Goal: Task Accomplishment & Management: Manage account settings

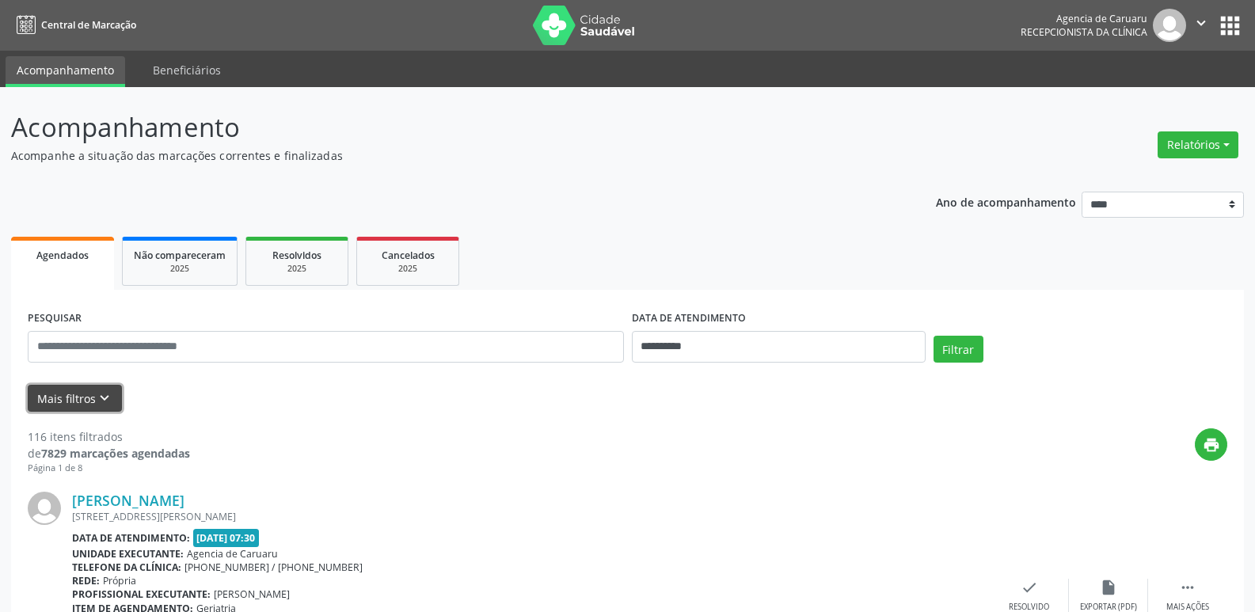
click at [96, 391] on icon "keyboard_arrow_down" at bounding box center [104, 397] width 17 height 17
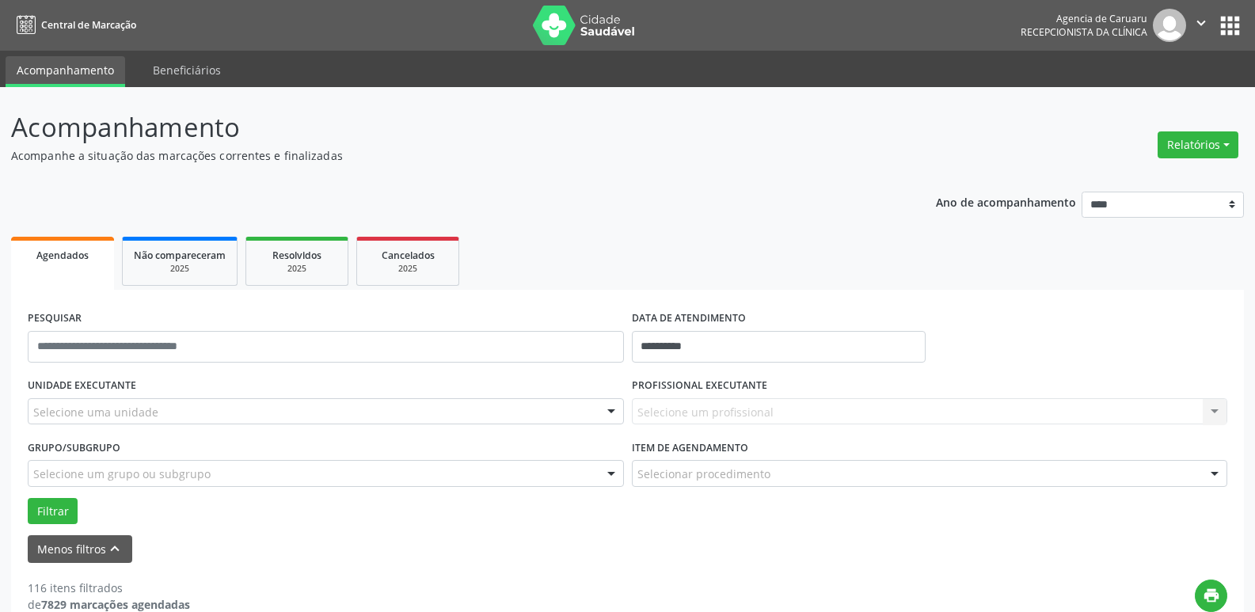
click at [606, 415] on div at bounding box center [611, 412] width 24 height 27
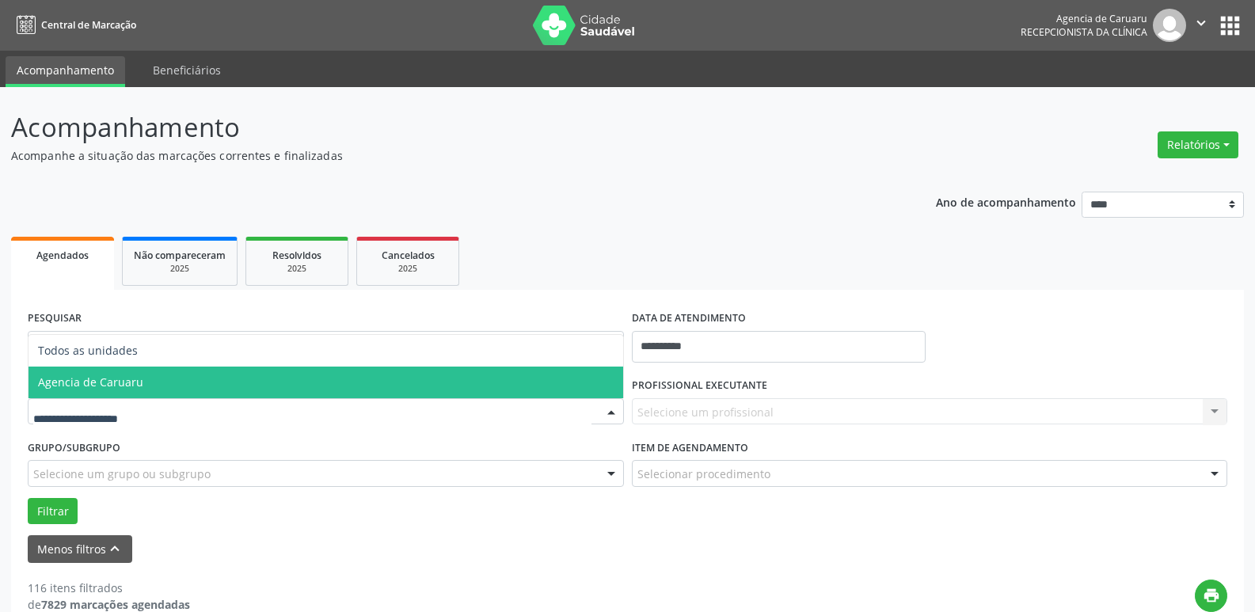
click at [325, 387] on span "Agencia de Caruaru" at bounding box center [325, 382] width 594 height 32
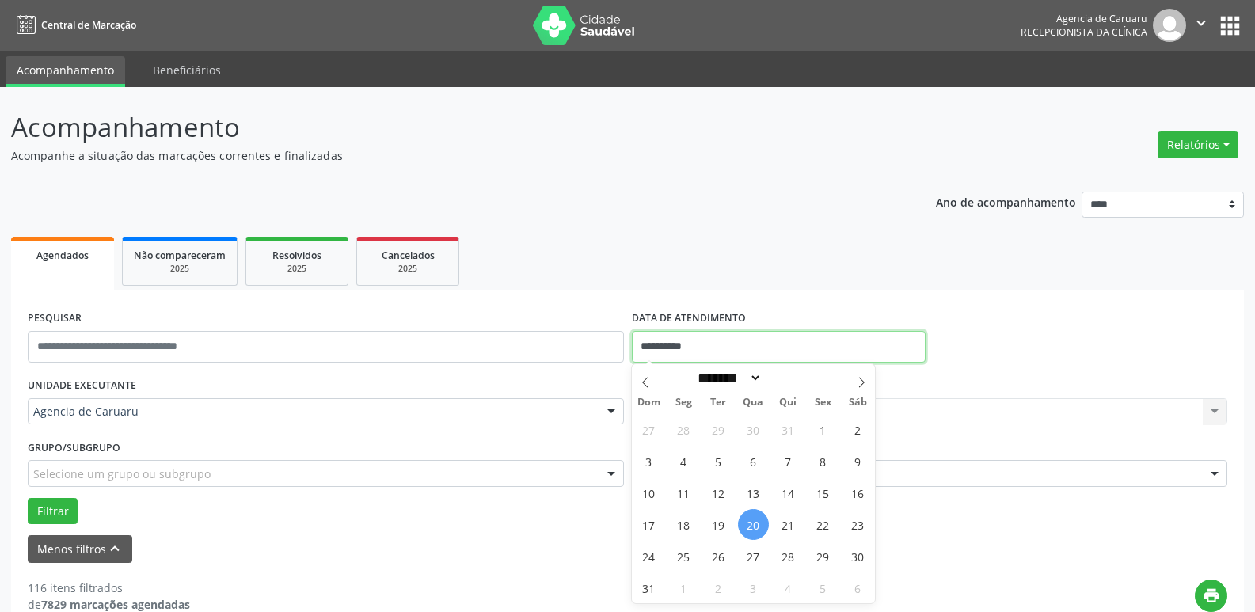
click at [864, 346] on input "**********" at bounding box center [779, 347] width 294 height 32
click at [820, 432] on span "1" at bounding box center [822, 429] width 31 height 31
type input "**********"
click at [821, 431] on span "1" at bounding box center [822, 429] width 31 height 31
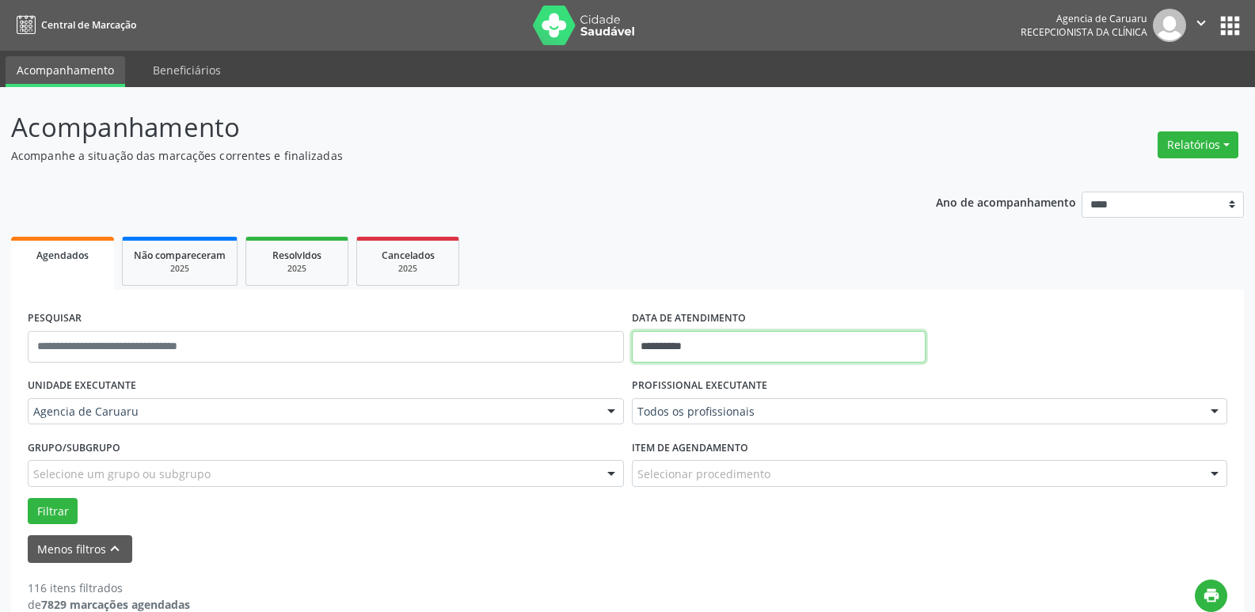
click at [727, 351] on body "**********" at bounding box center [627, 306] width 1255 height 612
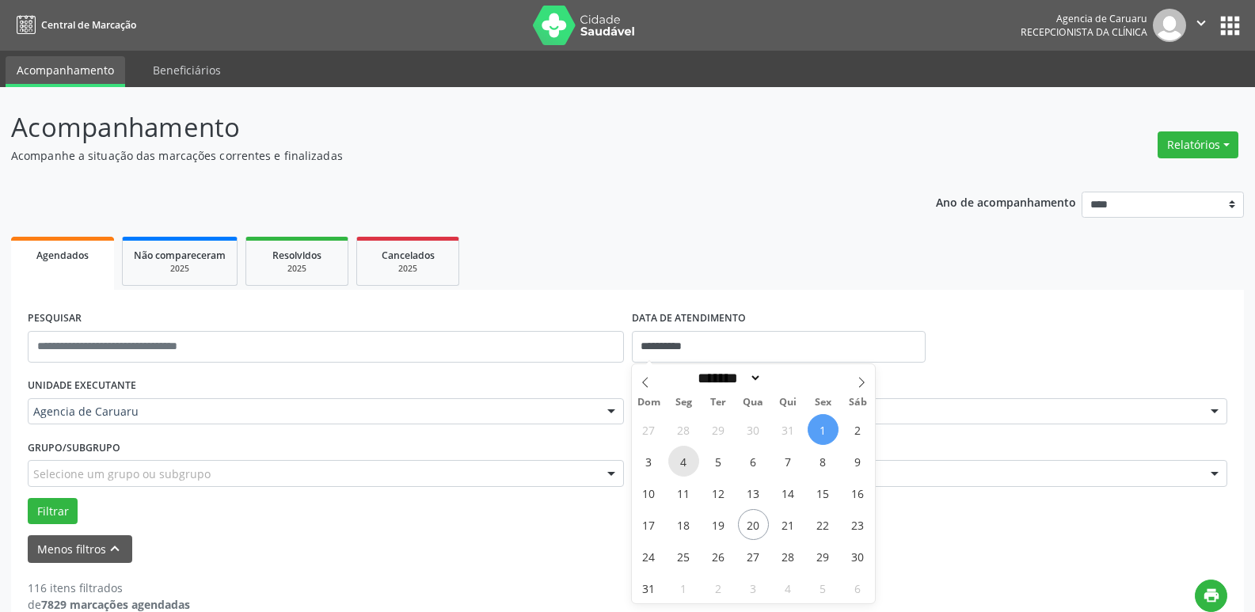
click at [681, 456] on span "4" at bounding box center [683, 461] width 31 height 31
type input "**********"
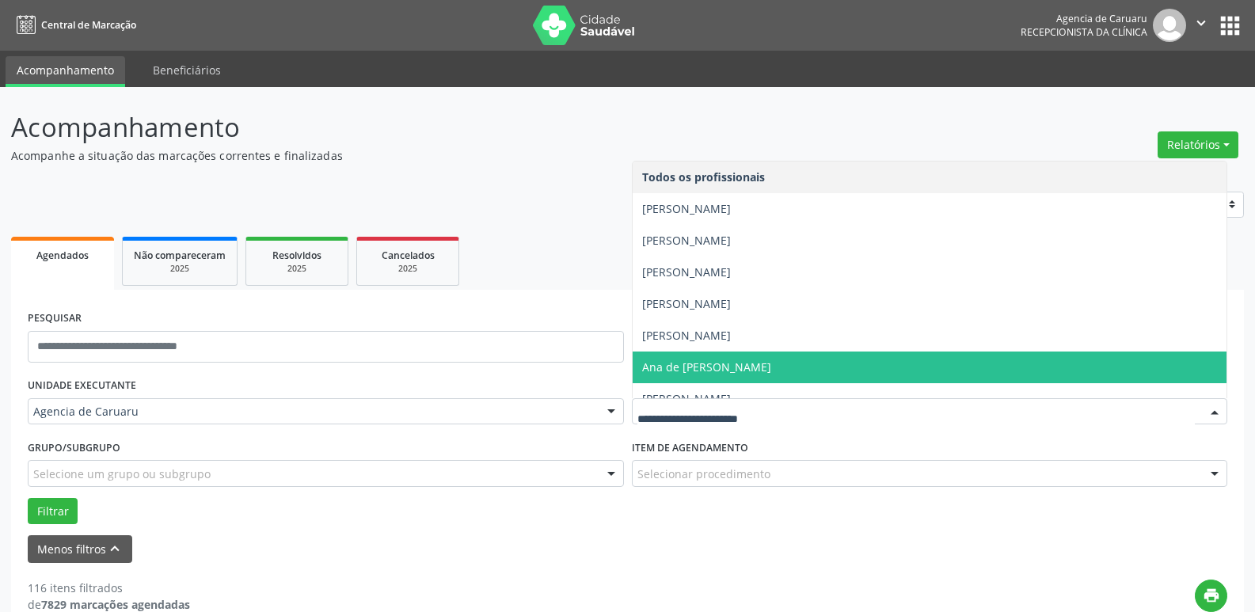
click at [752, 363] on span "Ana de [PERSON_NAME]" at bounding box center [706, 366] width 129 height 15
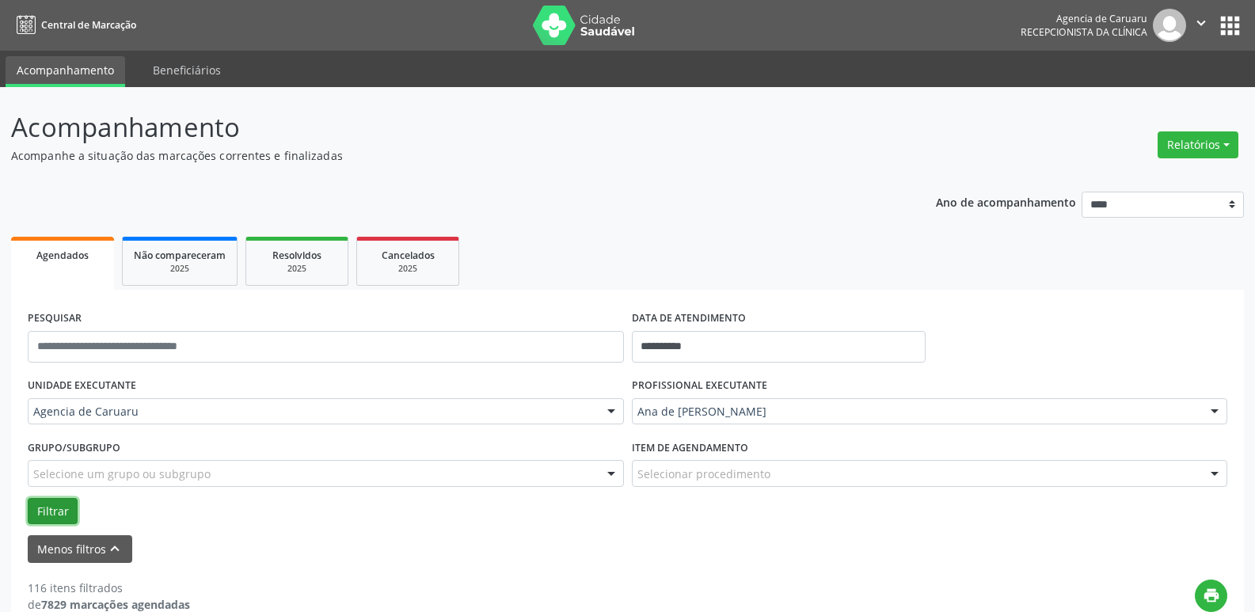
click at [40, 509] on button "Filtrar" at bounding box center [53, 511] width 50 height 27
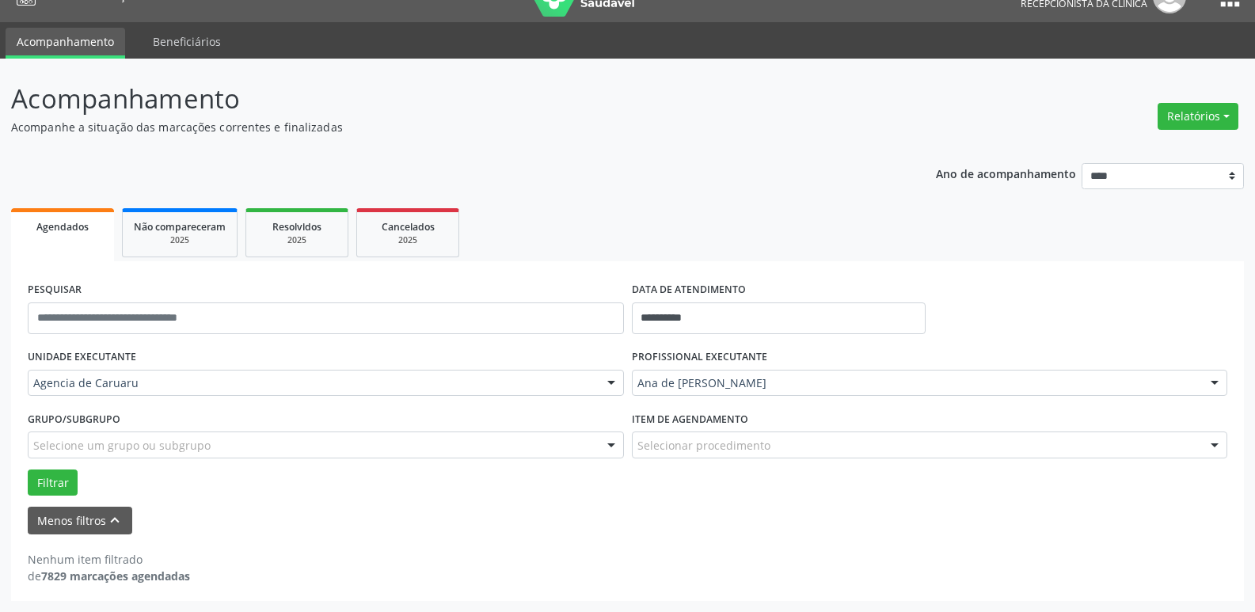
scroll to position [28, 0]
click at [731, 320] on input "**********" at bounding box center [779, 318] width 294 height 32
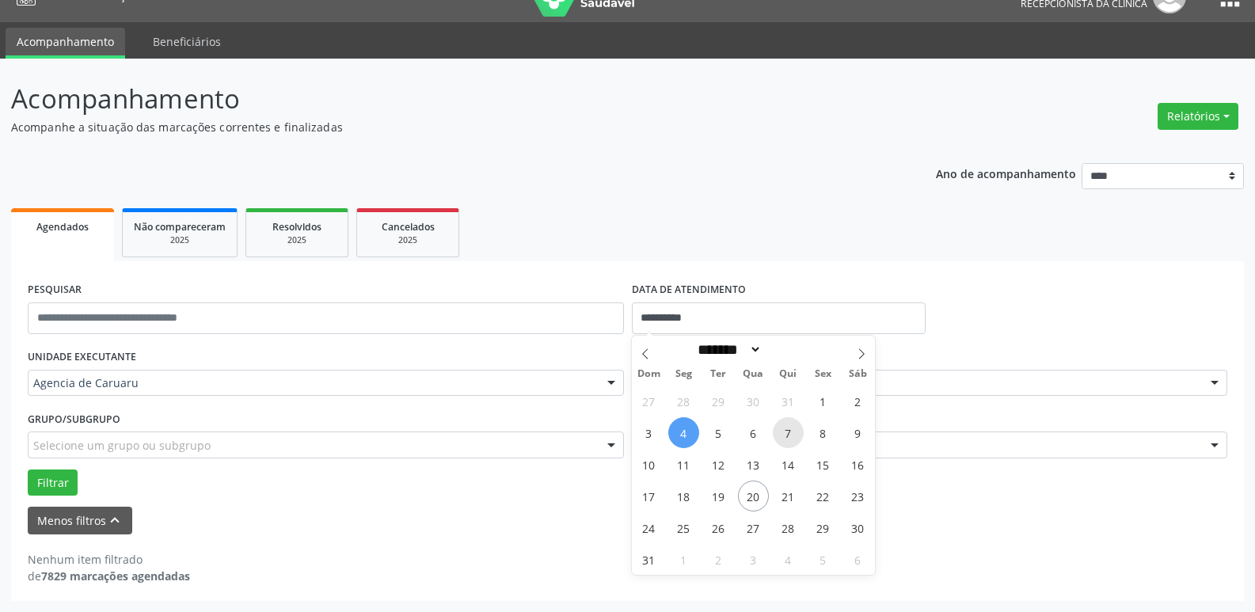
click at [792, 430] on span "7" at bounding box center [788, 432] width 31 height 31
type input "**********"
click at [792, 430] on span "7" at bounding box center [788, 432] width 31 height 31
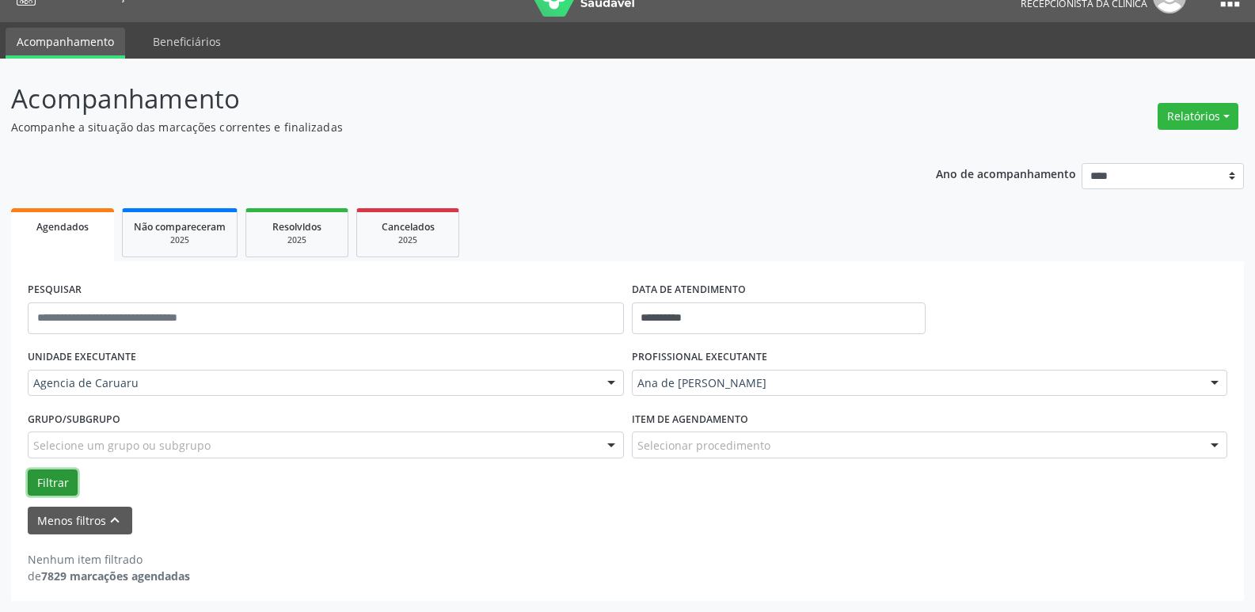
click at [47, 484] on button "Filtrar" at bounding box center [53, 482] width 50 height 27
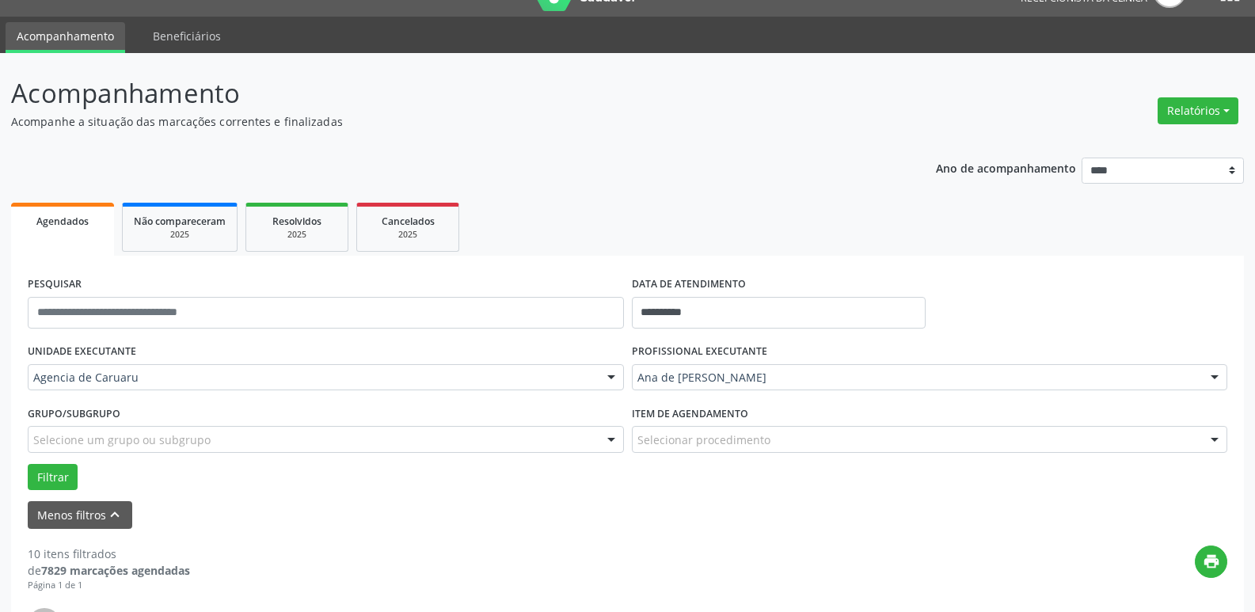
scroll to position [0, 0]
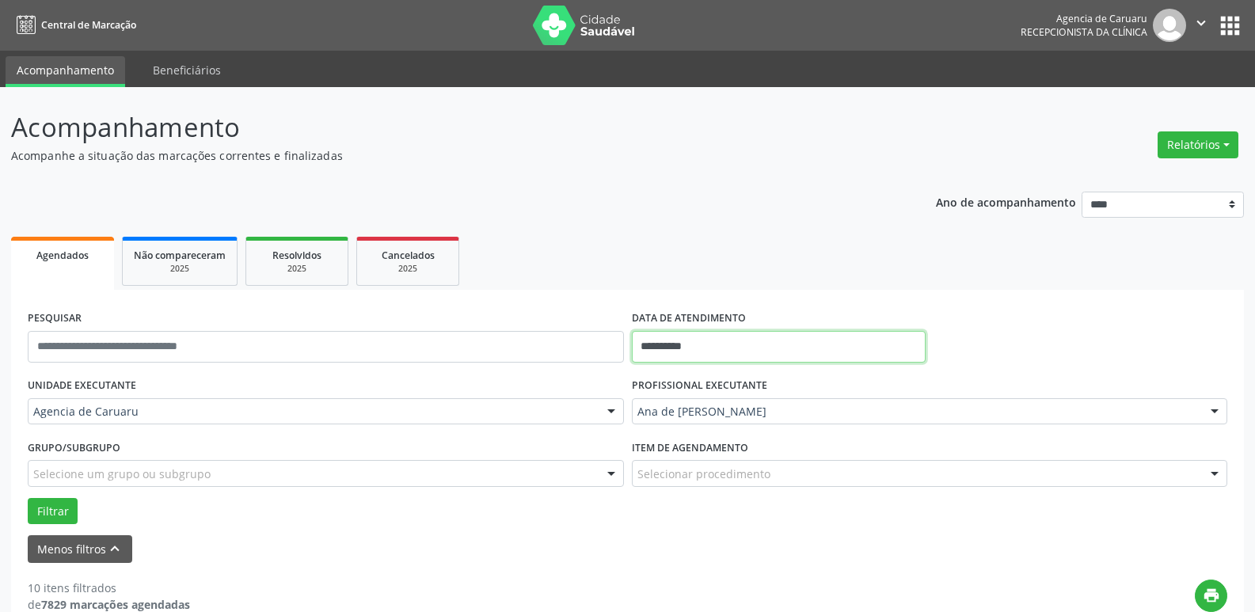
click at [728, 342] on input "**********" at bounding box center [779, 347] width 294 height 32
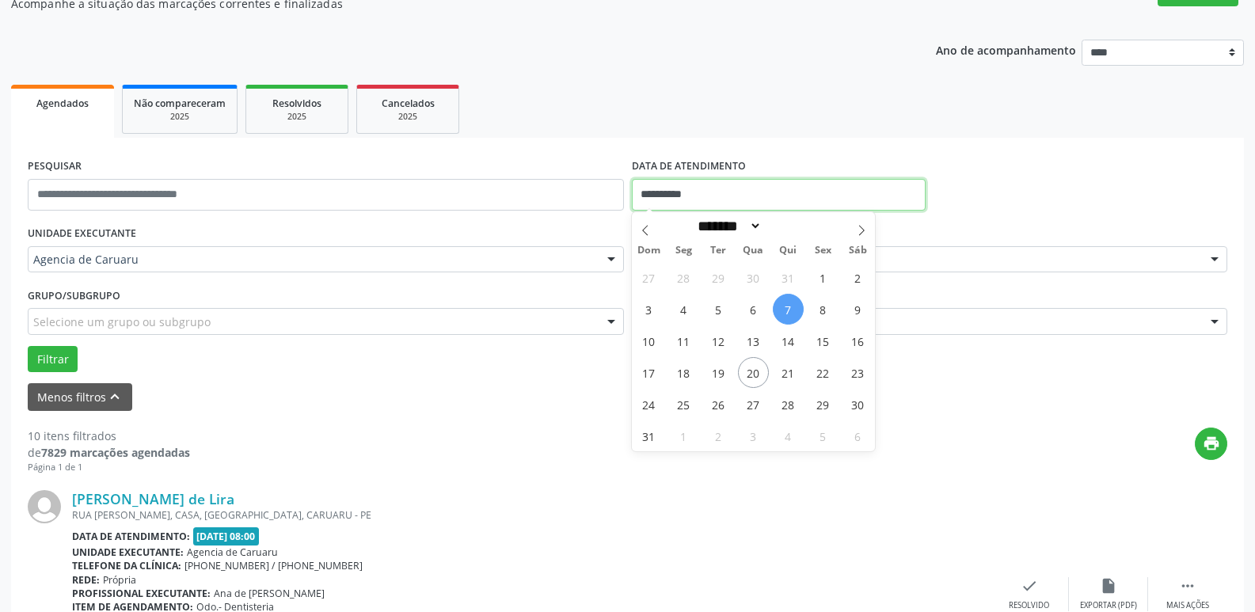
scroll to position [158, 0]
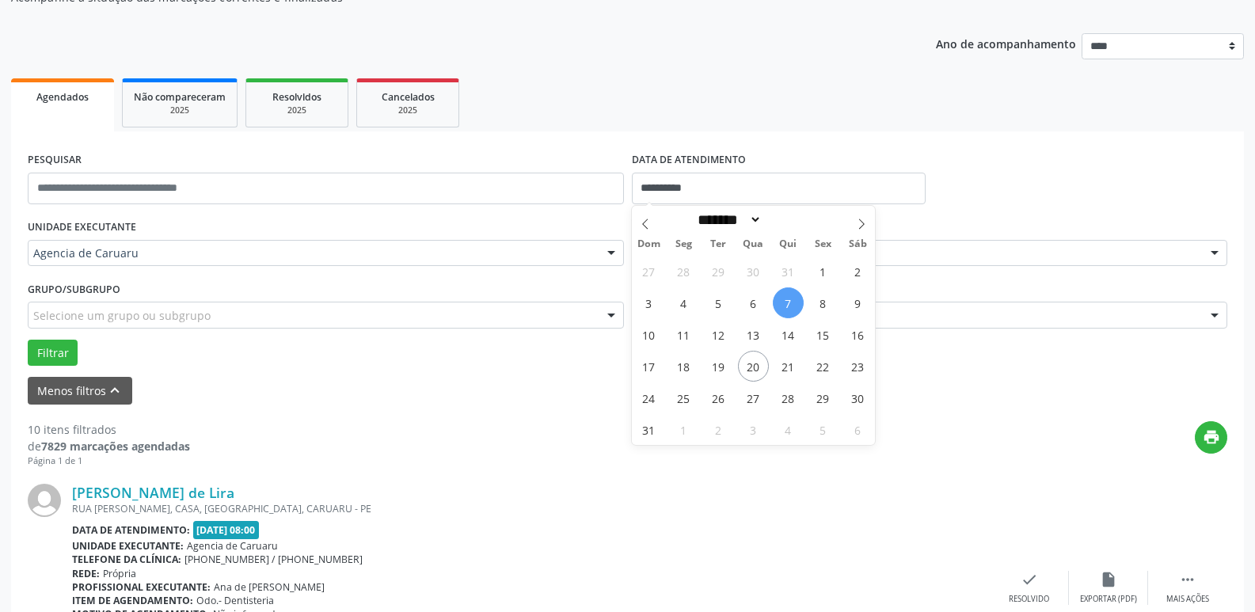
click at [518, 511] on div "RUA [PERSON_NAME], CASA, [GEOGRAPHIC_DATA], CARUARU - PE" at bounding box center [530, 508] width 917 height 13
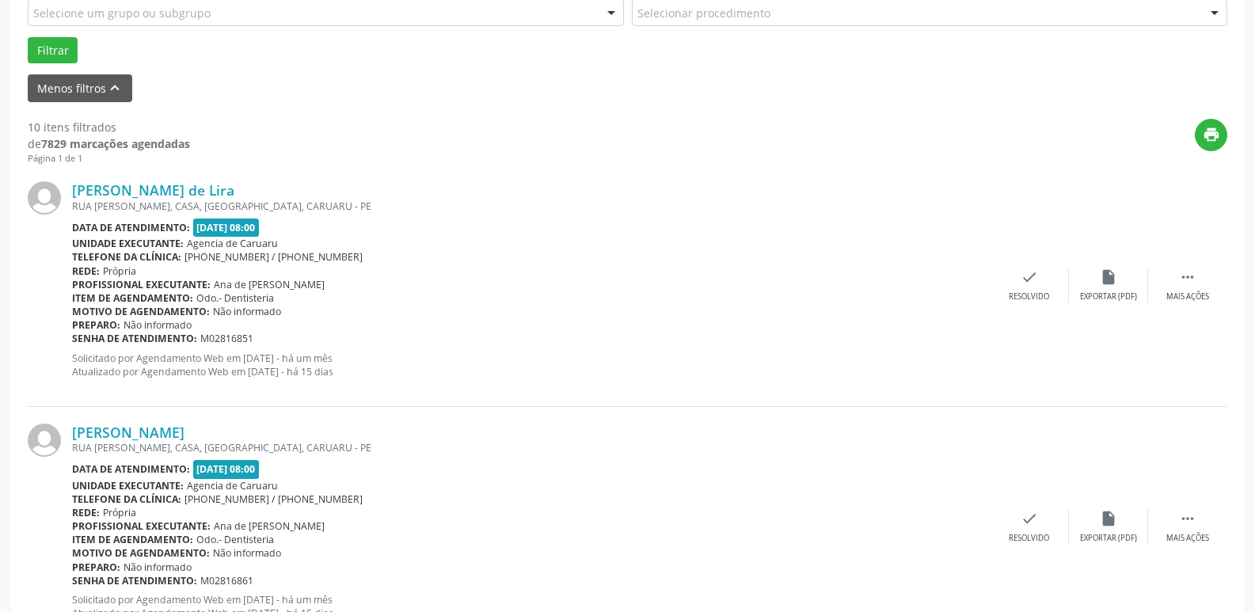
scroll to position [321, 0]
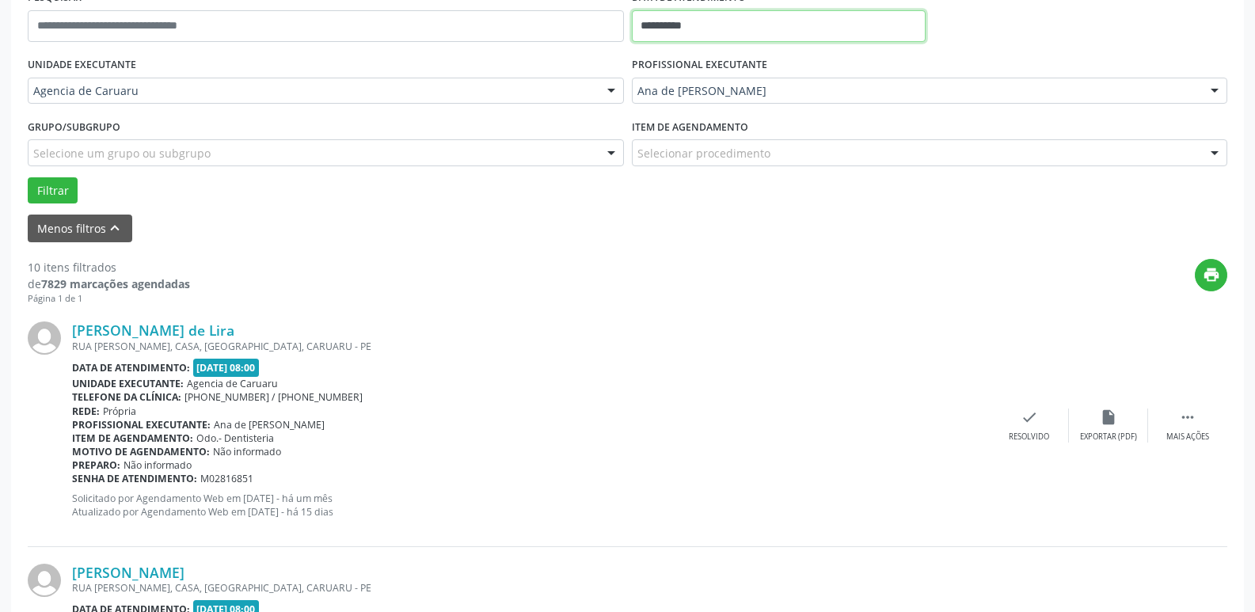
click at [833, 28] on input "**********" at bounding box center [779, 26] width 294 height 32
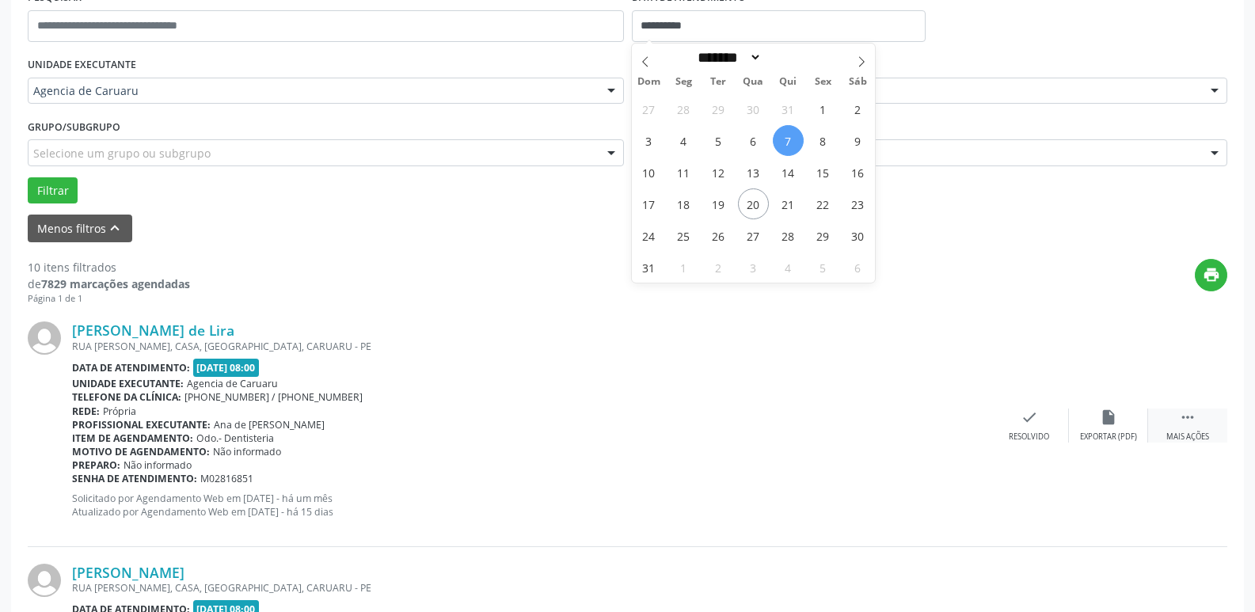
click at [1183, 420] on icon "" at bounding box center [1187, 416] width 17 height 17
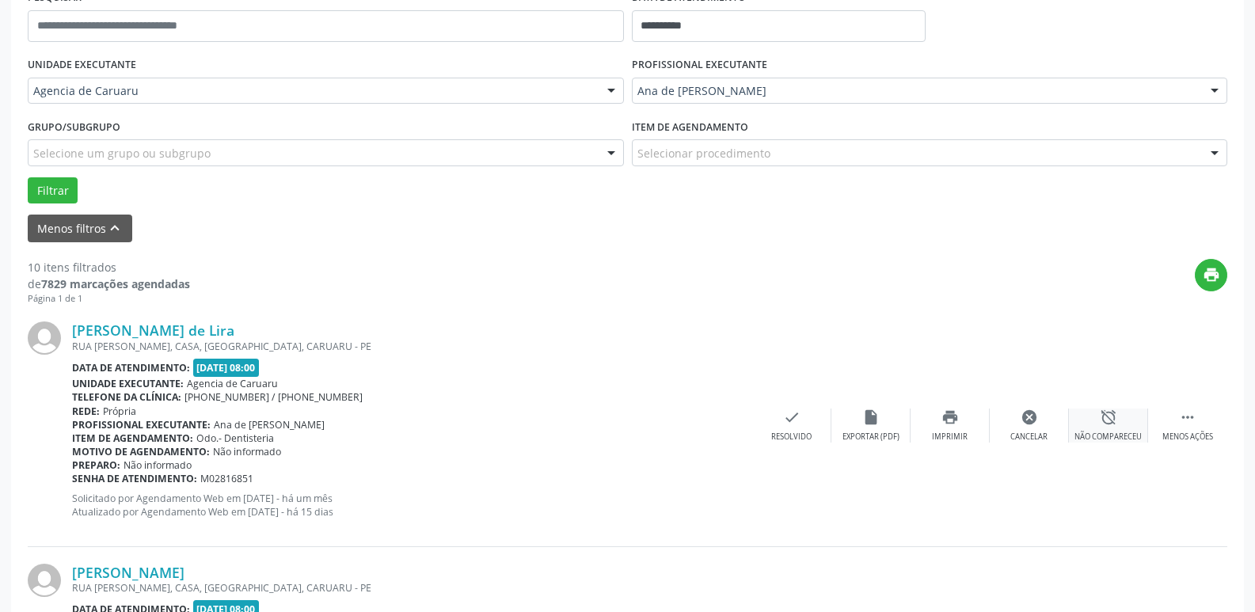
click at [1117, 427] on div "alarm_off Não compareceu" at bounding box center [1108, 425] width 79 height 34
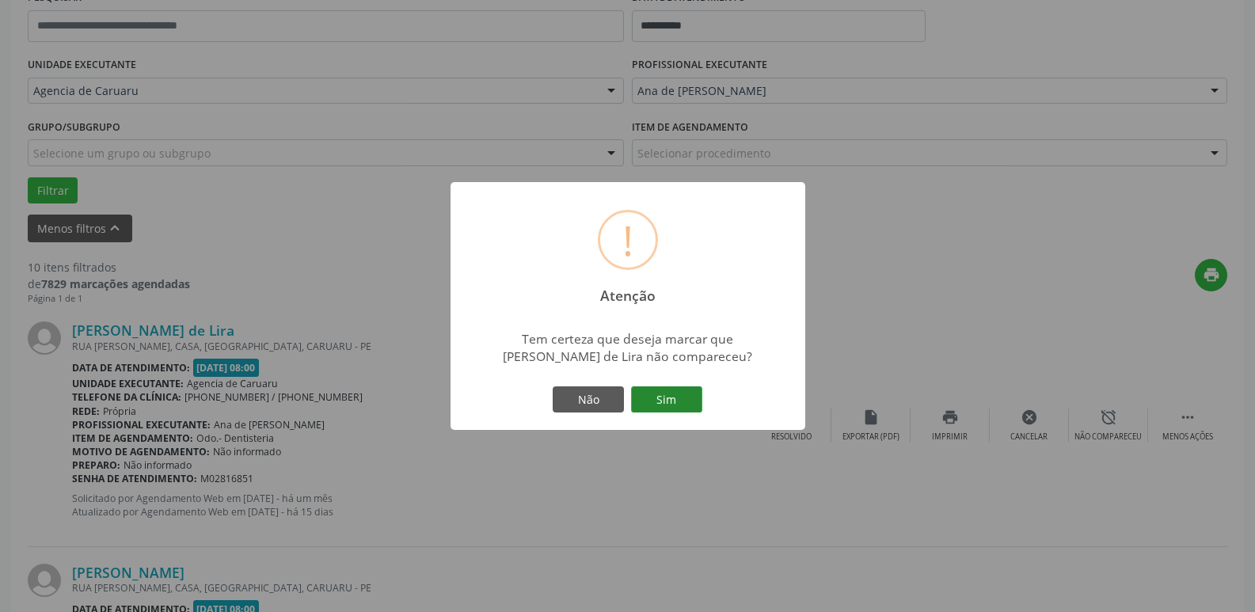
click at [675, 395] on button "Sim" at bounding box center [666, 399] width 71 height 27
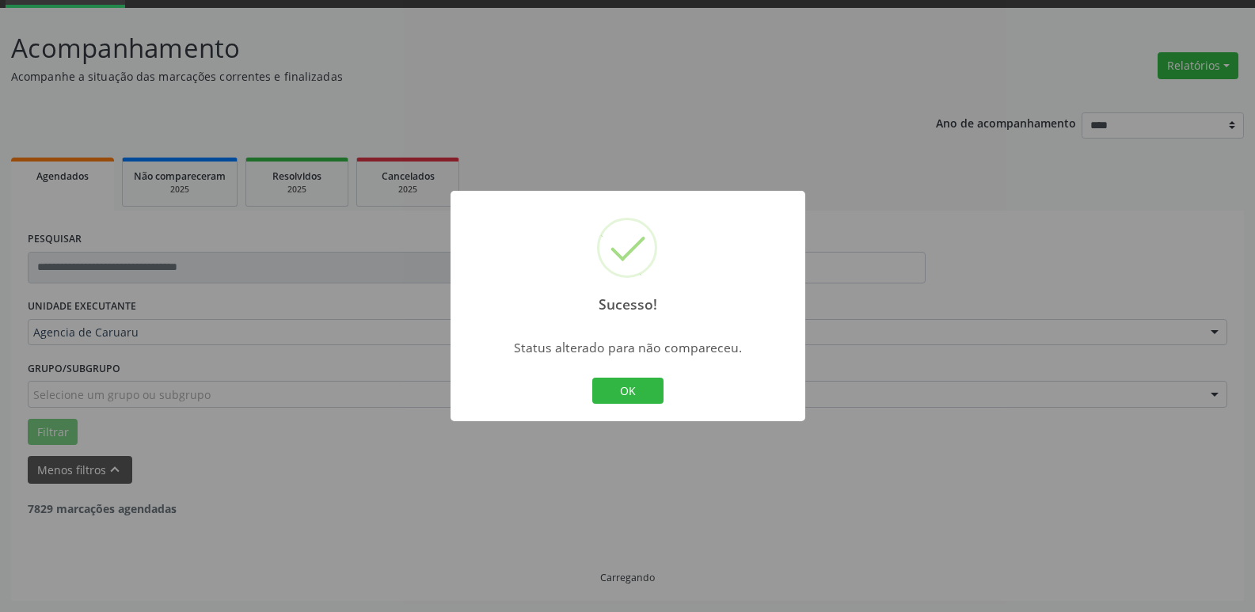
scroll to position [79, 0]
click at [640, 390] on button "OK" at bounding box center [627, 391] width 71 height 27
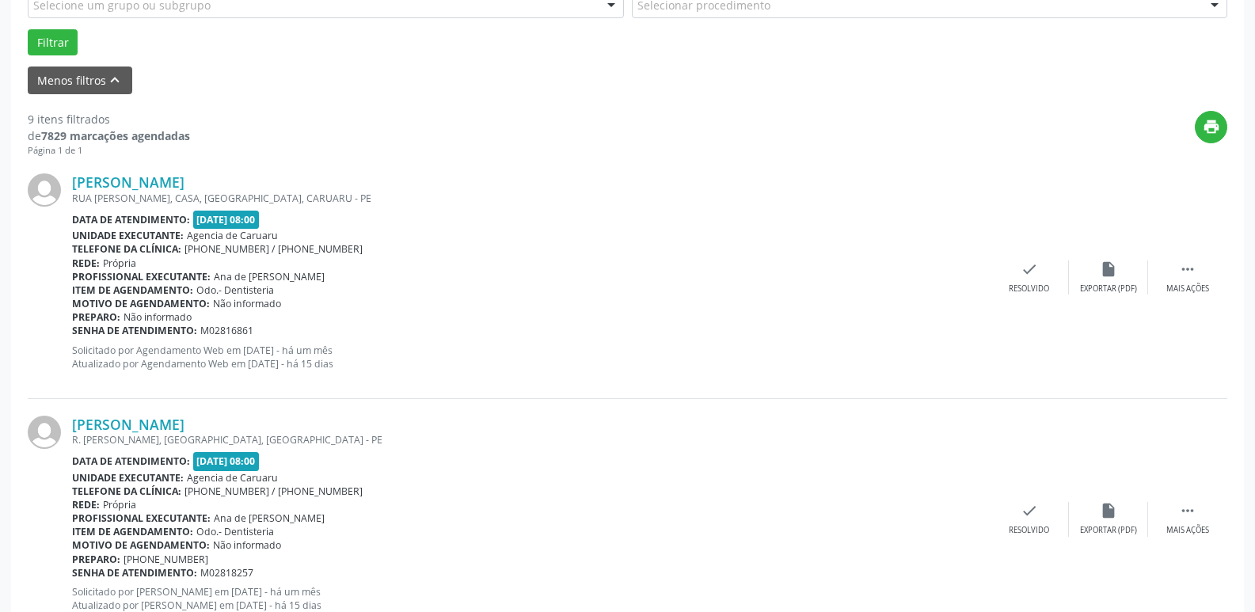
scroll to position [475, 0]
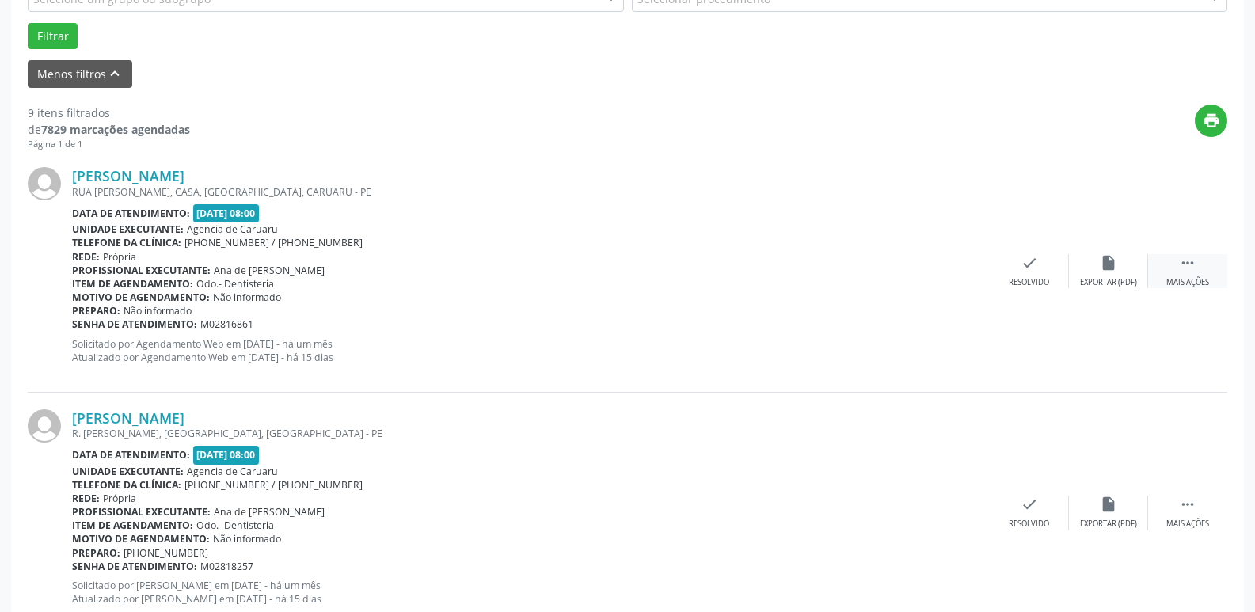
click at [1204, 275] on div " Mais ações" at bounding box center [1187, 271] width 79 height 34
click at [1086, 265] on div "alarm_off Não compareceu" at bounding box center [1108, 271] width 79 height 34
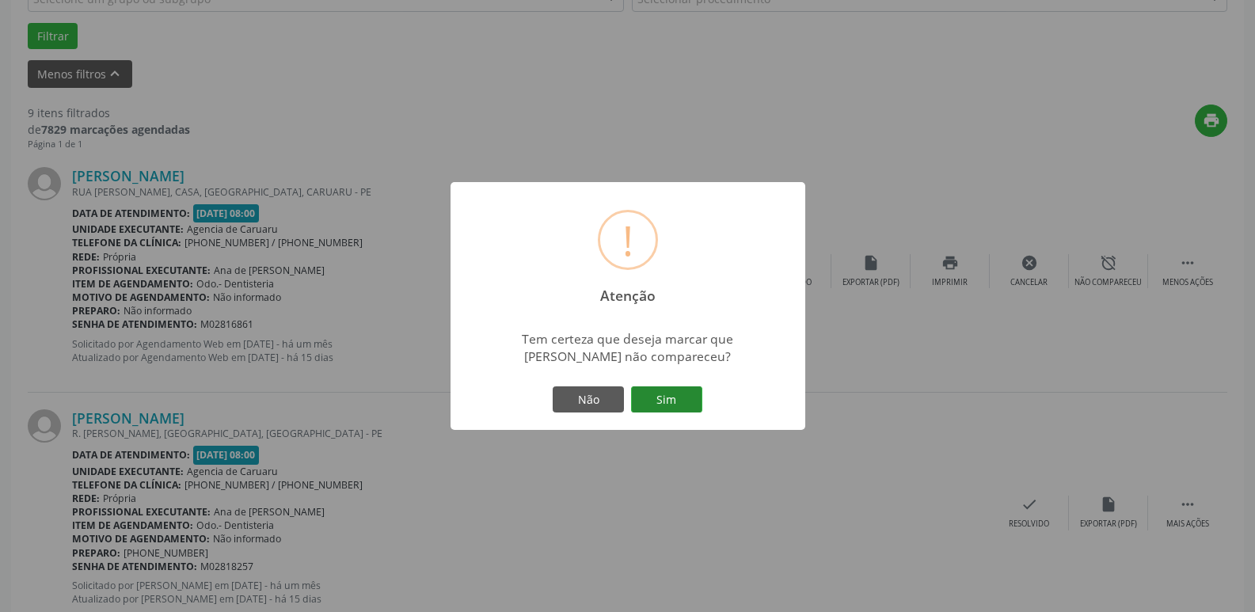
click at [666, 402] on button "Sim" at bounding box center [666, 399] width 71 height 27
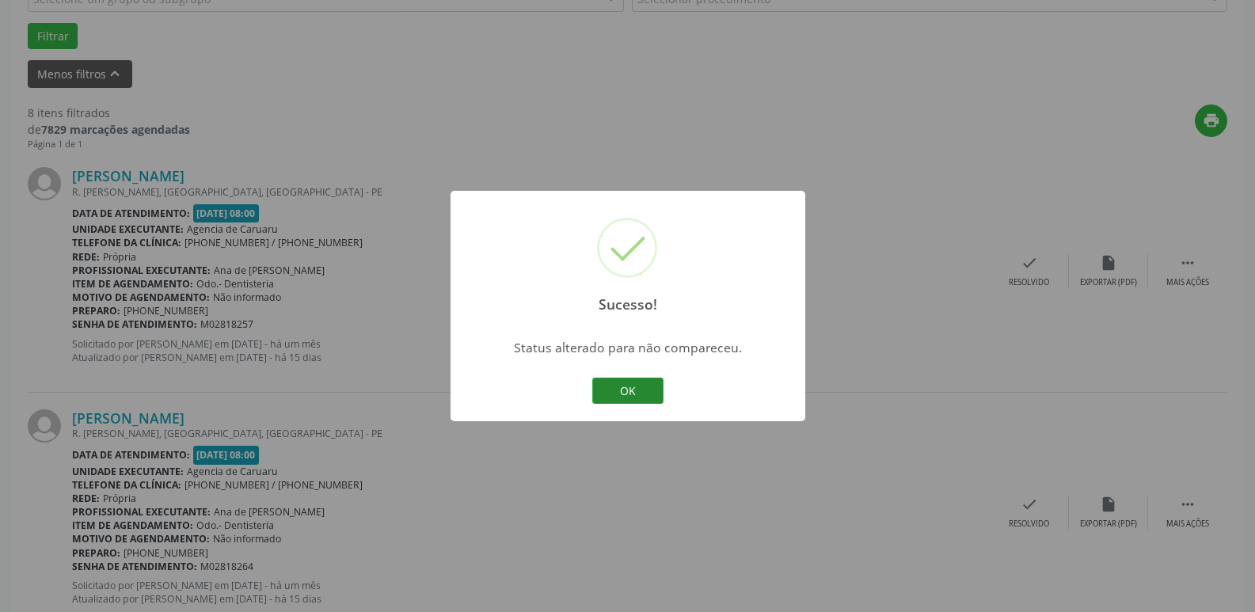
click at [651, 397] on button "OK" at bounding box center [627, 391] width 71 height 27
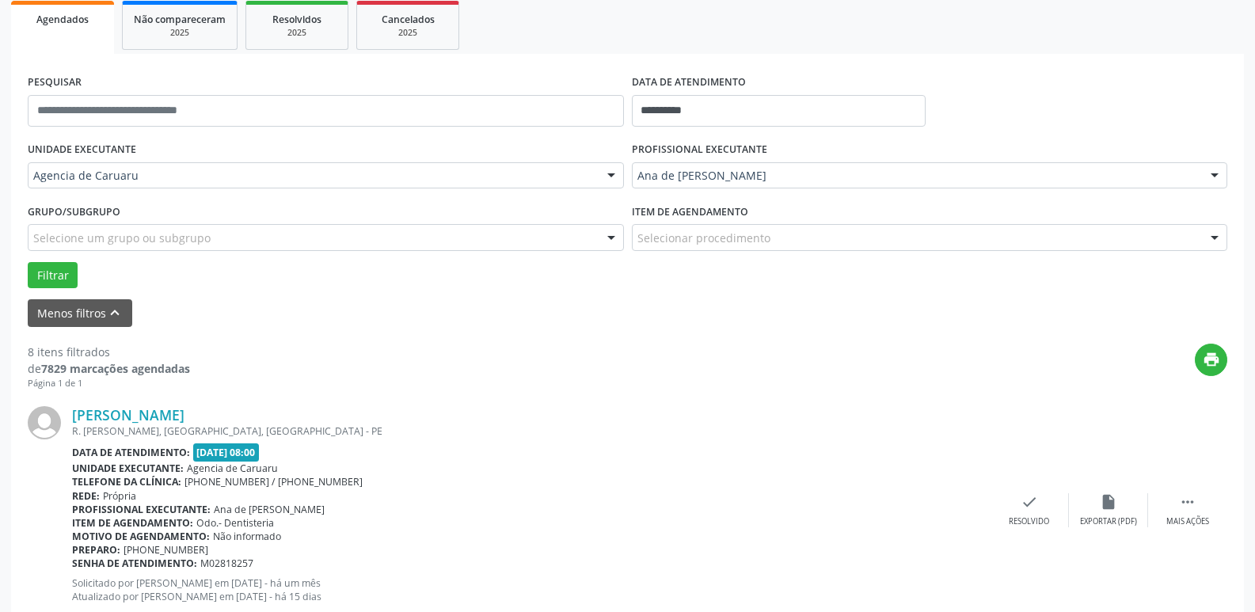
scroll to position [313, 0]
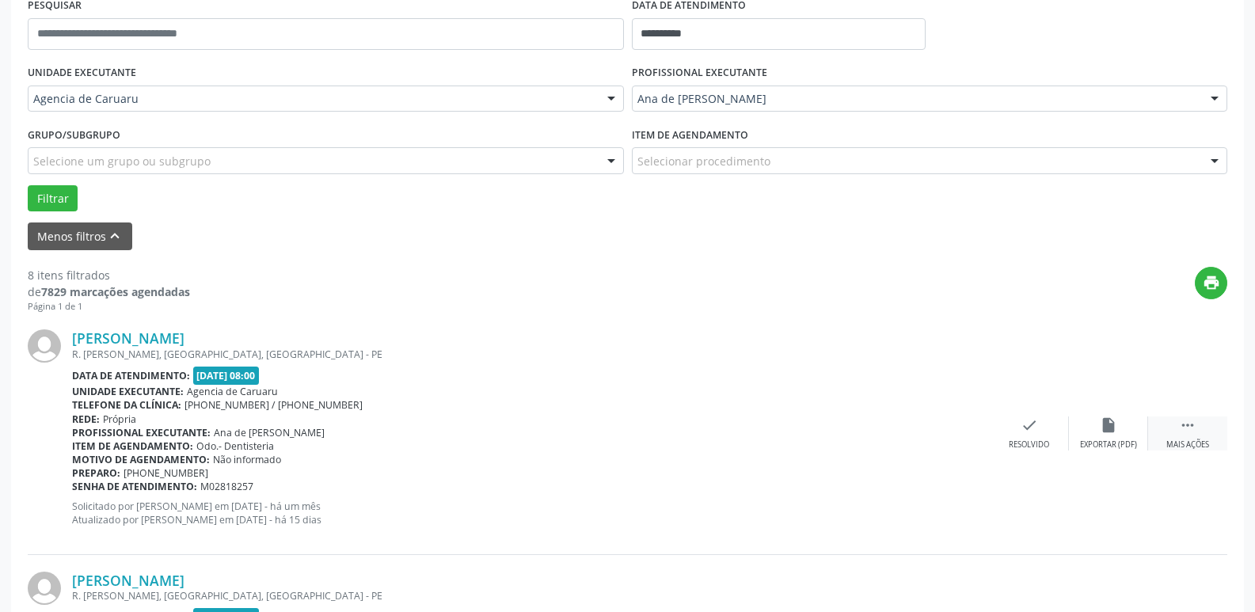
click at [1210, 442] on div " Mais ações" at bounding box center [1187, 433] width 79 height 34
click at [1122, 425] on div "alarm_off Não compareceu" at bounding box center [1108, 433] width 79 height 34
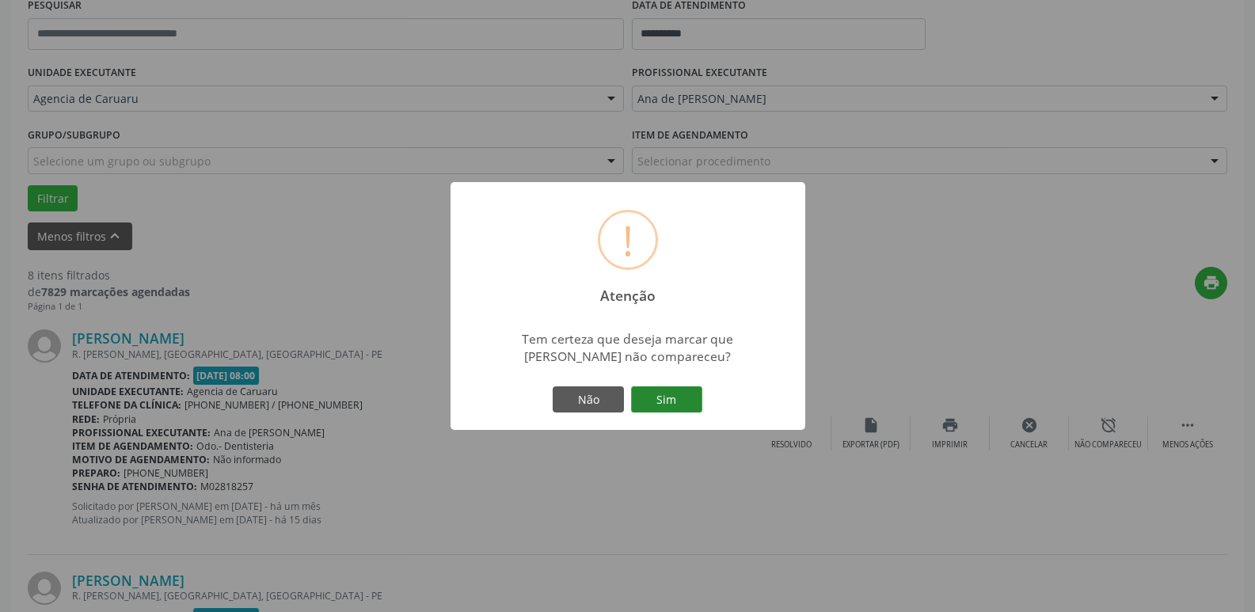
click at [678, 395] on button "Sim" at bounding box center [666, 399] width 71 height 27
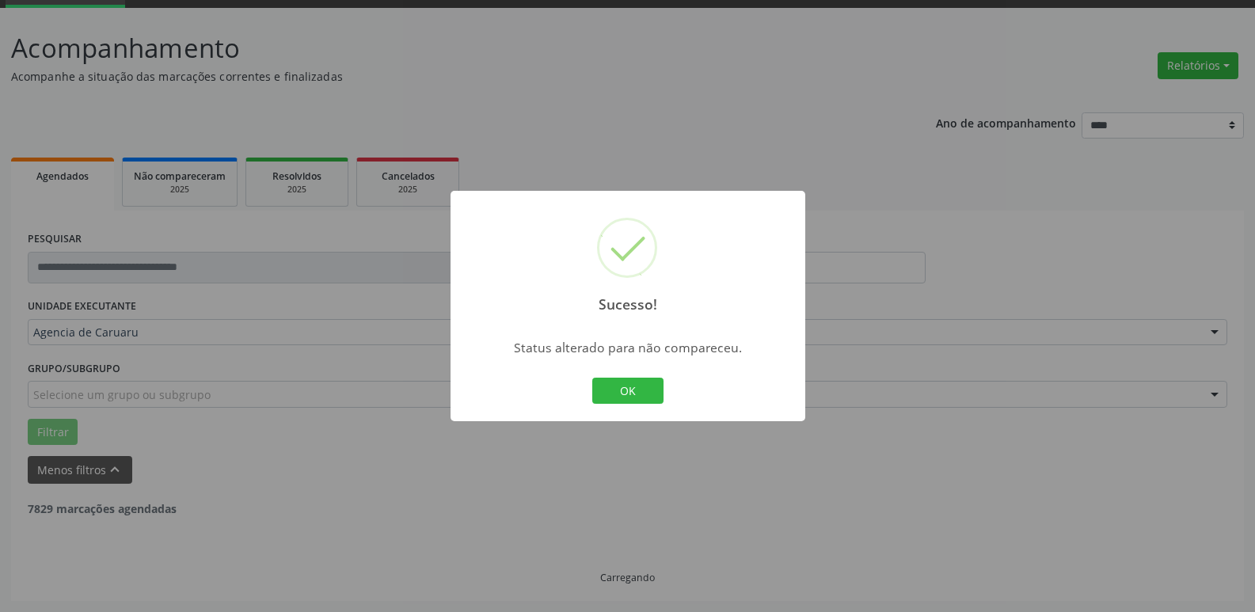
scroll to position [79, 0]
click at [626, 389] on button "OK" at bounding box center [627, 391] width 71 height 27
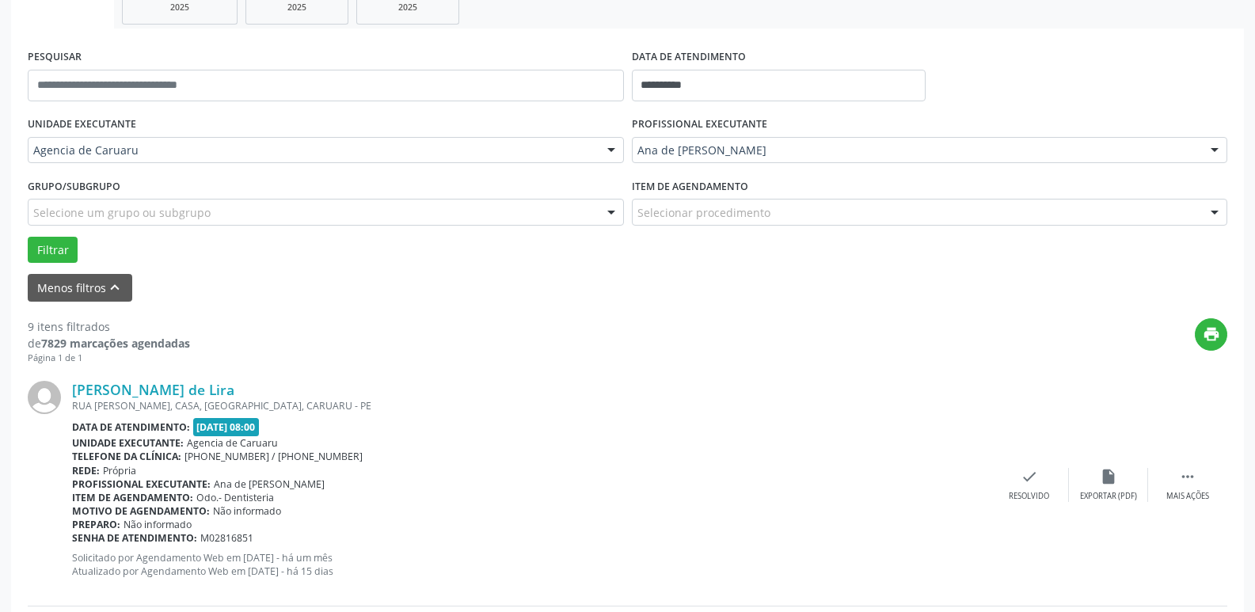
scroll to position [317, 0]
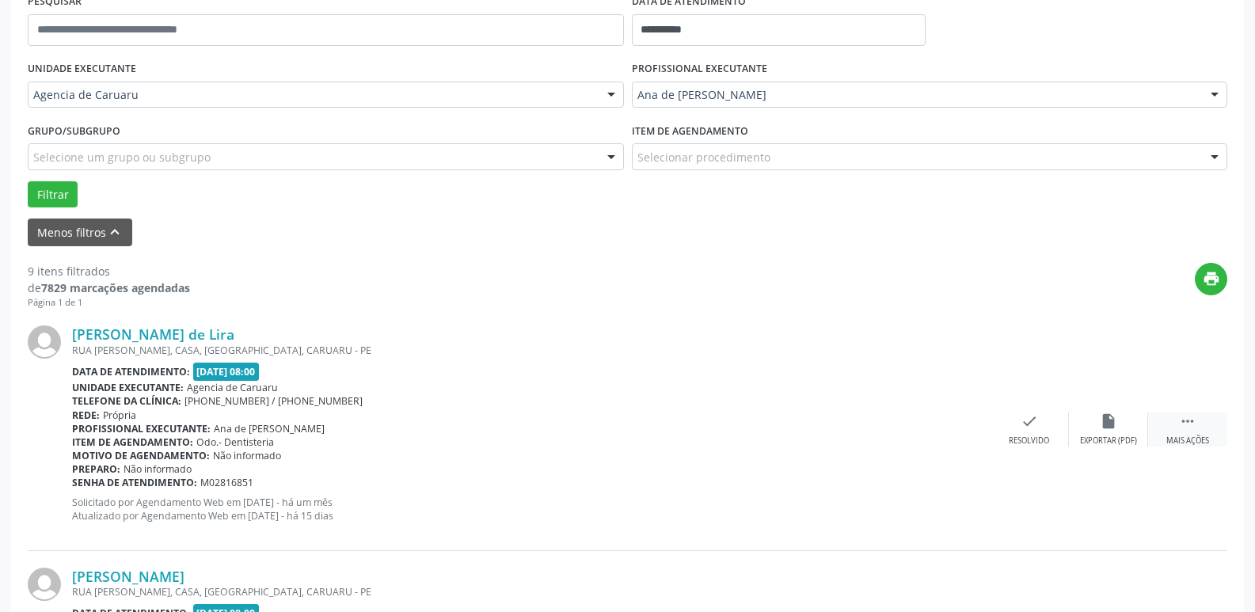
click at [1185, 415] on icon "" at bounding box center [1187, 420] width 17 height 17
click at [1112, 420] on icon "alarm_off" at bounding box center [1107, 420] width 17 height 17
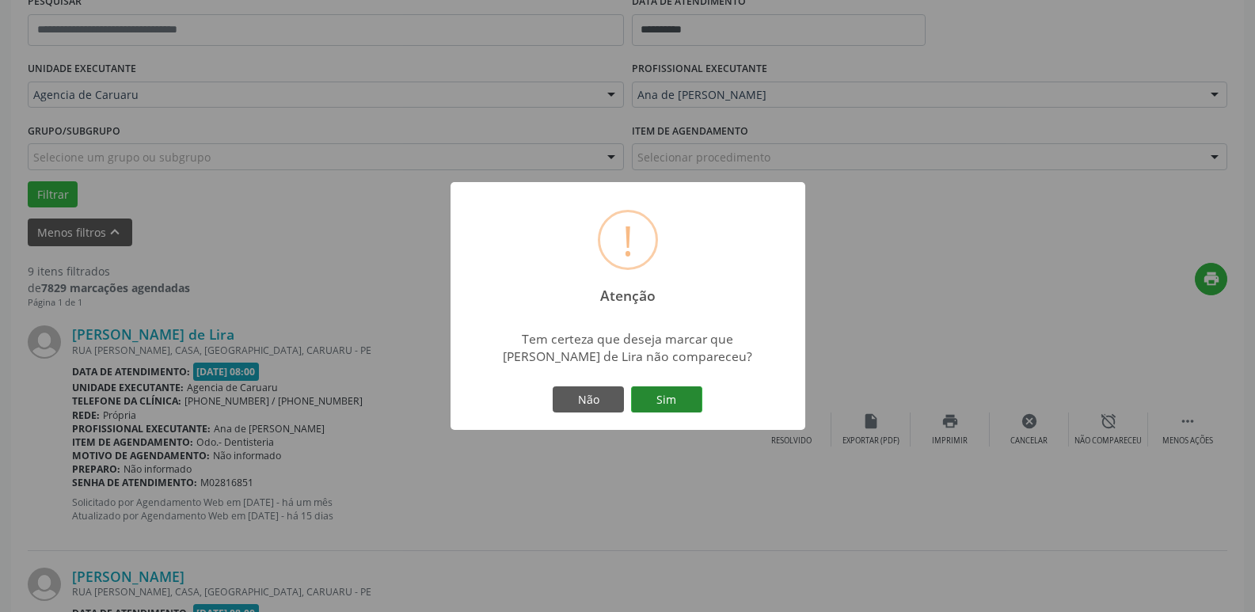
click at [688, 397] on button "Sim" at bounding box center [666, 399] width 71 height 27
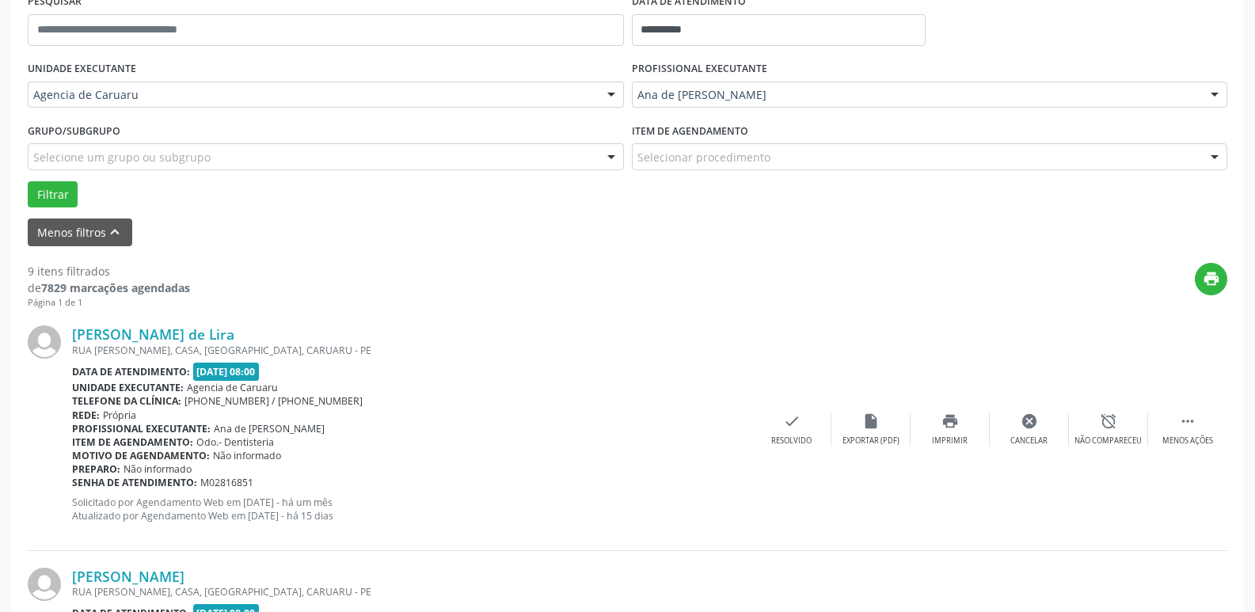
scroll to position [79, 0]
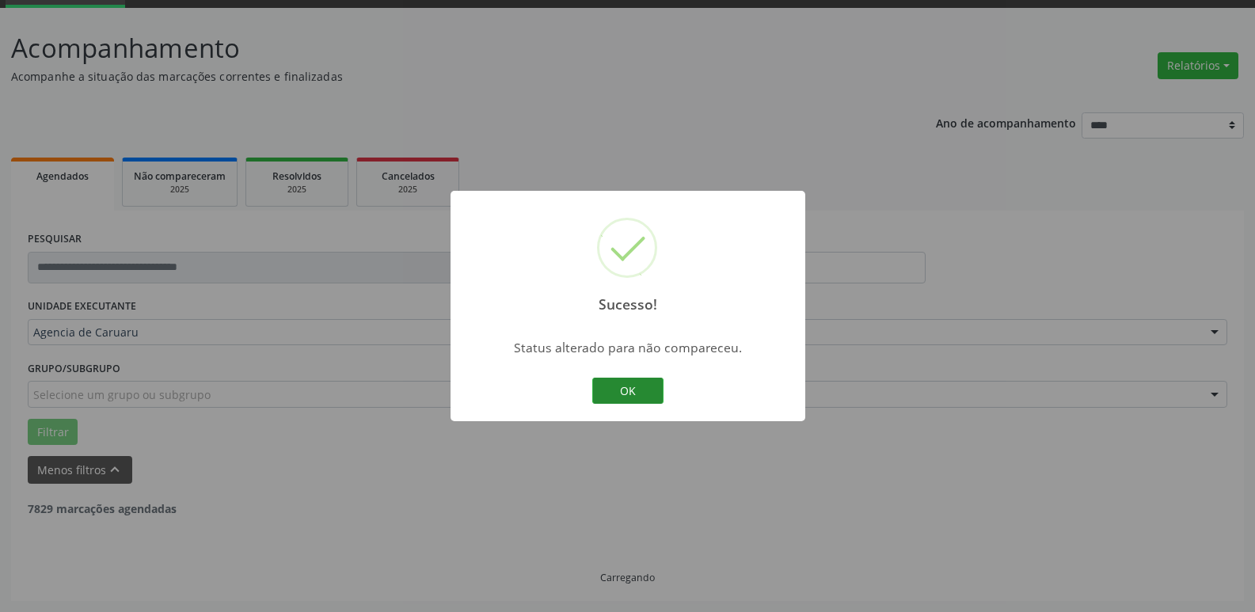
click at [640, 389] on button "OK" at bounding box center [627, 391] width 71 height 27
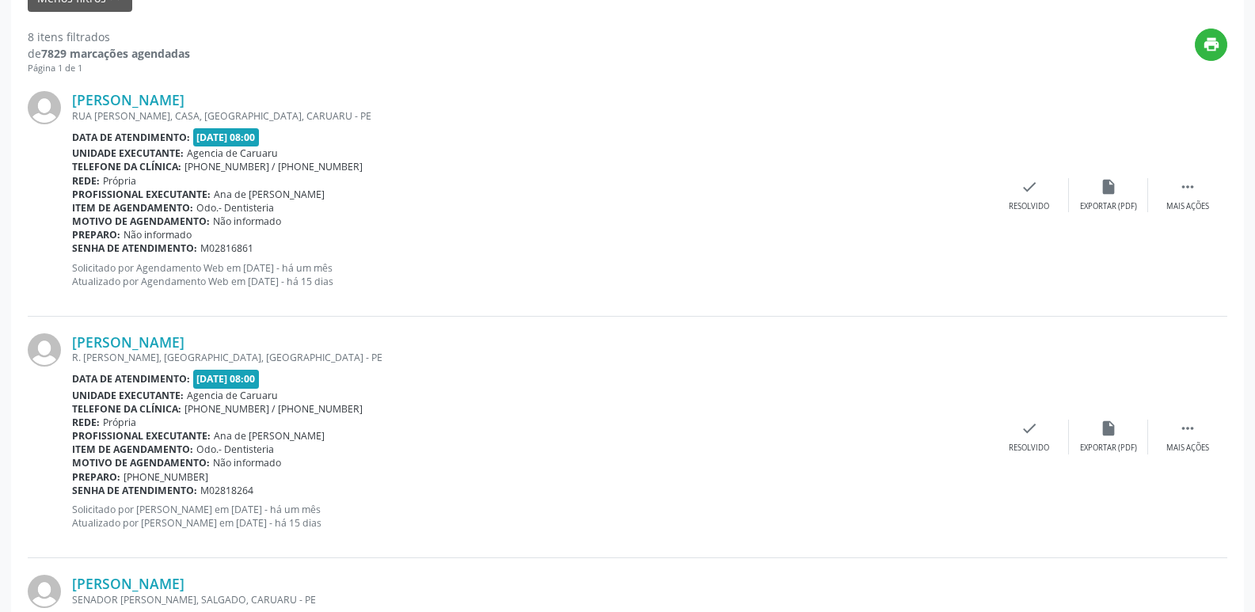
scroll to position [554, 0]
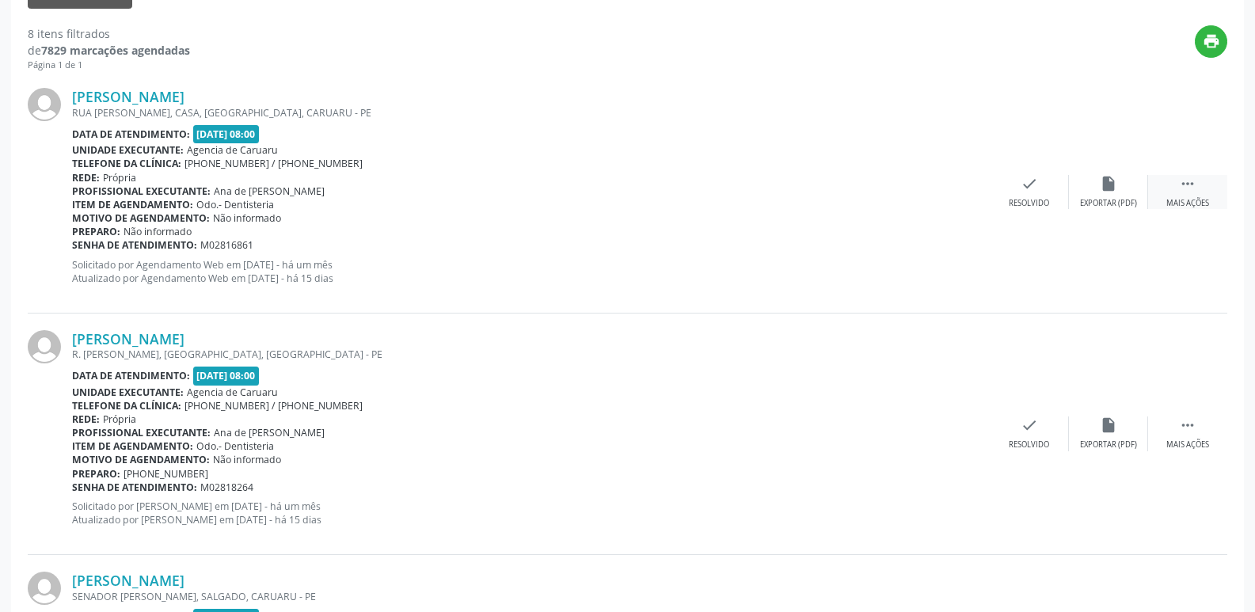
click at [1210, 187] on div " Mais ações" at bounding box center [1187, 192] width 79 height 34
click at [1088, 199] on div "Não compareceu" at bounding box center [1107, 203] width 67 height 11
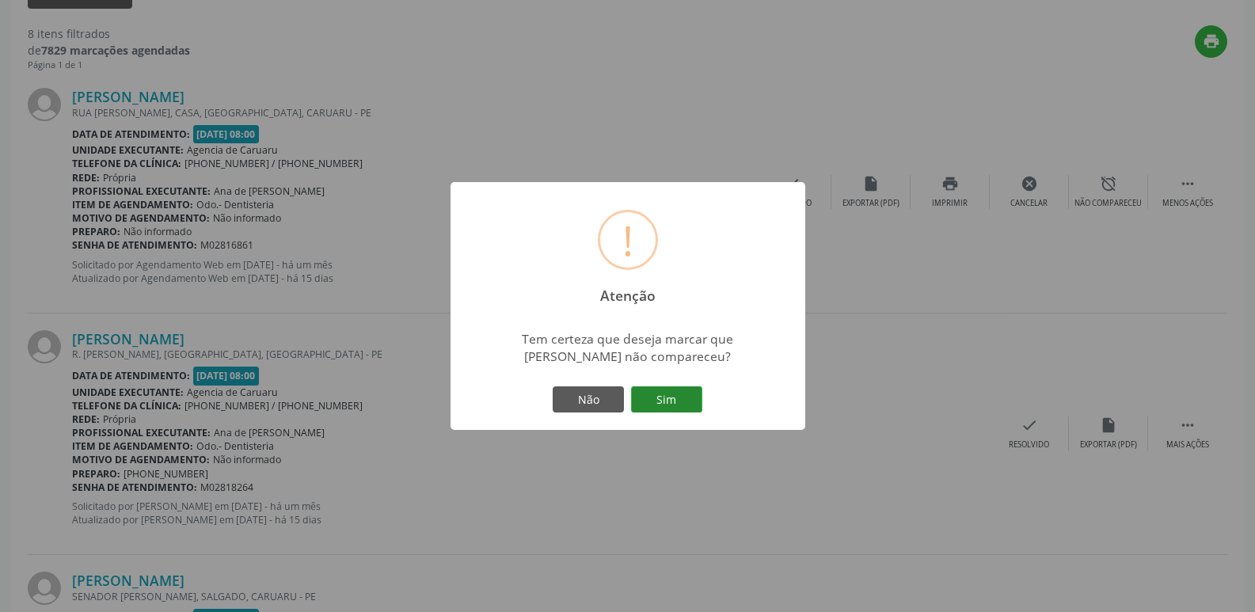
click at [672, 388] on button "Sim" at bounding box center [666, 399] width 71 height 27
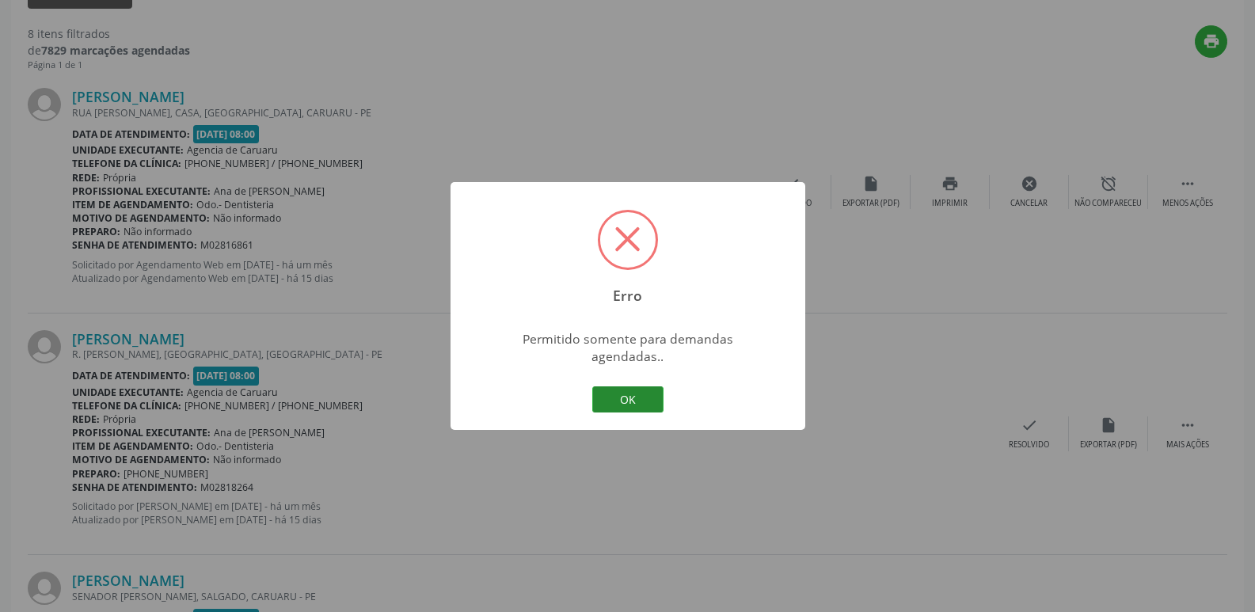
click at [647, 387] on button "OK" at bounding box center [627, 399] width 71 height 27
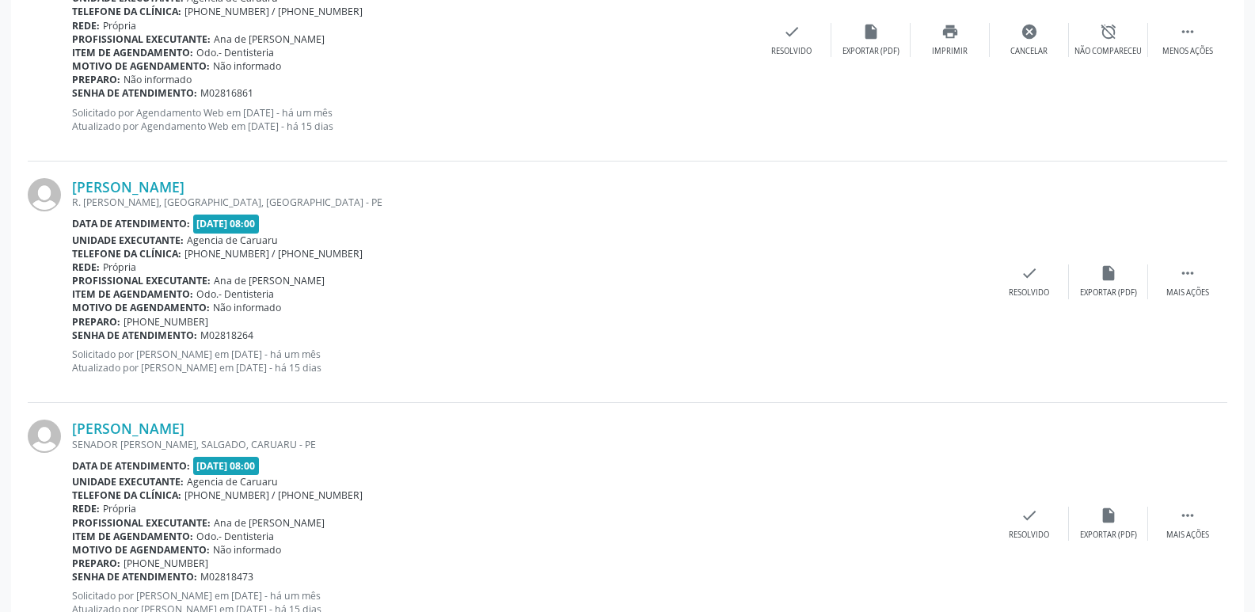
scroll to position [712, 0]
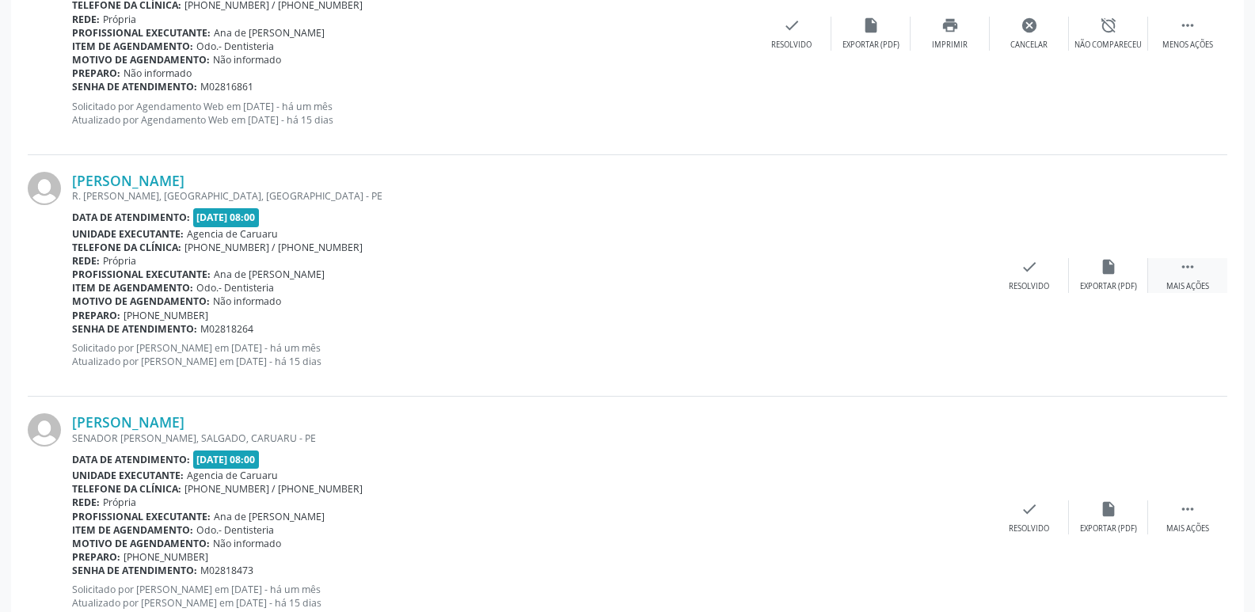
click at [1180, 276] on div " Mais ações" at bounding box center [1187, 275] width 79 height 34
click at [1119, 289] on div "Não compareceu" at bounding box center [1107, 286] width 67 height 11
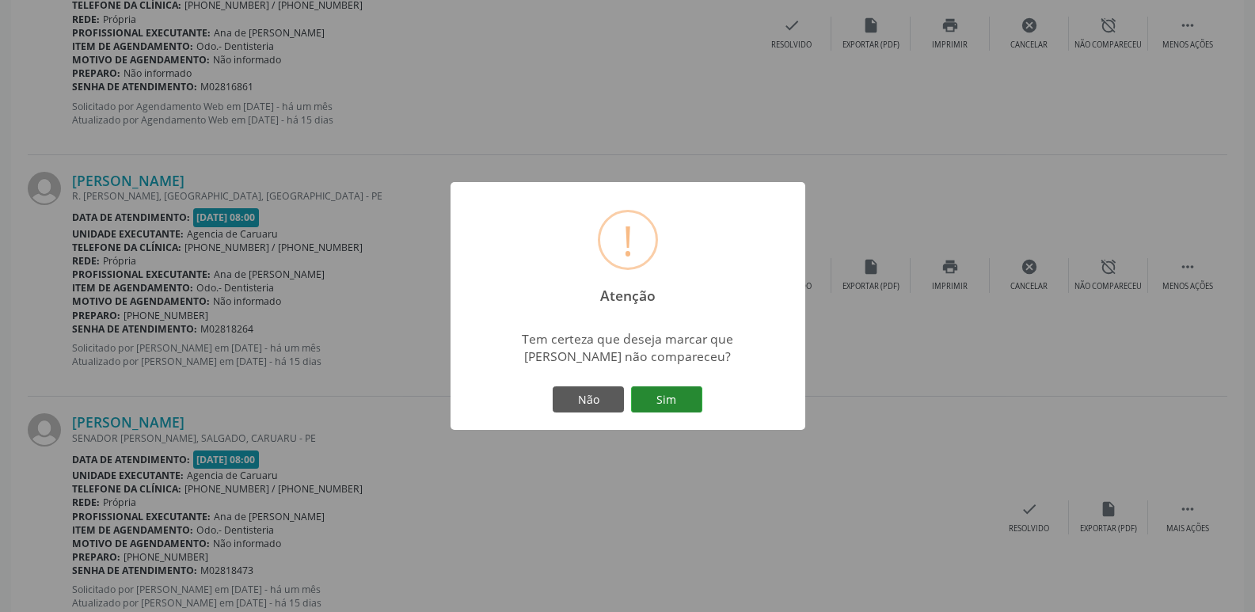
click at [693, 404] on button "Sim" at bounding box center [666, 399] width 71 height 27
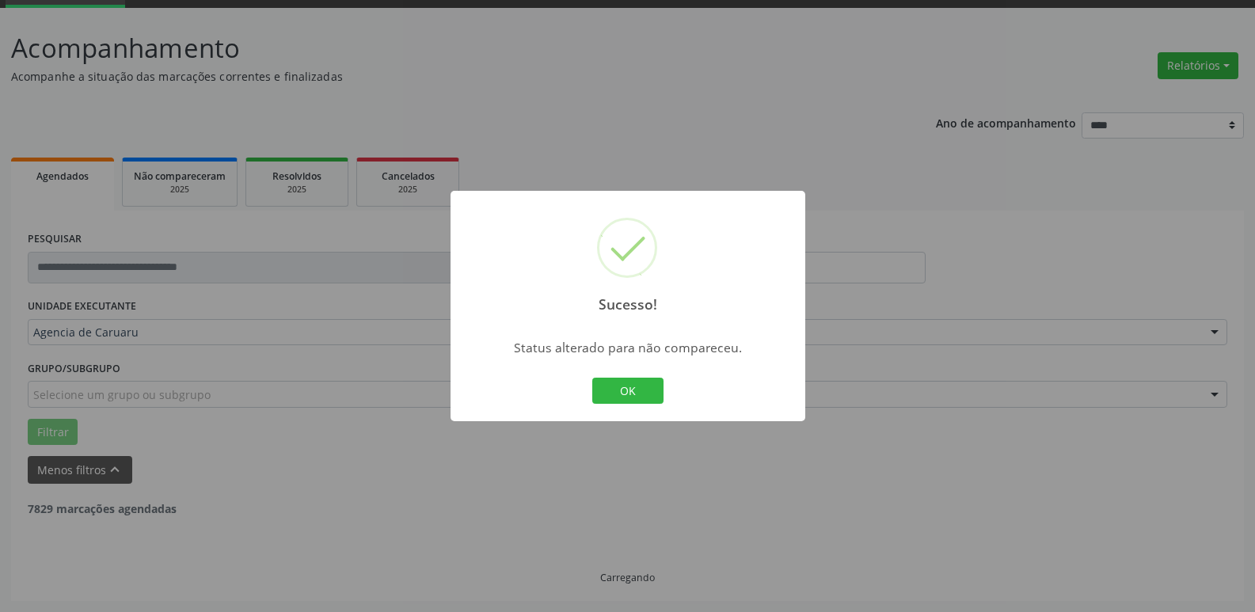
scroll to position [79, 0]
click at [654, 387] on button "OK" at bounding box center [627, 391] width 71 height 27
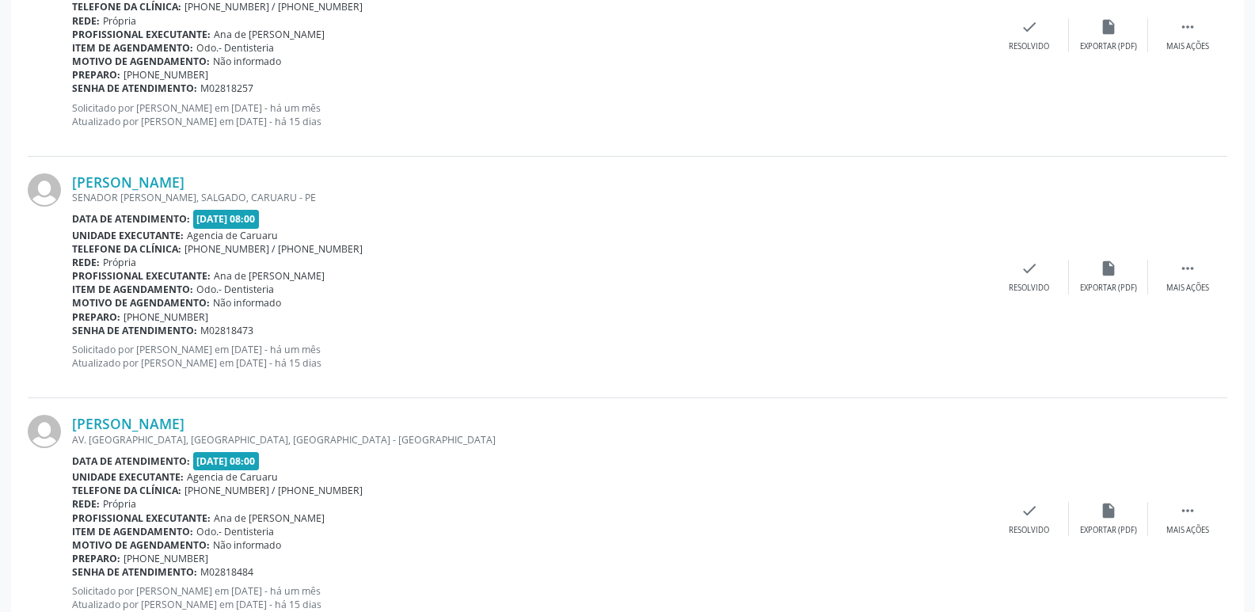
scroll to position [712, 0]
click at [1209, 266] on div " Mais ações" at bounding box center [1187, 275] width 79 height 34
click at [1095, 263] on div "alarm_off Não compareceu" at bounding box center [1108, 275] width 79 height 34
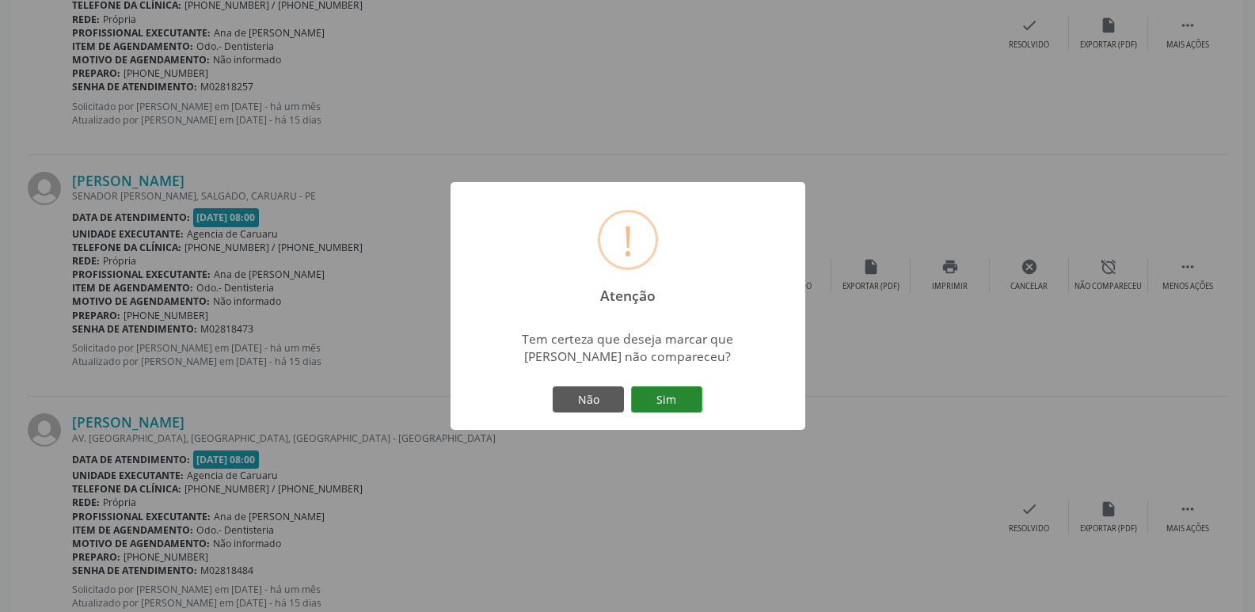
click at [680, 403] on button "Sim" at bounding box center [666, 399] width 71 height 27
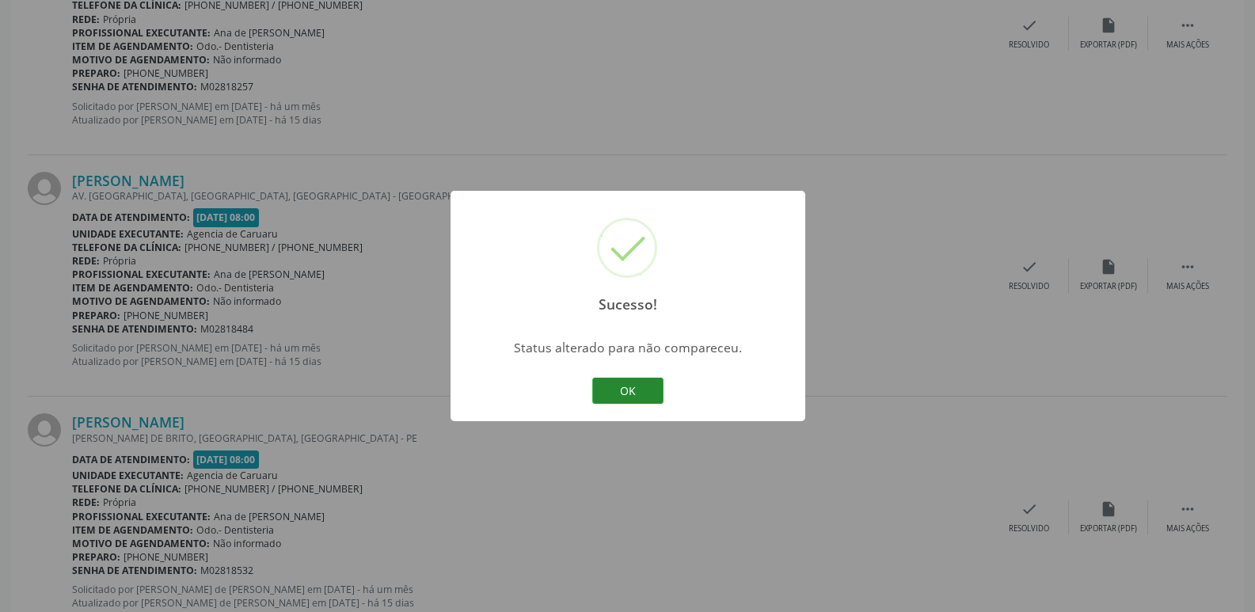
click at [627, 381] on button "OK" at bounding box center [627, 391] width 71 height 27
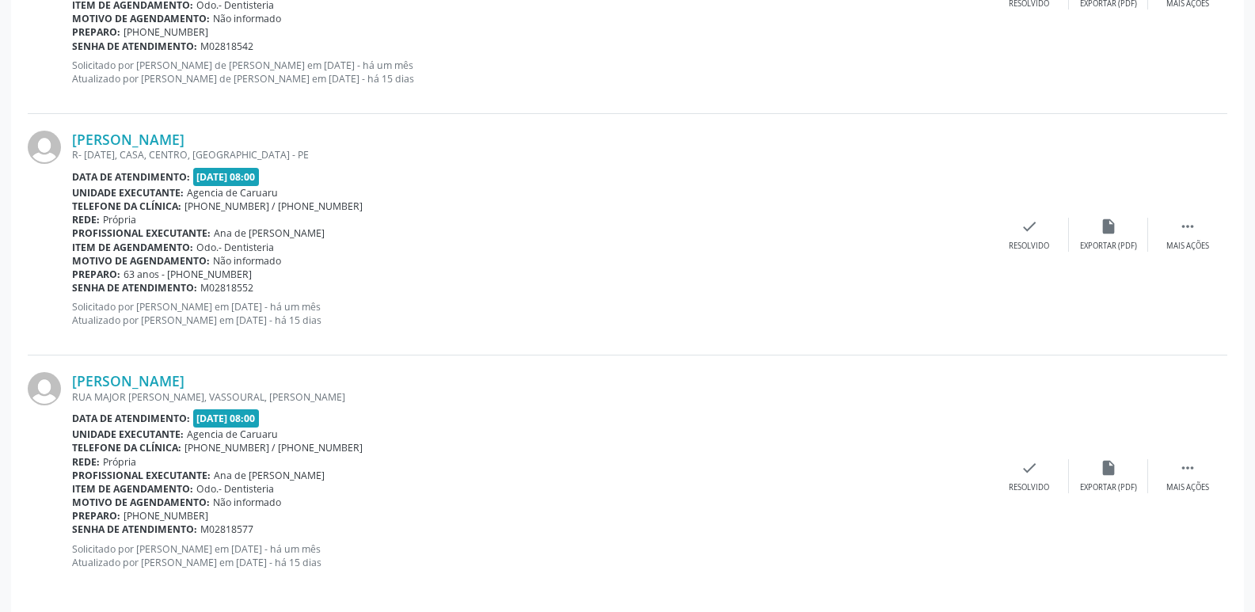
scroll to position [1491, 0]
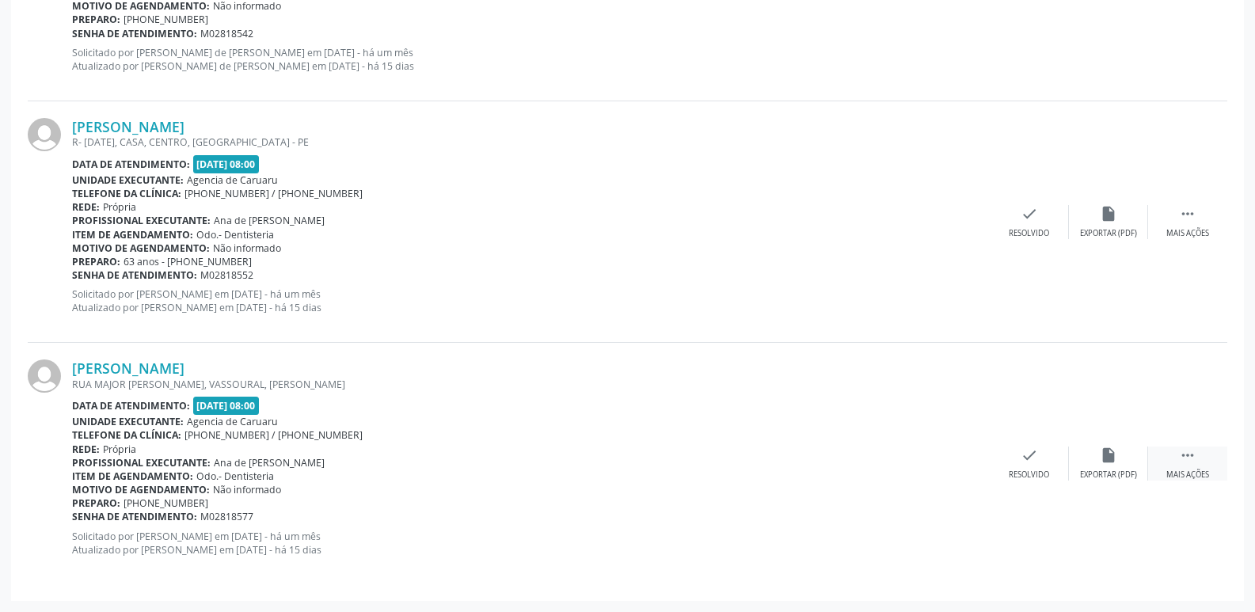
click at [1202, 459] on div " Mais ações" at bounding box center [1187, 463] width 79 height 34
click at [1132, 453] on div "alarm_off Não compareceu" at bounding box center [1108, 463] width 79 height 34
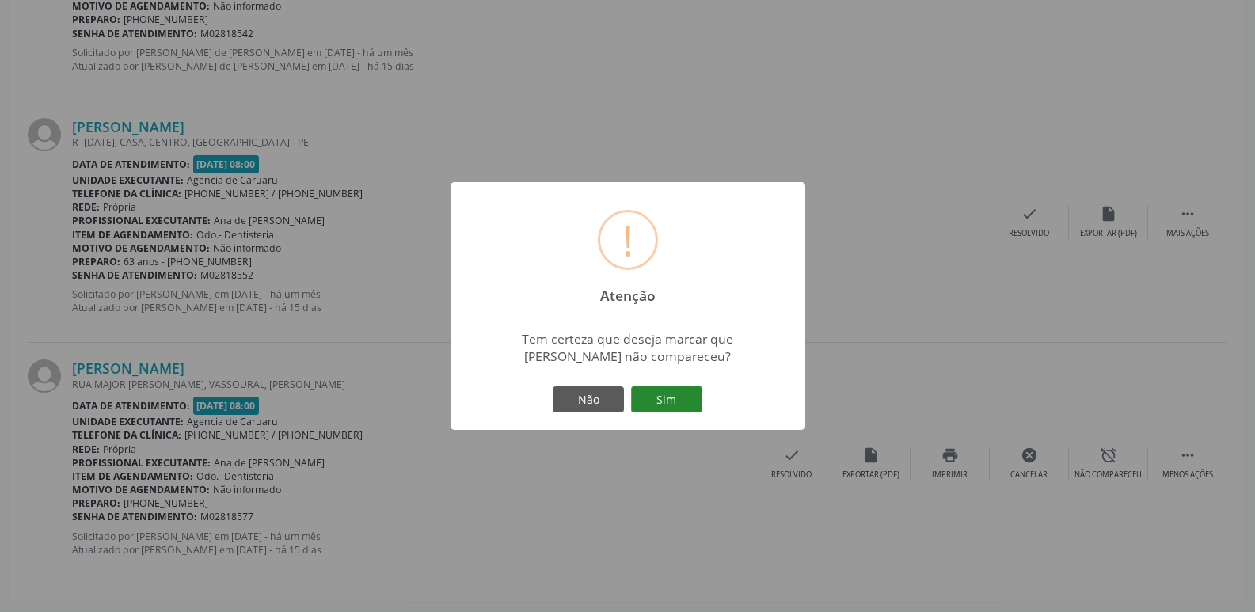
click at [681, 404] on button "Sim" at bounding box center [666, 399] width 71 height 27
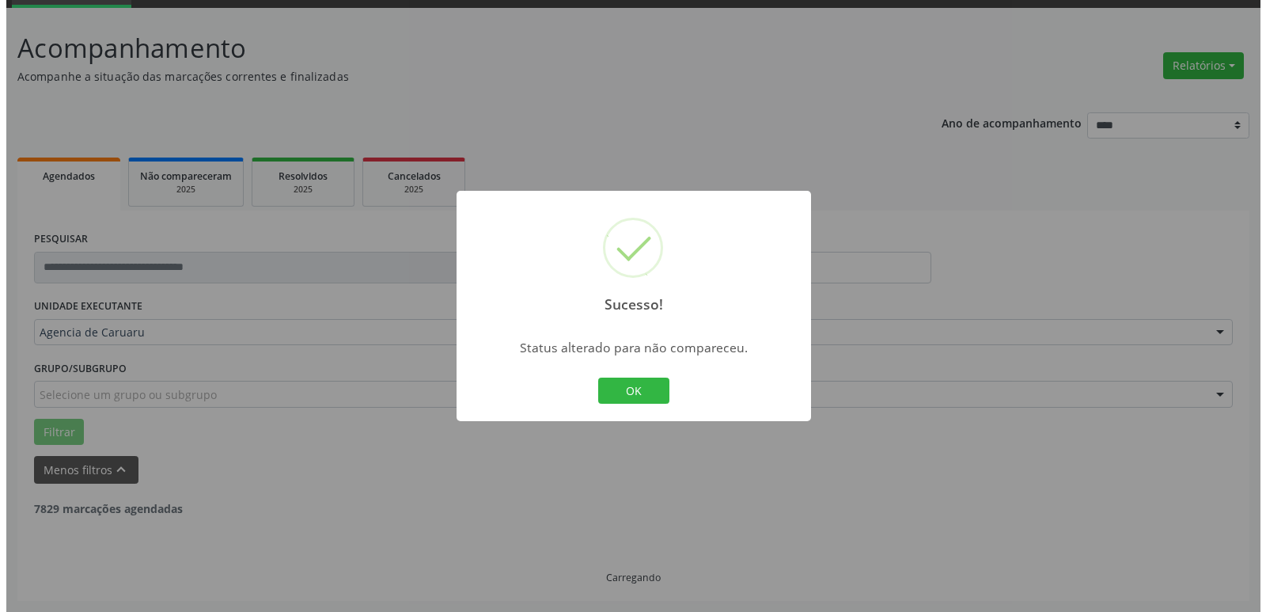
scroll to position [1249, 0]
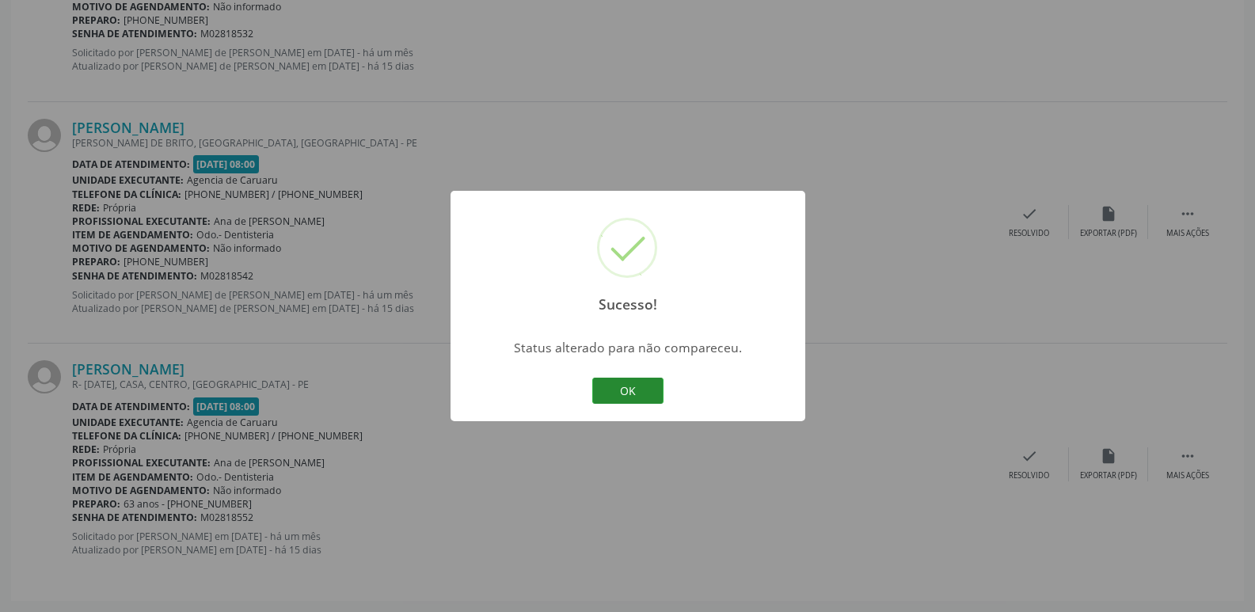
click at [621, 393] on button "OK" at bounding box center [627, 391] width 71 height 27
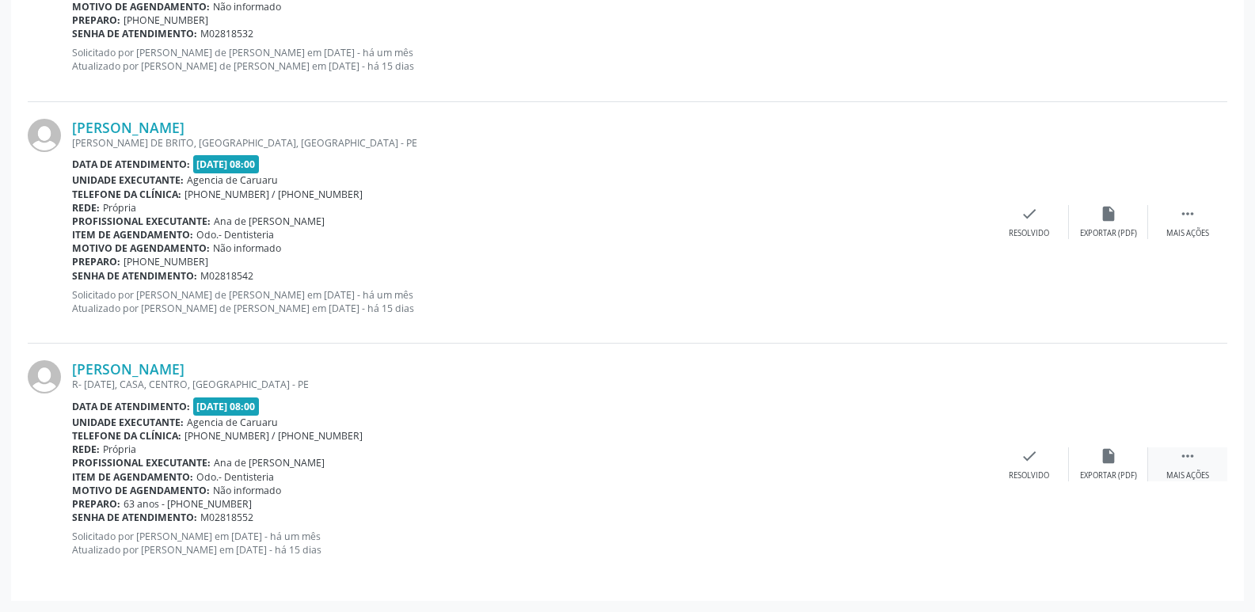
click at [1196, 474] on div "Mais ações" at bounding box center [1187, 475] width 43 height 11
click at [1044, 465] on div "cancel Cancelar" at bounding box center [1028, 464] width 79 height 34
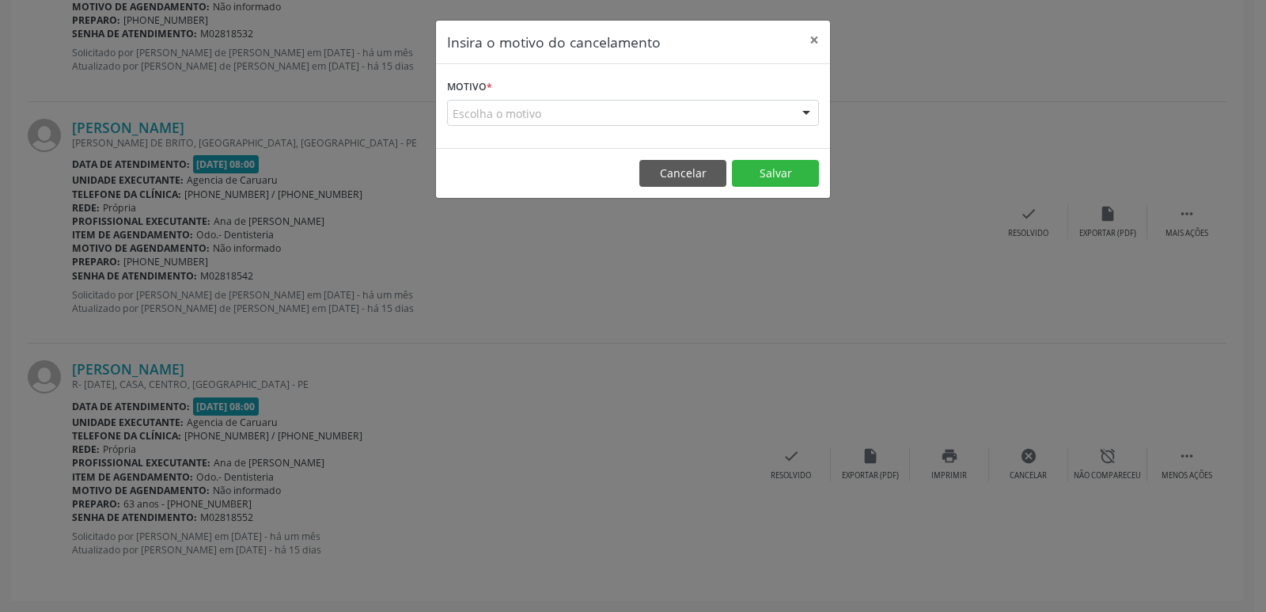
click at [575, 120] on div "Escolha o motivo" at bounding box center [633, 113] width 372 height 27
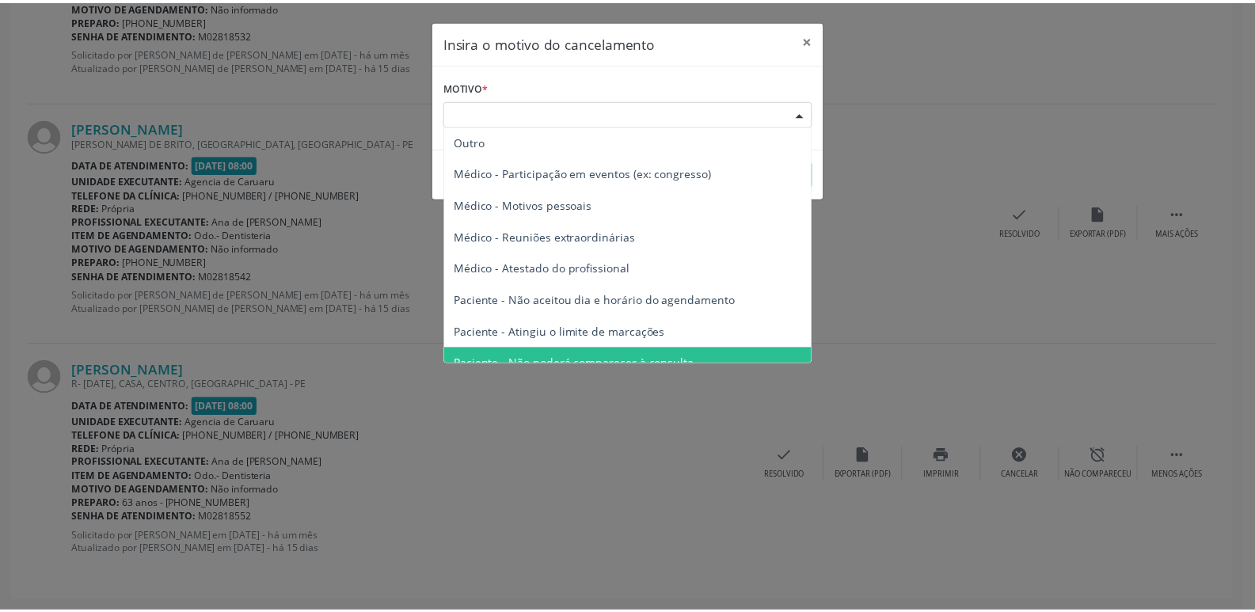
scroll to position [0, 0]
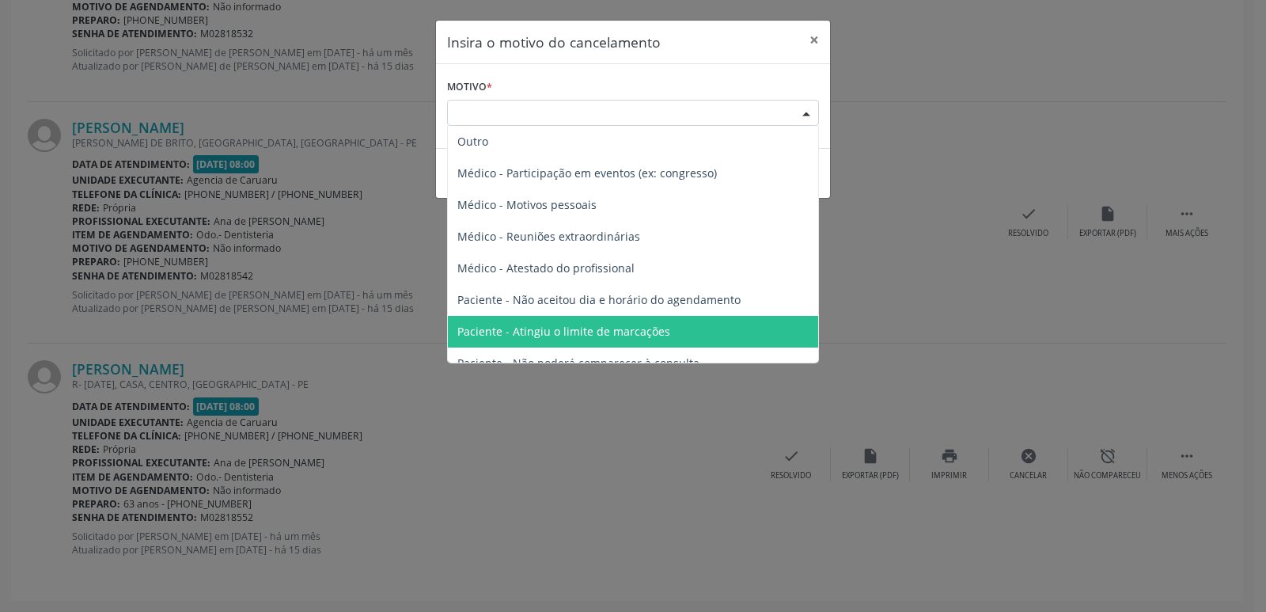
click at [662, 439] on div "Insira o motivo do cancelamento × Motivo * Escolha o motivo Outro Médico - Part…" at bounding box center [633, 306] width 1266 height 612
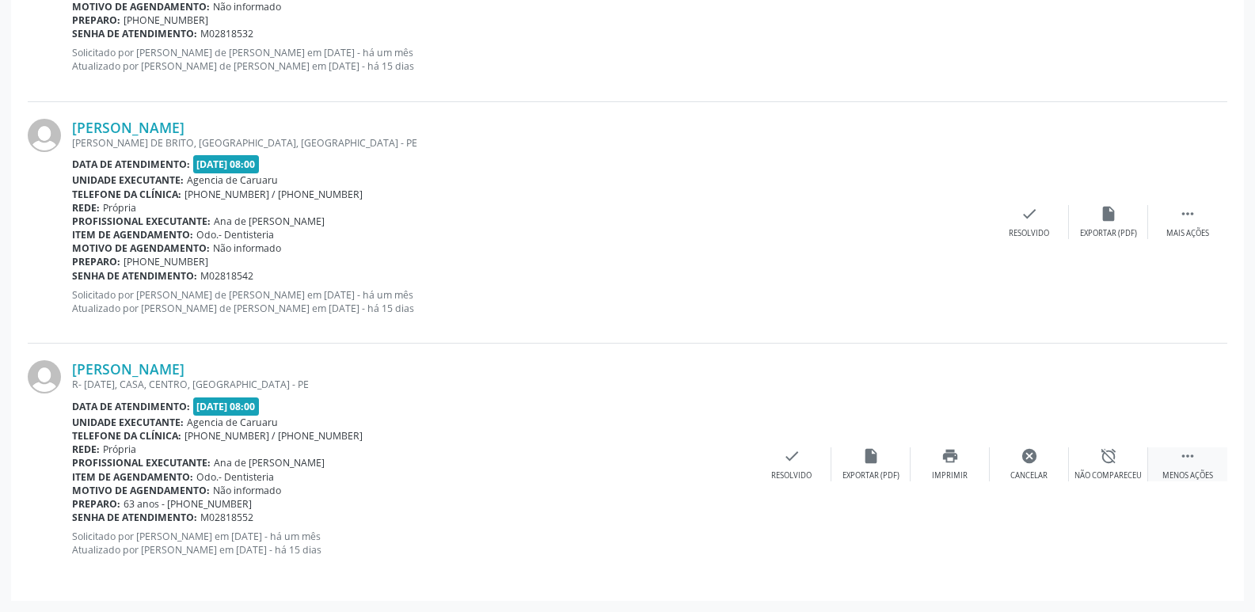
click at [1211, 456] on div " Menos ações" at bounding box center [1187, 464] width 79 height 34
click at [1198, 465] on div " Mais ações" at bounding box center [1187, 464] width 79 height 34
click at [1115, 470] on div "Não compareceu" at bounding box center [1107, 475] width 67 height 11
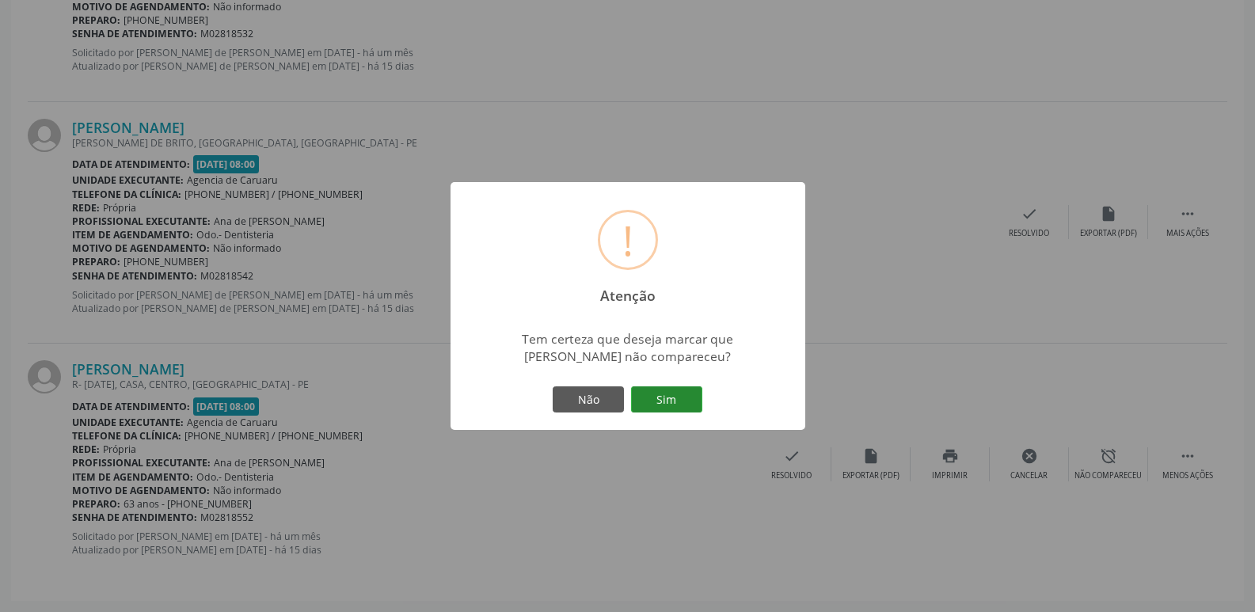
click at [659, 393] on button "Sim" at bounding box center [666, 399] width 71 height 27
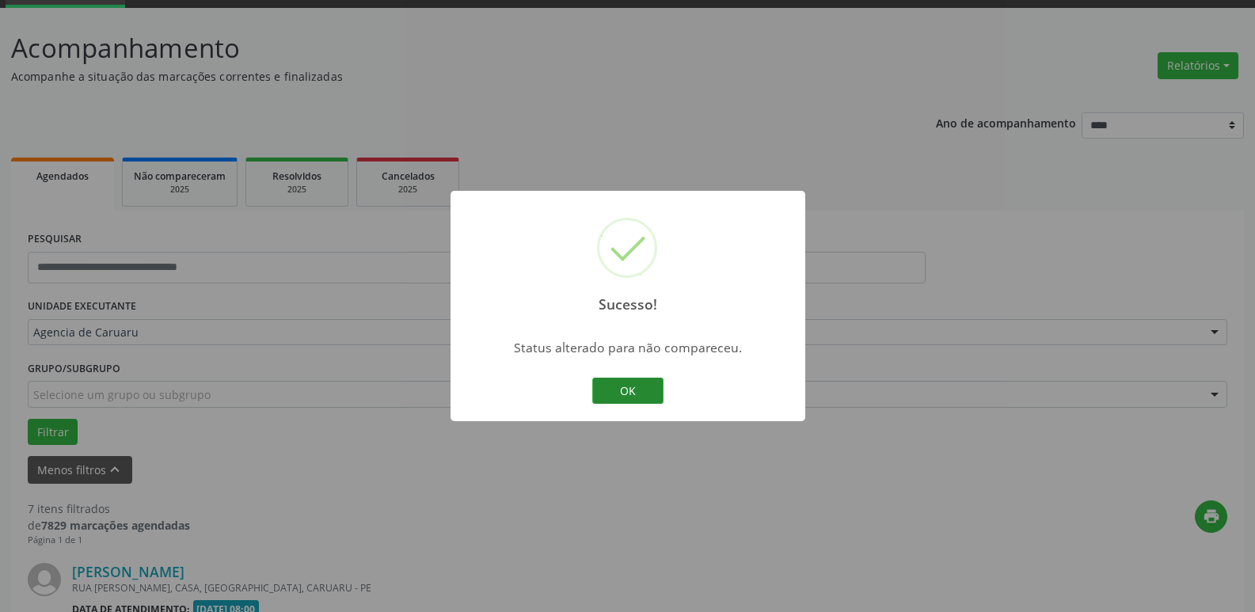
scroll to position [1249, 0]
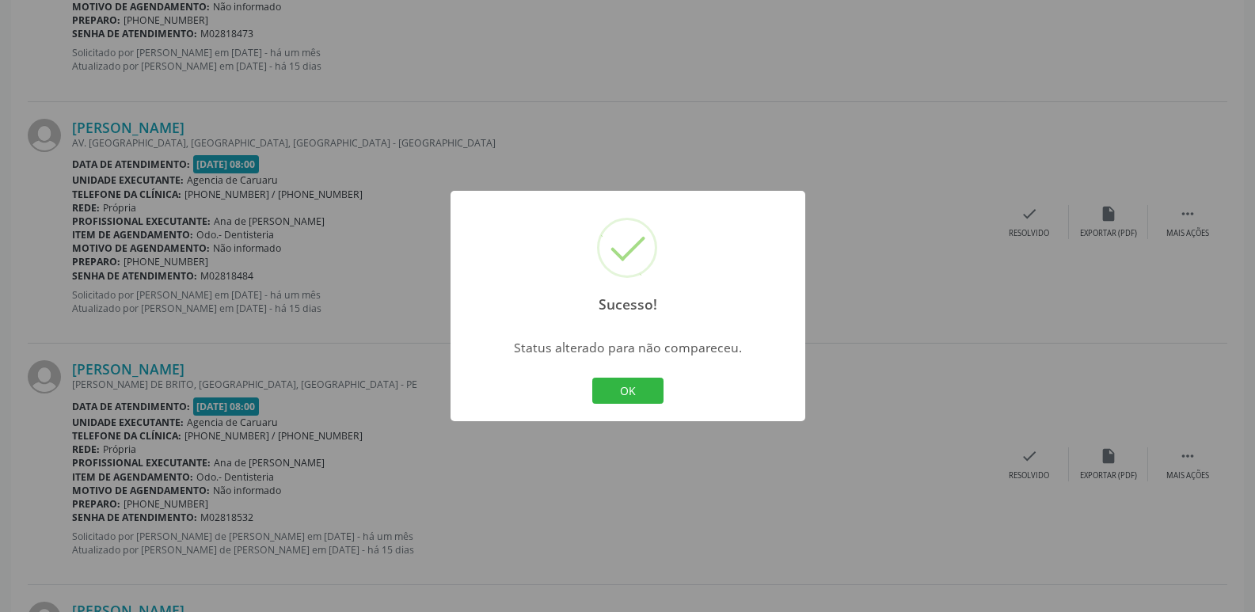
click at [647, 399] on button "OK" at bounding box center [627, 391] width 71 height 27
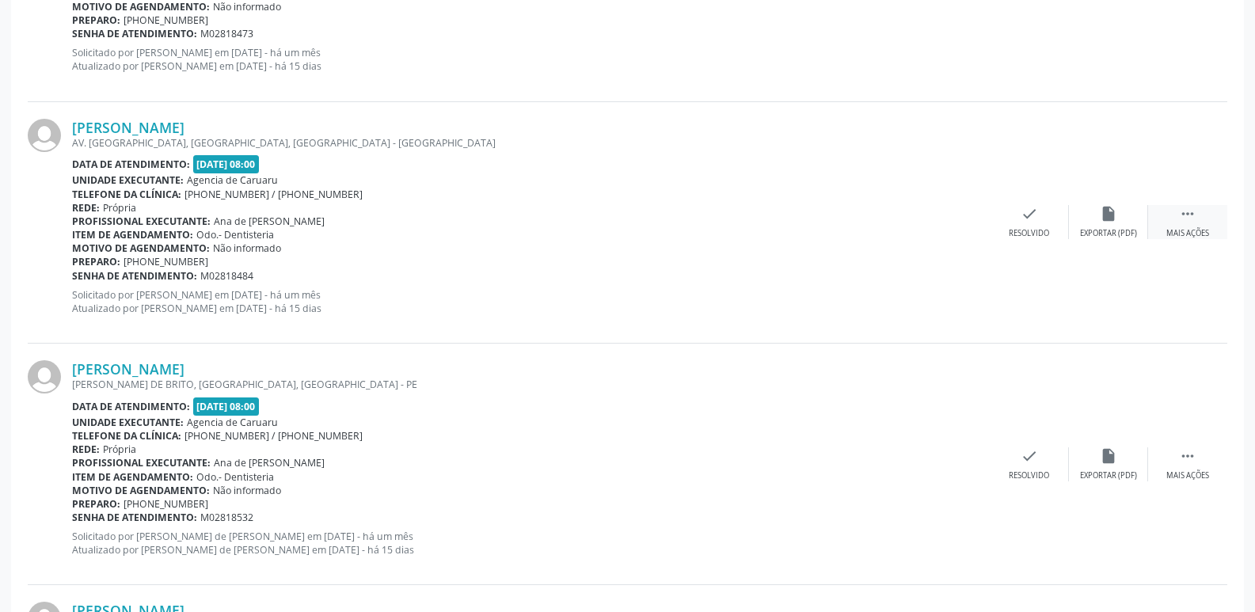
click at [1194, 227] on div " Mais ações" at bounding box center [1187, 222] width 79 height 34
click at [1094, 227] on div "alarm_off Não compareceu" at bounding box center [1108, 222] width 79 height 34
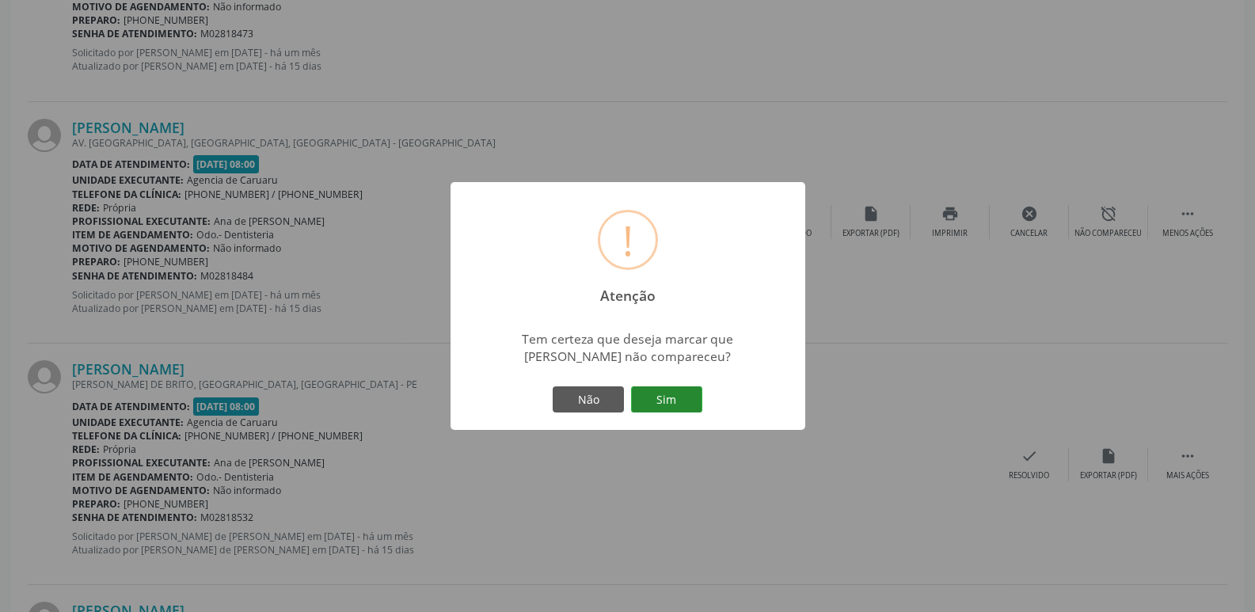
click at [663, 396] on button "Sim" at bounding box center [666, 399] width 71 height 27
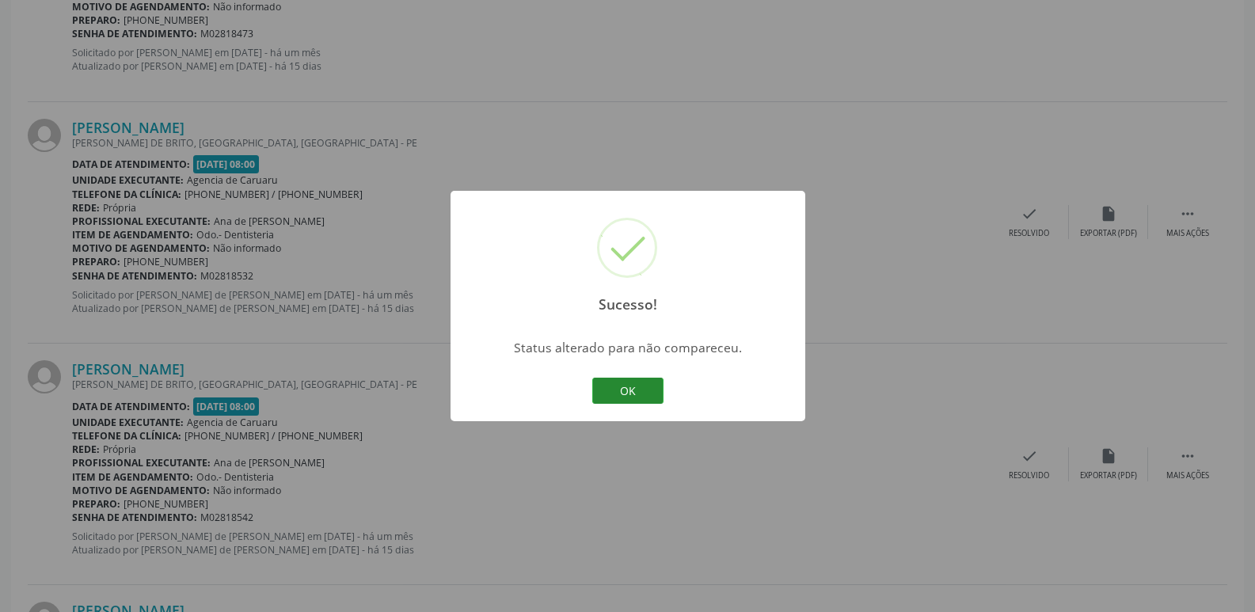
click at [659, 386] on button "OK" at bounding box center [627, 391] width 71 height 27
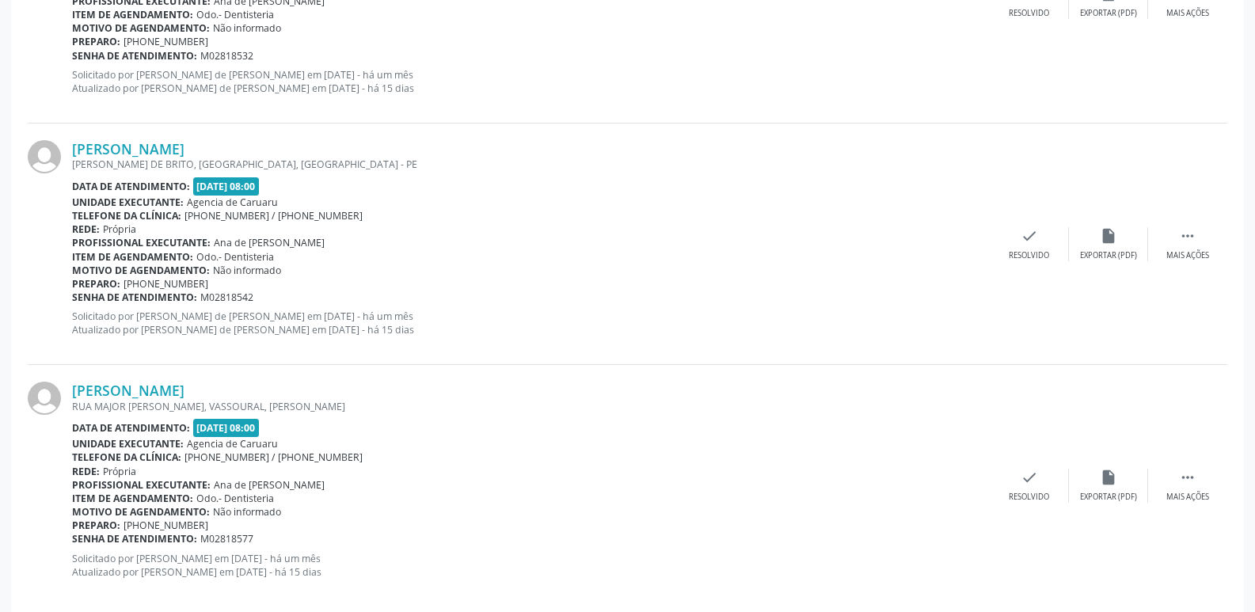
scroll to position [1491, 0]
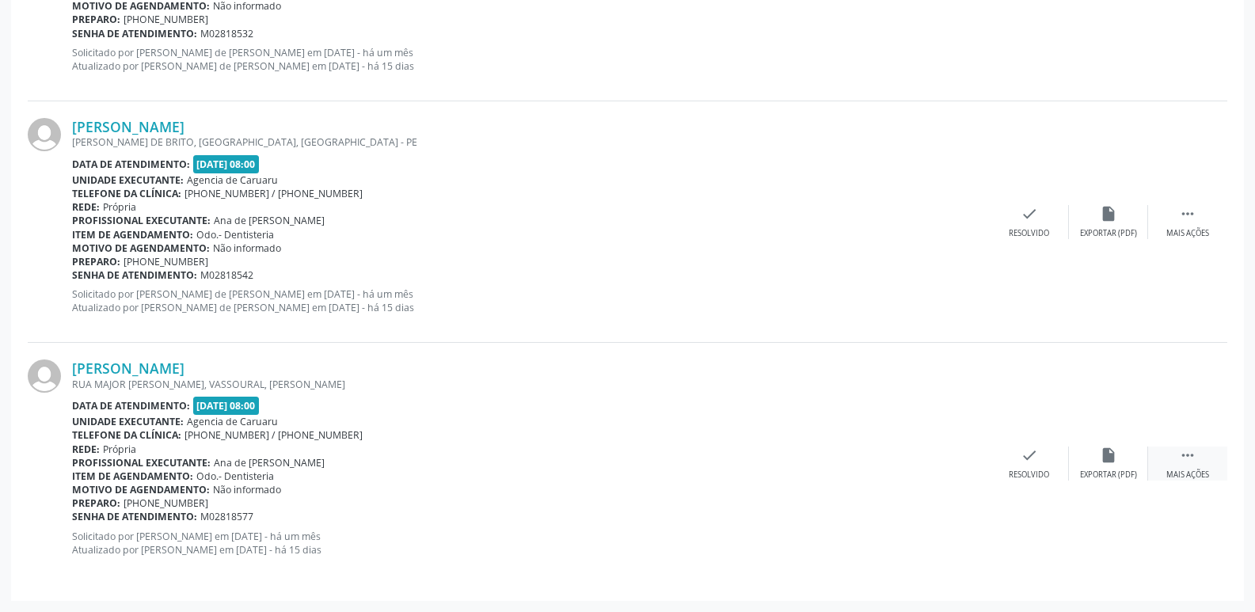
click at [1201, 465] on div " Mais ações" at bounding box center [1187, 463] width 79 height 34
click at [1106, 455] on icon "alarm_off" at bounding box center [1107, 454] width 17 height 17
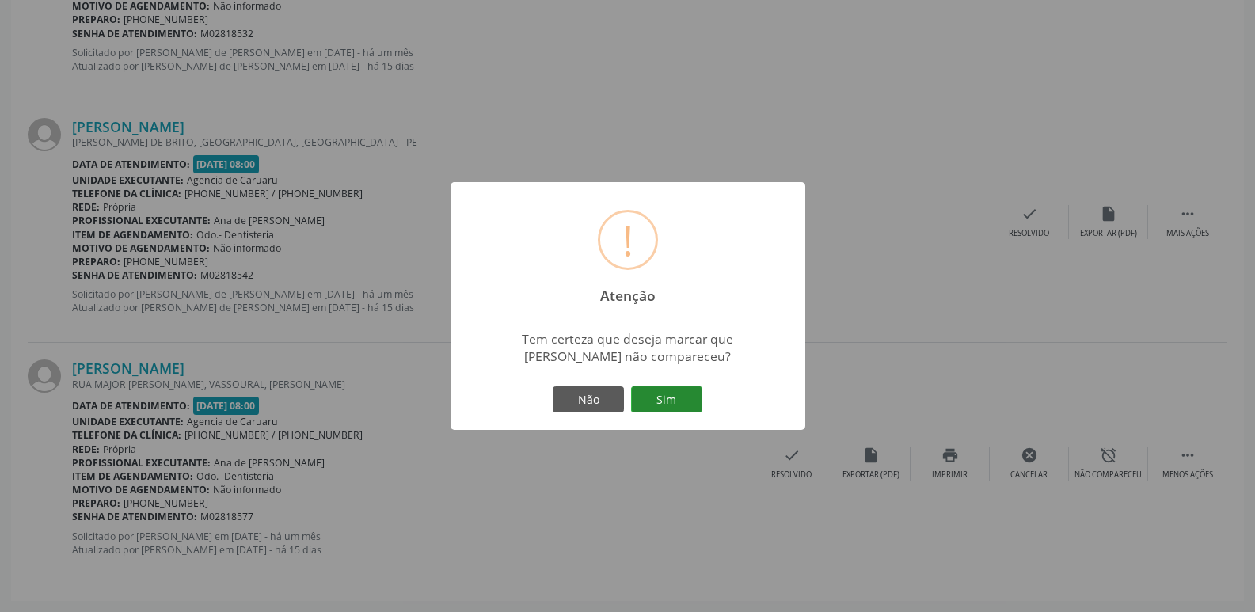
drag, startPoint x: 648, startPoint y: 383, endPoint x: 675, endPoint y: 401, distance: 32.5
click at [653, 395] on div "Não Sim" at bounding box center [627, 399] width 157 height 33
click at [675, 400] on button "Sim" at bounding box center [666, 399] width 71 height 27
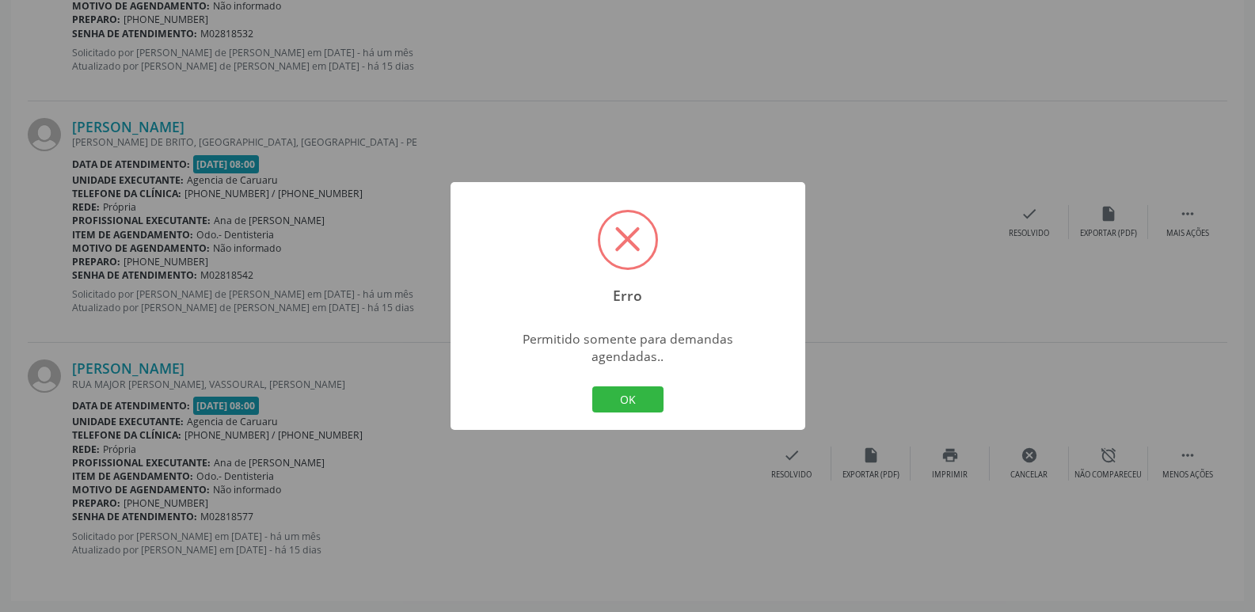
click at [640, 399] on button "OK" at bounding box center [627, 399] width 71 height 27
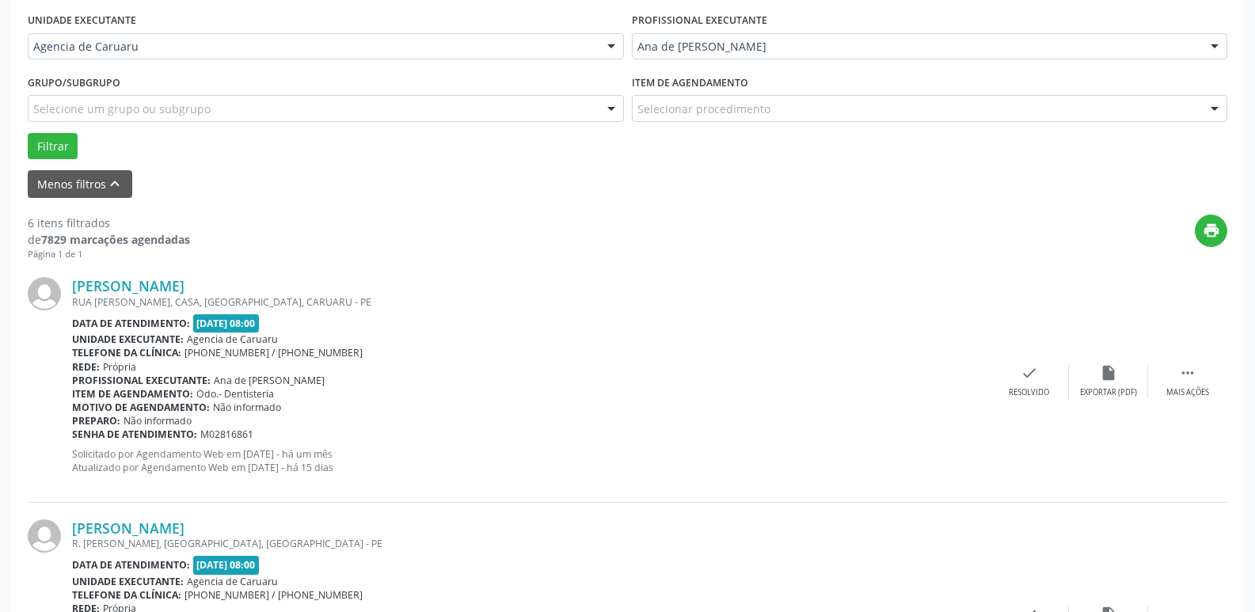
scroll to position [225, 0]
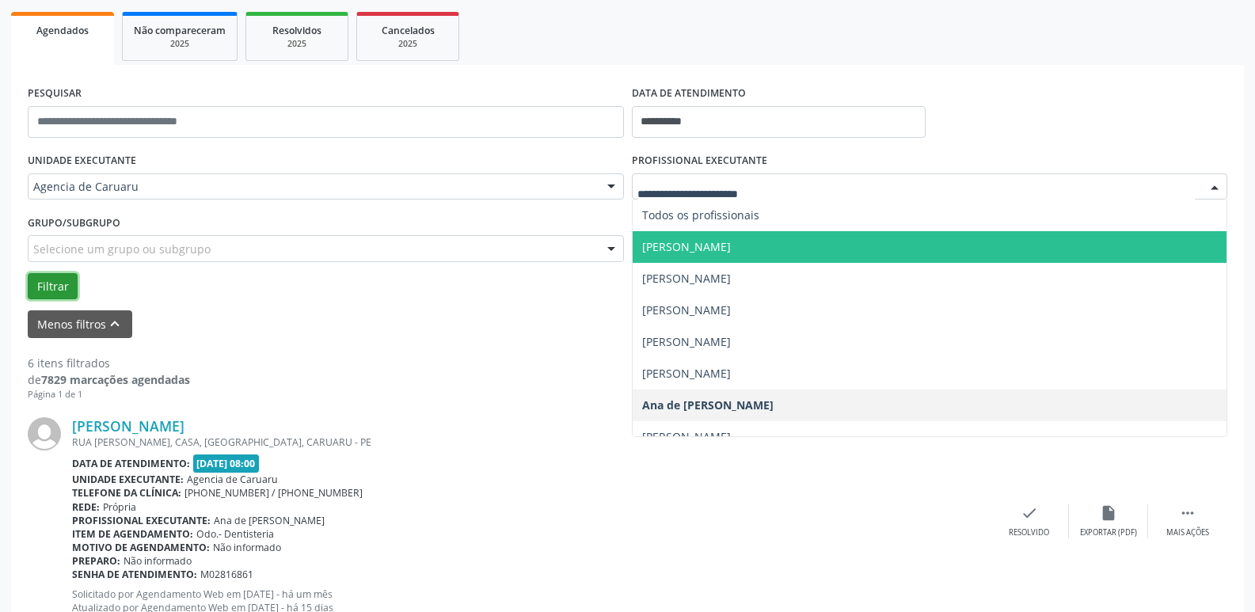
click at [50, 283] on button "Filtrar" at bounding box center [53, 286] width 50 height 27
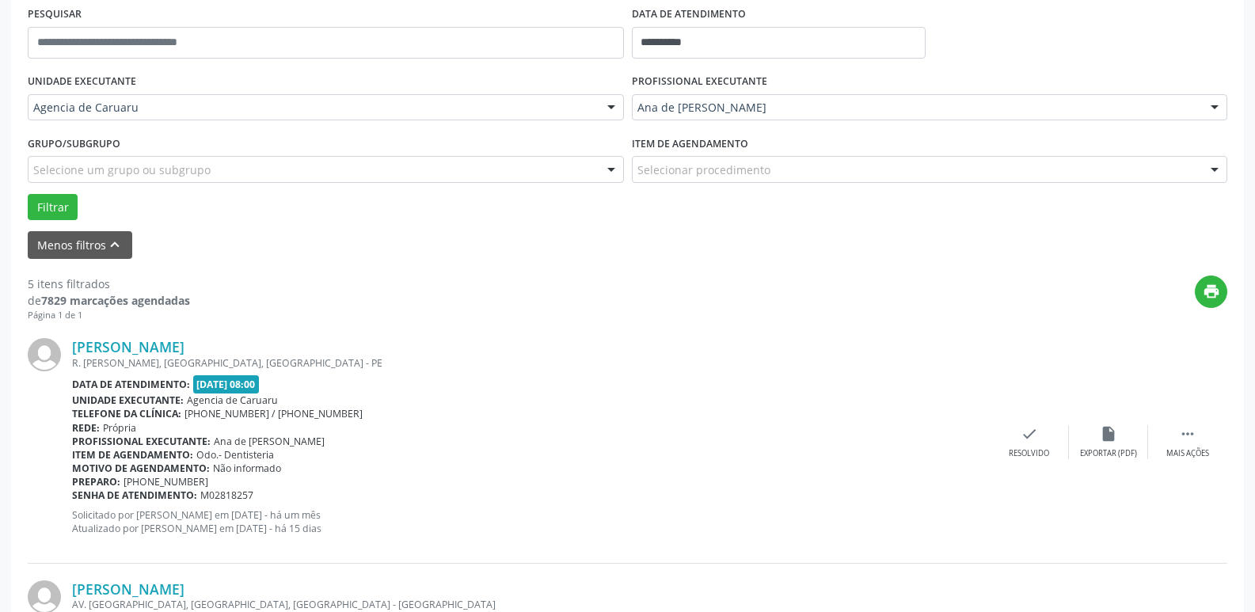
scroll to position [462, 0]
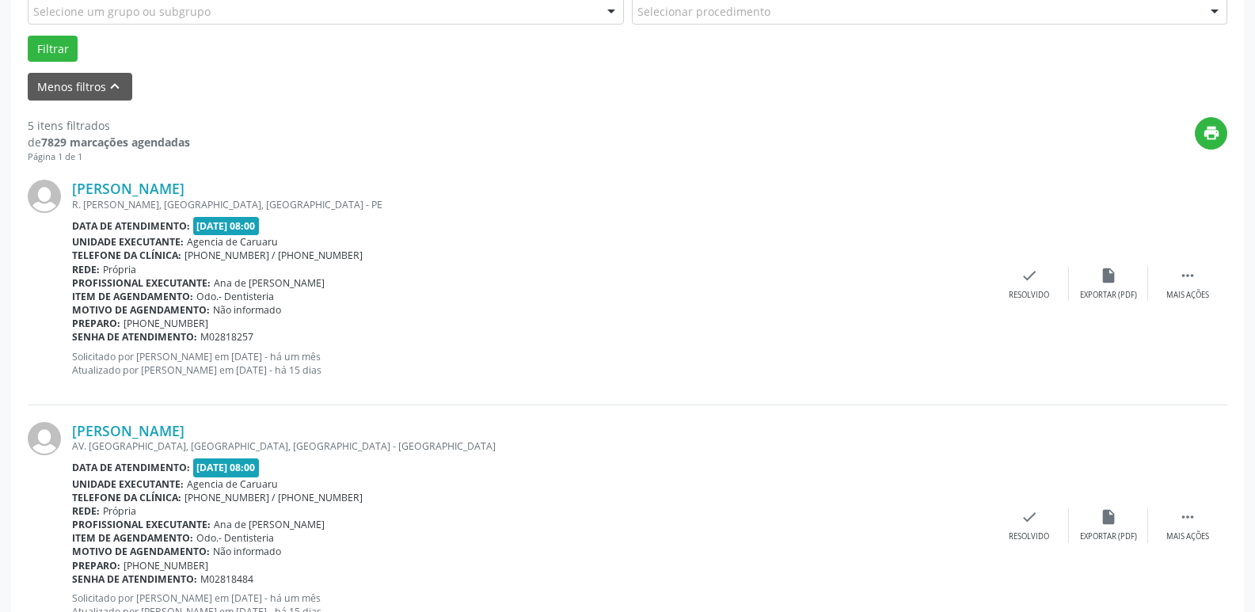
click at [1194, 266] on div "[PERSON_NAME] R. [PERSON_NAME], [GEOGRAPHIC_DATA], [GEOGRAPHIC_DATA] - PE Data …" at bounding box center [627, 283] width 1199 height 241
click at [1197, 275] on div " Mais ações" at bounding box center [1187, 284] width 79 height 34
click at [1099, 299] on div "Não compareceu" at bounding box center [1107, 295] width 67 height 11
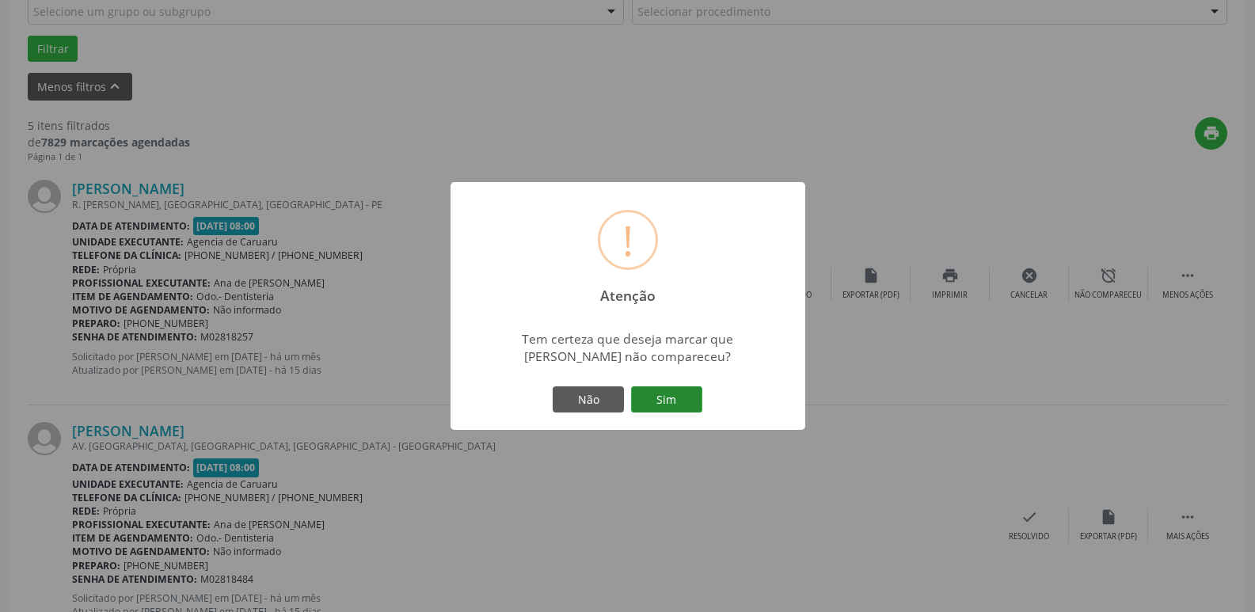
click at [661, 403] on button "Sim" at bounding box center [666, 399] width 71 height 27
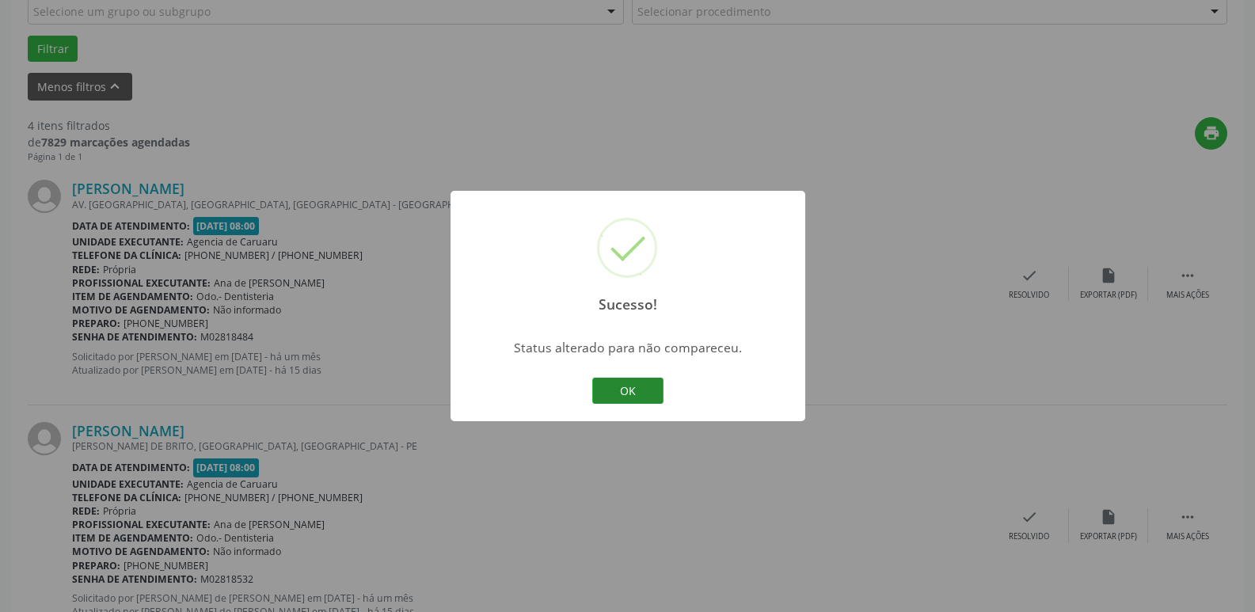
click at [649, 390] on button "OK" at bounding box center [627, 391] width 71 height 27
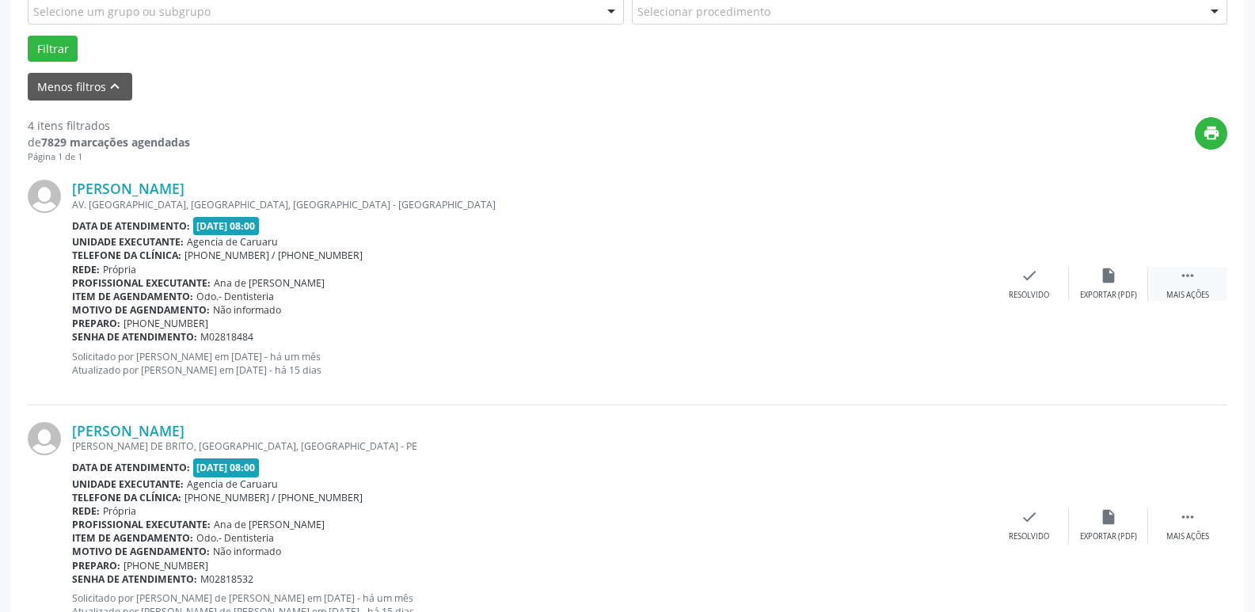
click at [1185, 288] on div " Mais ações" at bounding box center [1187, 284] width 79 height 34
click at [1118, 279] on div "alarm_off Não compareceu" at bounding box center [1108, 284] width 79 height 34
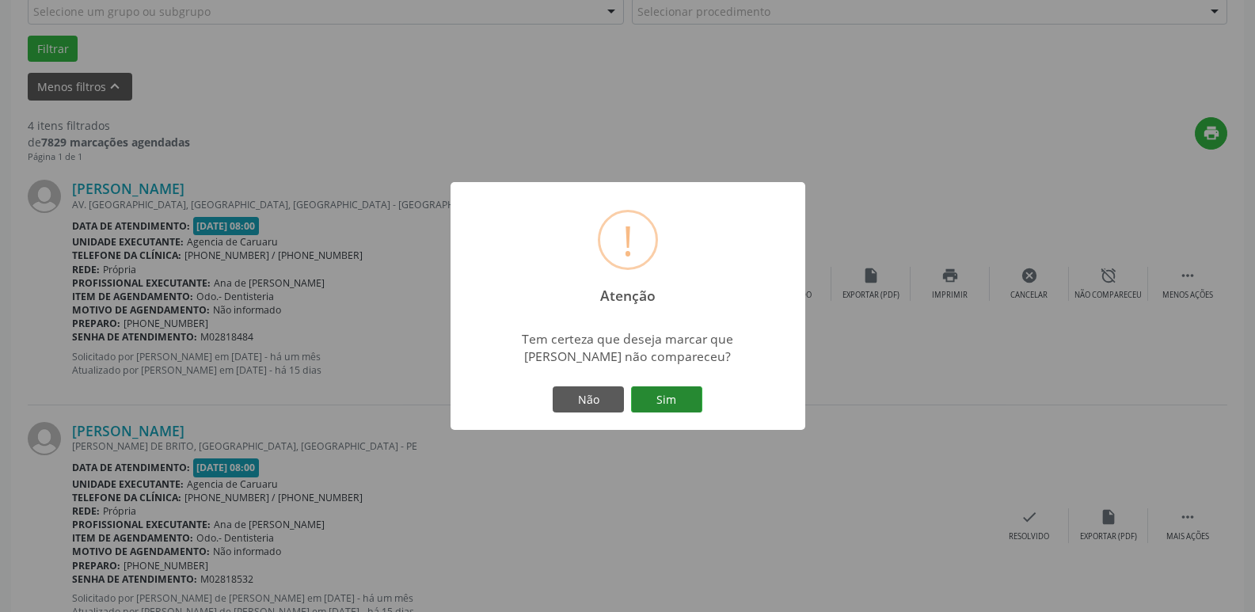
click at [678, 400] on button "Sim" at bounding box center [666, 399] width 71 height 27
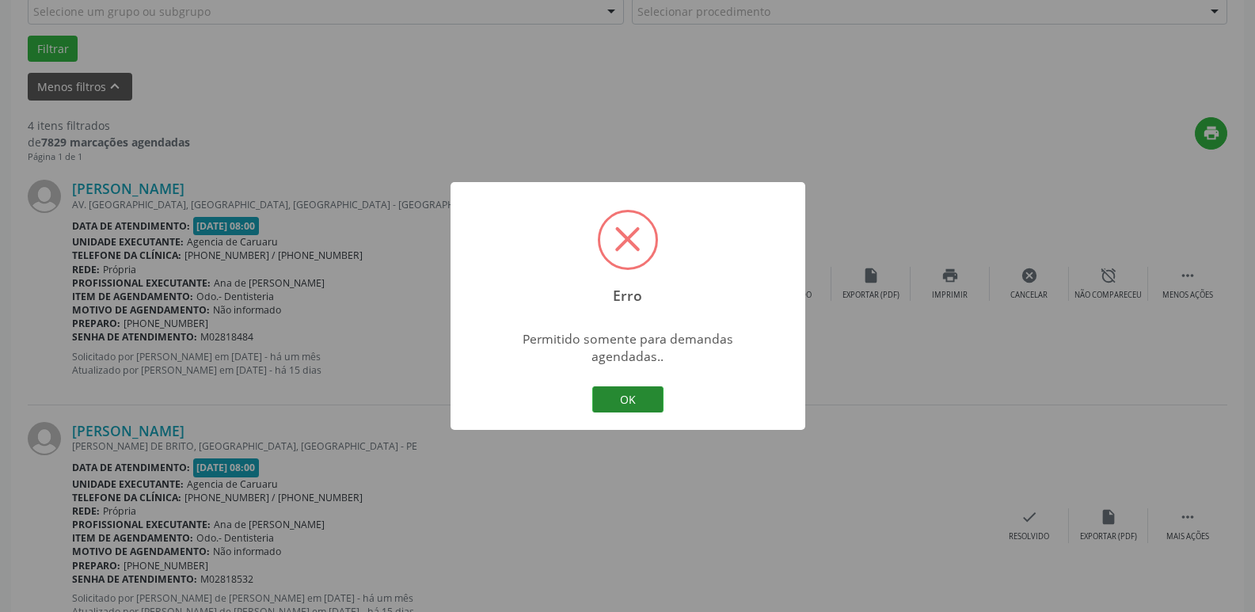
click at [654, 392] on button "OK" at bounding box center [627, 399] width 71 height 27
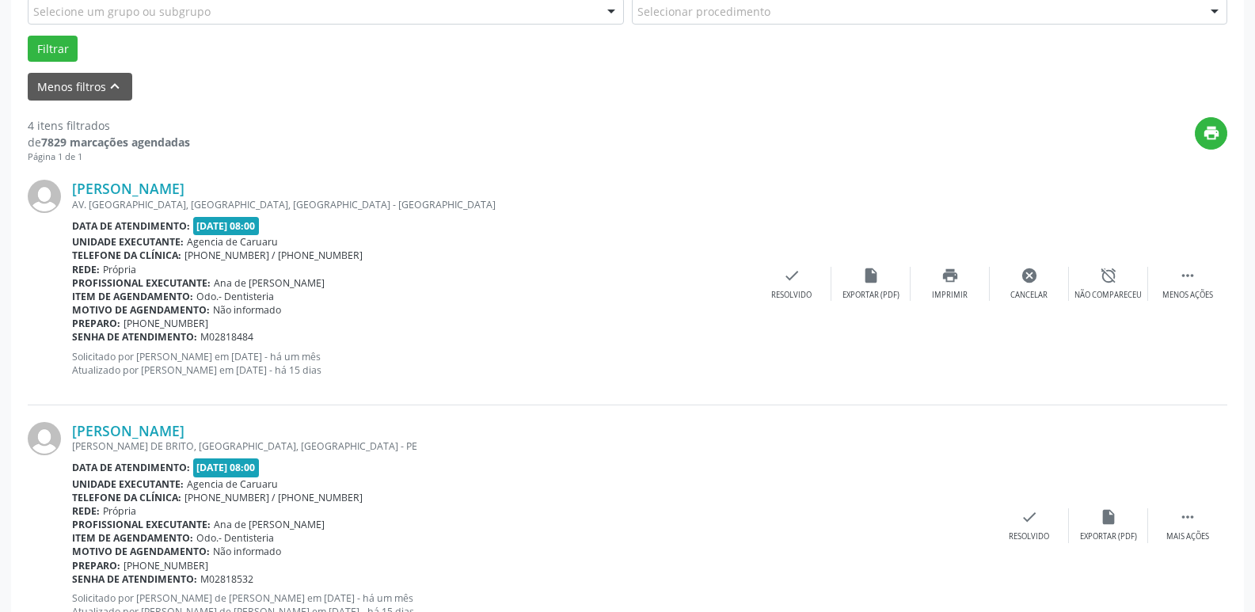
scroll to position [383, 0]
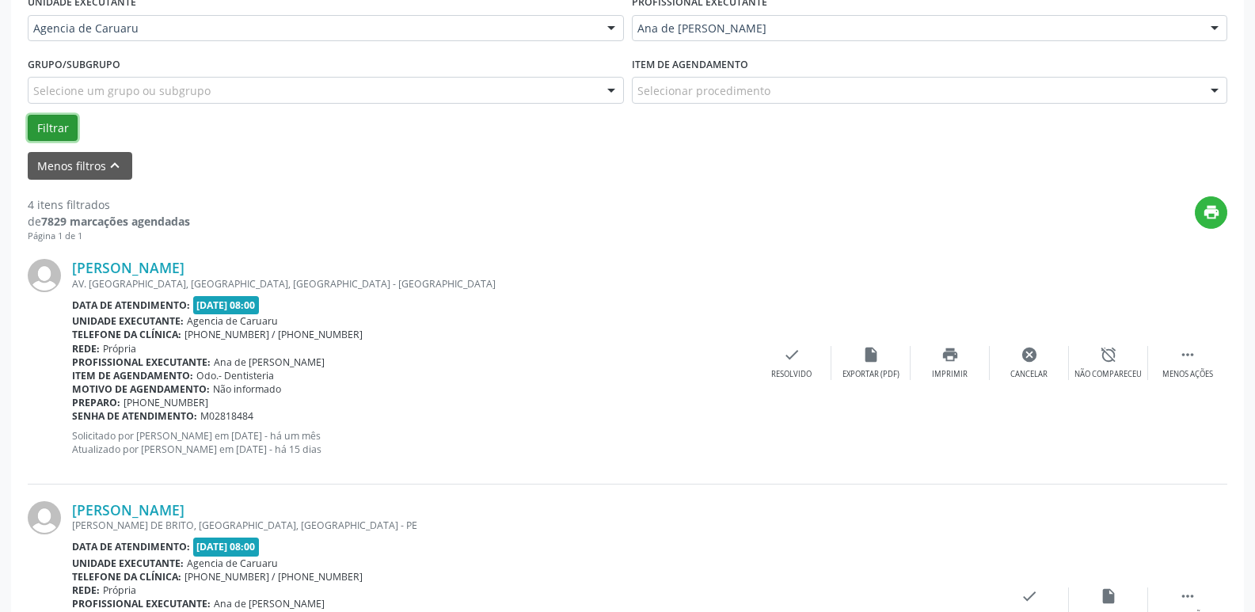
click at [57, 128] on button "Filtrar" at bounding box center [53, 128] width 50 height 27
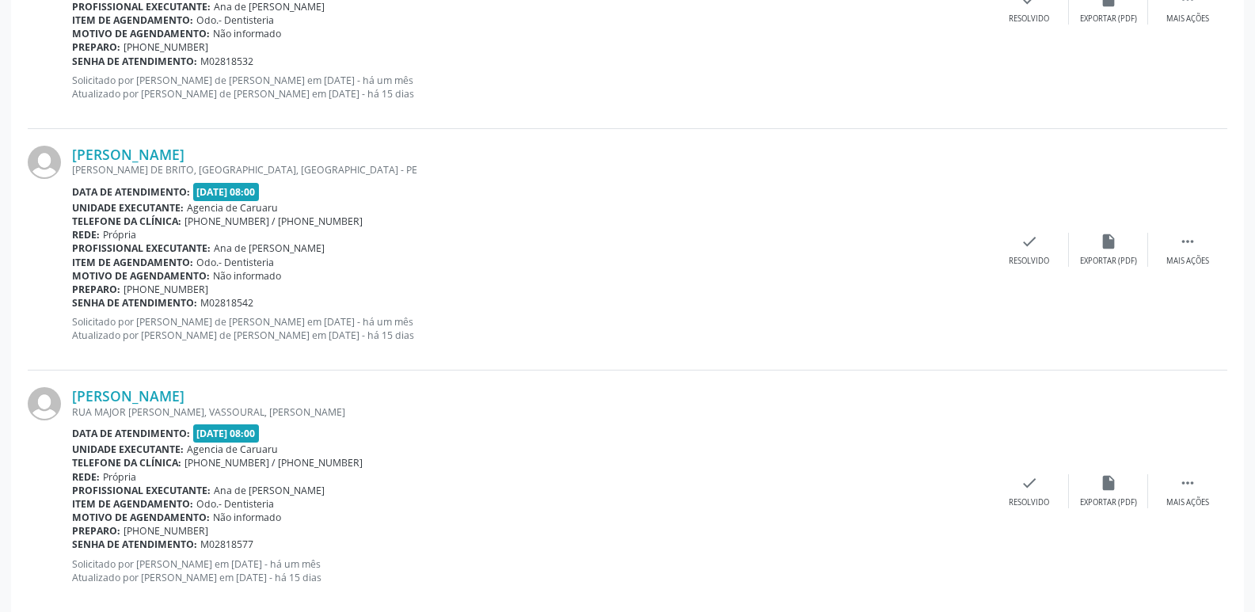
scroll to position [1491, 0]
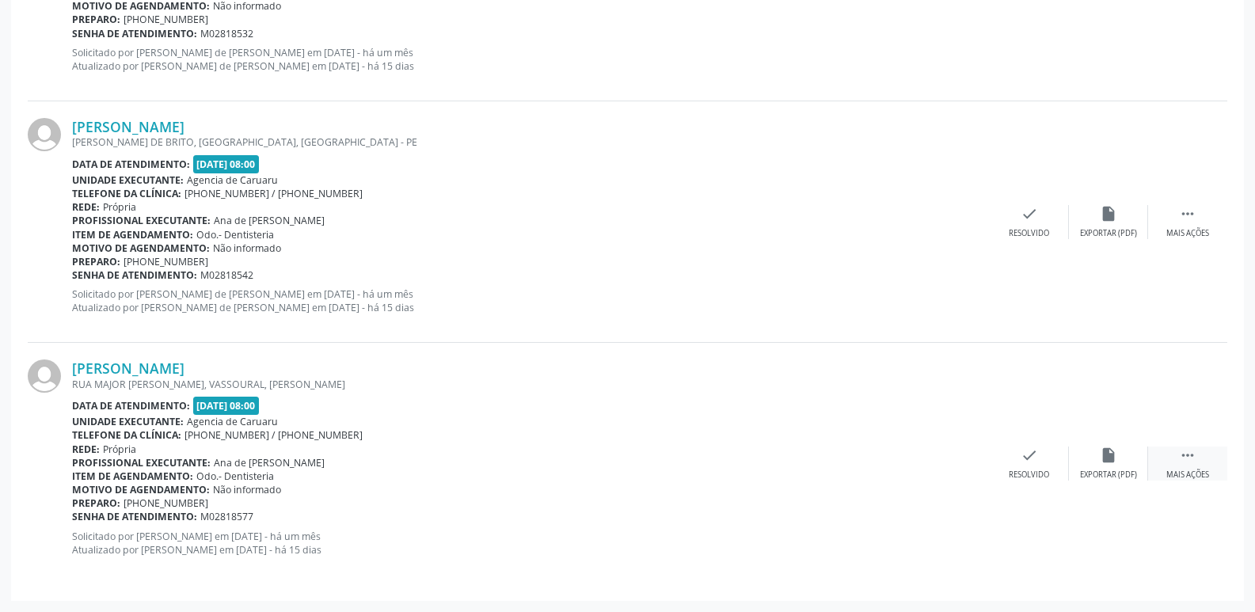
click at [1196, 455] on div " Mais ações" at bounding box center [1187, 463] width 79 height 34
click at [1139, 467] on div "alarm_off Não compareceu" at bounding box center [1108, 463] width 79 height 34
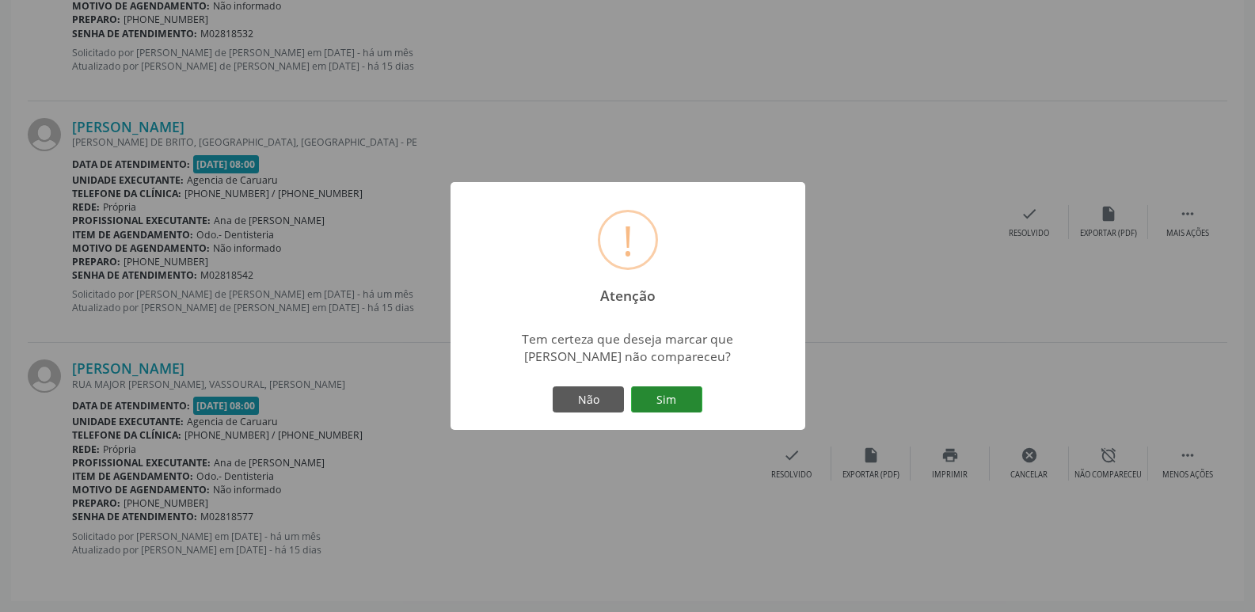
click at [661, 391] on button "Sim" at bounding box center [666, 399] width 71 height 27
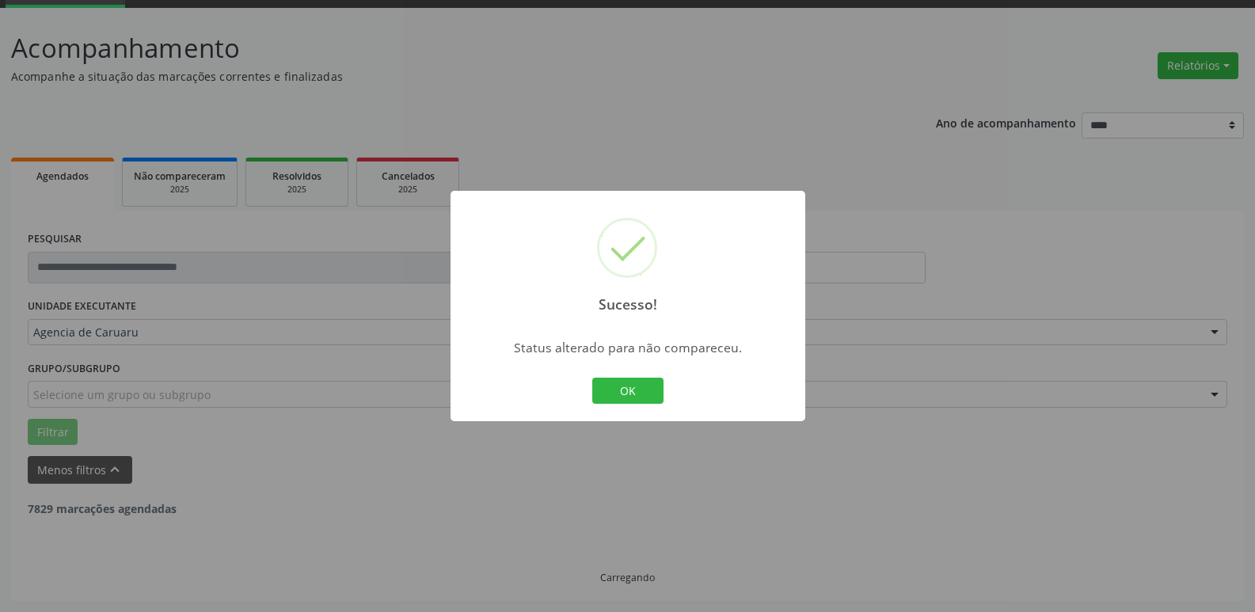
scroll to position [79, 0]
click at [631, 388] on button "OK" at bounding box center [627, 391] width 71 height 27
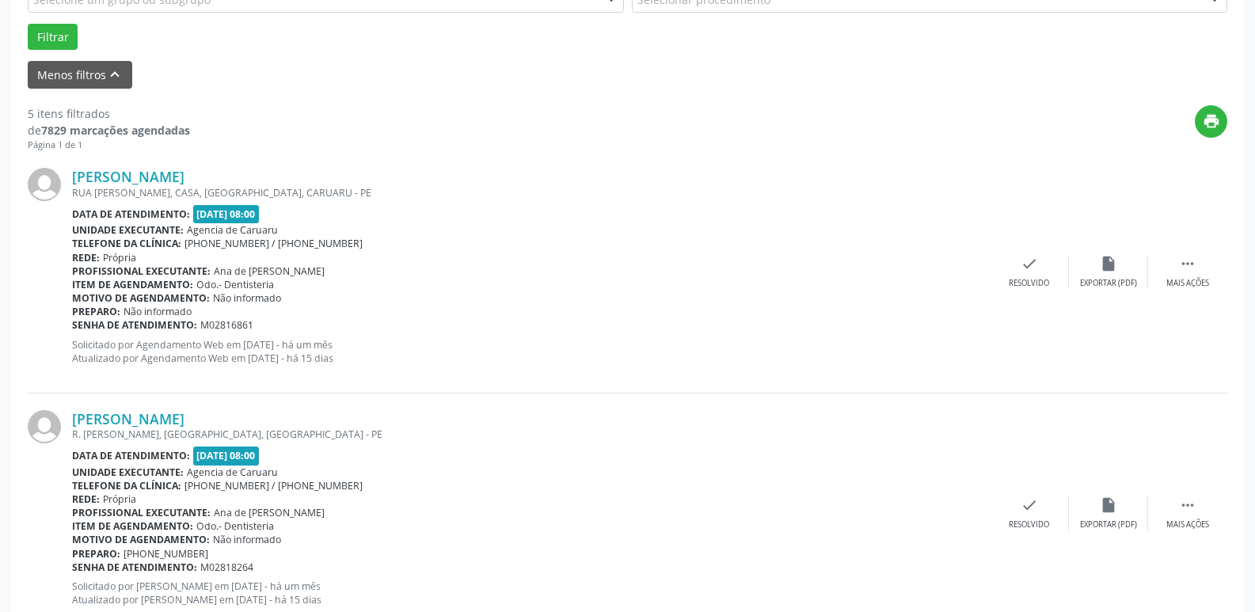
scroll to position [475, 0]
click at [1191, 271] on icon "" at bounding box center [1187, 262] width 17 height 17
click at [1097, 274] on div "alarm_off Não compareceu" at bounding box center [1108, 271] width 79 height 34
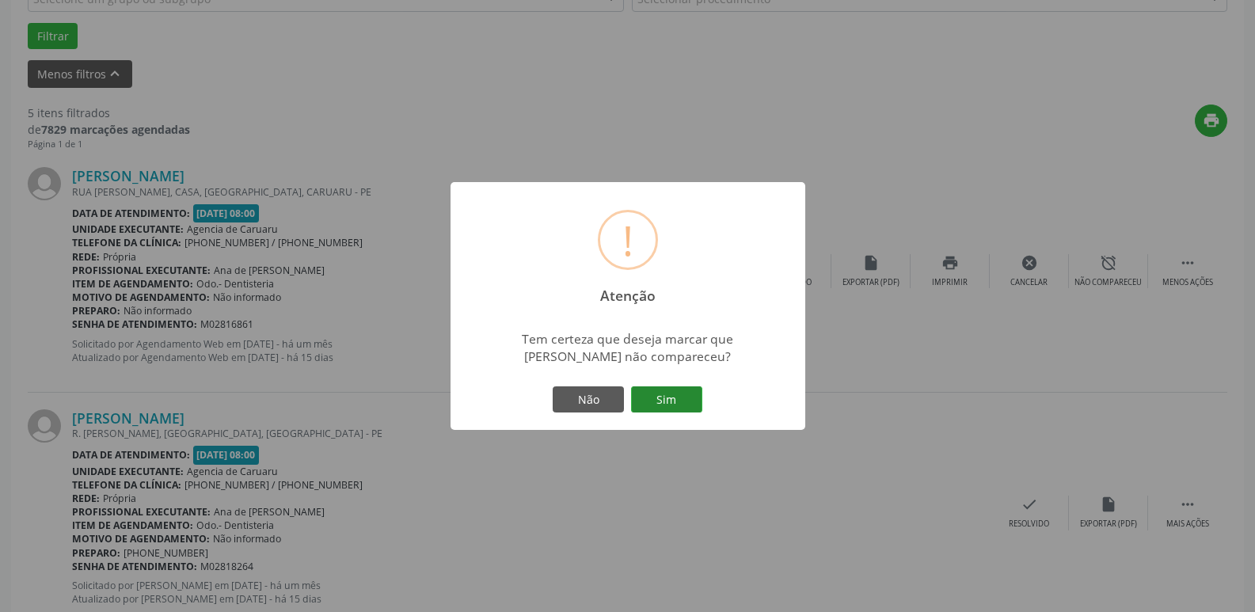
click at [666, 400] on button "Sim" at bounding box center [666, 399] width 71 height 27
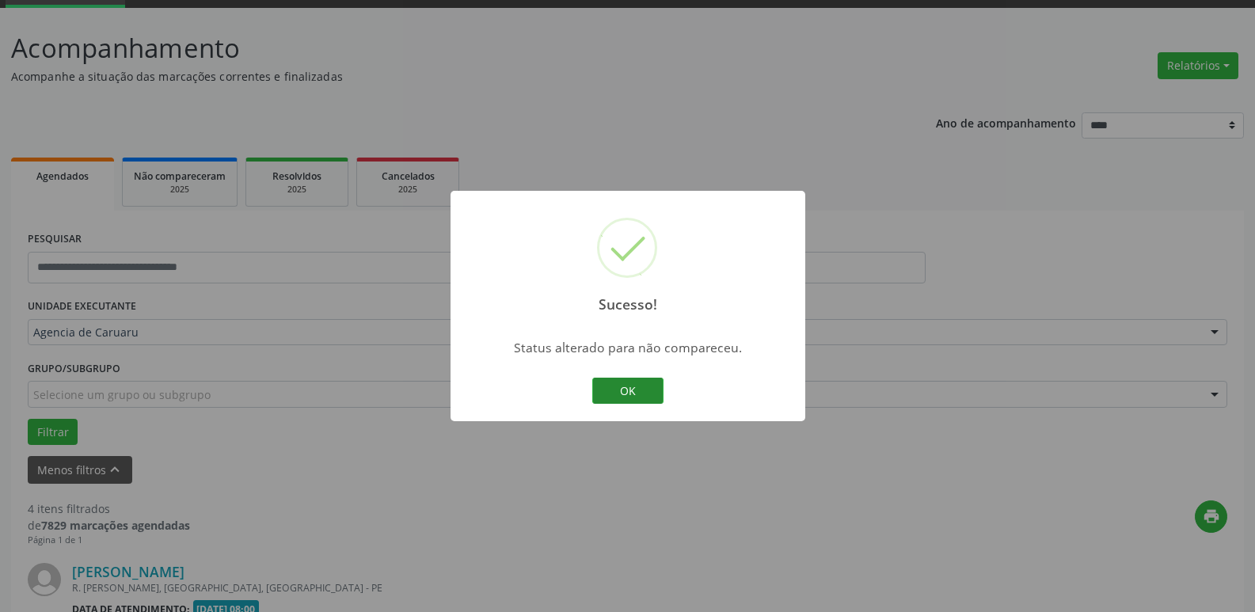
click at [643, 401] on button "OK" at bounding box center [627, 391] width 71 height 27
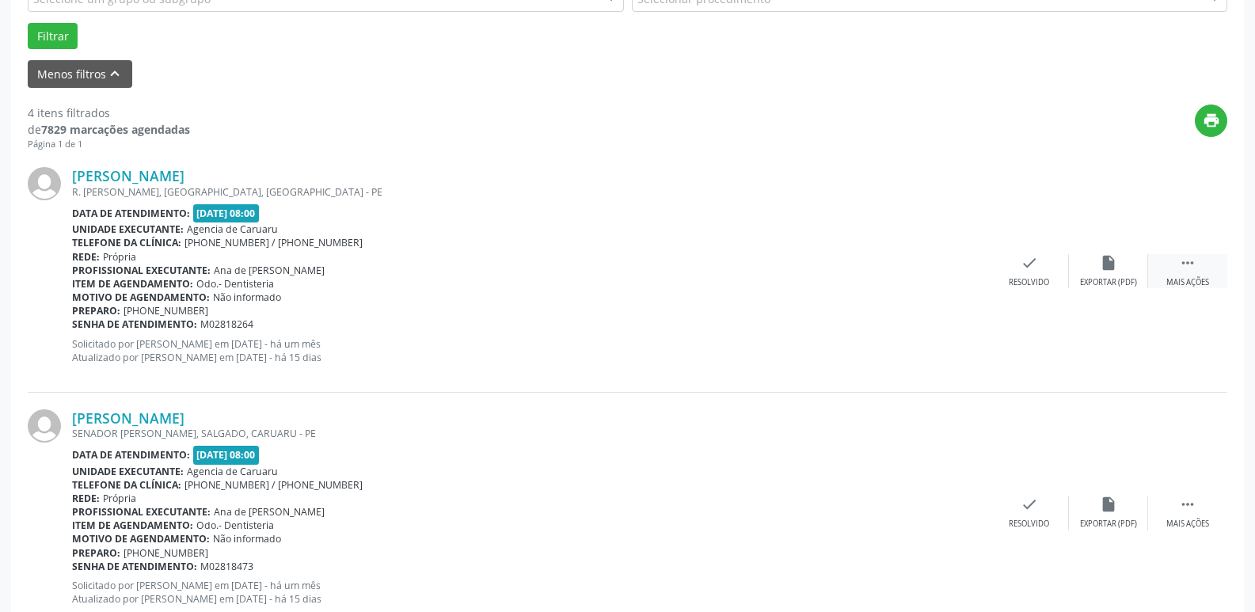
click at [1175, 261] on div " Mais ações" at bounding box center [1187, 271] width 79 height 34
click at [1115, 262] on icon "alarm_off" at bounding box center [1107, 262] width 17 height 17
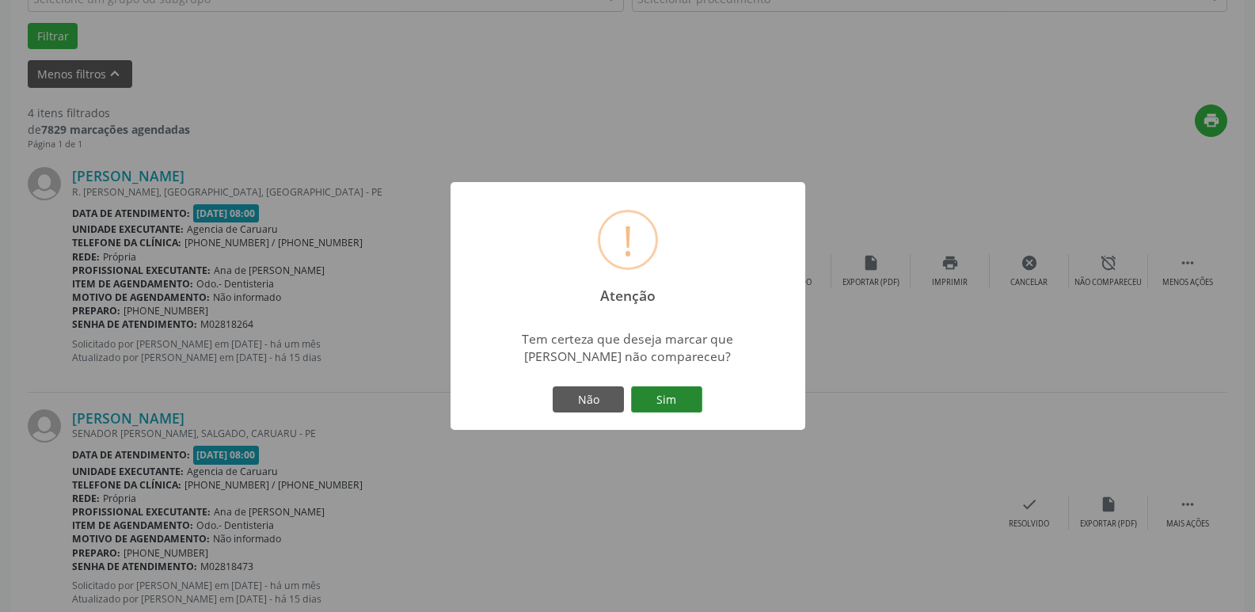
click at [662, 404] on button "Sim" at bounding box center [666, 399] width 71 height 27
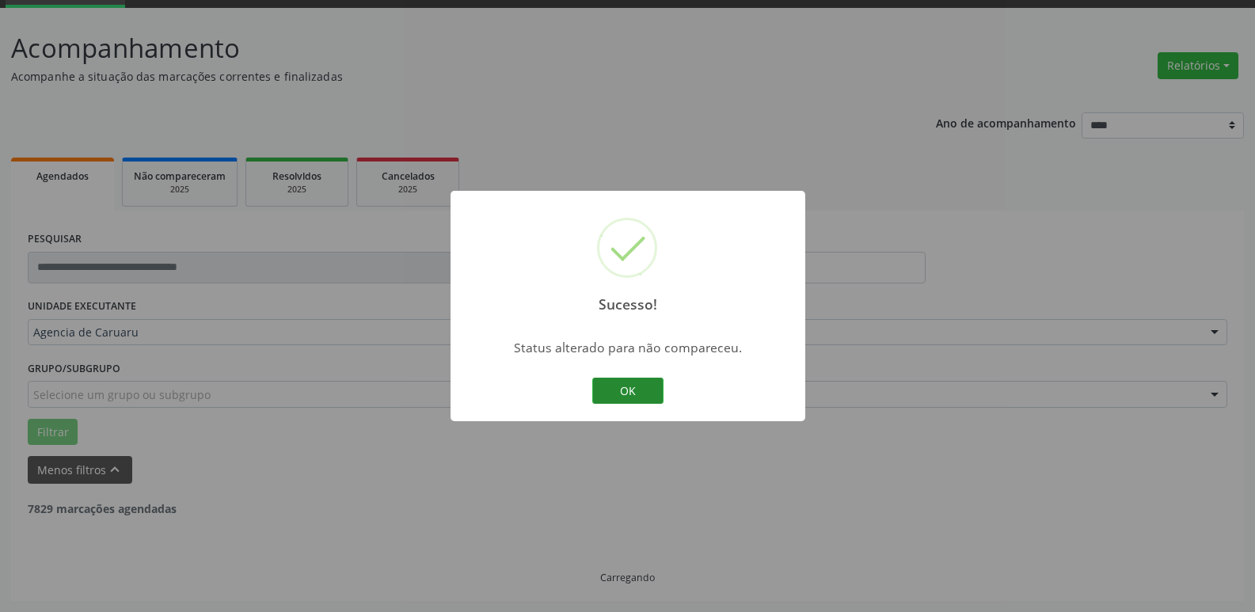
click at [642, 393] on button "OK" at bounding box center [627, 391] width 71 height 27
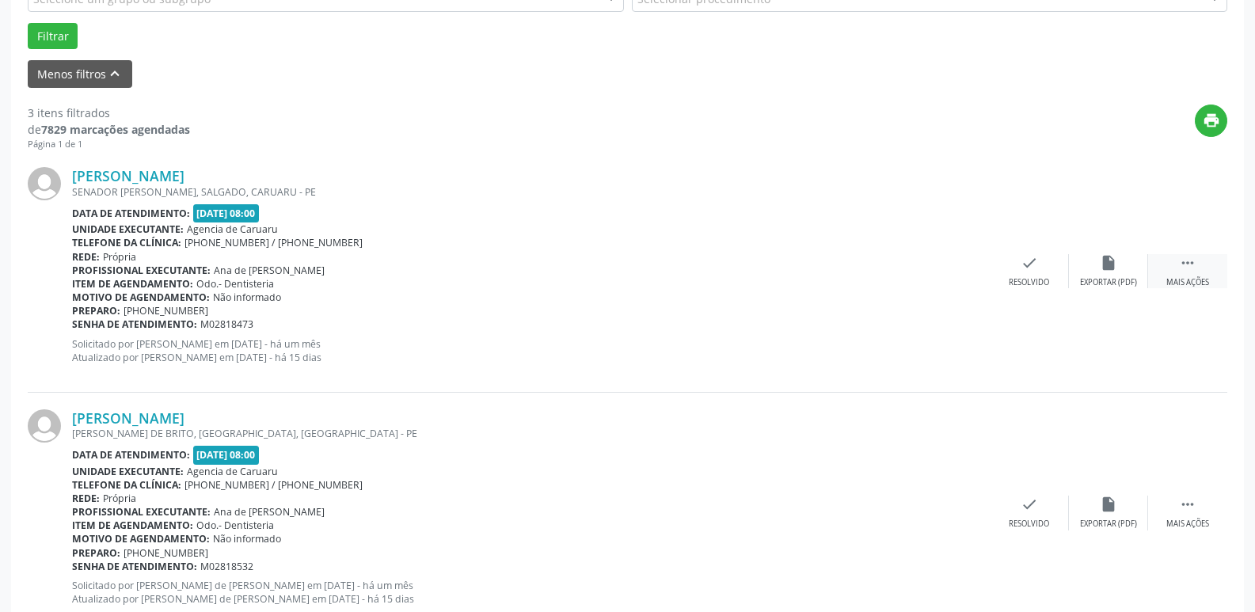
click at [1167, 273] on div " Mais ações" at bounding box center [1187, 271] width 79 height 34
click at [1110, 286] on div "Não compareceu" at bounding box center [1107, 282] width 67 height 11
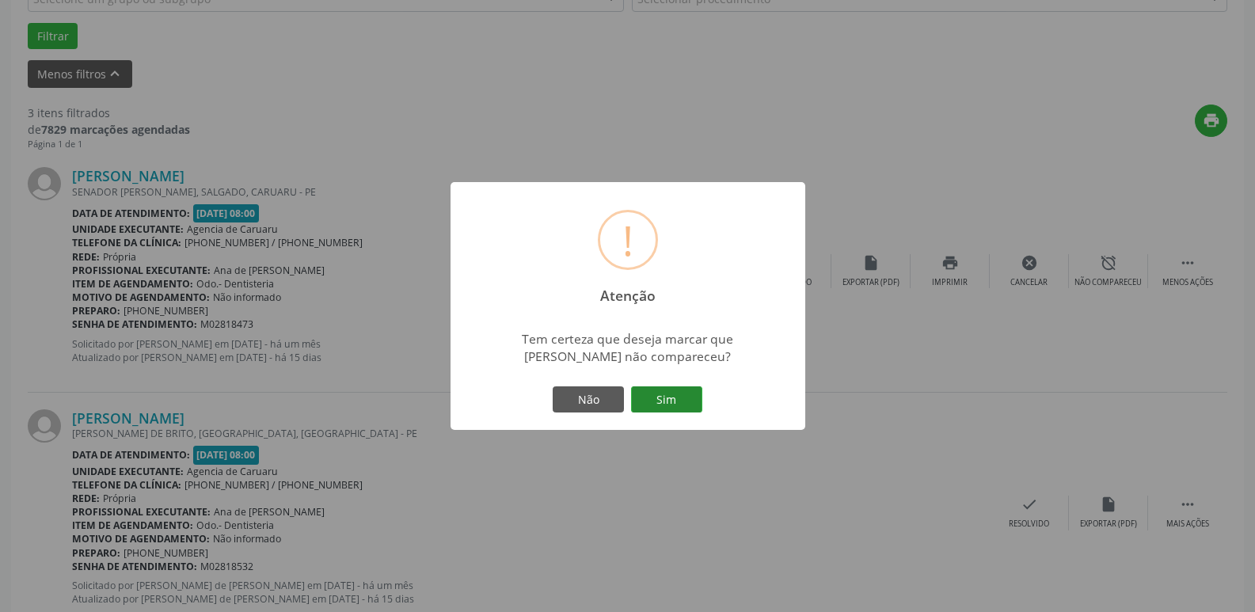
click at [676, 397] on button "Sim" at bounding box center [666, 399] width 71 height 27
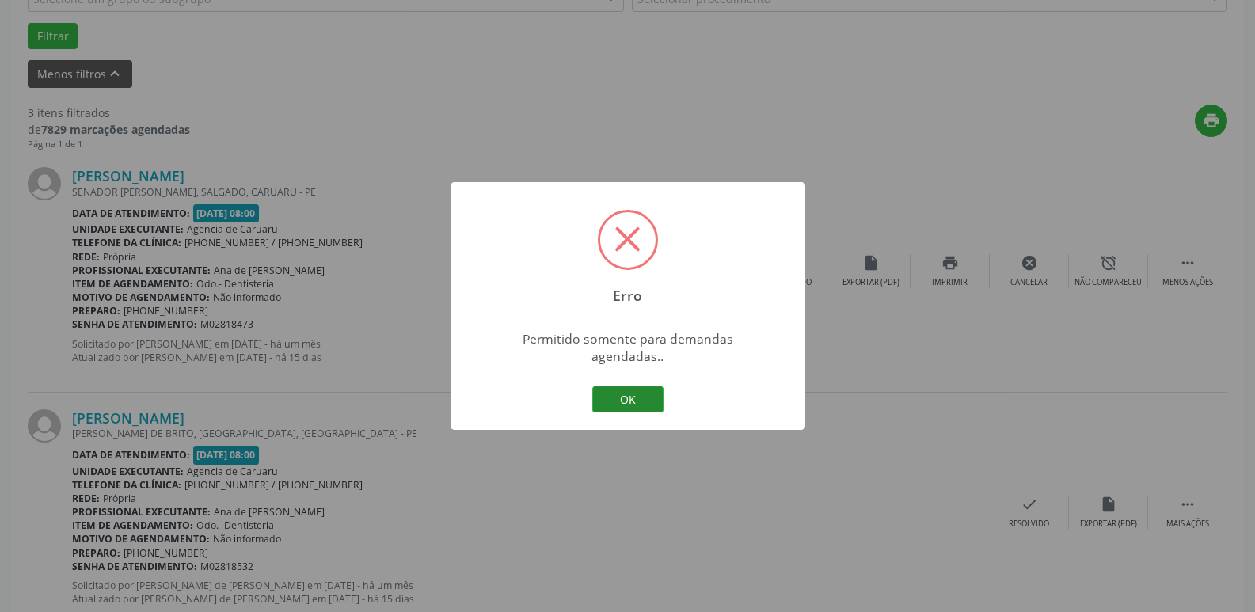
click at [659, 399] on button "OK" at bounding box center [627, 399] width 71 height 27
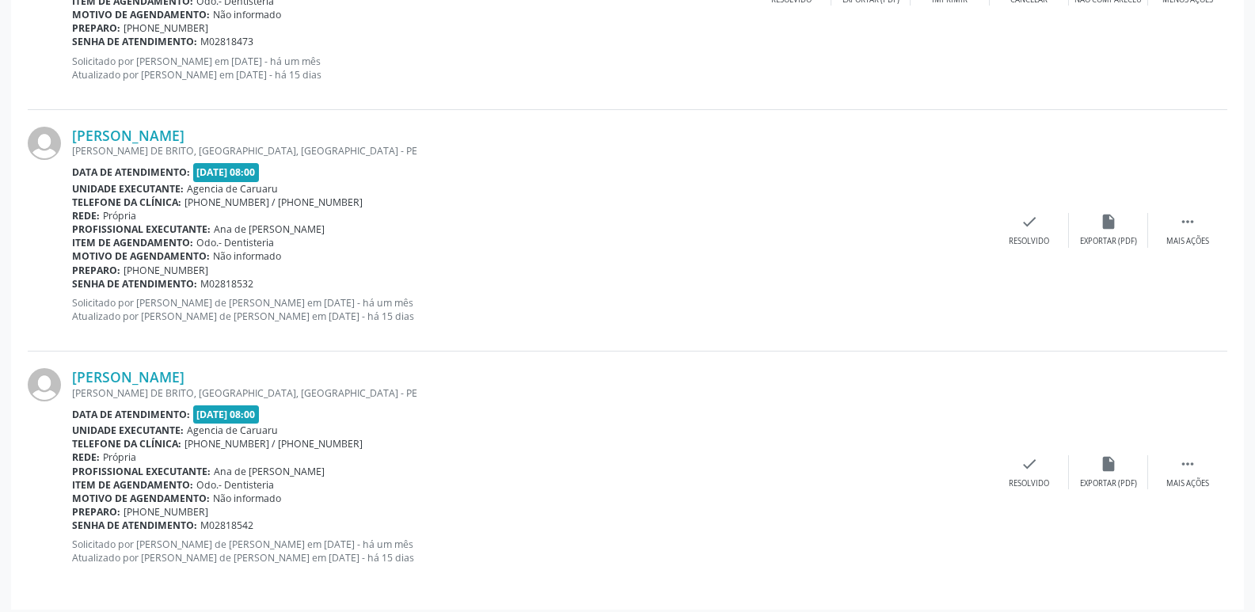
scroll to position [766, 0]
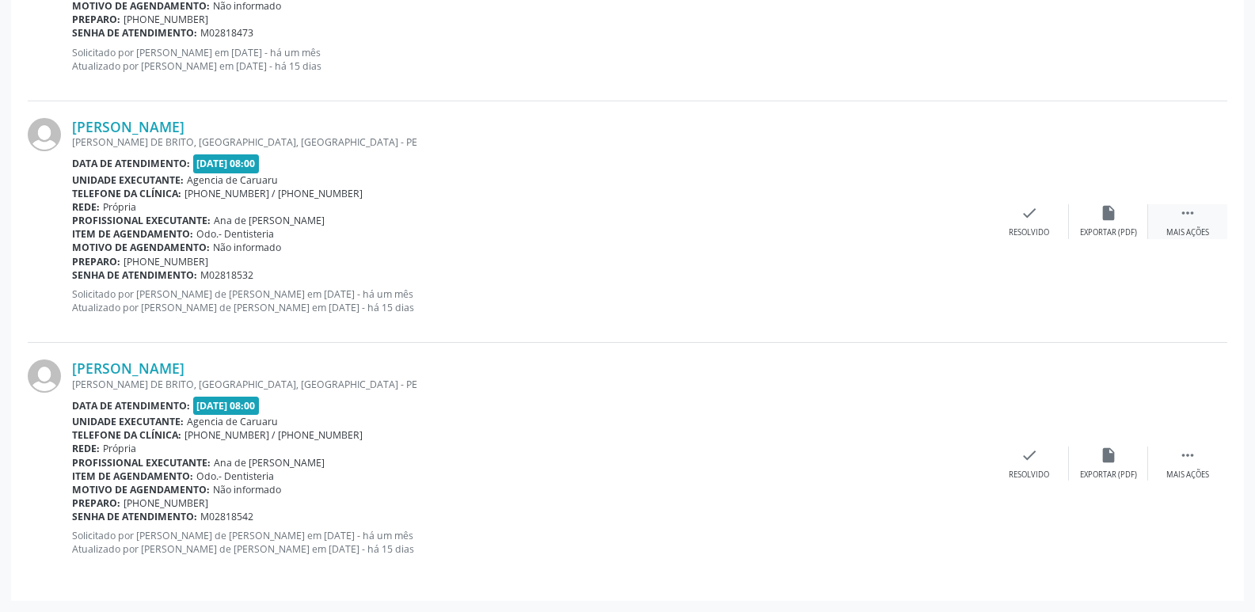
drag, startPoint x: 1186, startPoint y: 237, endPoint x: 1184, endPoint y: 228, distance: 9.0
click at [1186, 234] on div "Mais ações" at bounding box center [1187, 232] width 43 height 11
click at [1107, 215] on icon "alarm_off" at bounding box center [1107, 212] width 17 height 17
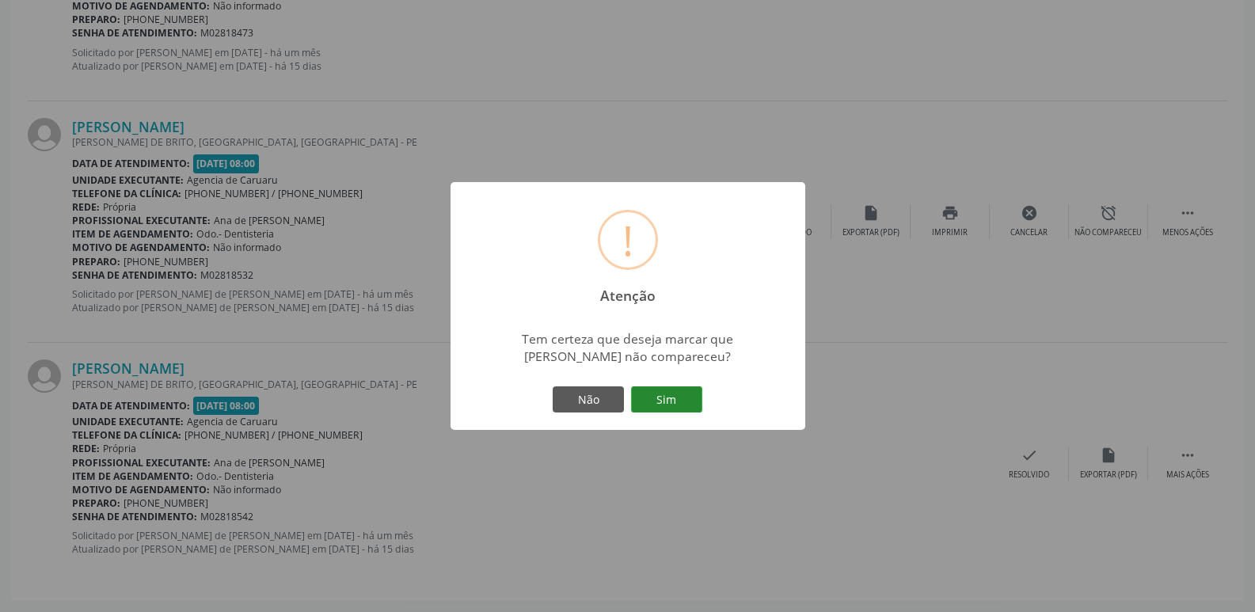
click at [689, 404] on button "Sim" at bounding box center [666, 399] width 71 height 27
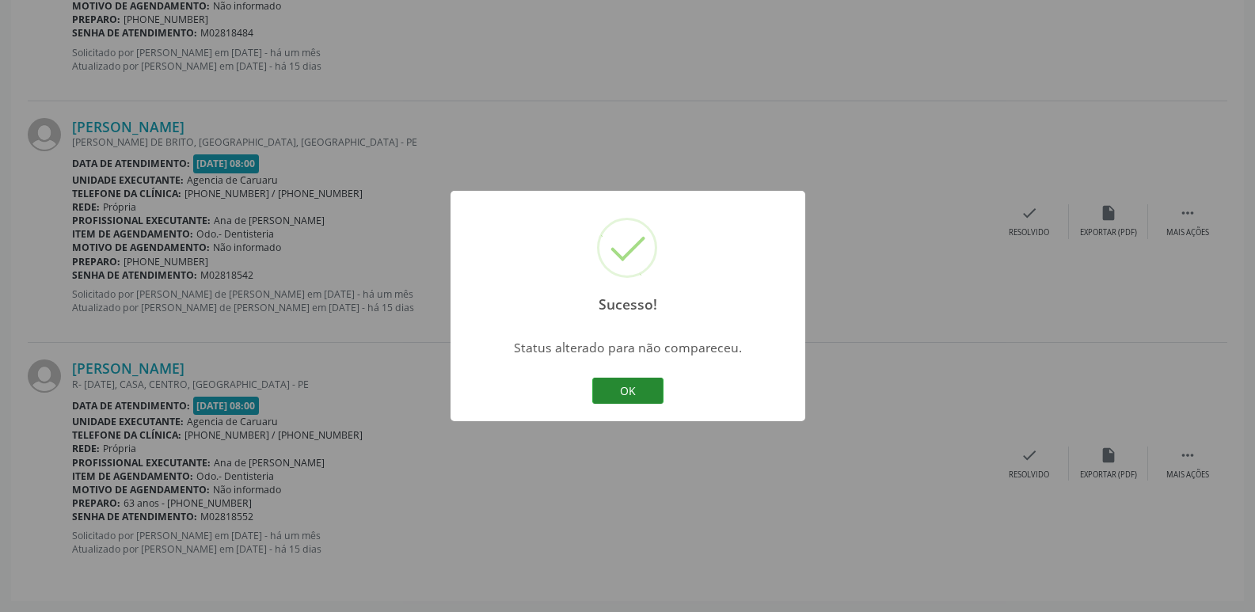
click at [628, 389] on button "OK" at bounding box center [627, 391] width 71 height 27
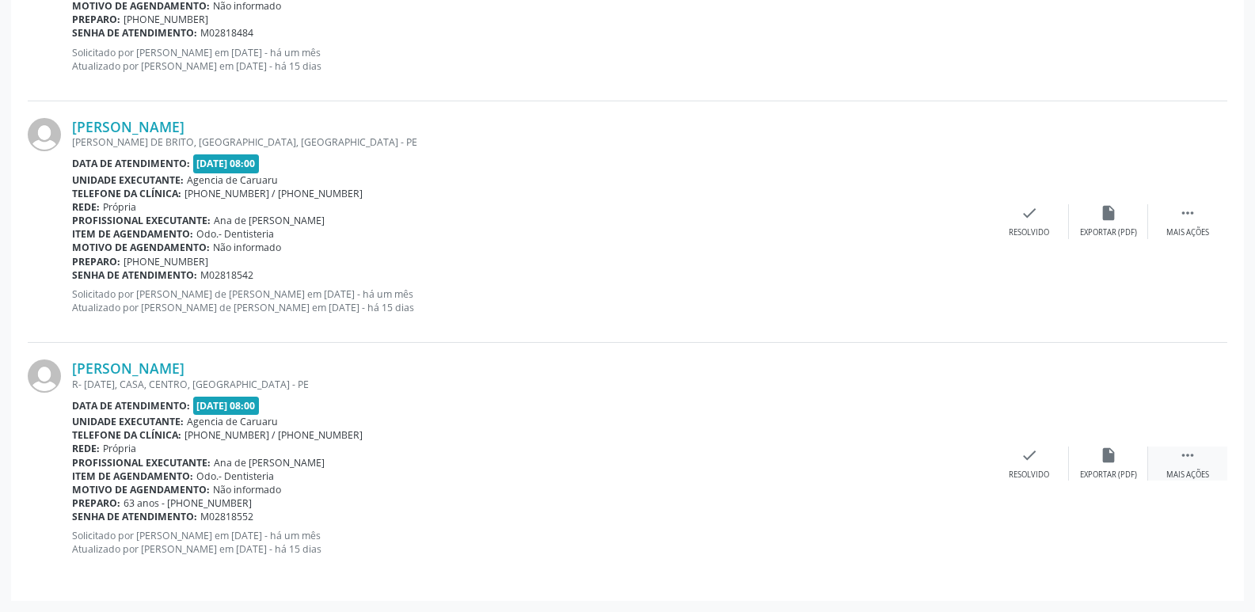
click at [1200, 476] on div "Mais ações" at bounding box center [1187, 474] width 43 height 11
click at [1118, 456] on div "alarm_off Não compareceu" at bounding box center [1108, 463] width 79 height 34
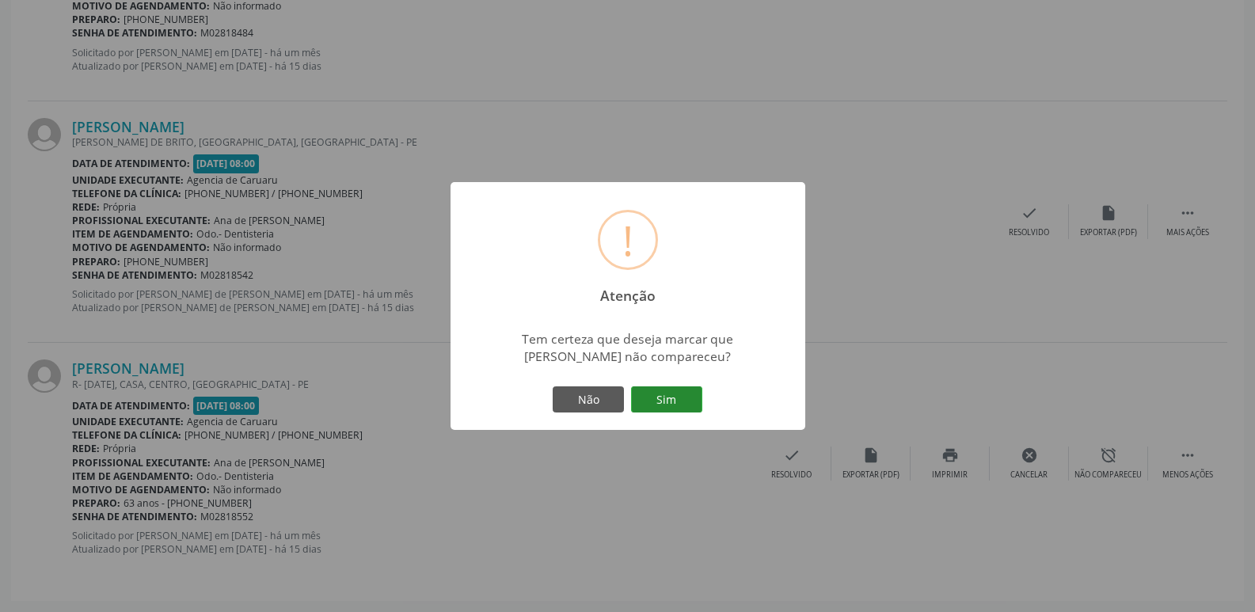
click at [674, 392] on button "Sim" at bounding box center [666, 399] width 71 height 27
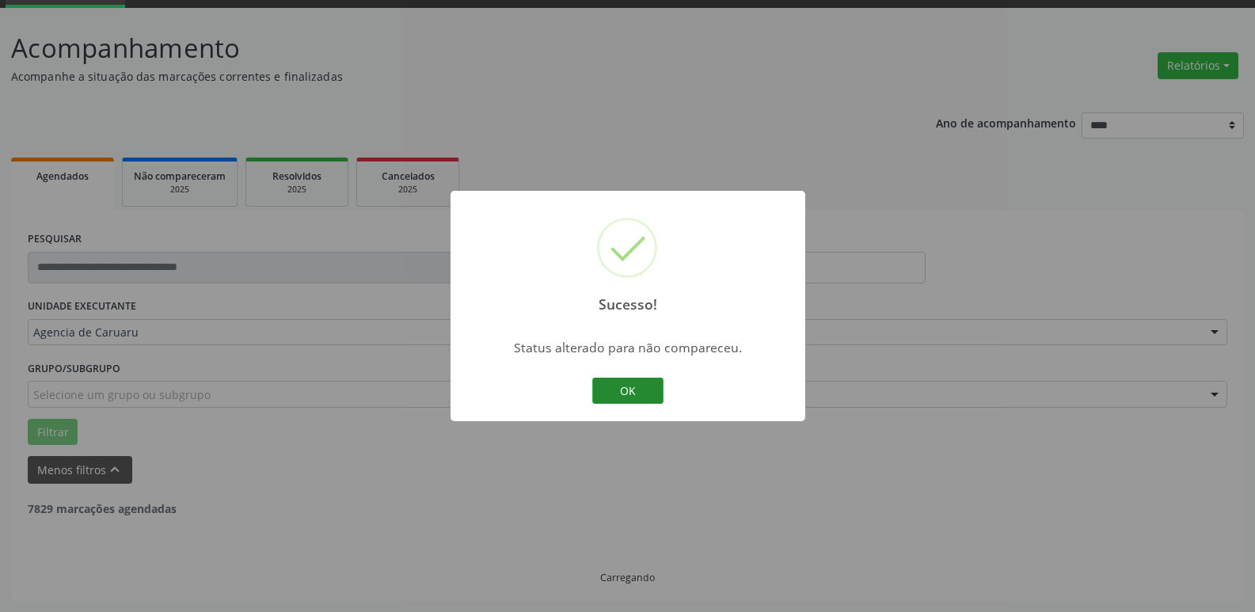
scroll to position [524, 0]
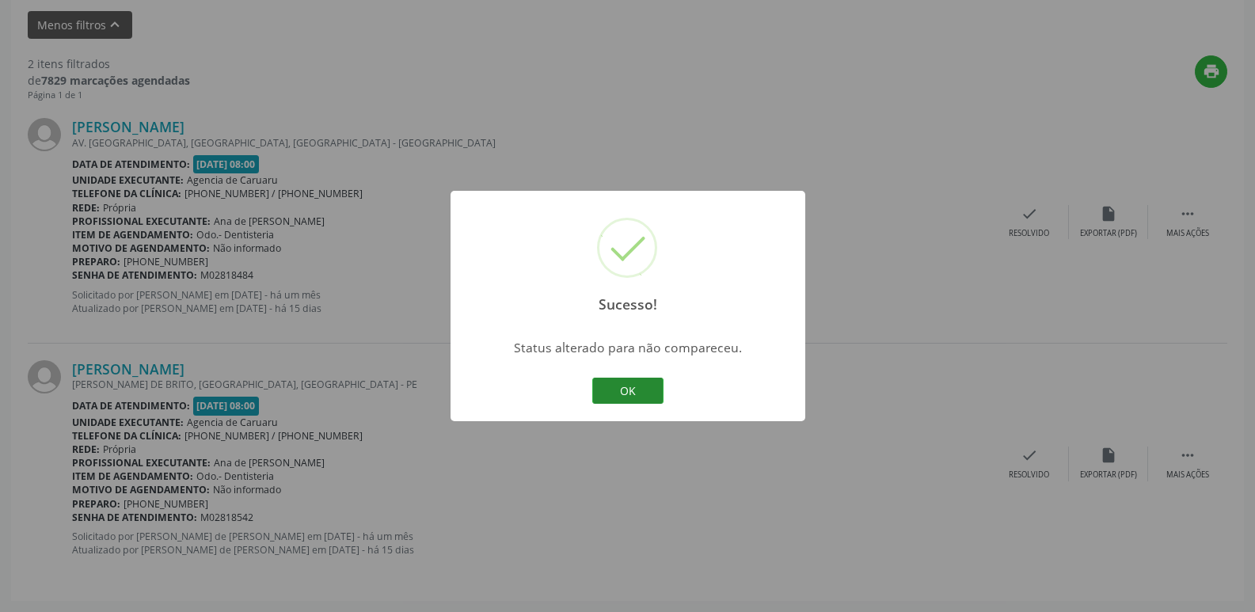
click at [637, 389] on button "OK" at bounding box center [627, 391] width 71 height 27
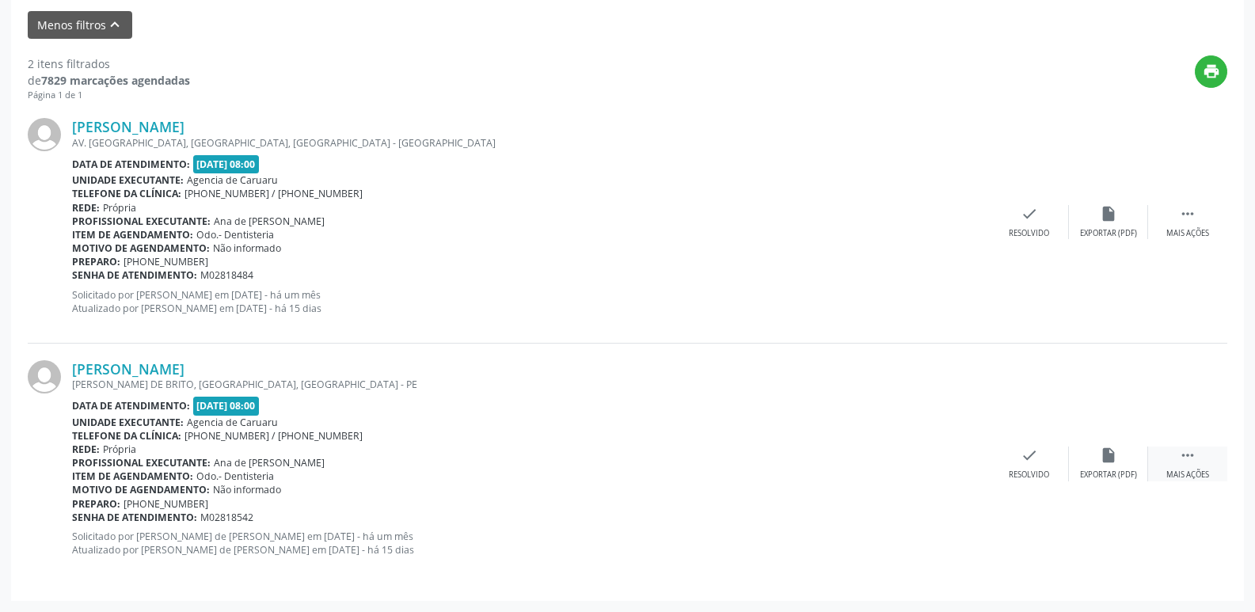
click at [1194, 451] on icon "" at bounding box center [1187, 454] width 17 height 17
click at [1099, 458] on icon "alarm_off" at bounding box center [1107, 454] width 17 height 17
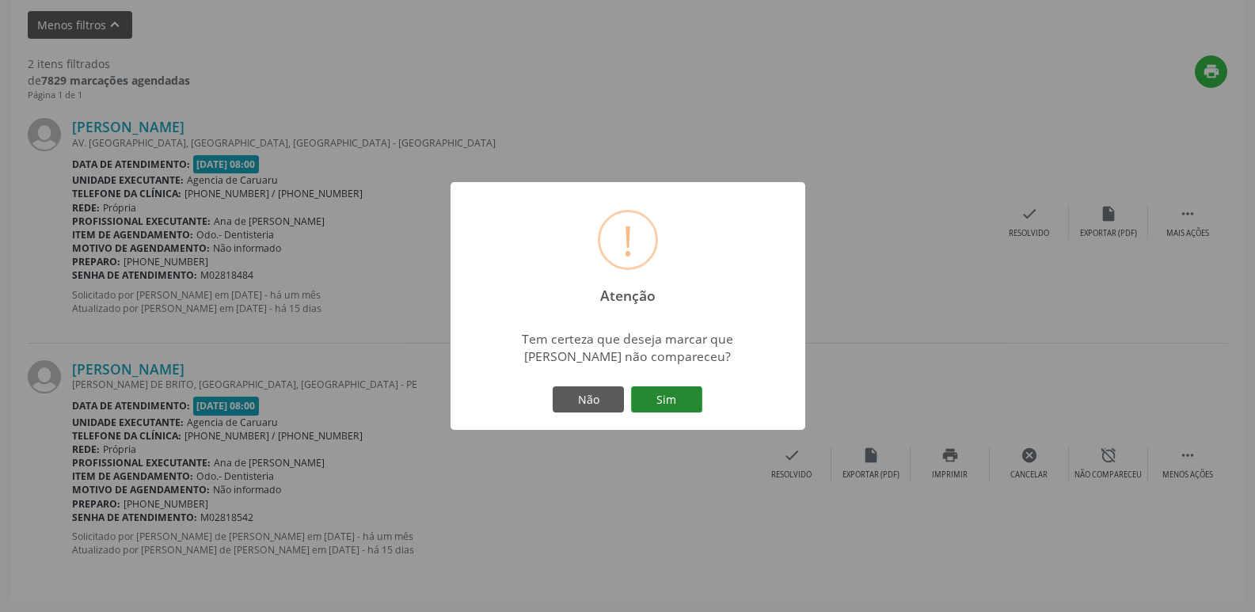
click at [659, 389] on button "Sim" at bounding box center [666, 399] width 71 height 27
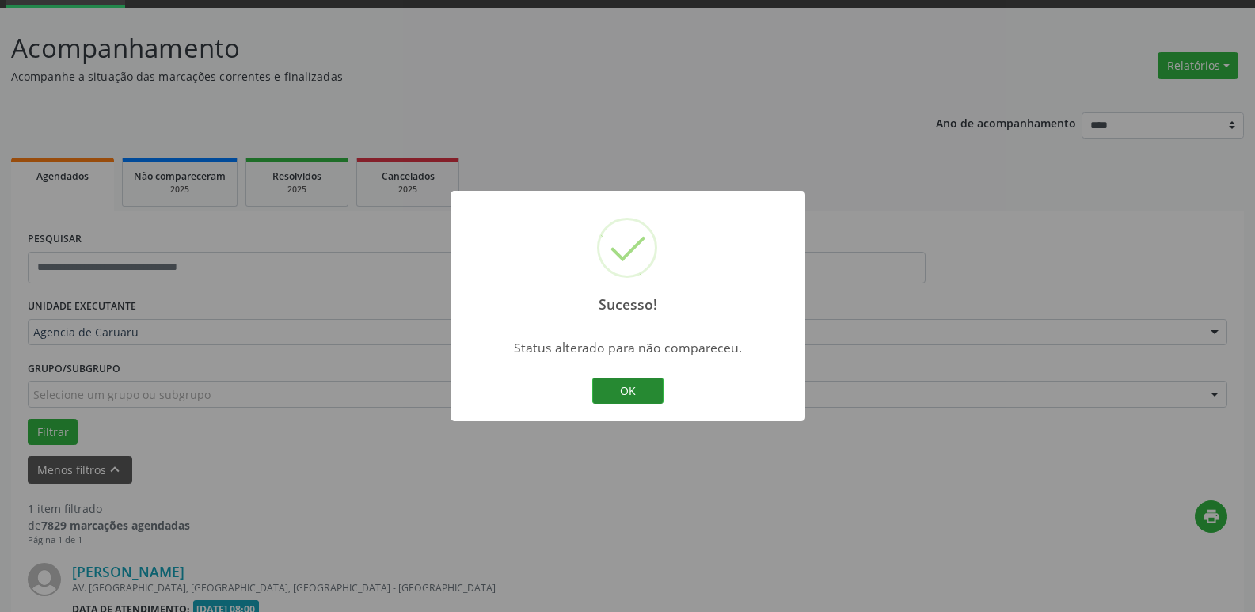
scroll to position [283, 0]
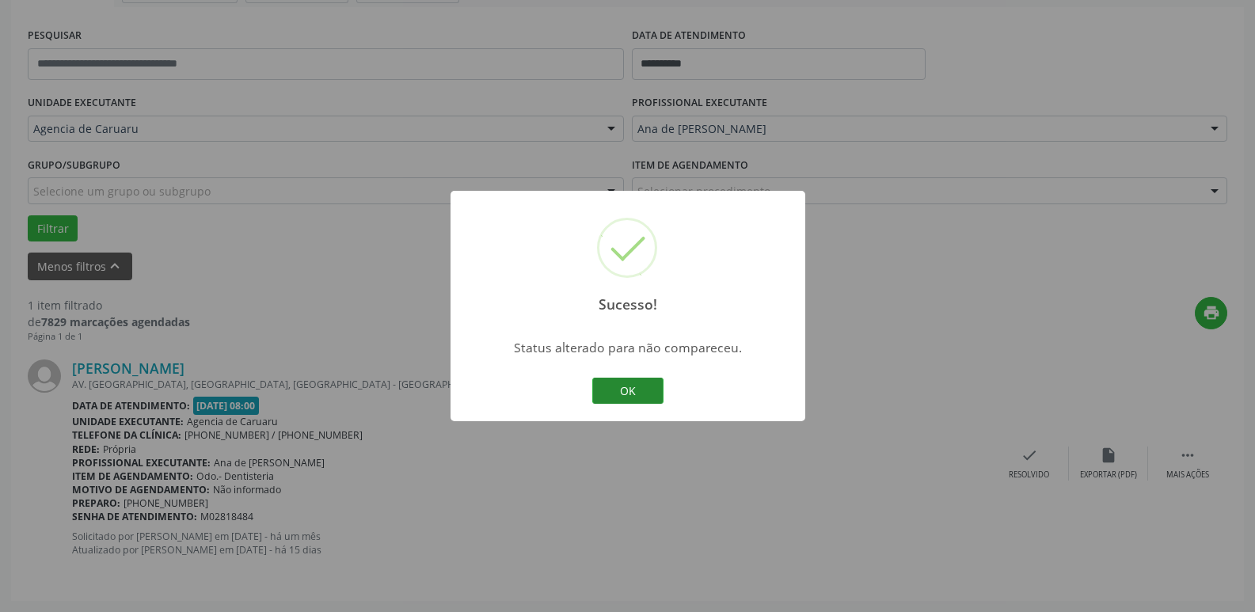
click at [611, 394] on button "OK" at bounding box center [627, 391] width 71 height 27
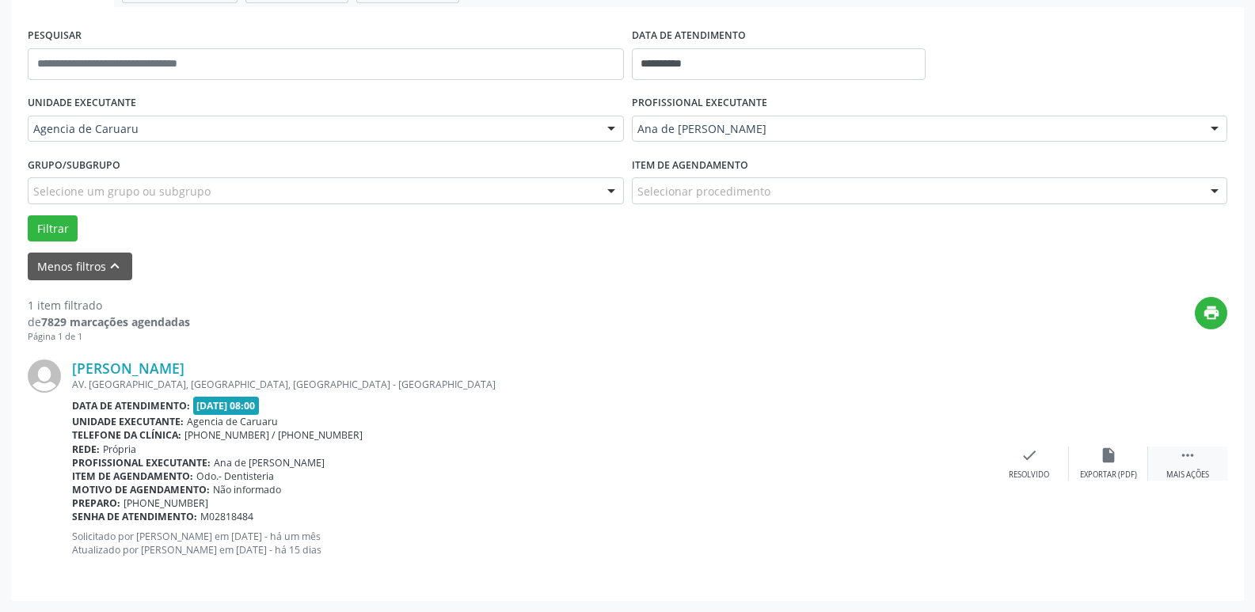
click at [1197, 468] on div " Mais ações" at bounding box center [1187, 463] width 79 height 34
click at [1125, 456] on div "alarm_off Não compareceu" at bounding box center [1108, 463] width 79 height 34
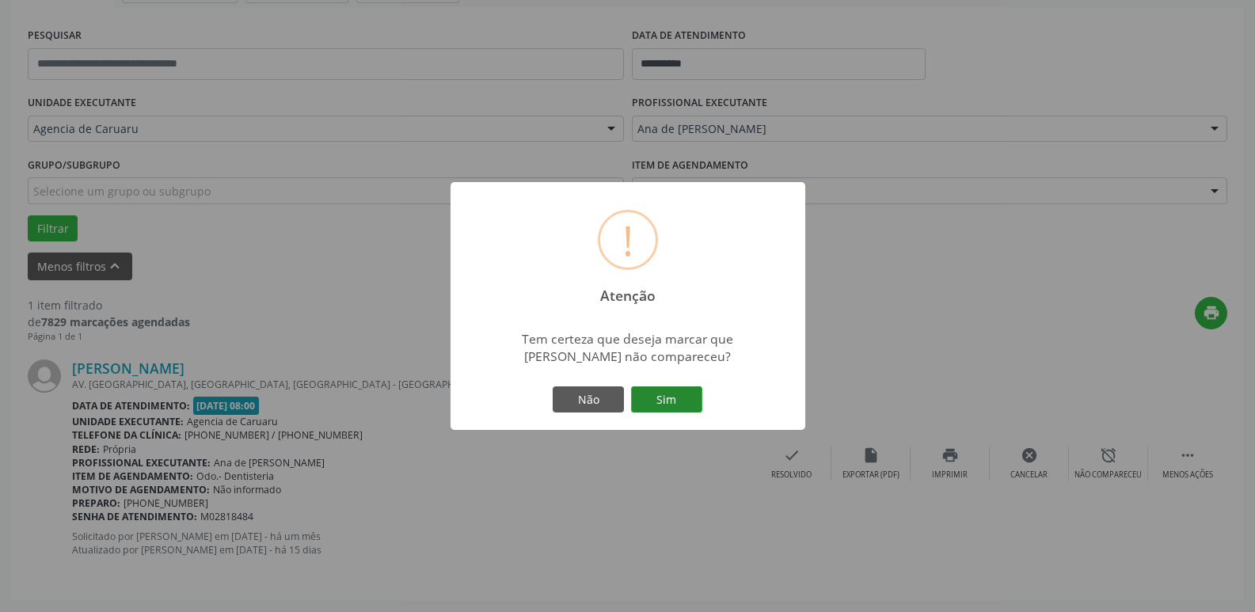
click at [647, 397] on button "Sim" at bounding box center [666, 399] width 71 height 27
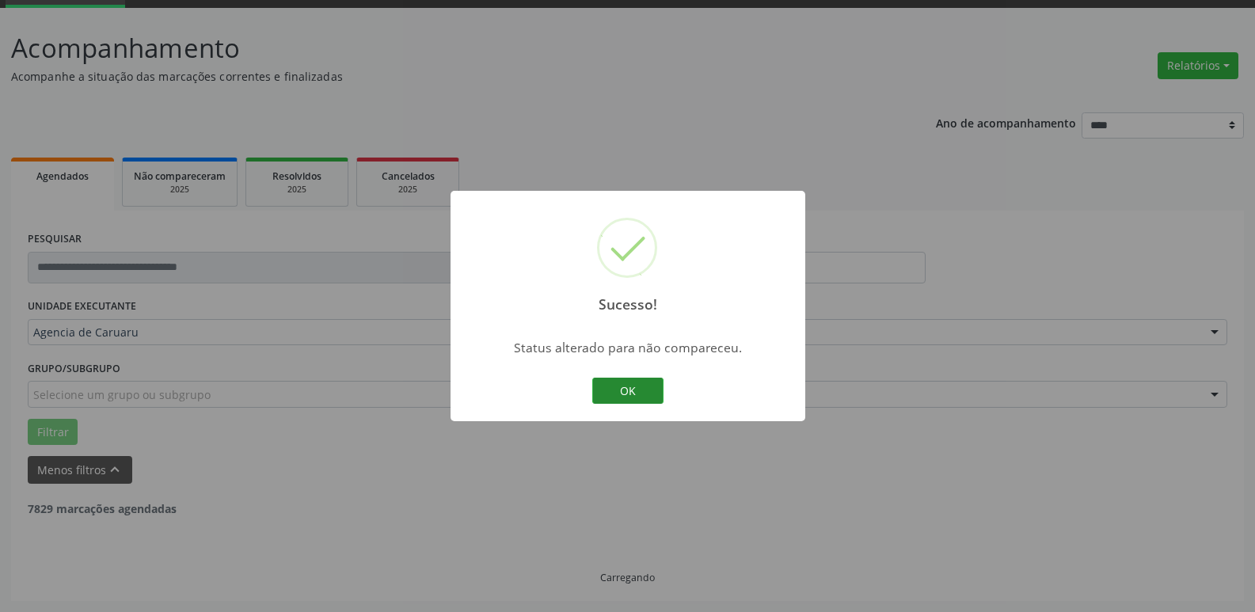
scroll to position [28, 0]
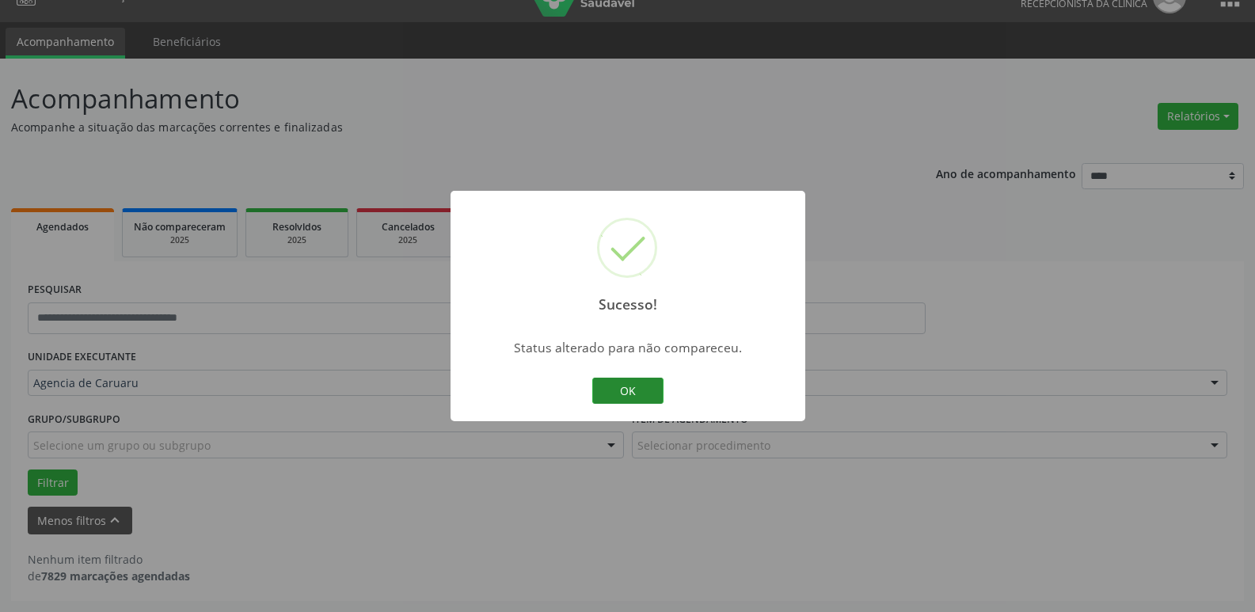
click at [628, 395] on button "OK" at bounding box center [627, 391] width 71 height 27
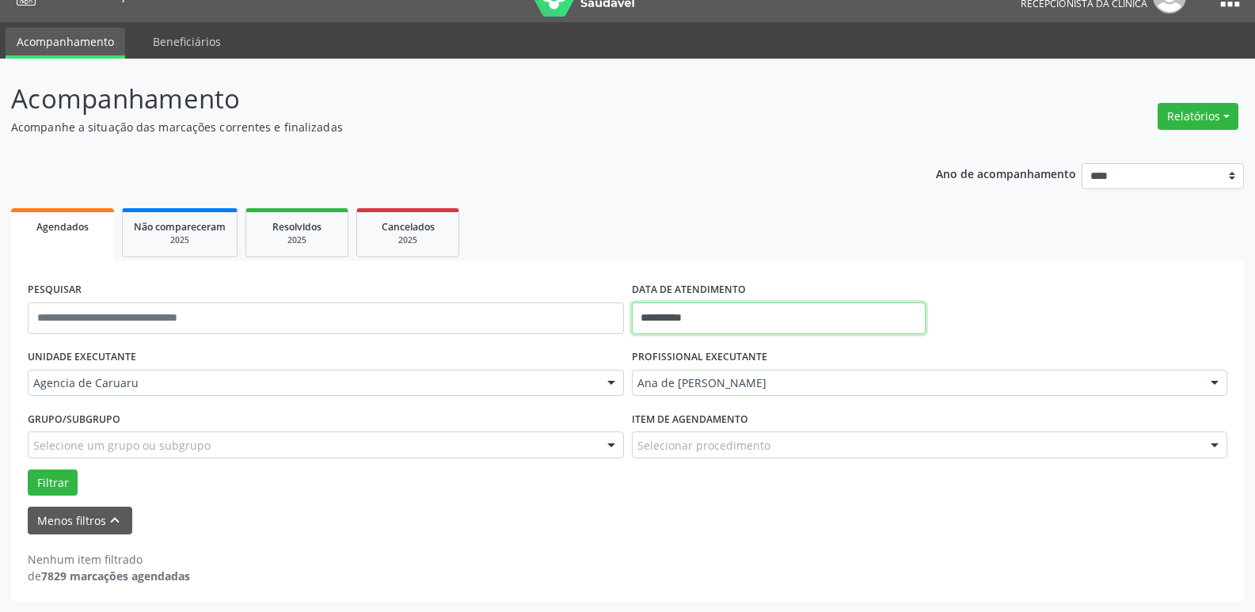
click at [744, 312] on input "**********" at bounding box center [779, 318] width 294 height 32
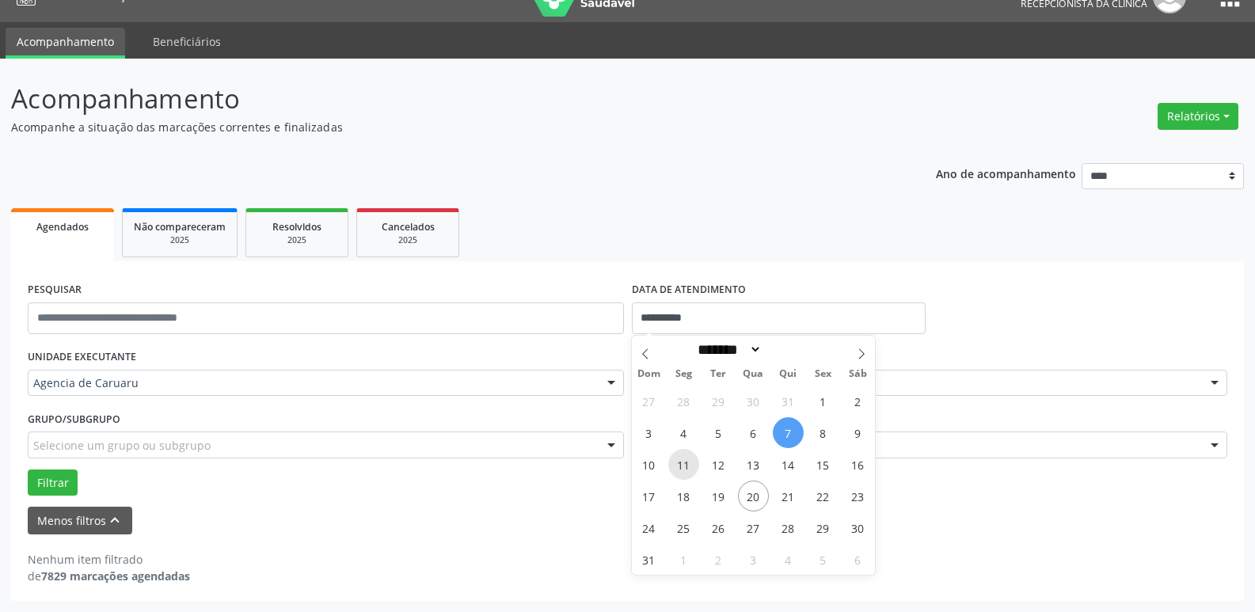
click at [681, 469] on span "11" at bounding box center [683, 464] width 31 height 31
type input "**********"
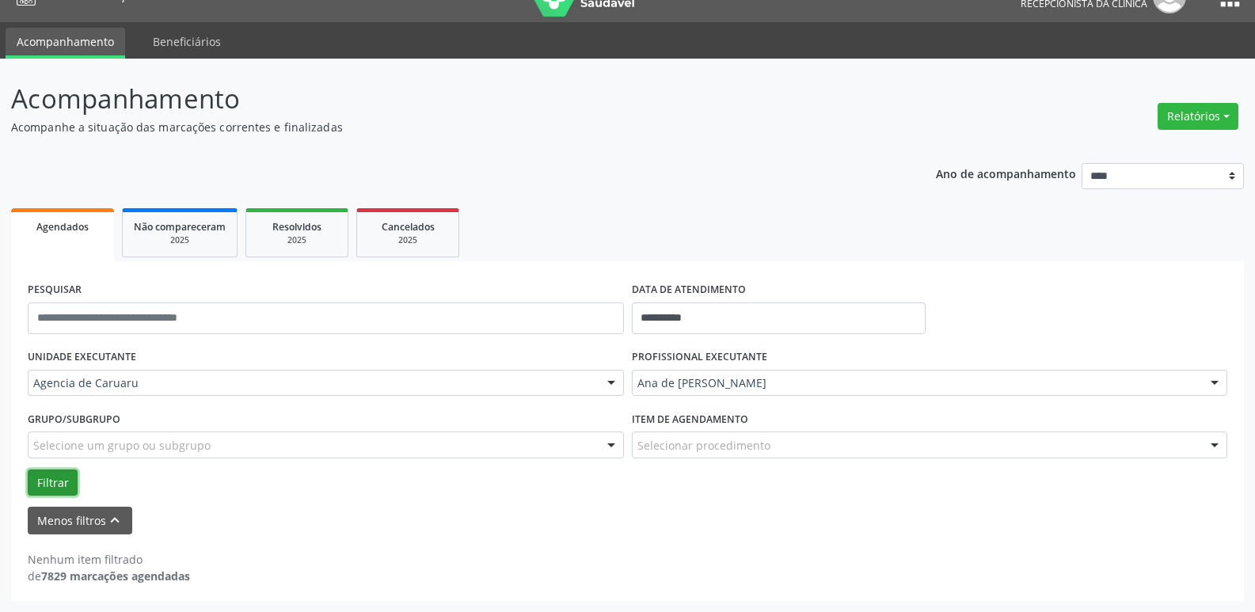
click at [58, 485] on button "Filtrar" at bounding box center [53, 482] width 50 height 27
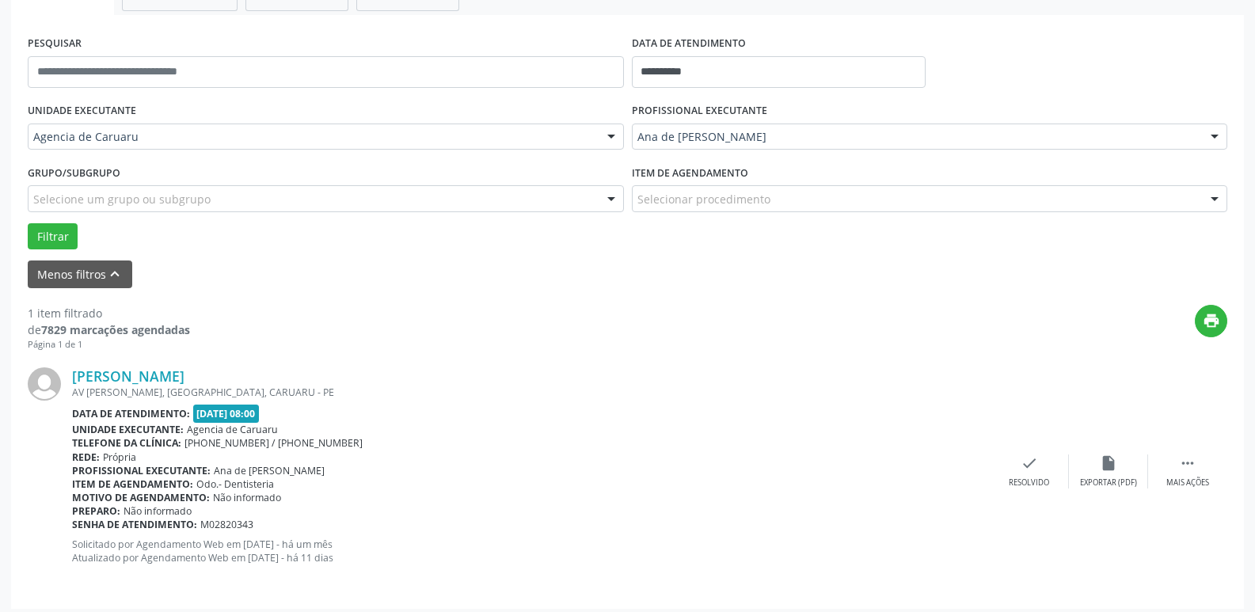
scroll to position [283, 0]
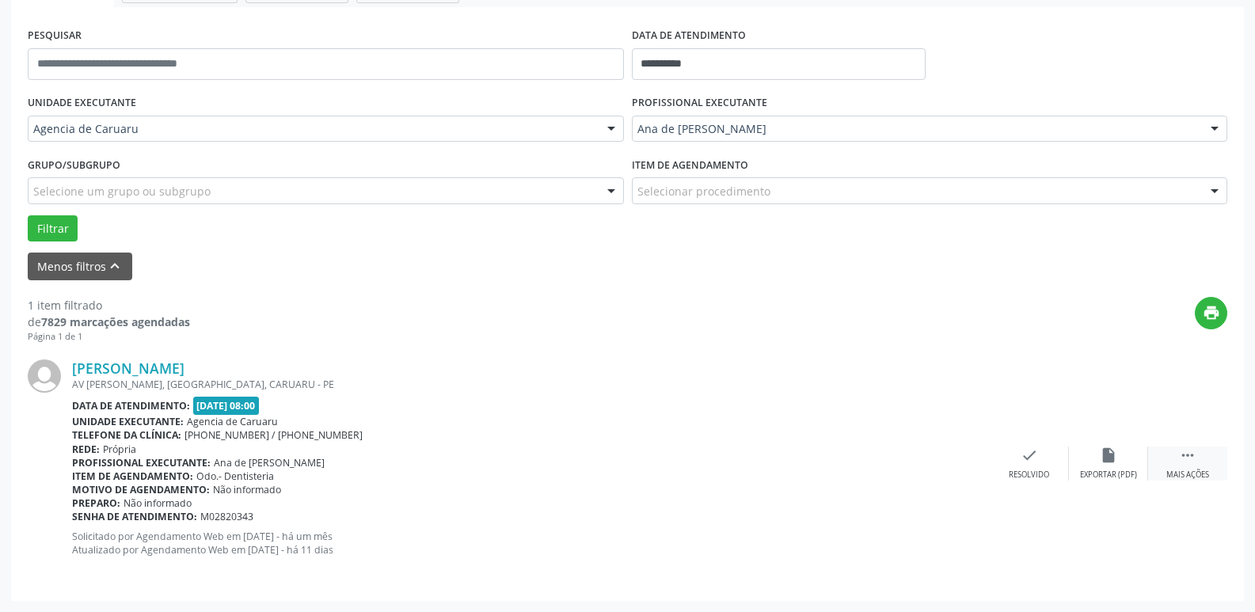
click at [1197, 469] on div "Mais ações" at bounding box center [1187, 474] width 43 height 11
click at [1088, 450] on div "alarm_off Não compareceu" at bounding box center [1108, 463] width 79 height 34
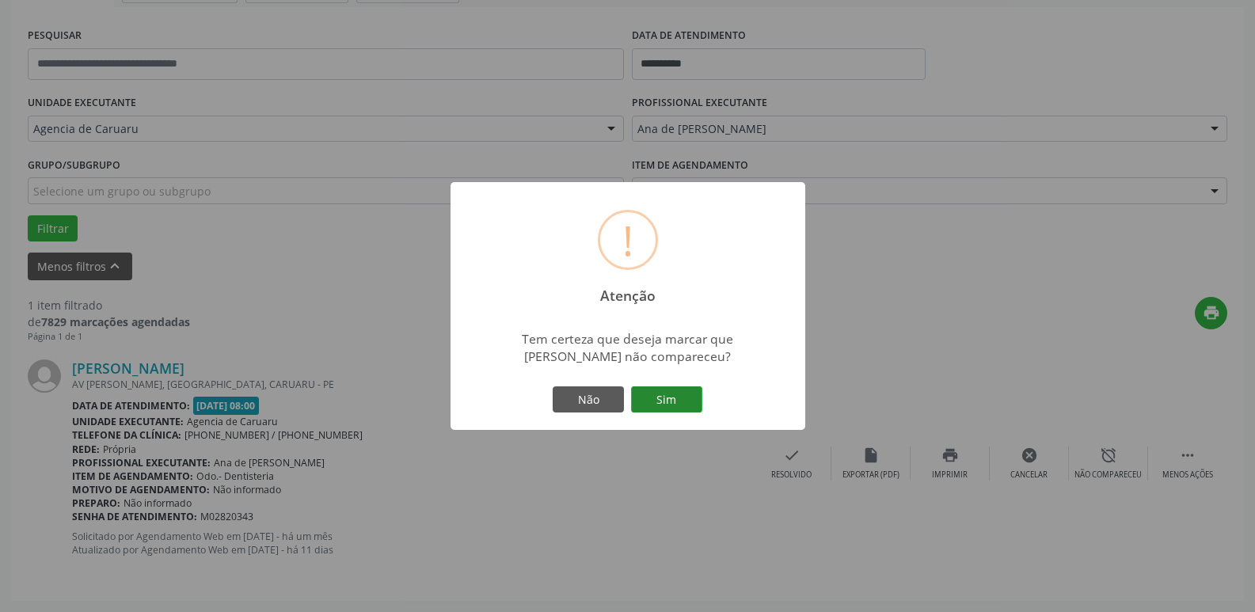
click at [697, 398] on button "Sim" at bounding box center [666, 399] width 71 height 27
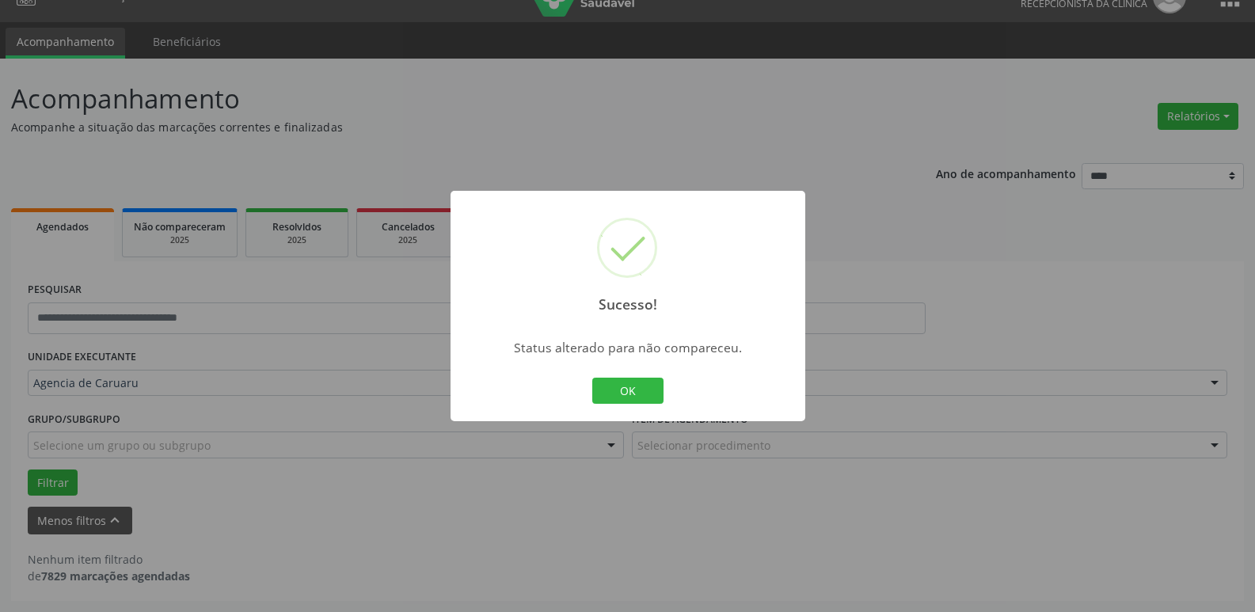
scroll to position [28, 0]
click at [614, 404] on div "OK Cancel" at bounding box center [627, 390] width 78 height 33
click at [628, 397] on button "OK" at bounding box center [627, 391] width 71 height 27
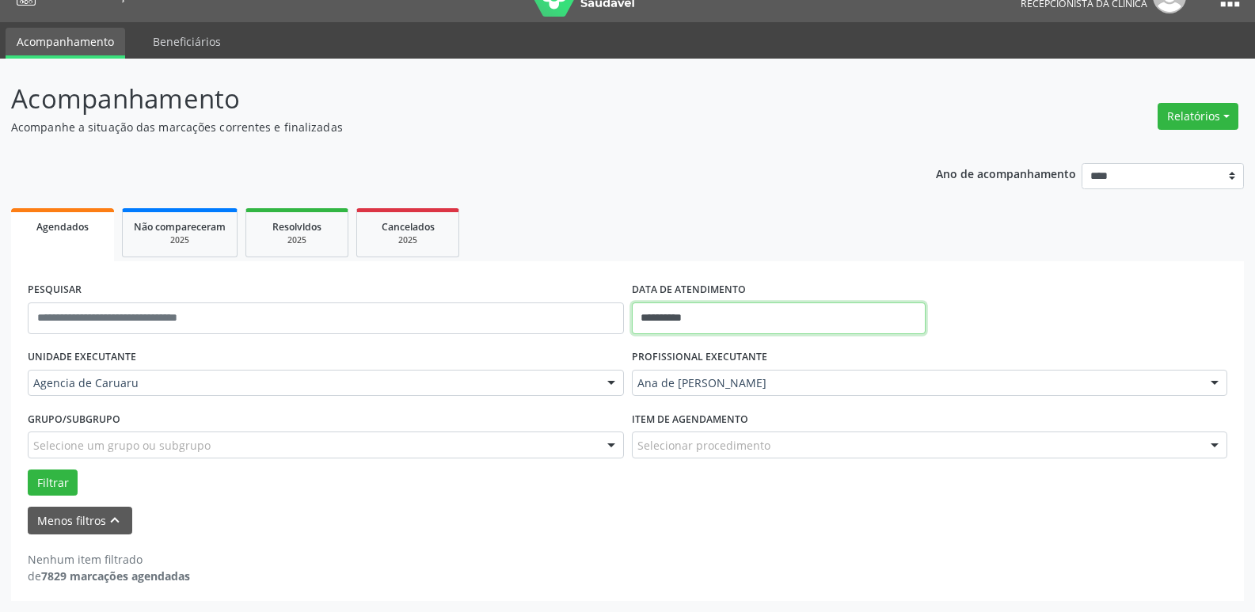
click at [691, 312] on input "**********" at bounding box center [779, 318] width 294 height 32
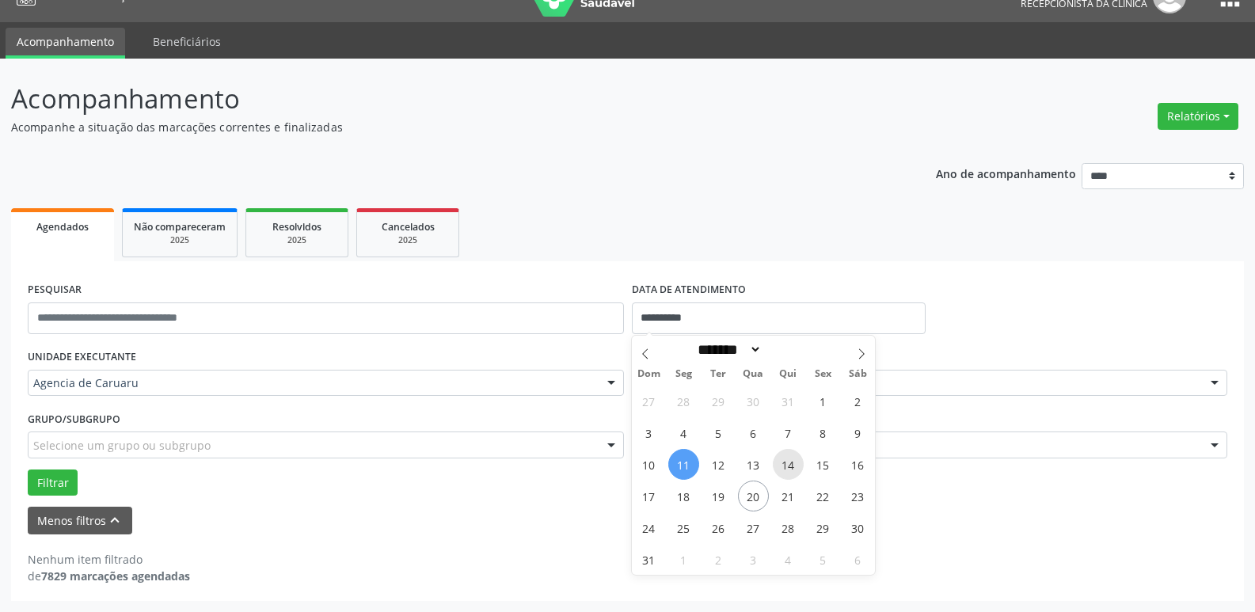
click at [795, 458] on span "14" at bounding box center [788, 464] width 31 height 31
type input "**********"
click at [795, 458] on span "14" at bounding box center [788, 464] width 31 height 31
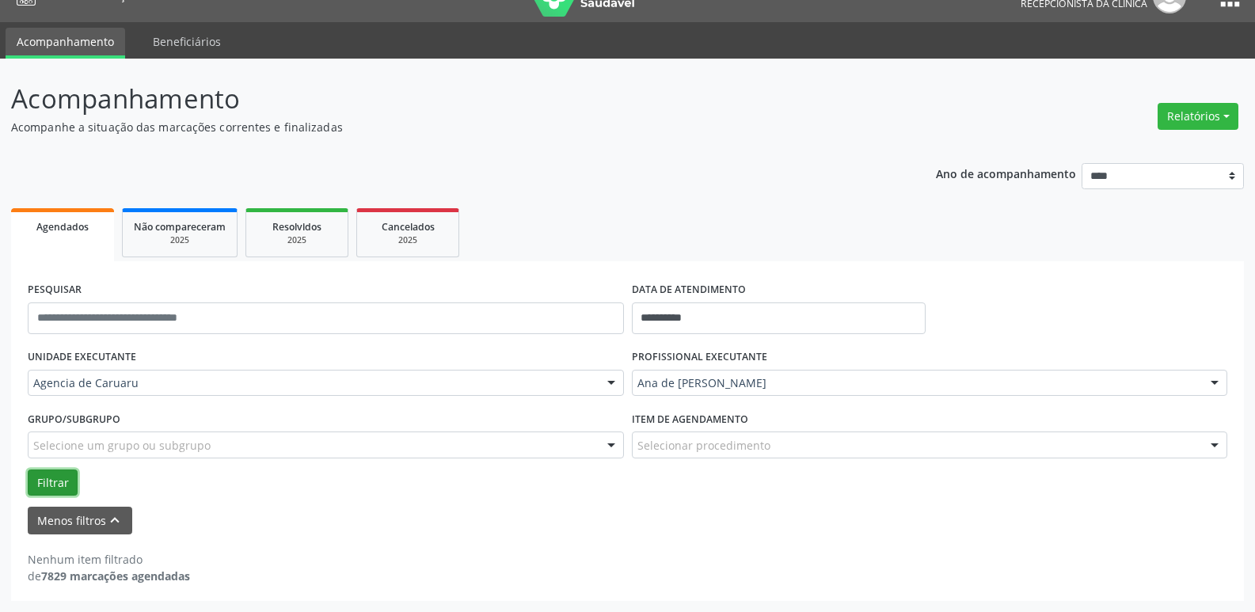
click at [55, 484] on button "Filtrar" at bounding box center [53, 482] width 50 height 27
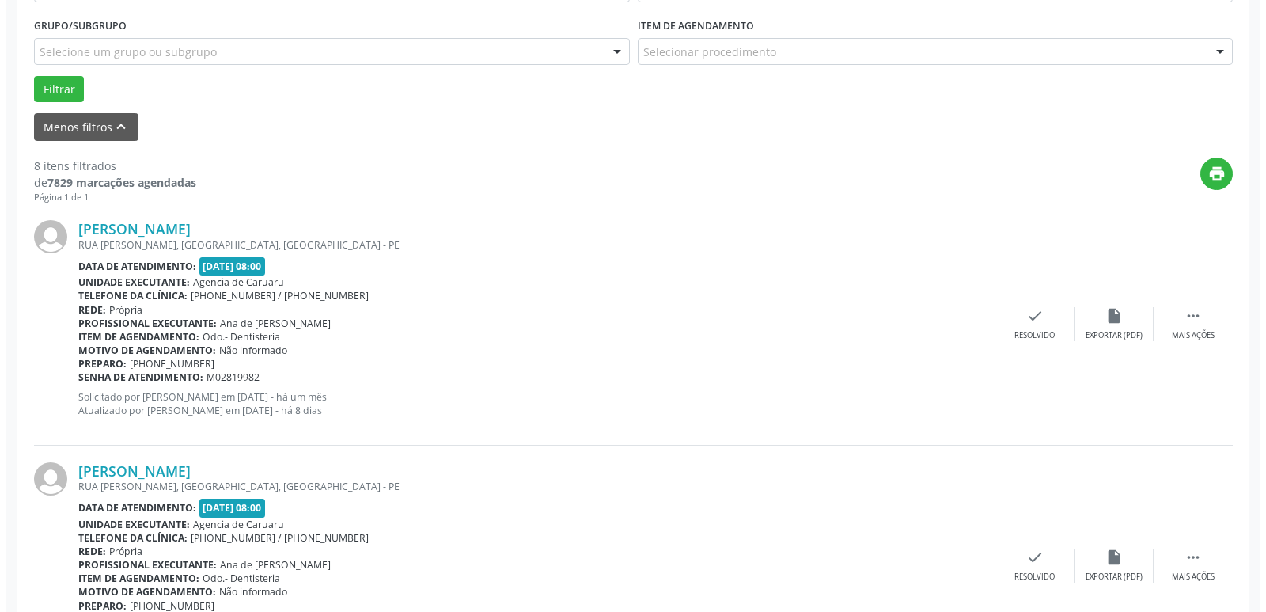
scroll to position [424, 0]
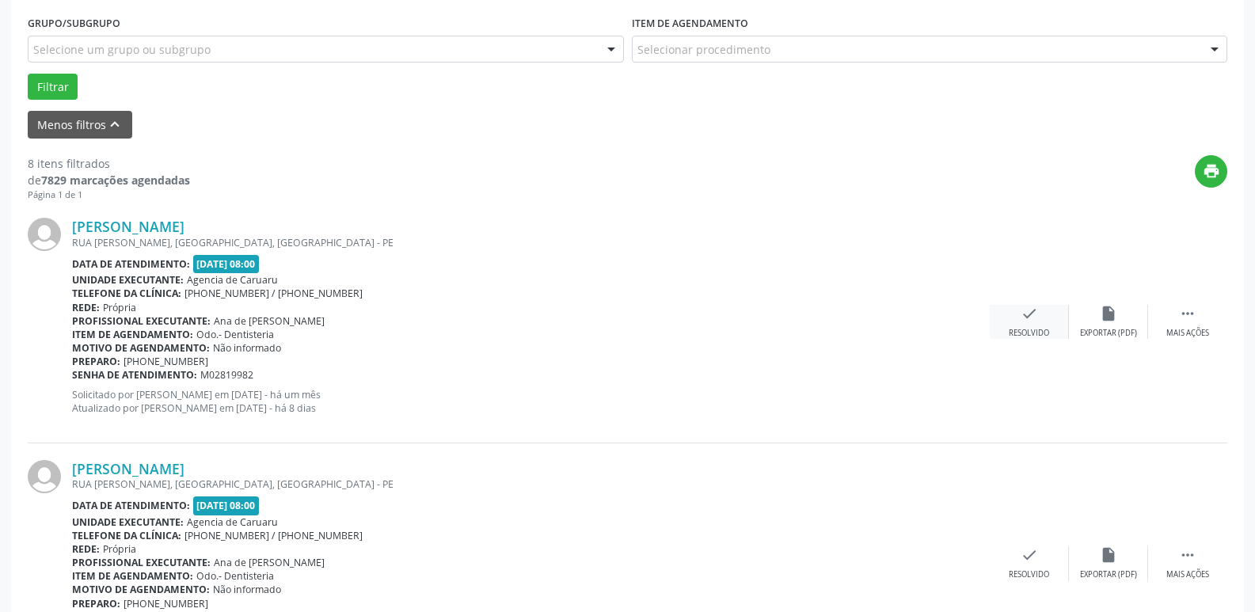
click at [1016, 324] on div "check Resolvido" at bounding box center [1028, 322] width 79 height 34
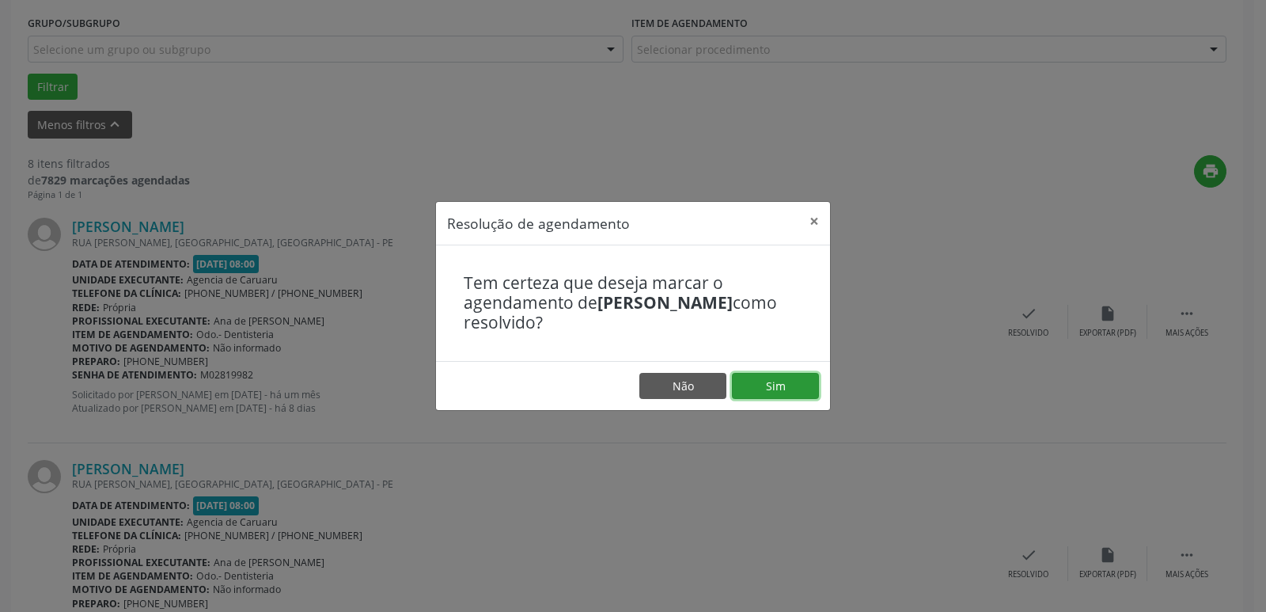
click at [778, 385] on button "Sim" at bounding box center [775, 386] width 87 height 27
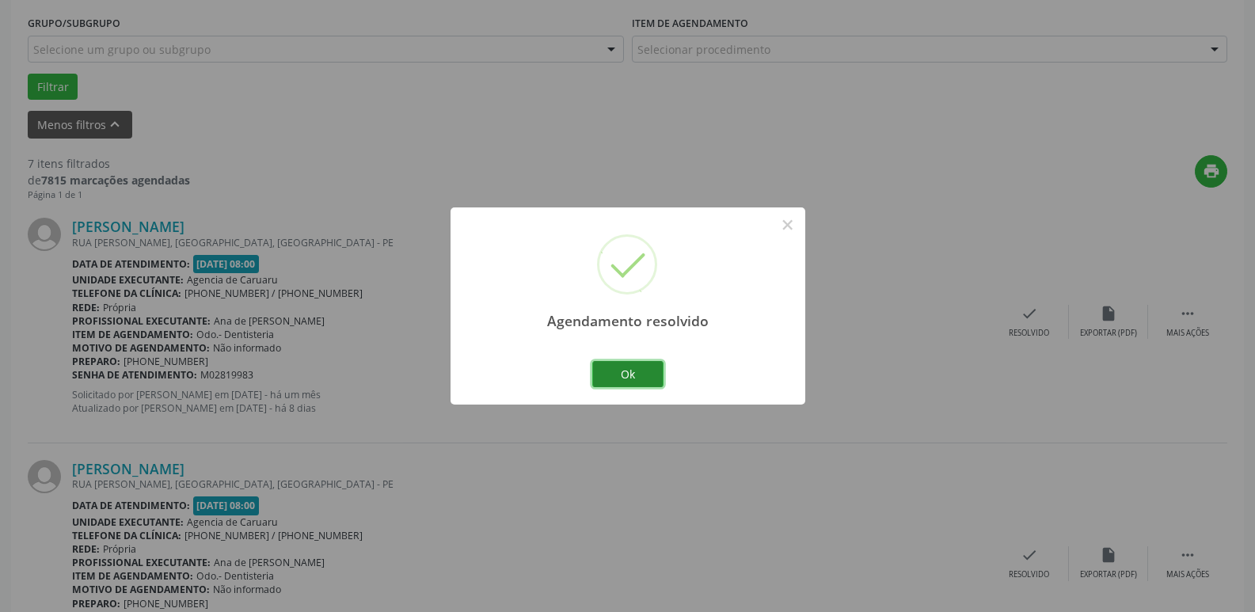
click at [628, 385] on button "Ok" at bounding box center [627, 374] width 71 height 27
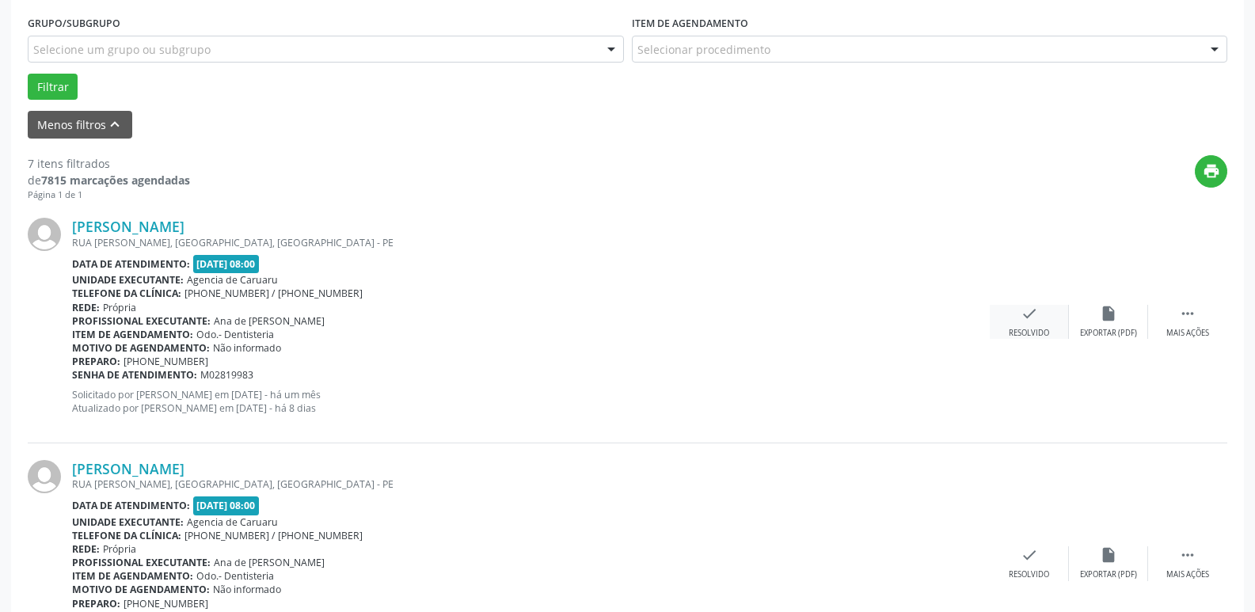
click at [1049, 309] on div "check Resolvido" at bounding box center [1028, 322] width 79 height 34
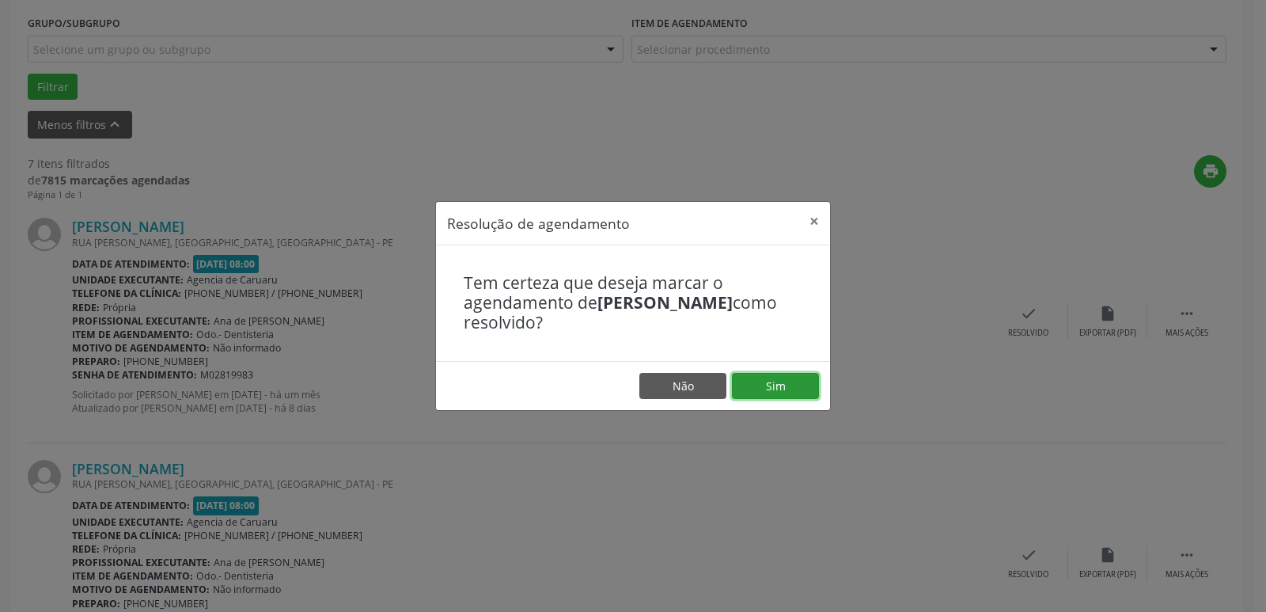
click at [746, 380] on button "Sim" at bounding box center [775, 386] width 87 height 27
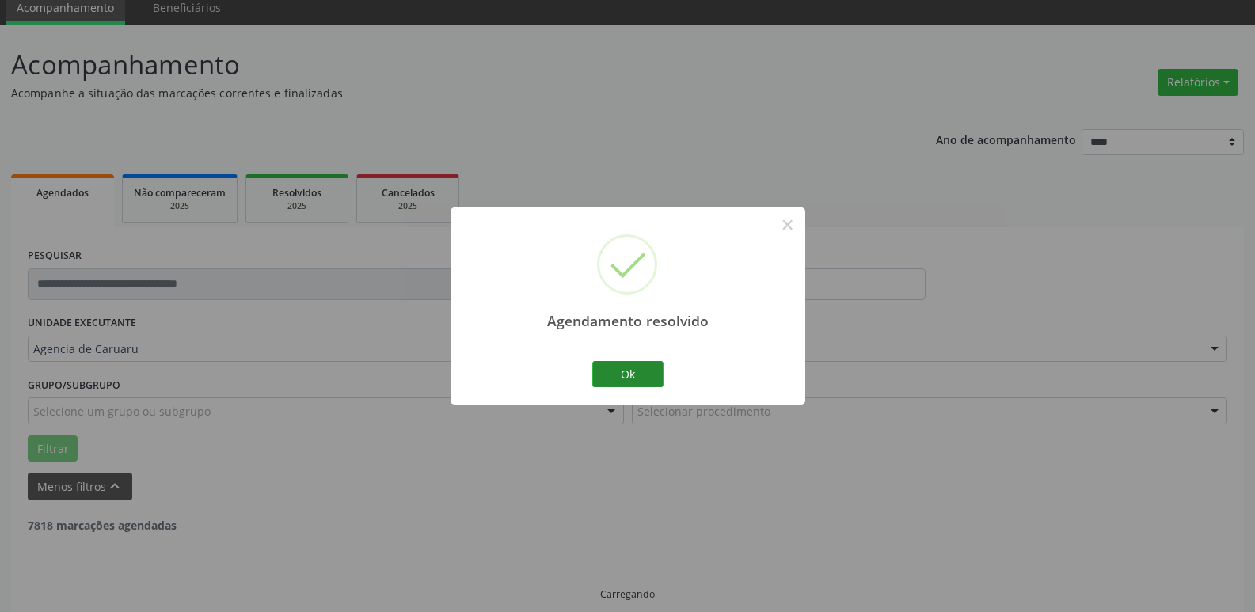
scroll to position [79, 0]
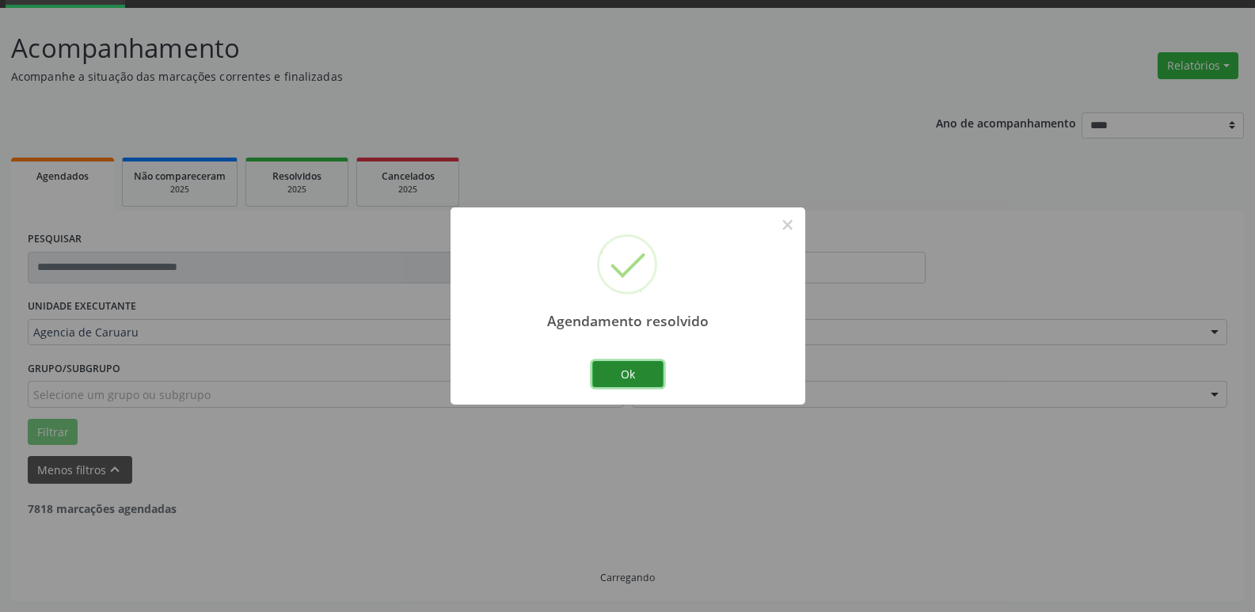
click at [624, 380] on button "Ok" at bounding box center [627, 374] width 71 height 27
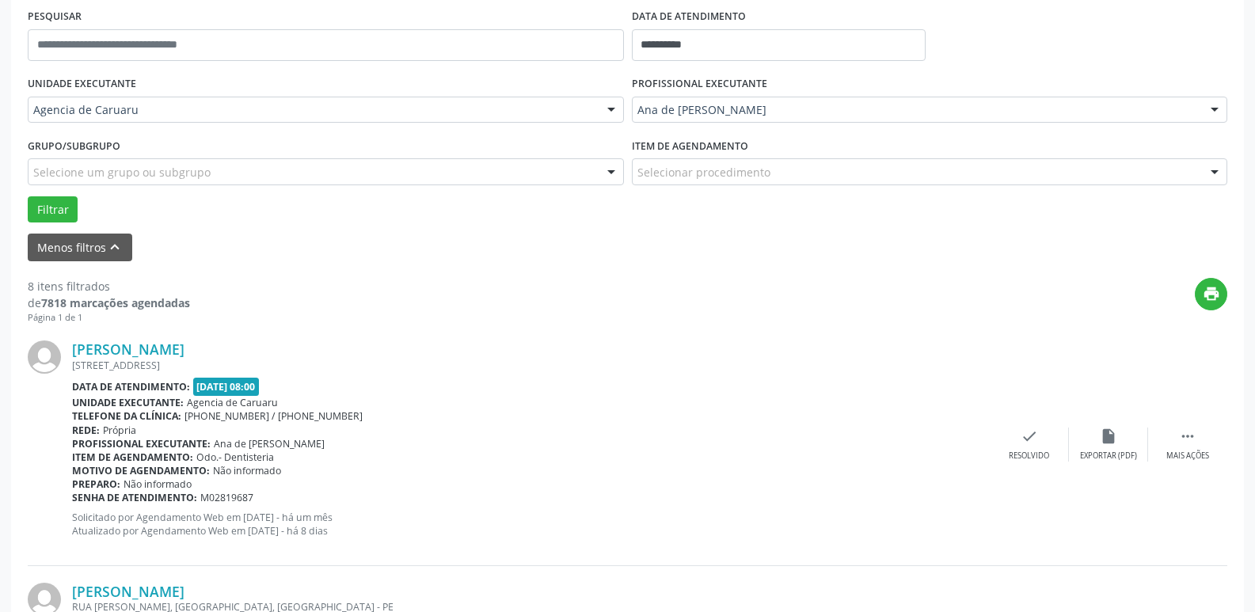
scroll to position [317, 0]
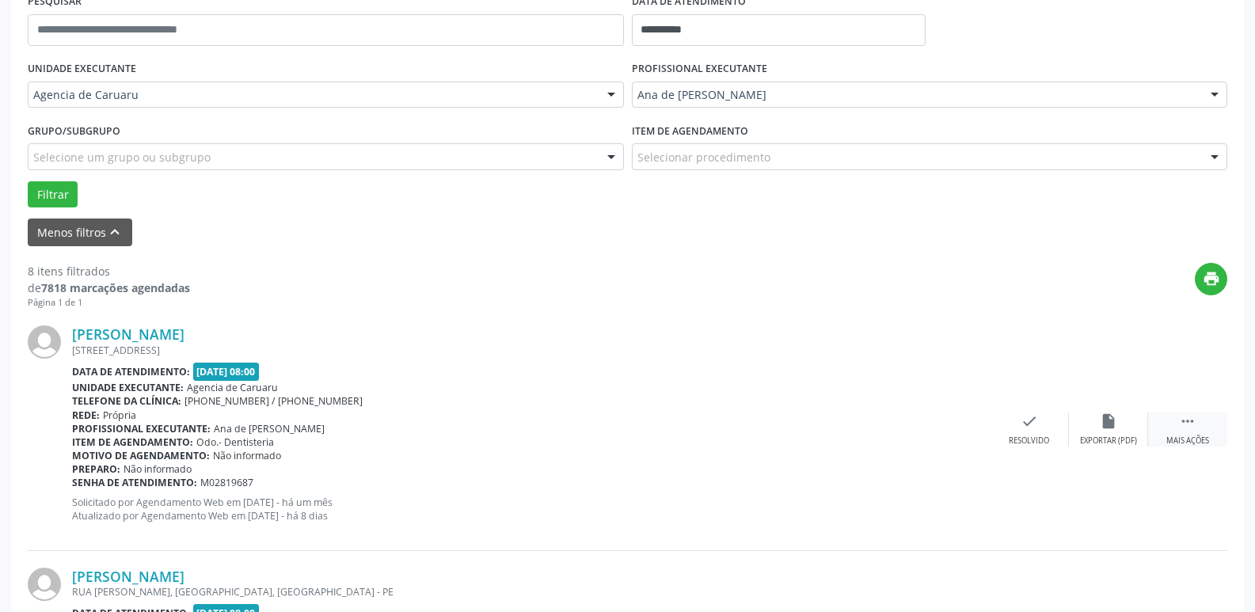
click at [1180, 424] on icon "" at bounding box center [1187, 420] width 17 height 17
click at [814, 431] on div "check Resolvido" at bounding box center [791, 429] width 79 height 34
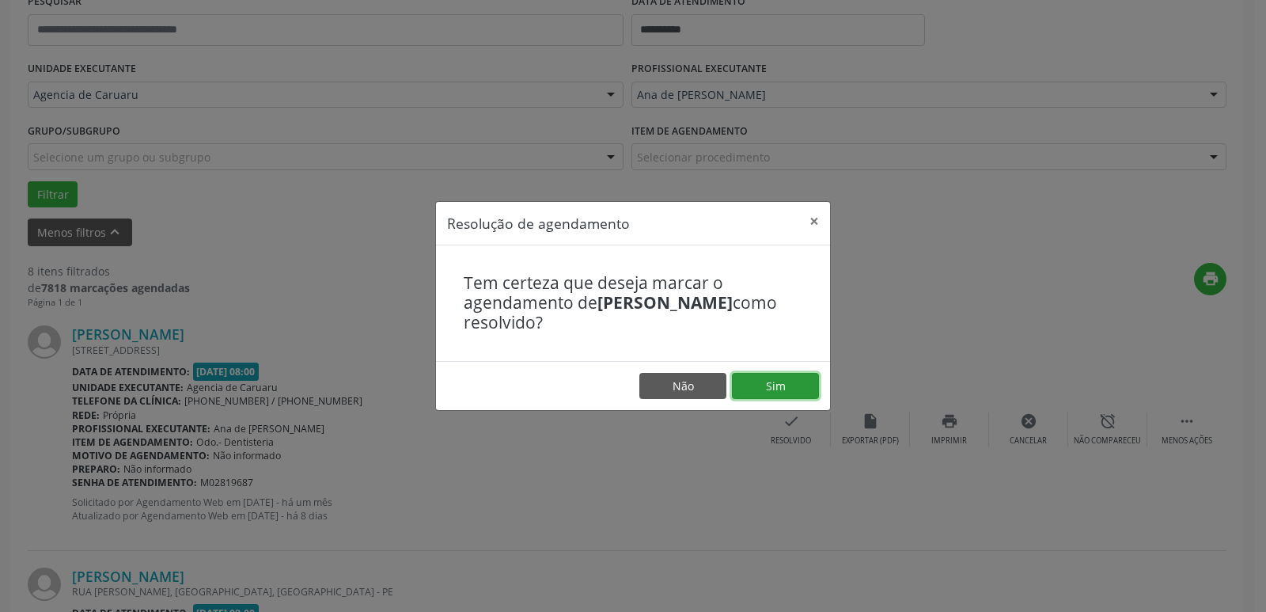
click at [755, 381] on button "Sim" at bounding box center [775, 386] width 87 height 27
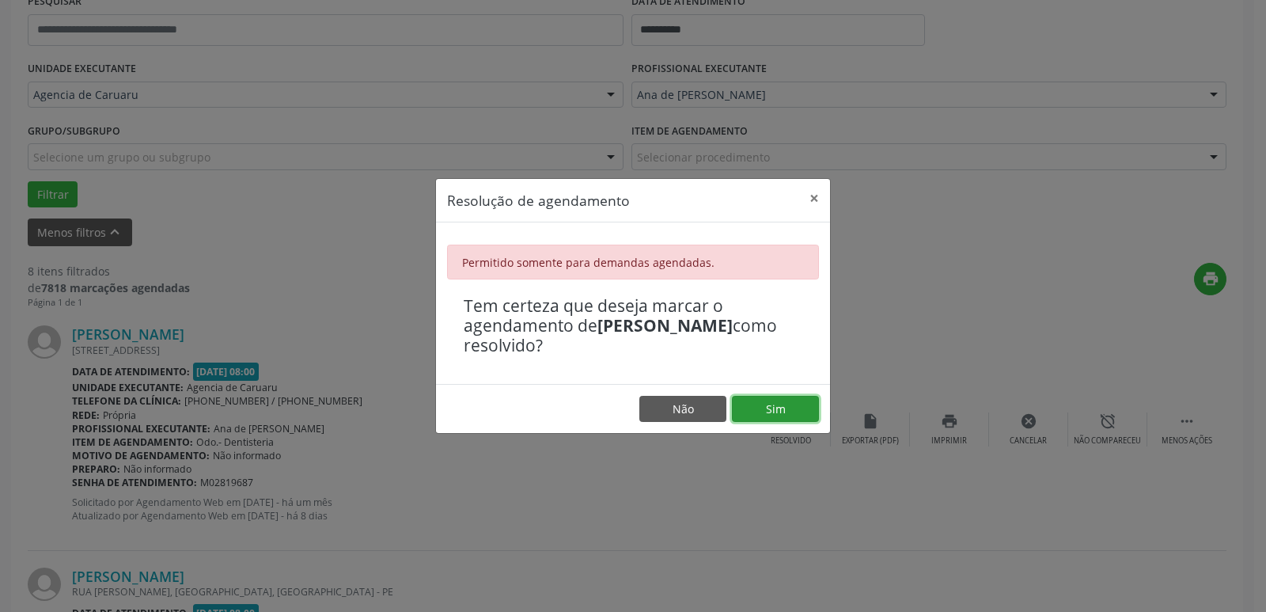
click at [784, 398] on button "Sim" at bounding box center [775, 409] width 87 height 27
click at [728, 466] on div "Resolução de agendamento × Permitido somente para demandas agendadas. Tem certe…" at bounding box center [633, 306] width 1266 height 612
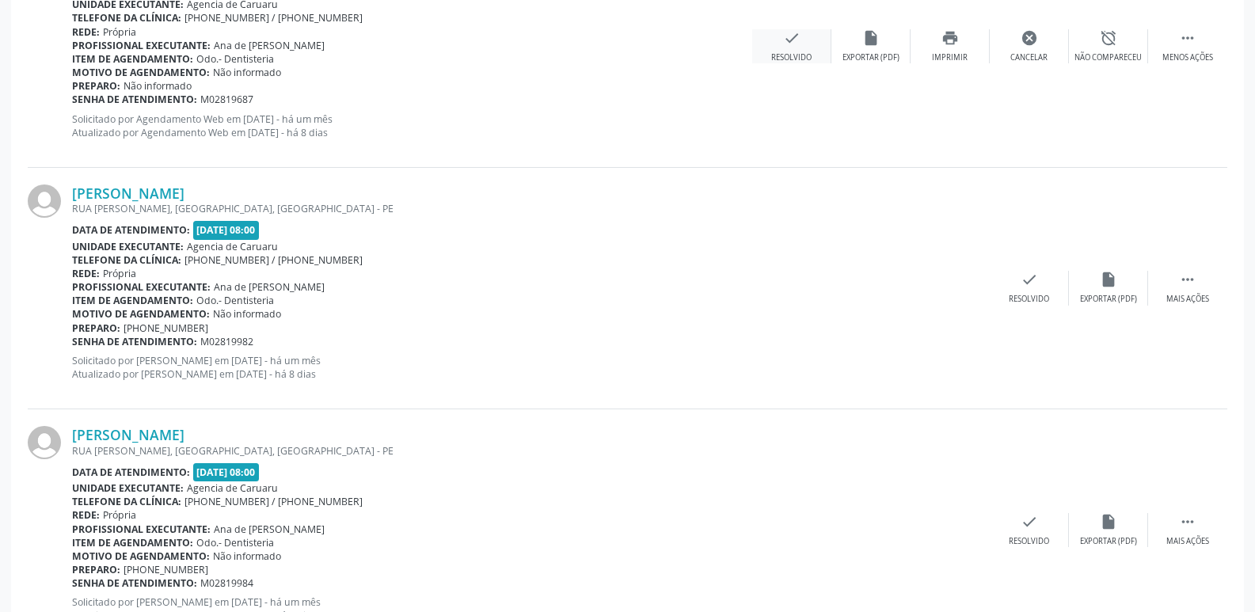
scroll to position [712, 0]
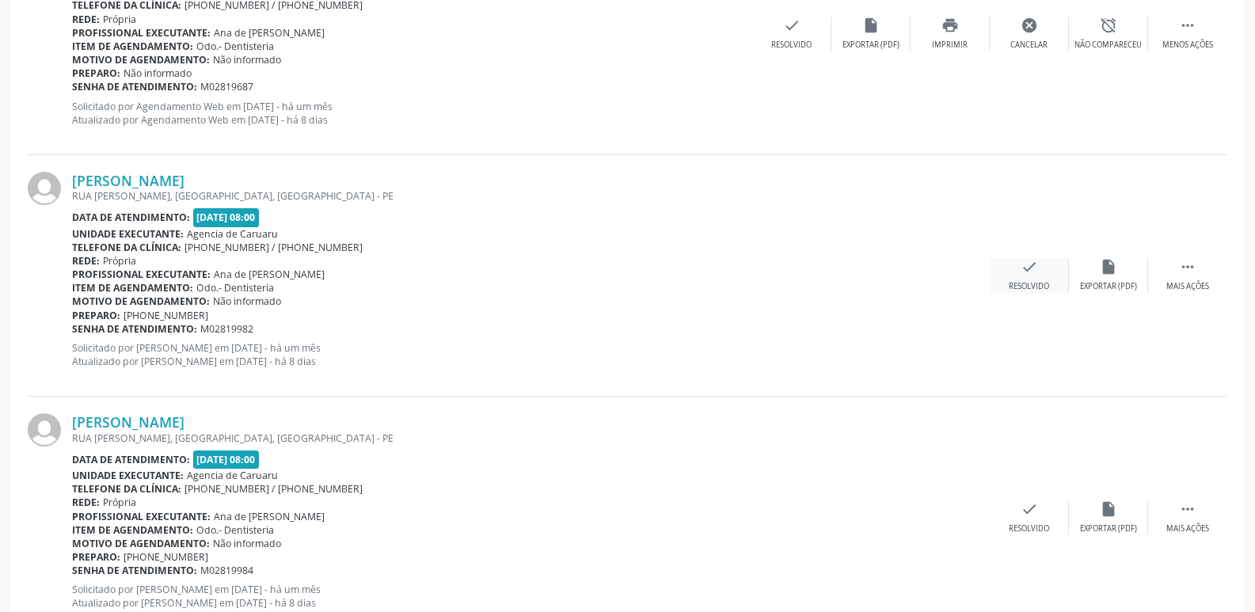
click at [1003, 264] on div "check Resolvido" at bounding box center [1028, 275] width 79 height 34
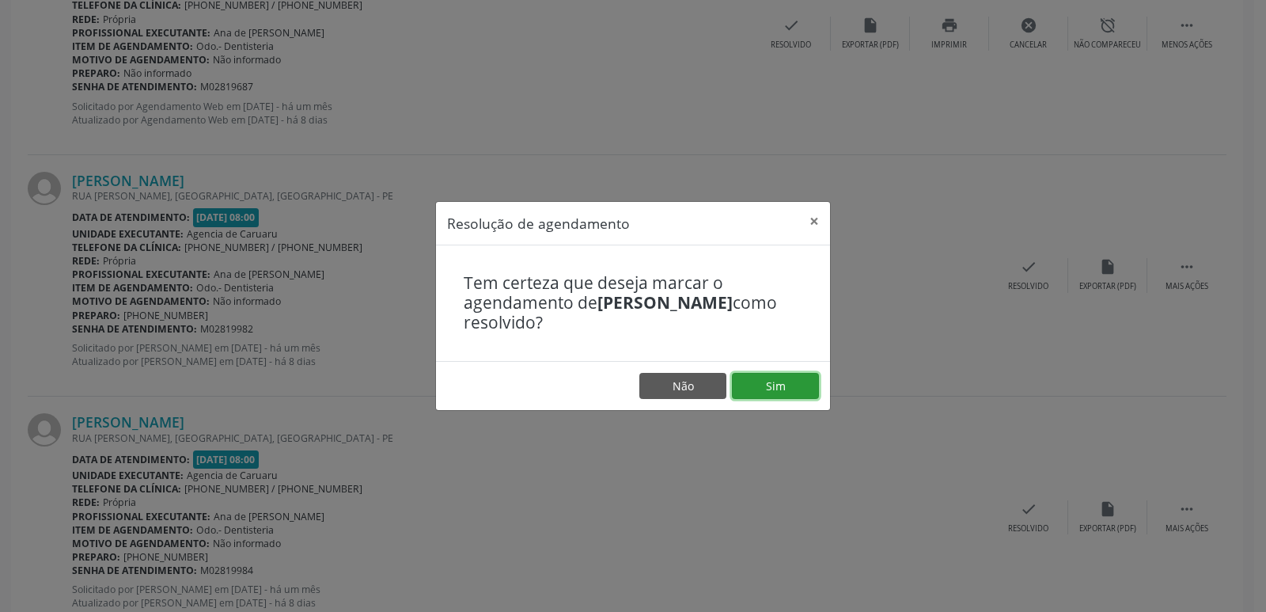
click at [781, 390] on button "Sim" at bounding box center [775, 386] width 87 height 27
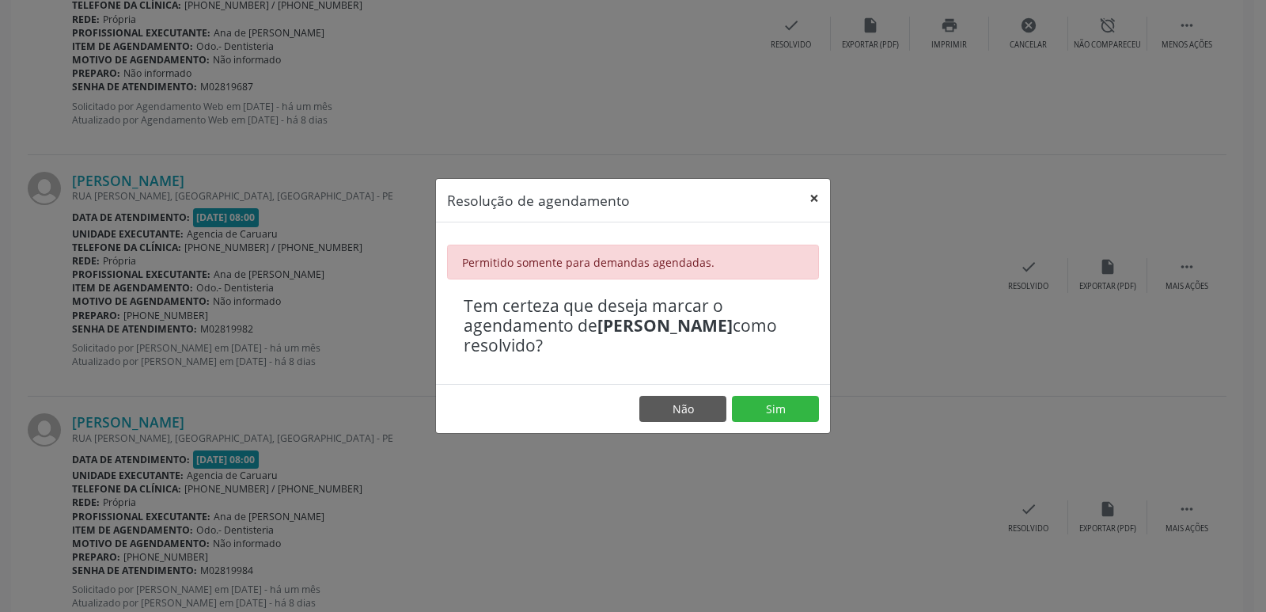
click at [804, 198] on button "×" at bounding box center [815, 198] width 32 height 39
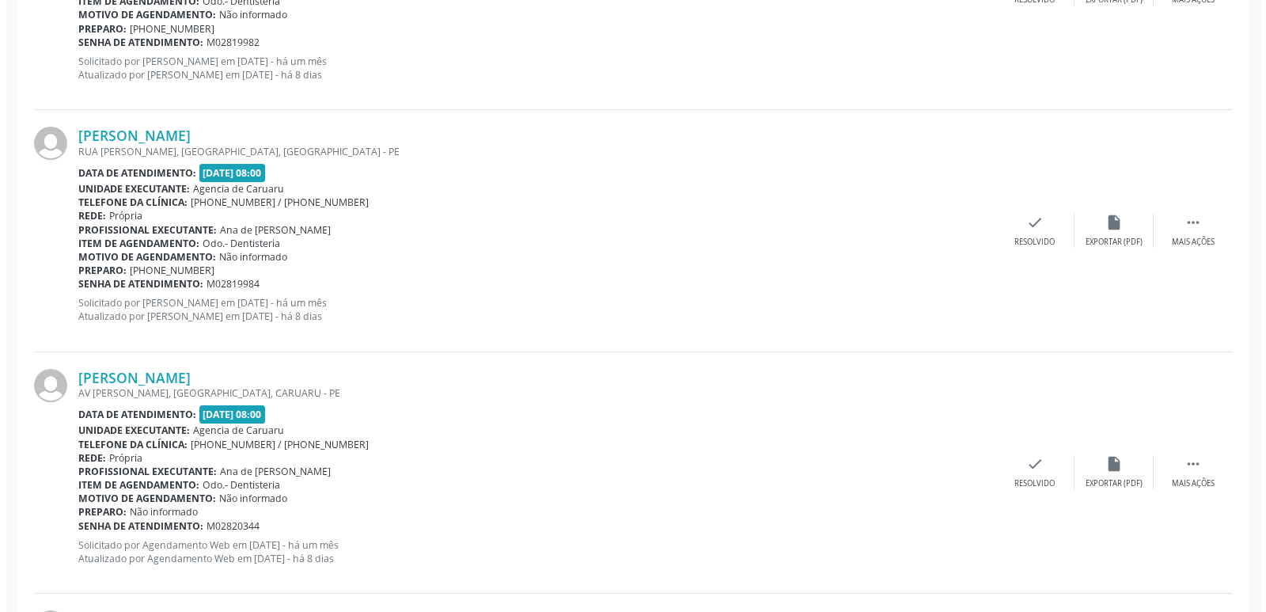
scroll to position [1029, 0]
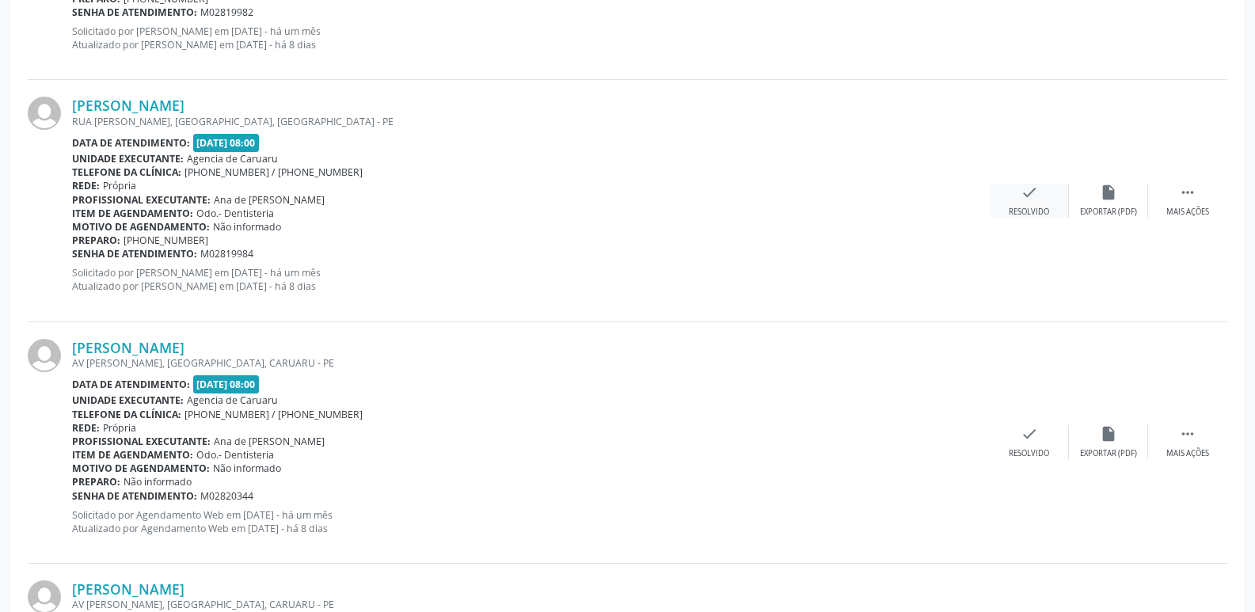
click at [1025, 195] on icon "check" at bounding box center [1028, 192] width 17 height 17
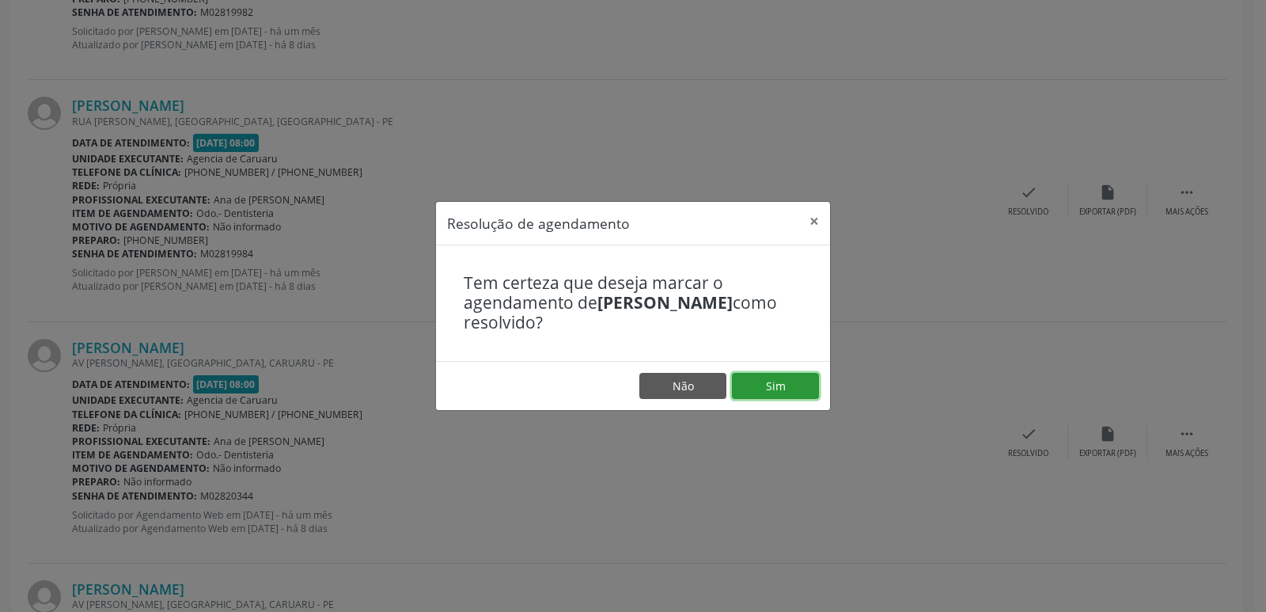
click at [786, 381] on button "Sim" at bounding box center [775, 386] width 87 height 27
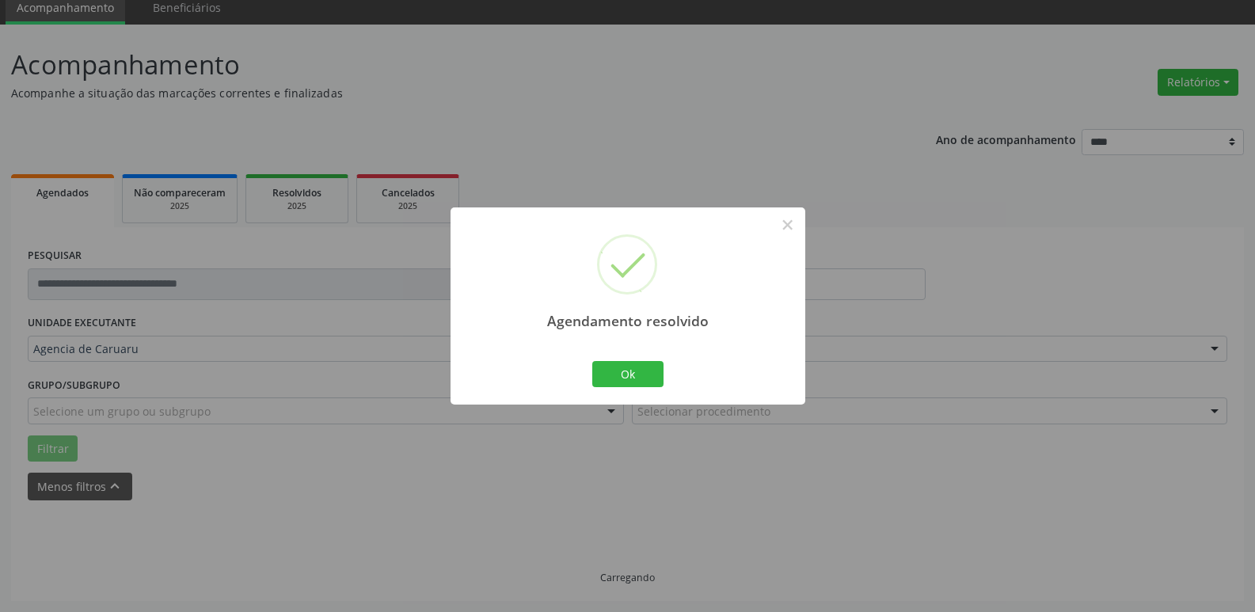
scroll to position [79, 0]
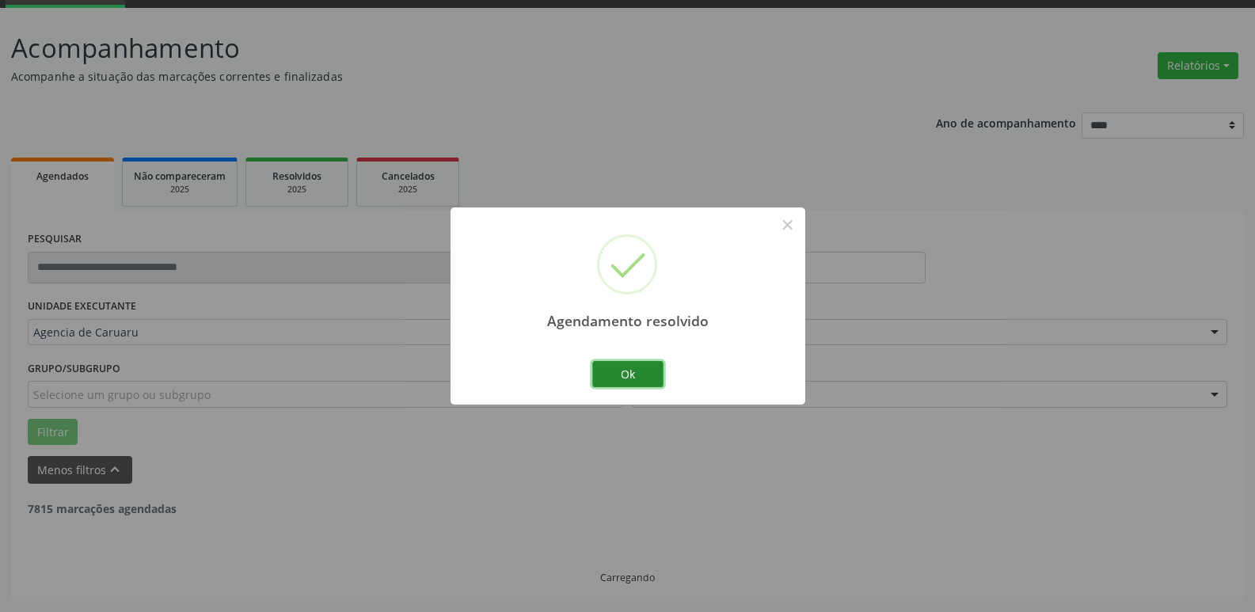
click at [644, 377] on button "Ok" at bounding box center [627, 374] width 71 height 27
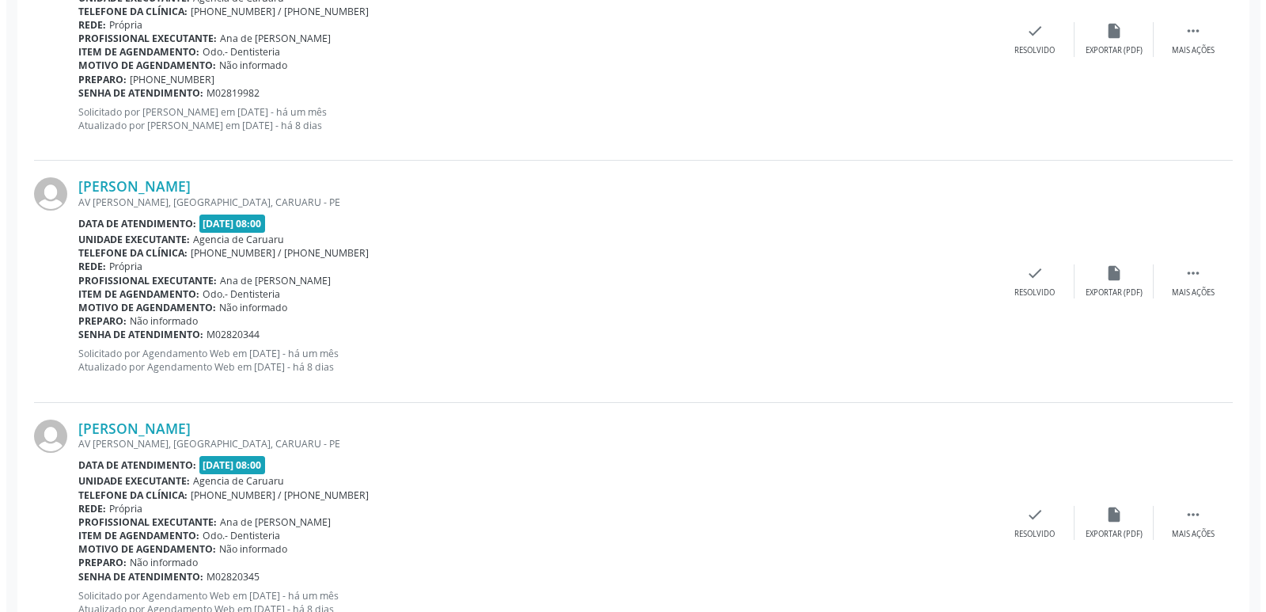
scroll to position [950, 0]
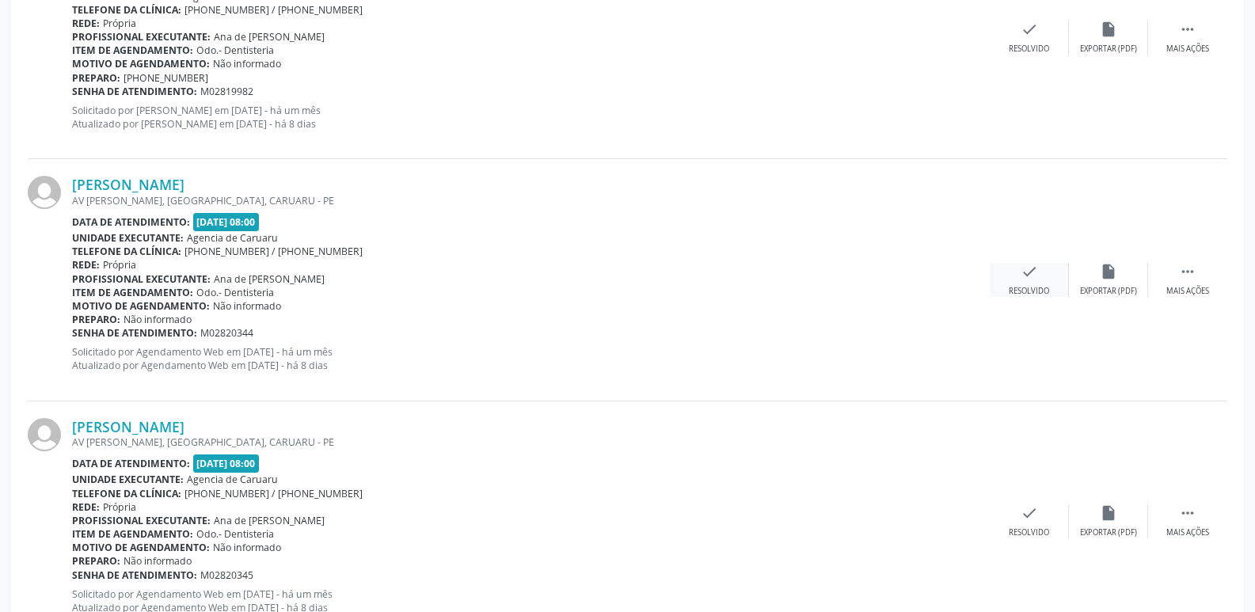
click at [1022, 268] on icon "check" at bounding box center [1028, 271] width 17 height 17
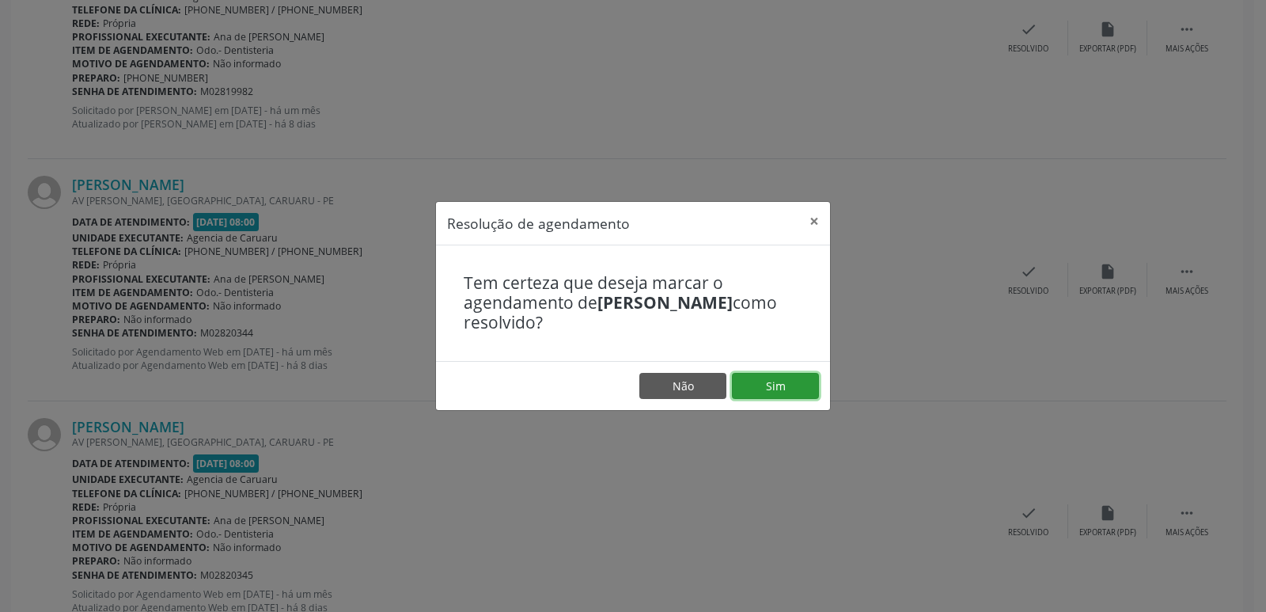
click at [786, 385] on button "Sim" at bounding box center [775, 386] width 87 height 27
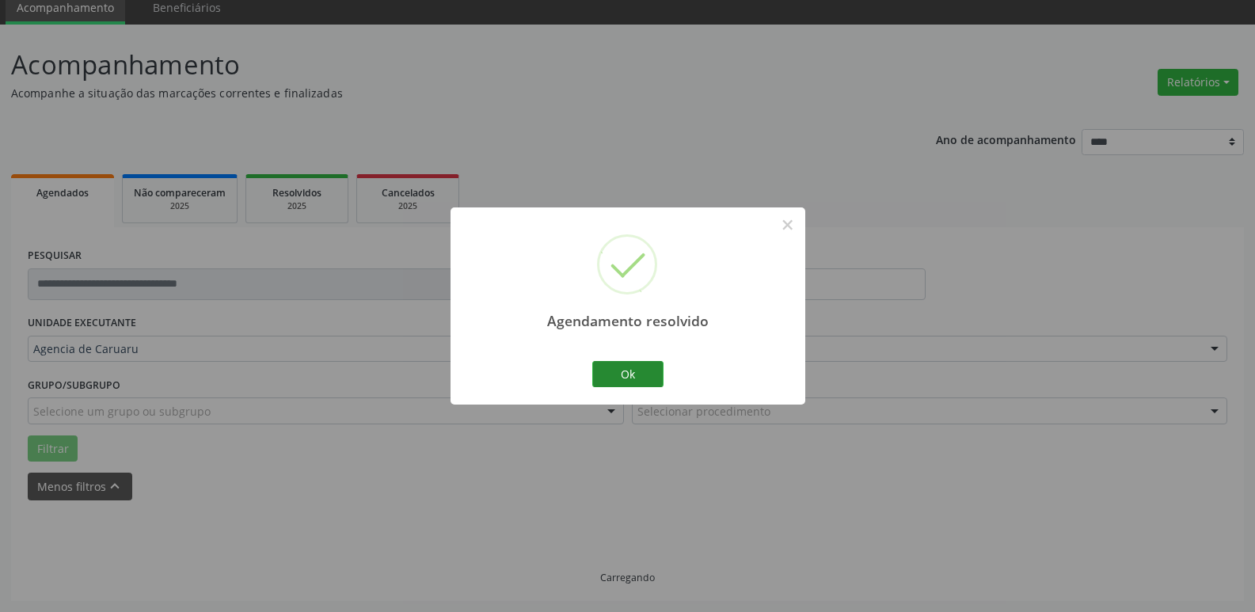
scroll to position [79, 0]
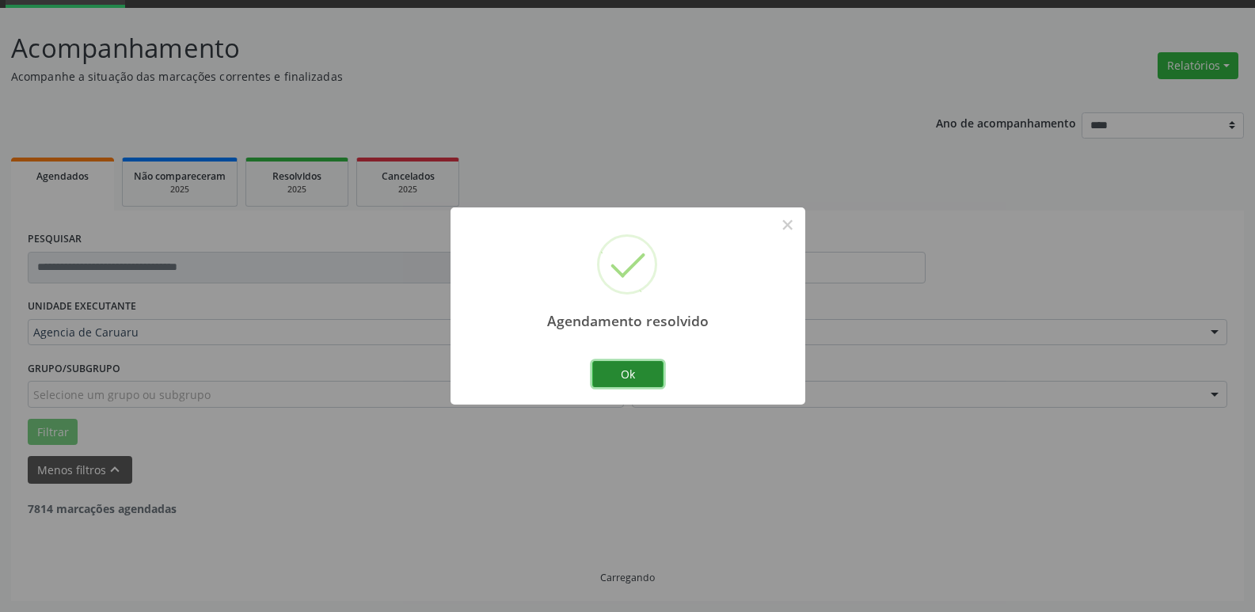
click at [644, 382] on button "Ok" at bounding box center [627, 374] width 71 height 27
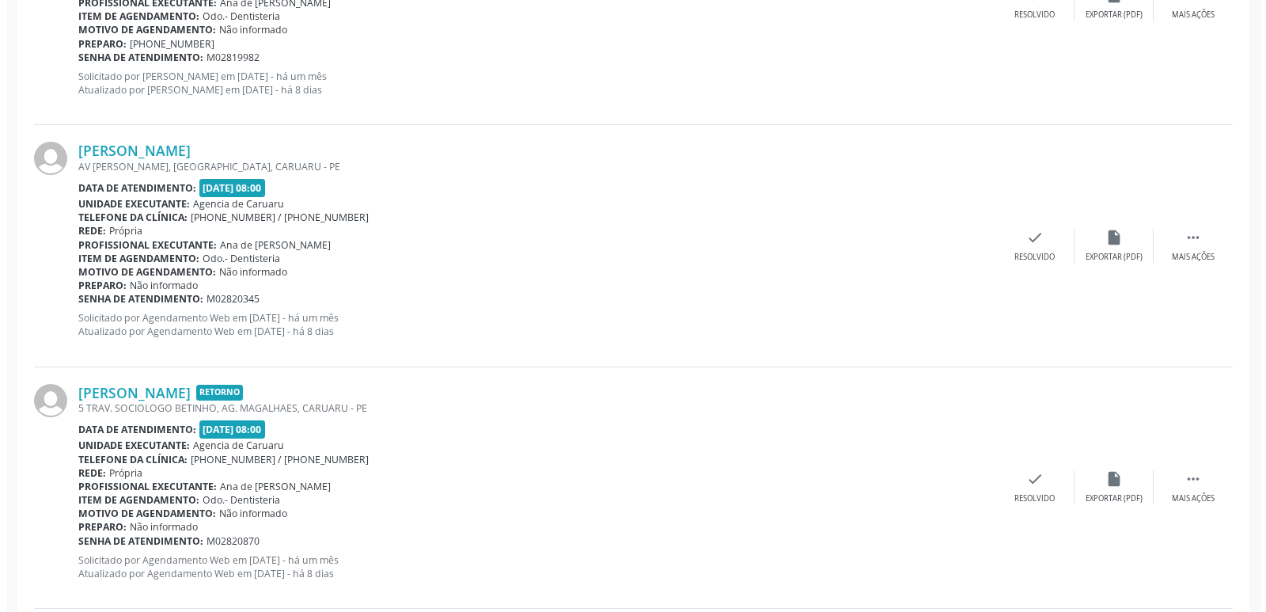
scroll to position [1029, 0]
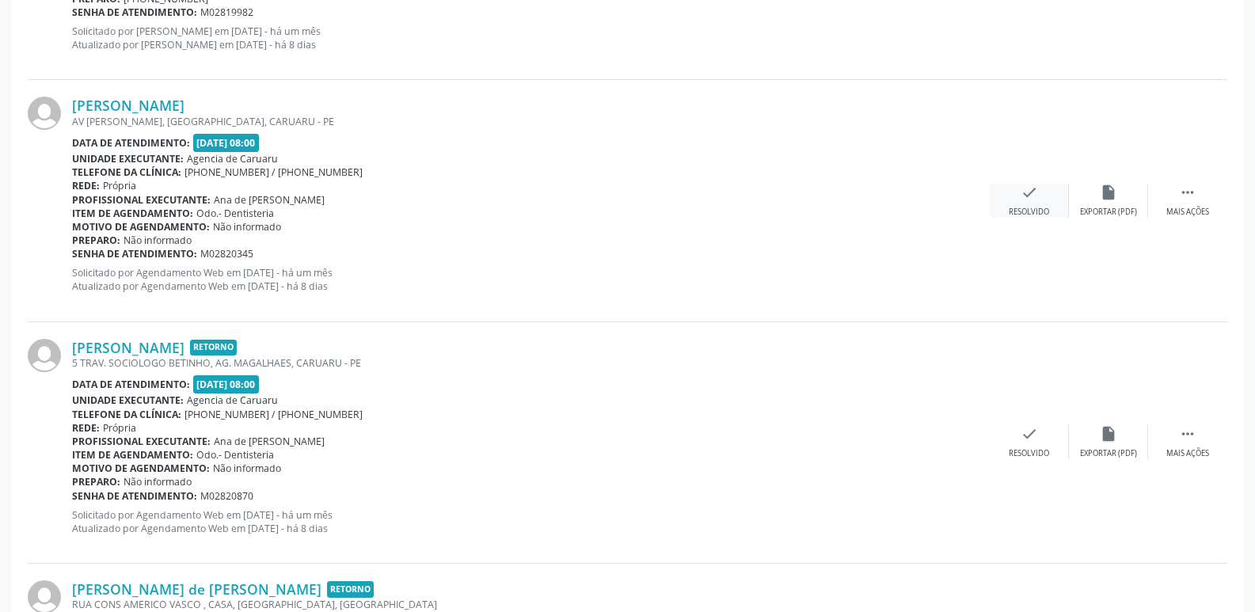
click at [1027, 201] on div "check Resolvido" at bounding box center [1028, 201] width 79 height 34
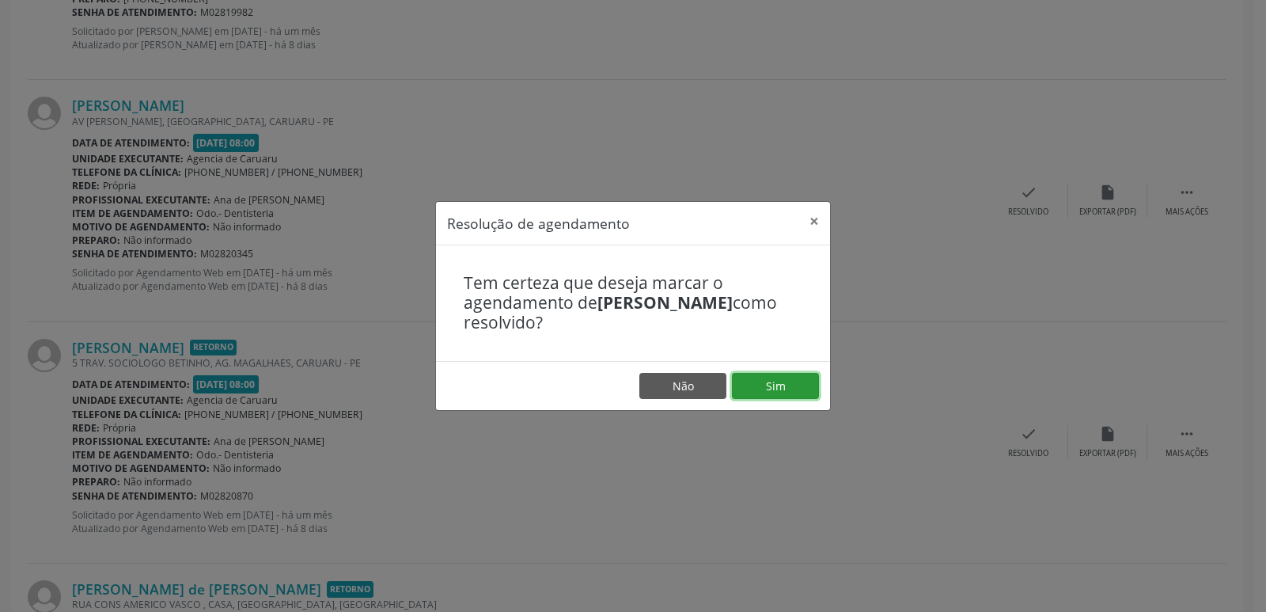
click at [795, 375] on button "Sim" at bounding box center [775, 386] width 87 height 27
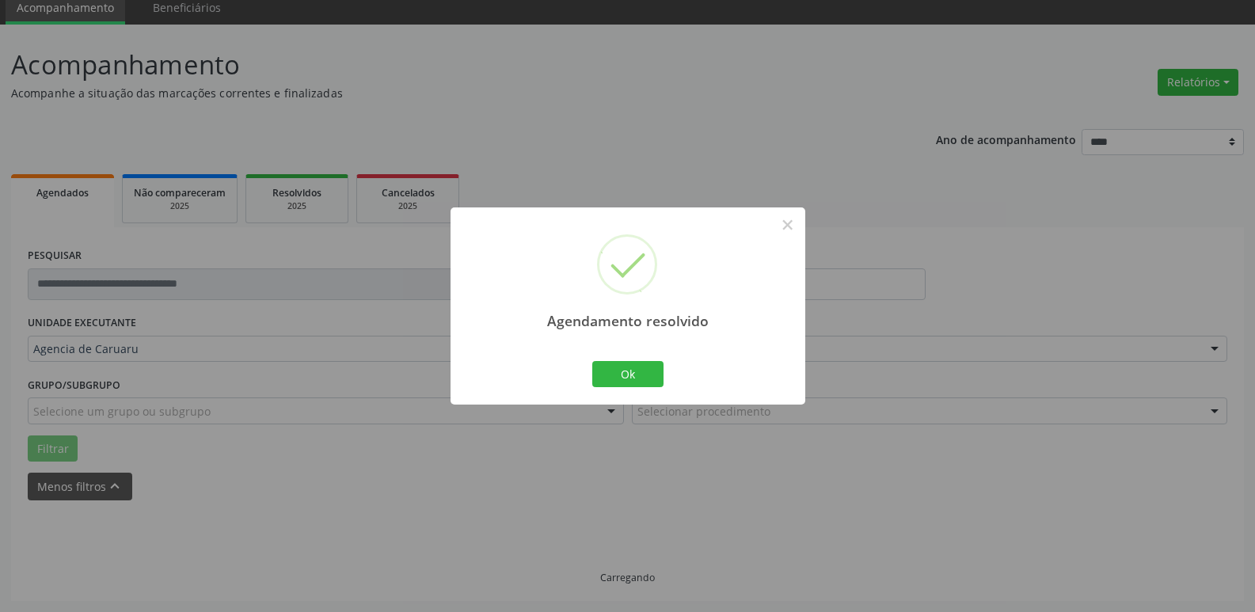
scroll to position [79, 0]
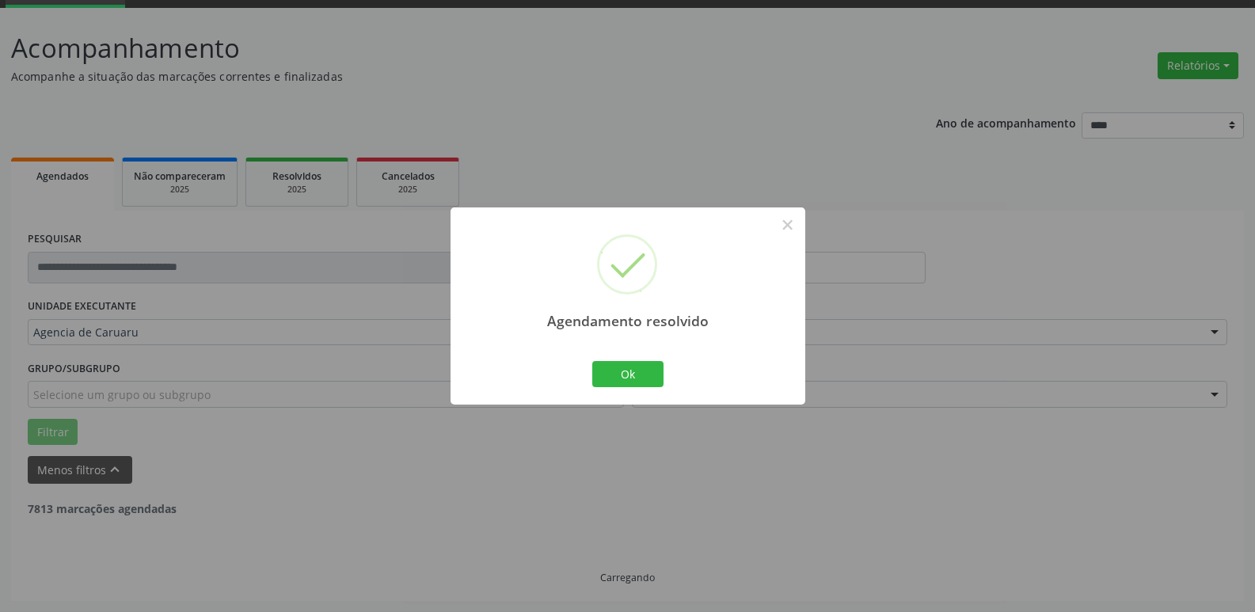
click at [659, 389] on div "Ok Cancel" at bounding box center [627, 373] width 78 height 33
click at [652, 367] on button "Ok" at bounding box center [627, 374] width 71 height 27
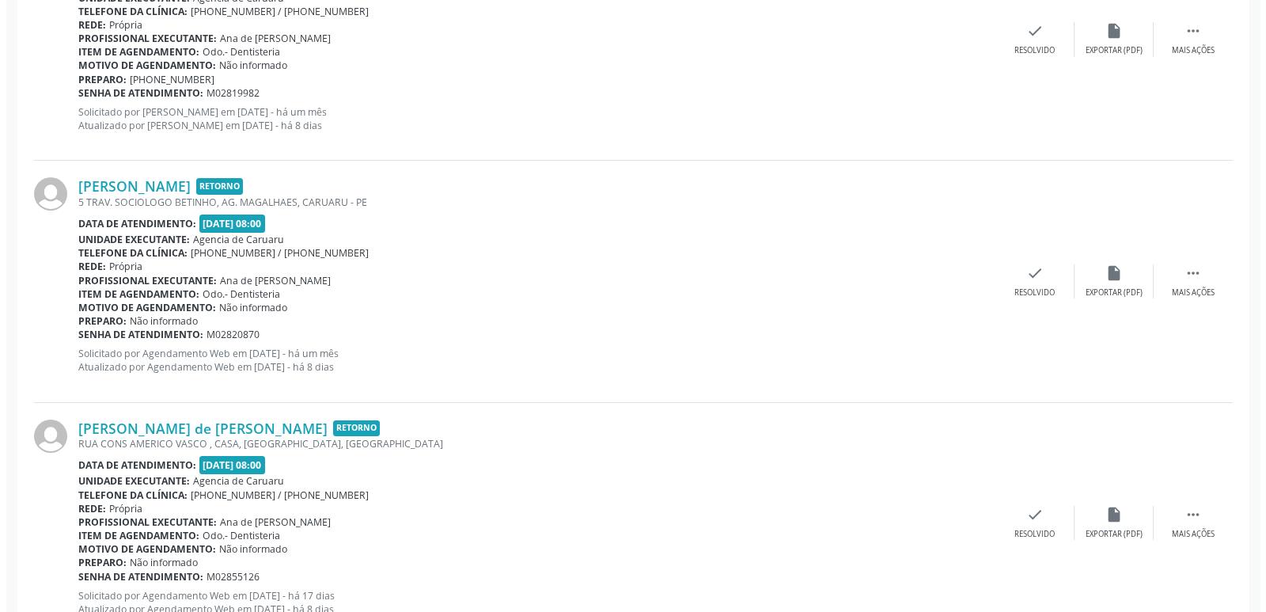
scroll to position [950, 0]
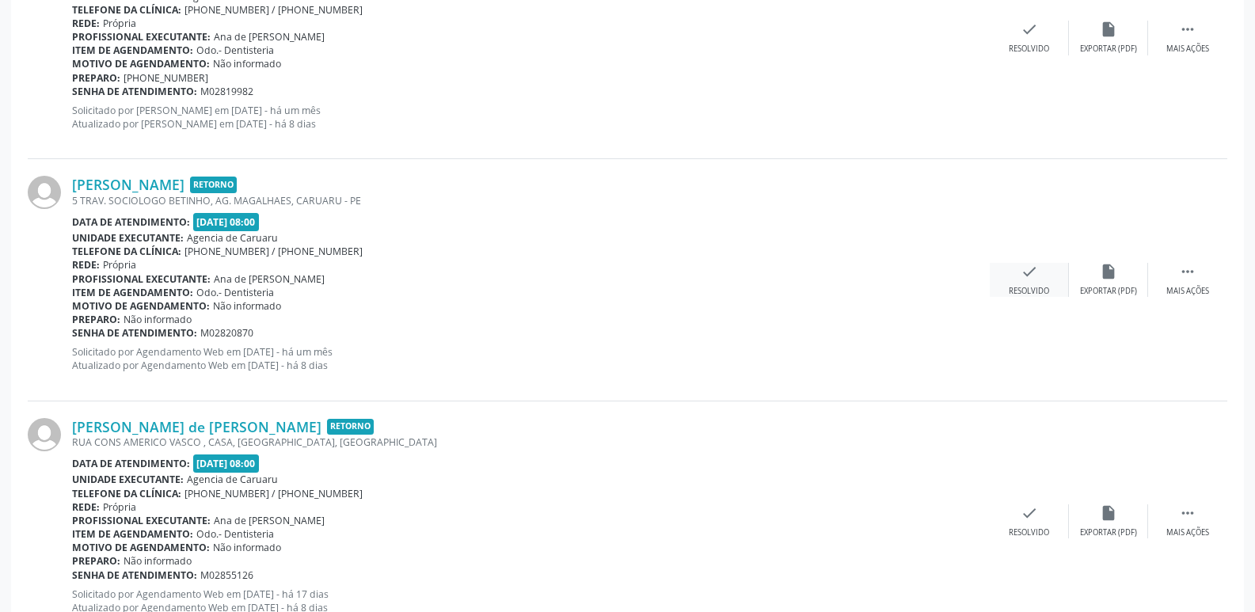
click at [1003, 283] on div "check Resolvido" at bounding box center [1028, 280] width 79 height 34
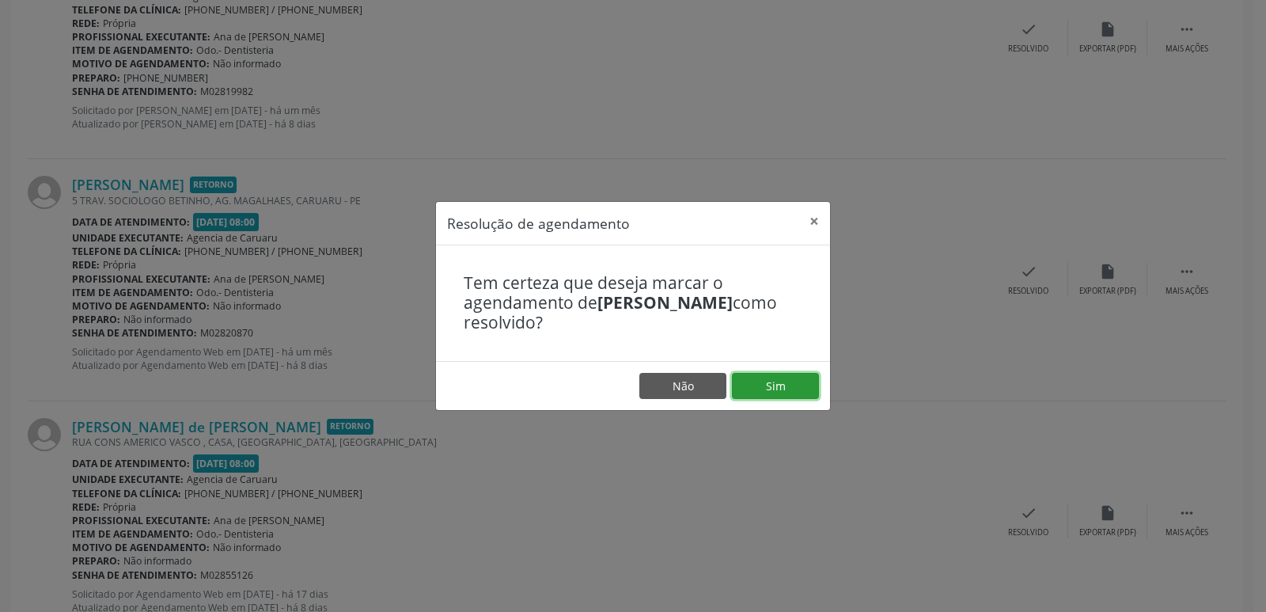
click at [769, 382] on button "Sim" at bounding box center [775, 386] width 87 height 27
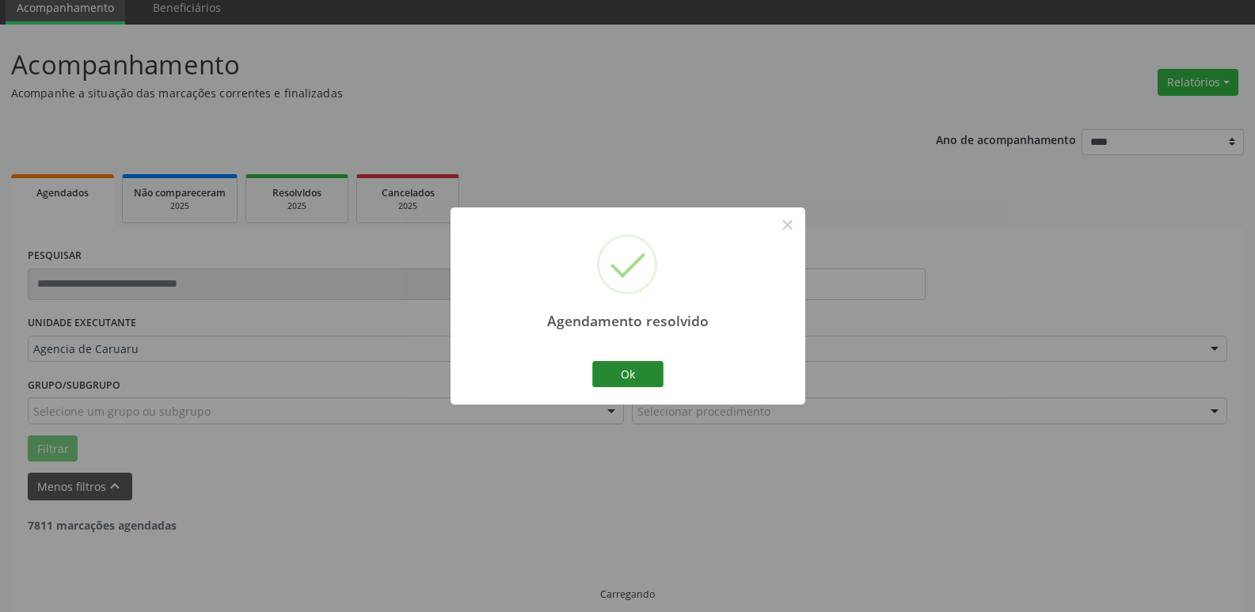
scroll to position [79, 0]
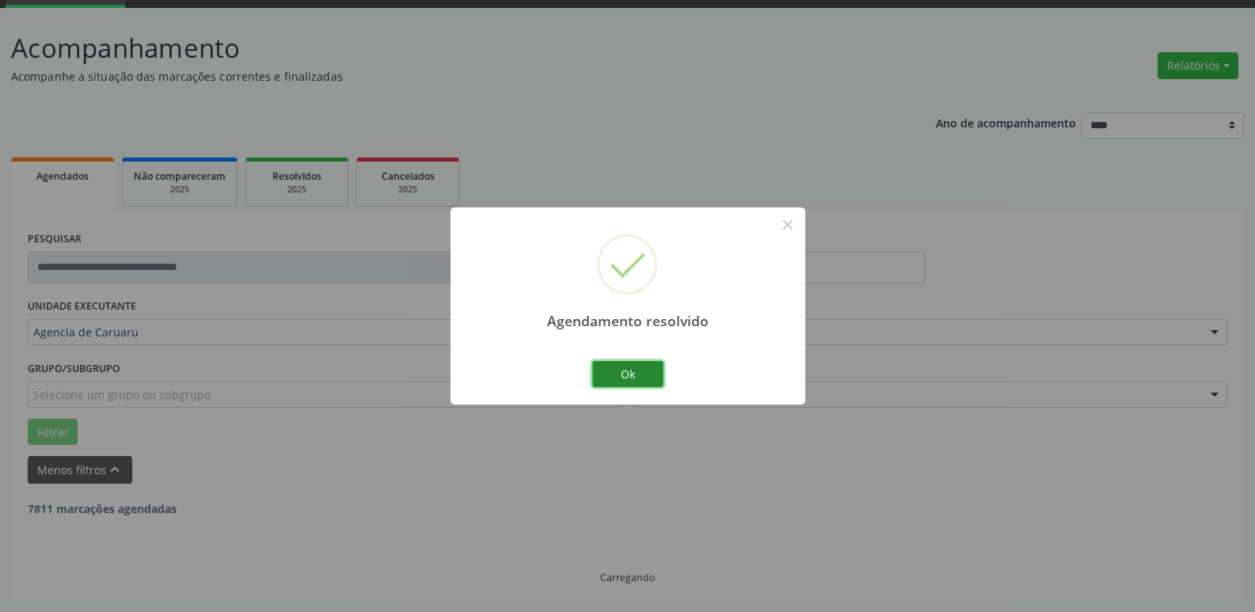
click at [634, 370] on button "Ok" at bounding box center [627, 374] width 71 height 27
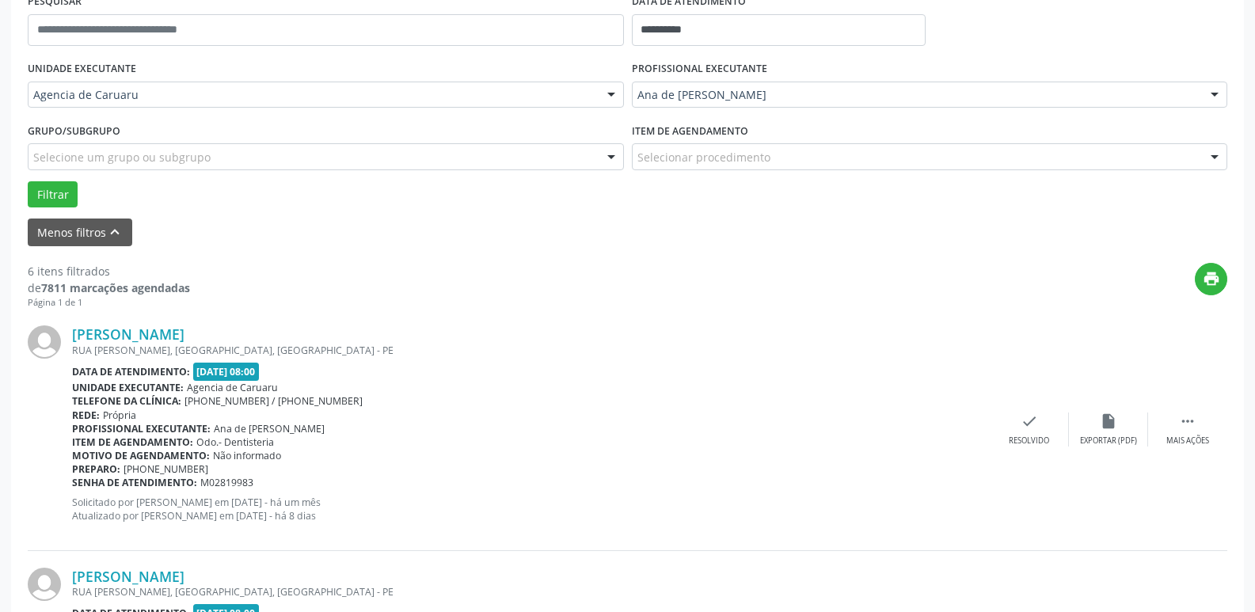
scroll to position [237, 0]
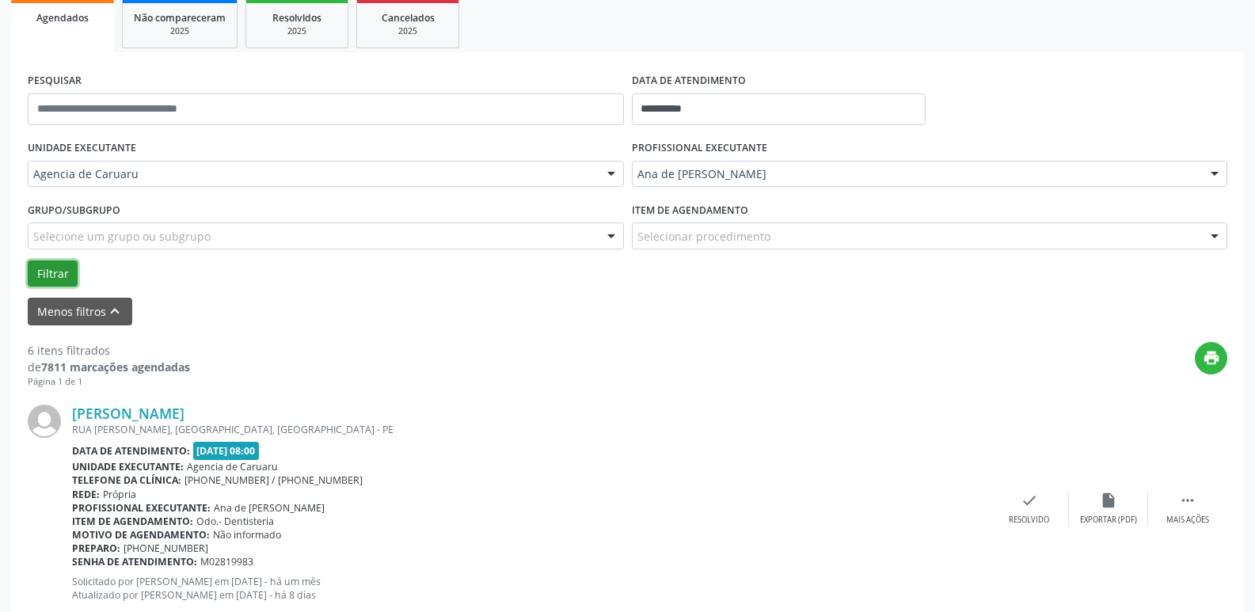
click at [68, 278] on button "Filtrar" at bounding box center [53, 273] width 50 height 27
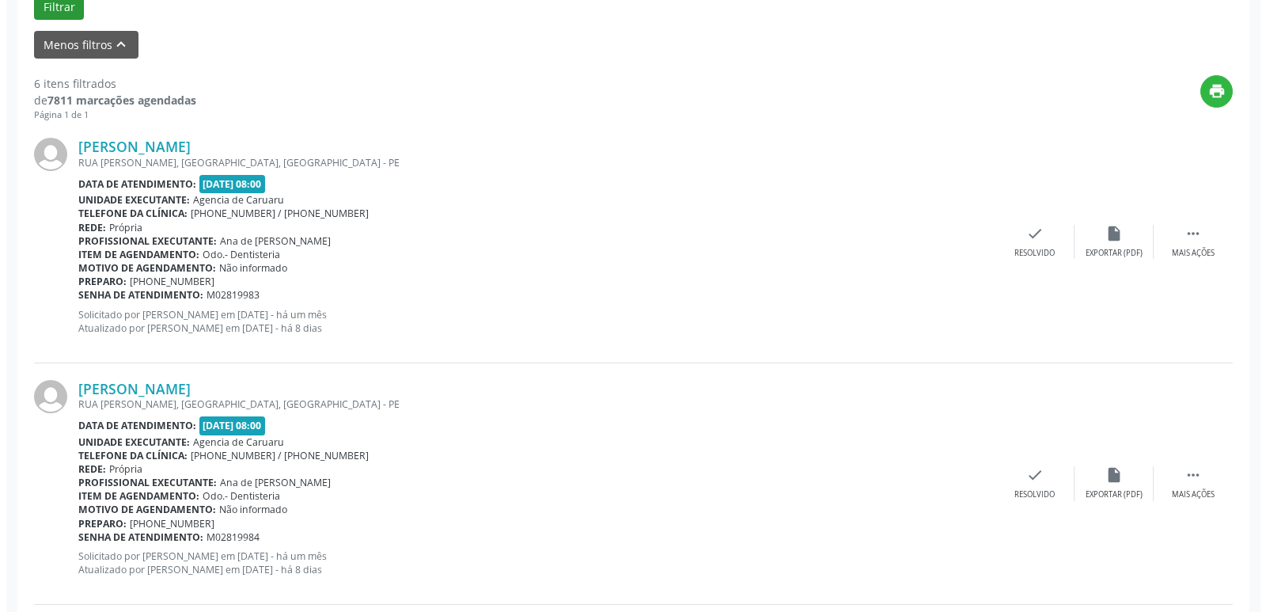
scroll to position [554, 0]
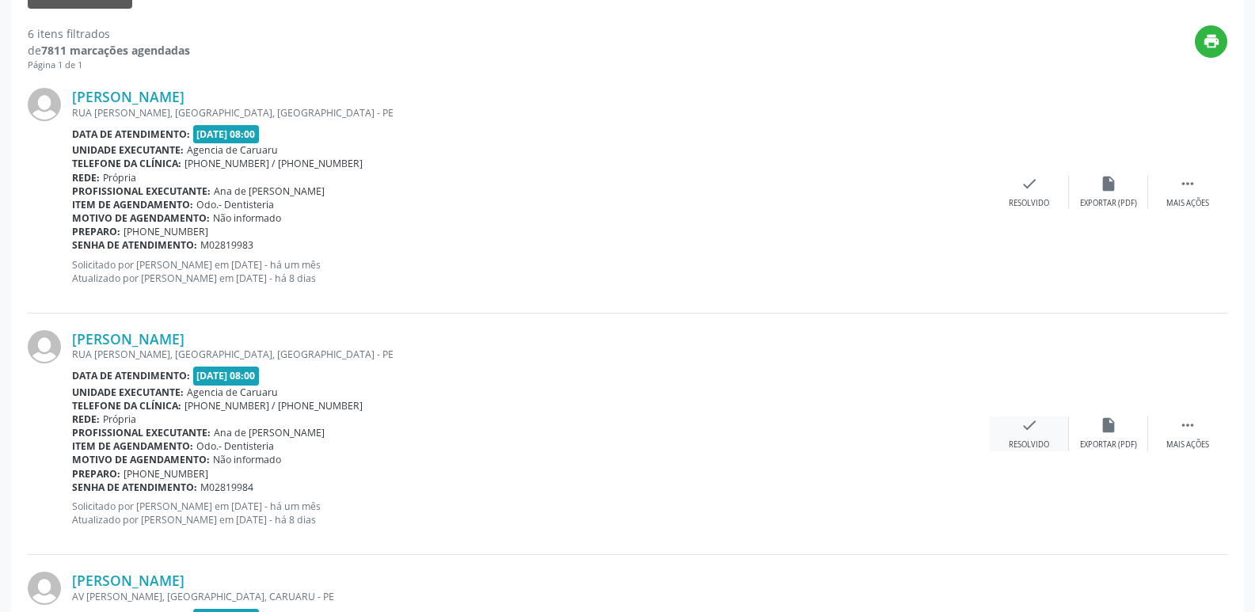
click at [1049, 439] on div "check Resolvido" at bounding box center [1028, 433] width 79 height 34
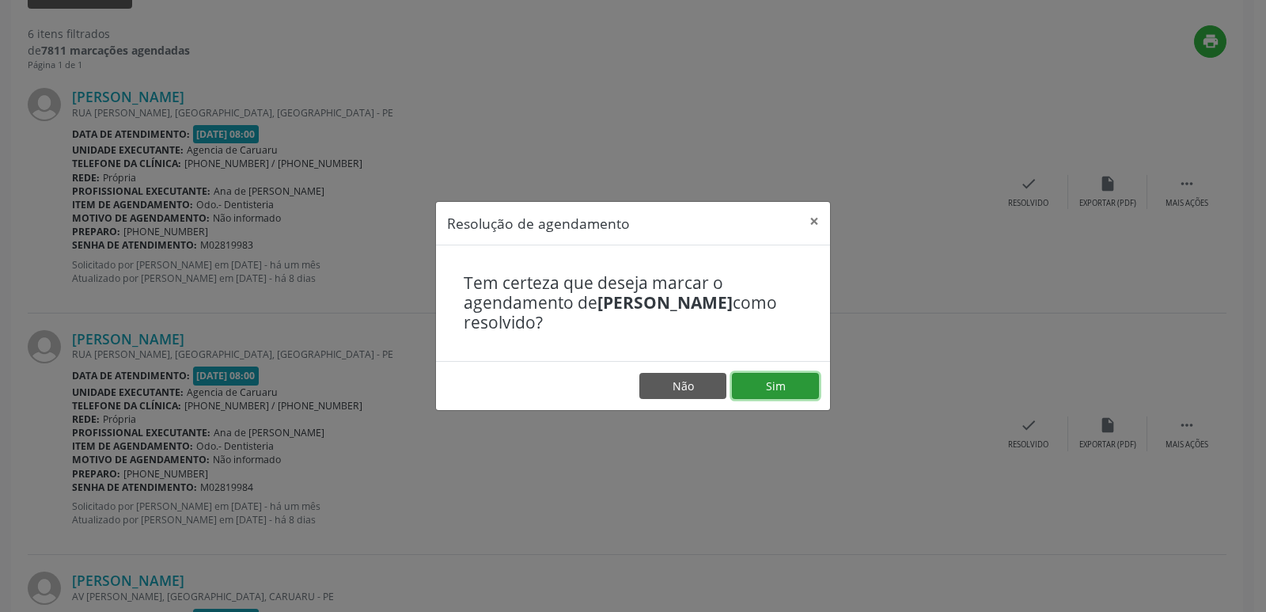
click at [792, 384] on button "Sim" at bounding box center [775, 386] width 87 height 27
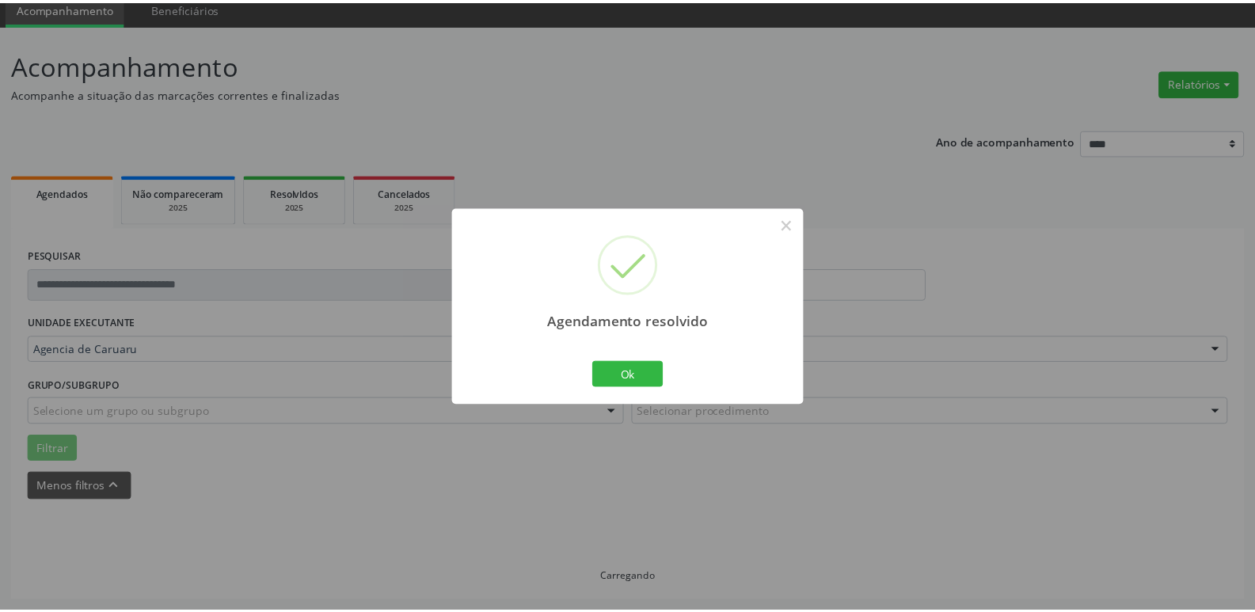
scroll to position [63, 0]
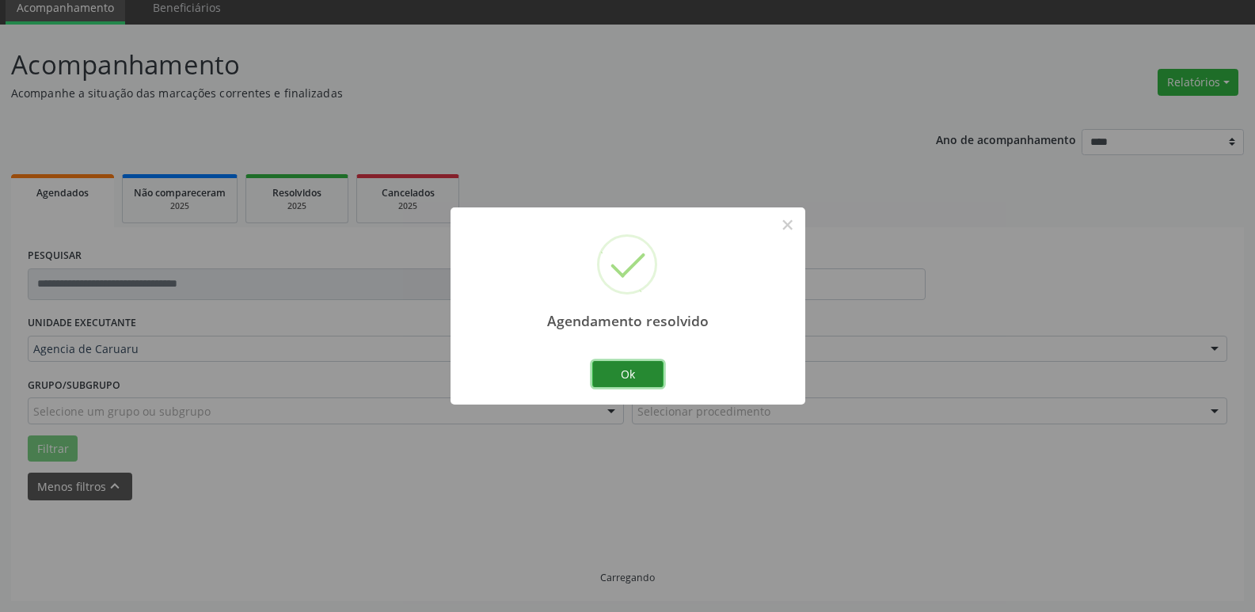
click at [642, 377] on button "Ok" at bounding box center [627, 374] width 71 height 27
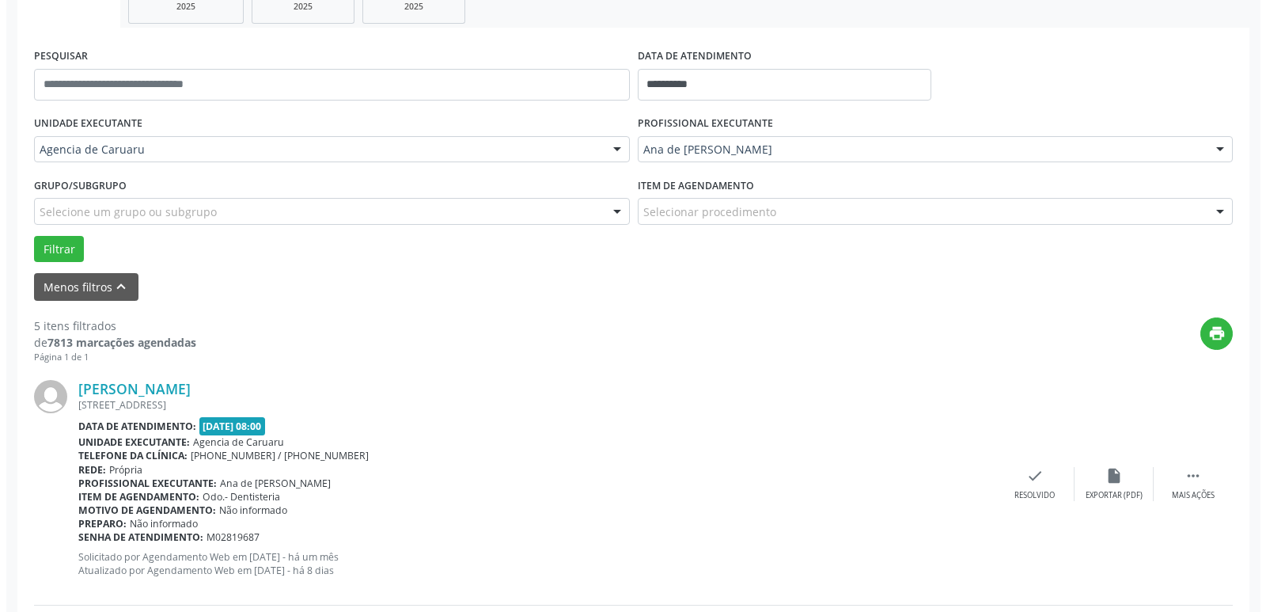
scroll to position [300, 0]
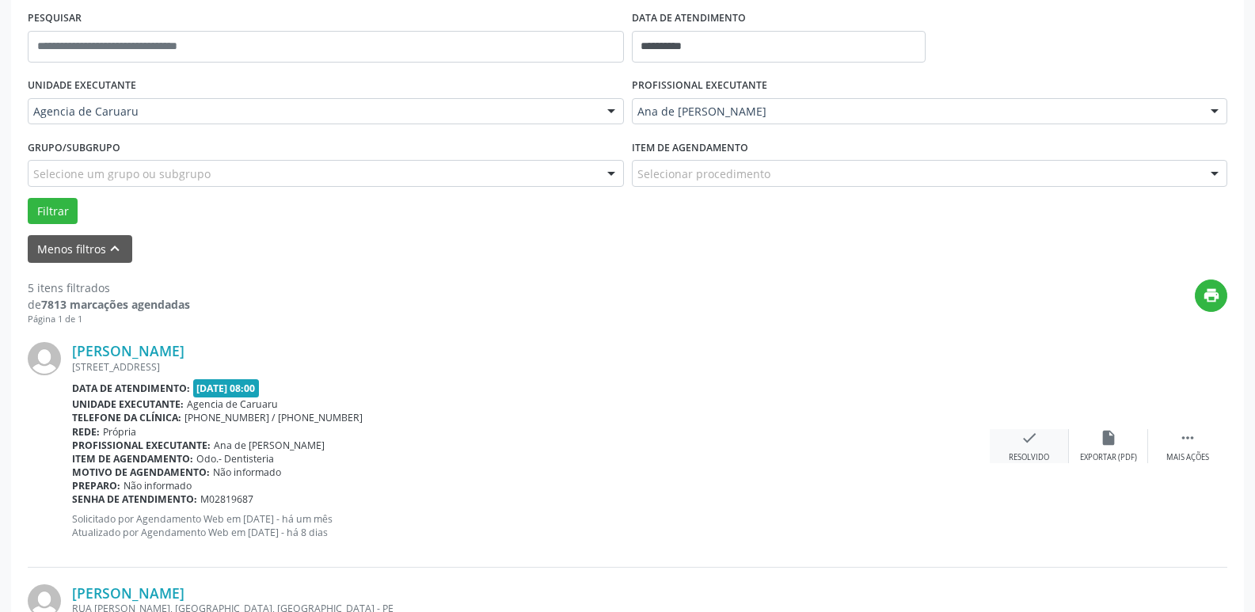
click at [1027, 438] on icon "check" at bounding box center [1028, 437] width 17 height 17
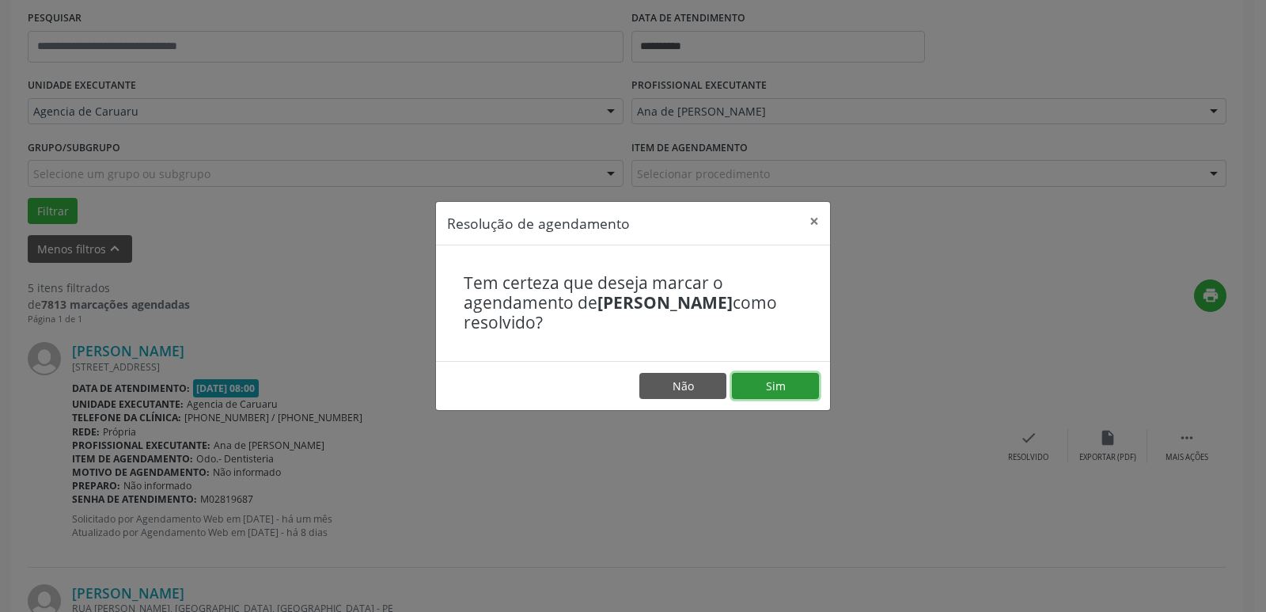
click at [768, 385] on button "Sim" at bounding box center [775, 386] width 87 height 27
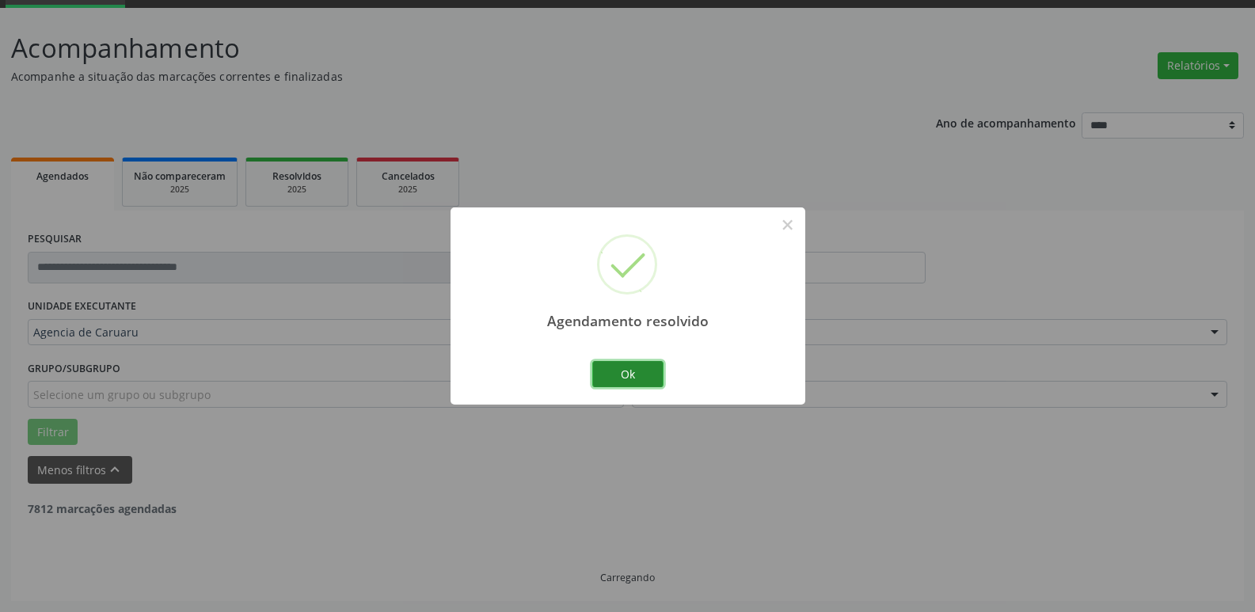
click at [643, 374] on button "Ok" at bounding box center [627, 374] width 71 height 27
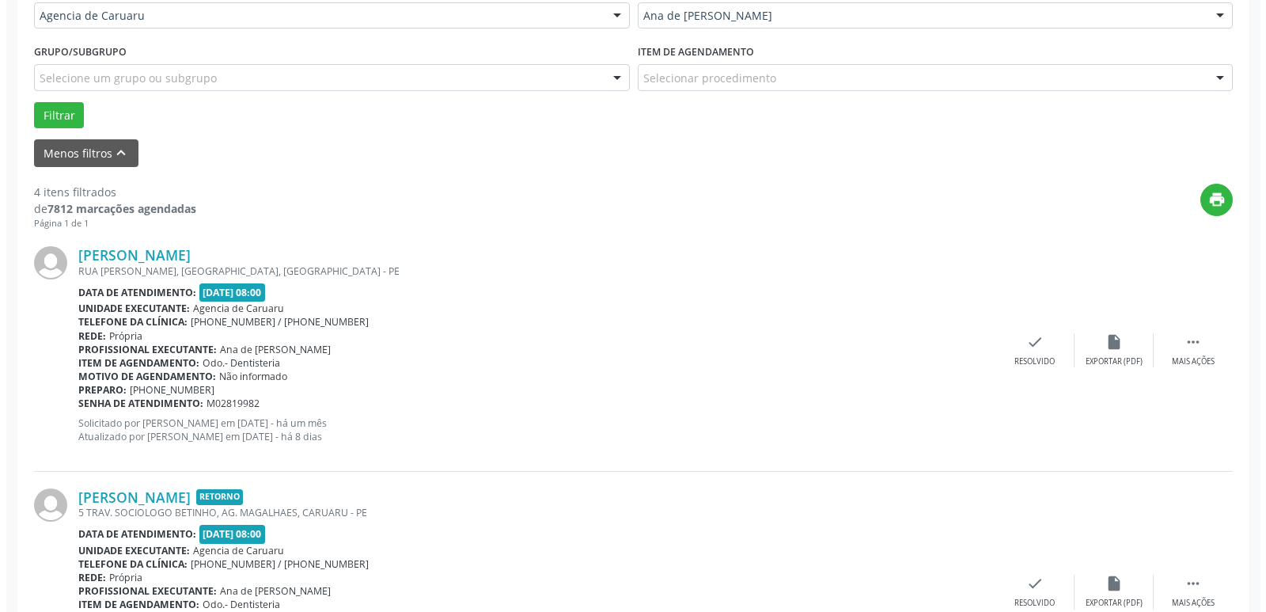
scroll to position [475, 0]
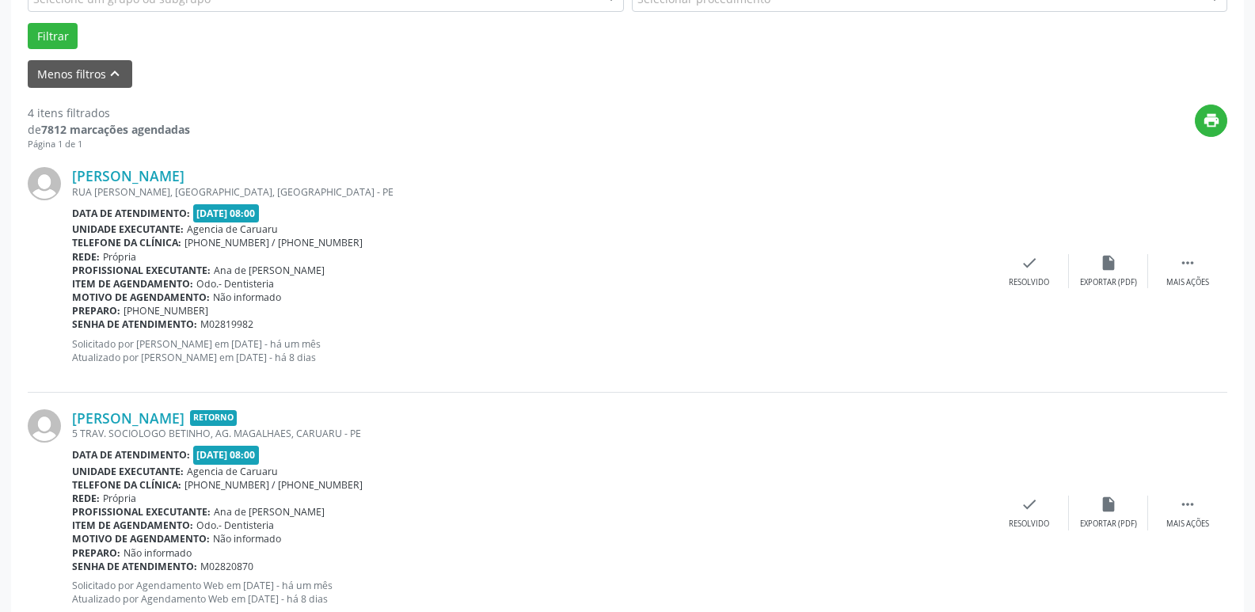
click at [1023, 296] on div "[PERSON_NAME] [STREET_ADDRESS][PERSON_NAME] Data de atendimento: [DATE] 08:00 U…" at bounding box center [627, 270] width 1199 height 241
click at [1023, 270] on icon "check" at bounding box center [1028, 262] width 17 height 17
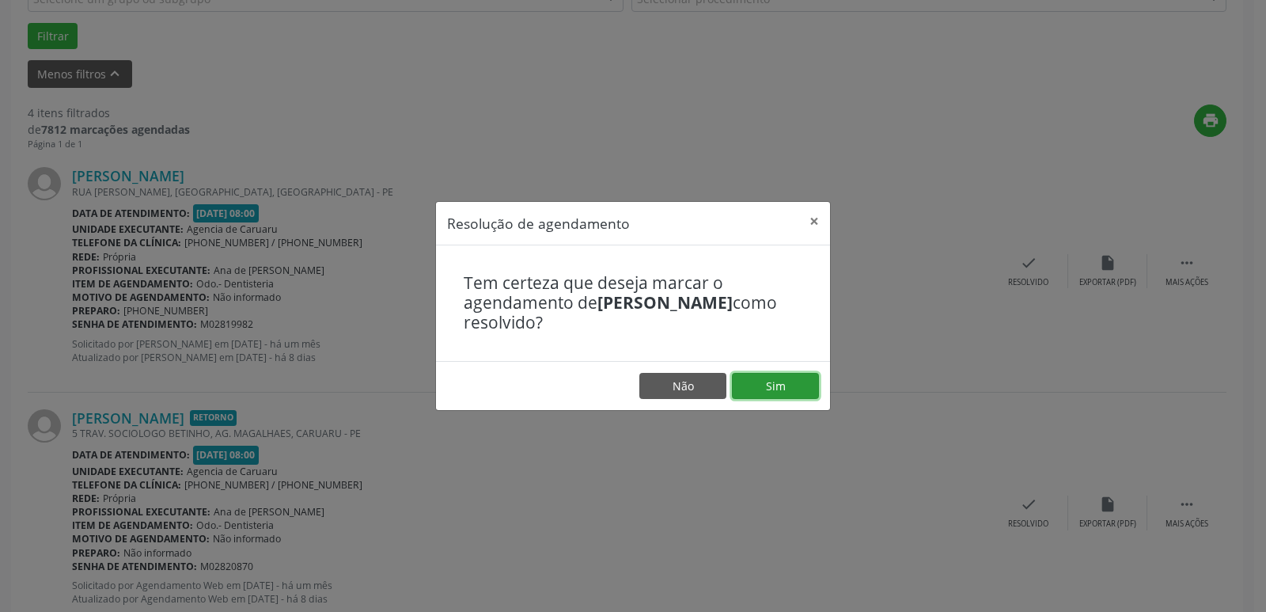
click at [777, 383] on button "Sim" at bounding box center [775, 386] width 87 height 27
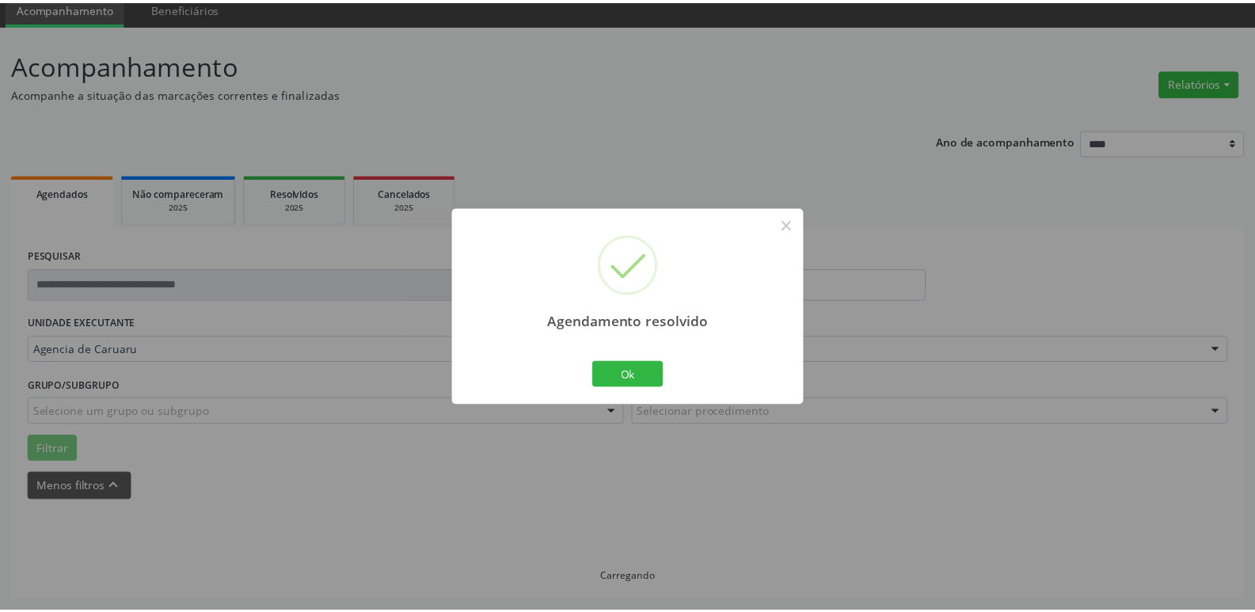
scroll to position [63, 0]
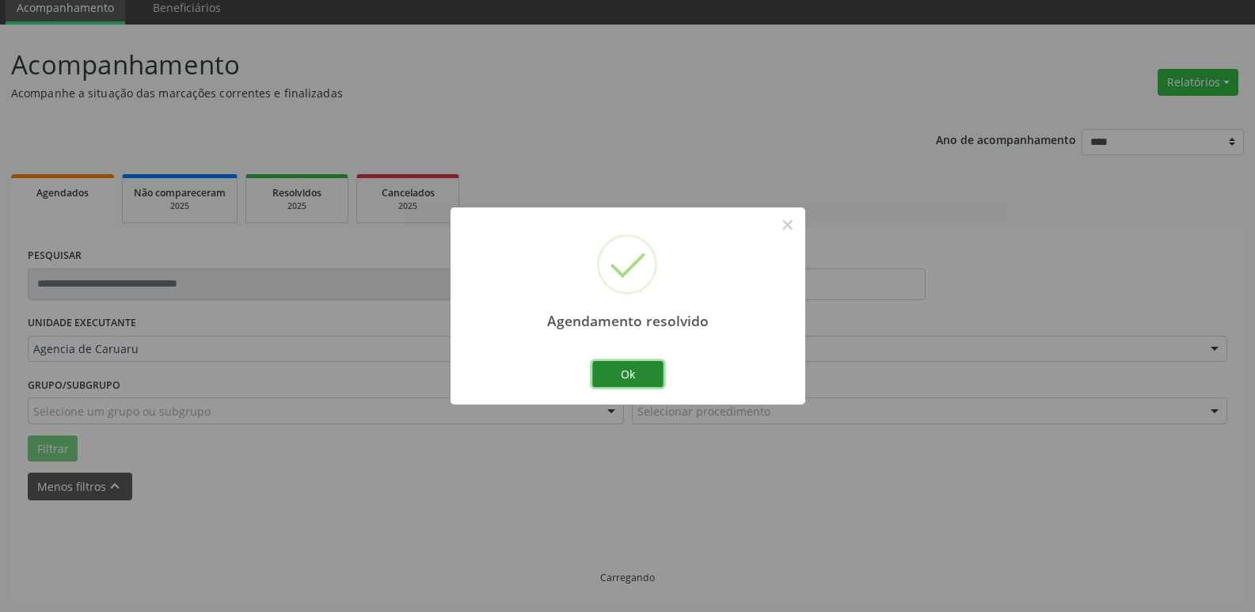
click at [649, 363] on button "Ok" at bounding box center [627, 374] width 71 height 27
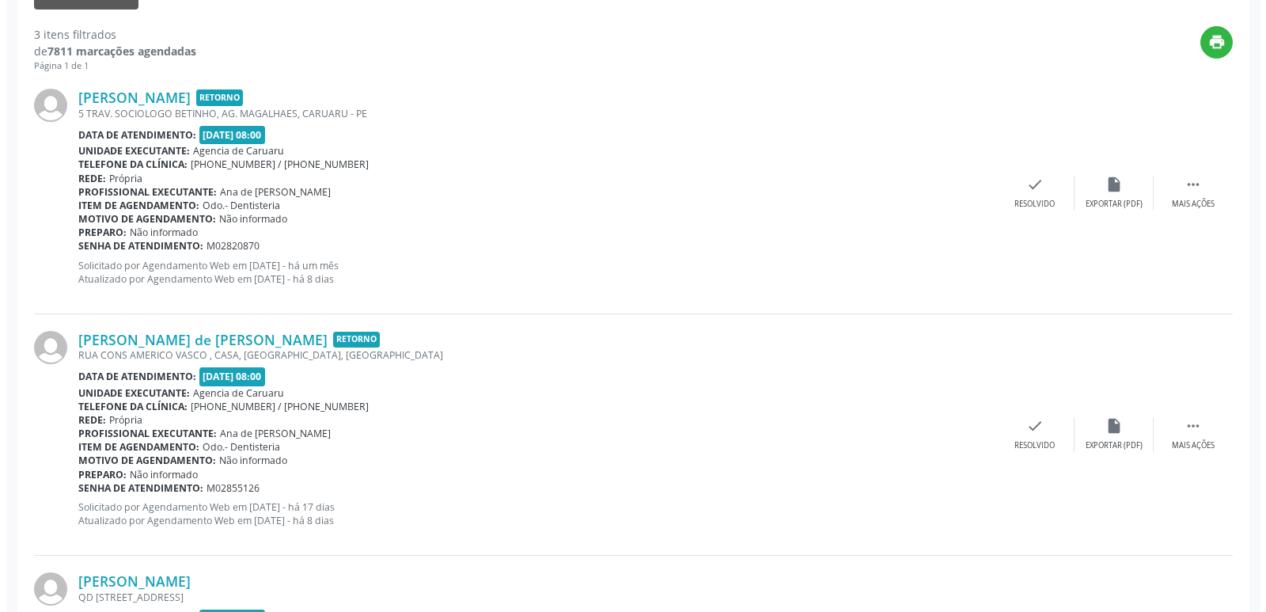
scroll to position [554, 0]
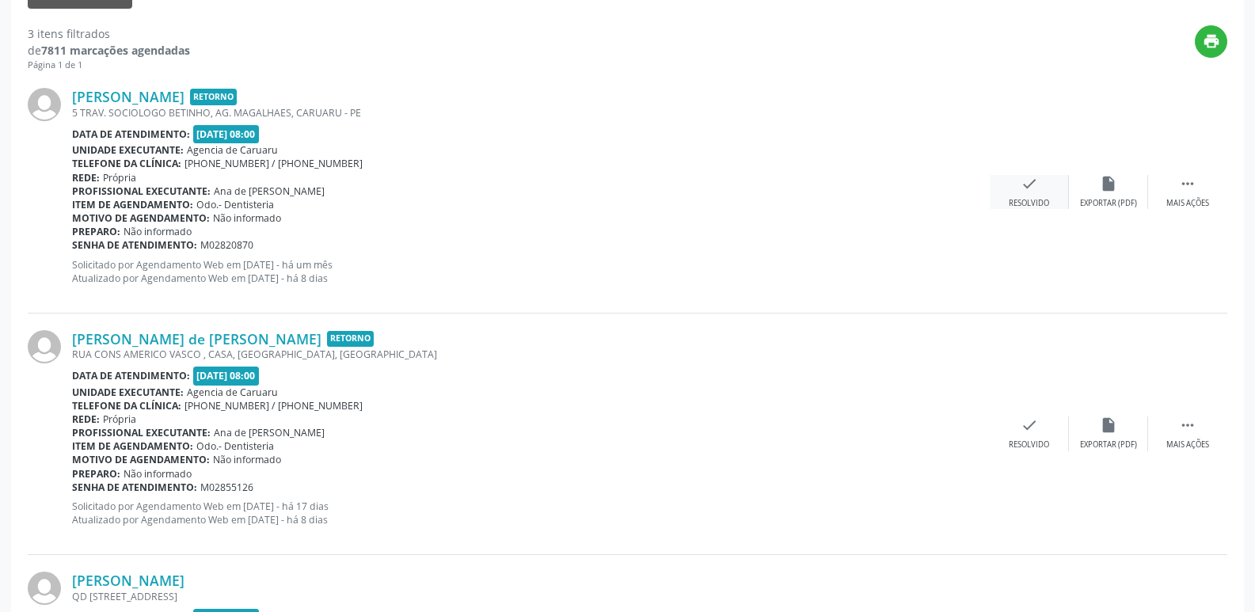
click at [1038, 183] on div "check Resolvido" at bounding box center [1028, 192] width 79 height 34
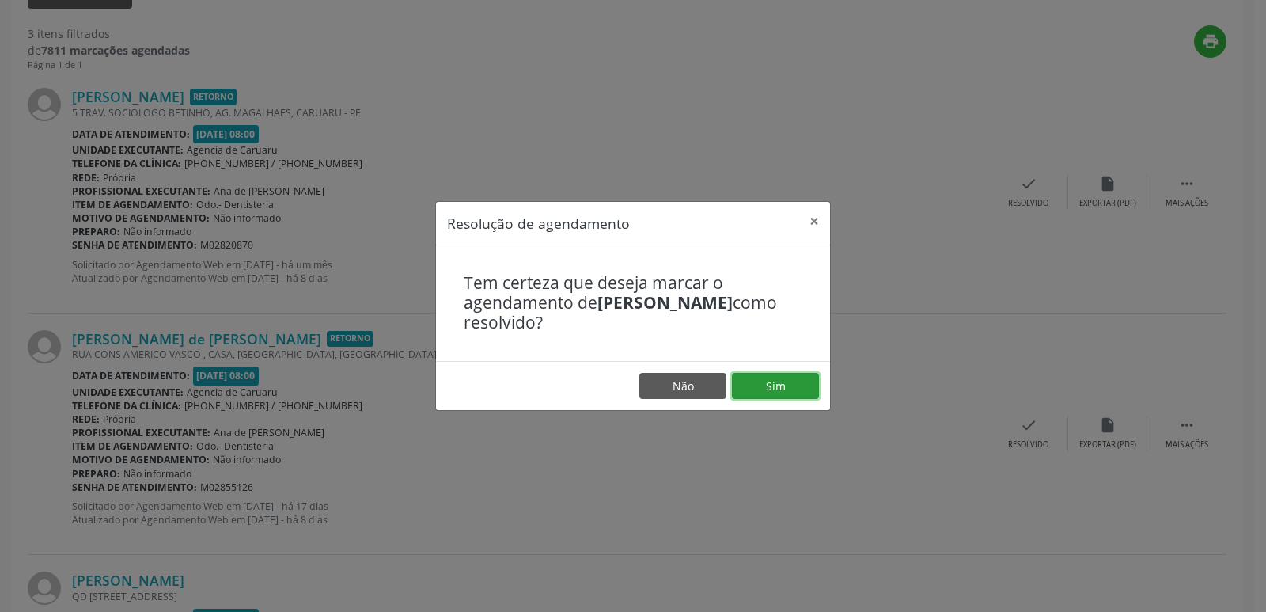
click at [786, 391] on button "Sim" at bounding box center [775, 386] width 87 height 27
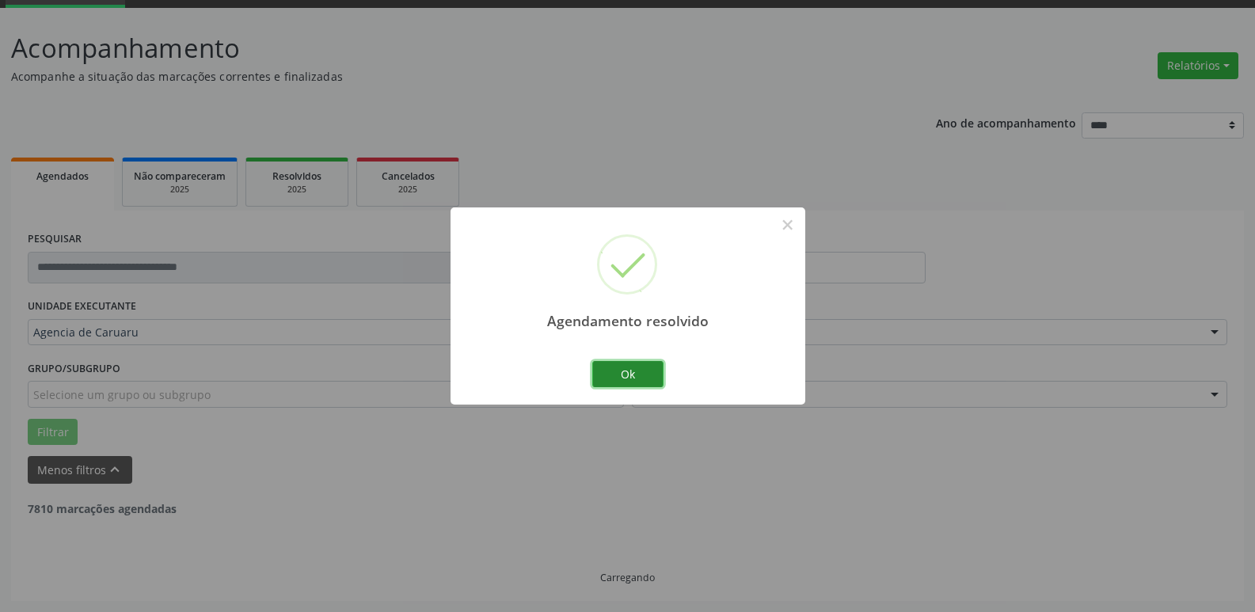
click at [627, 374] on button "Ok" at bounding box center [627, 374] width 71 height 27
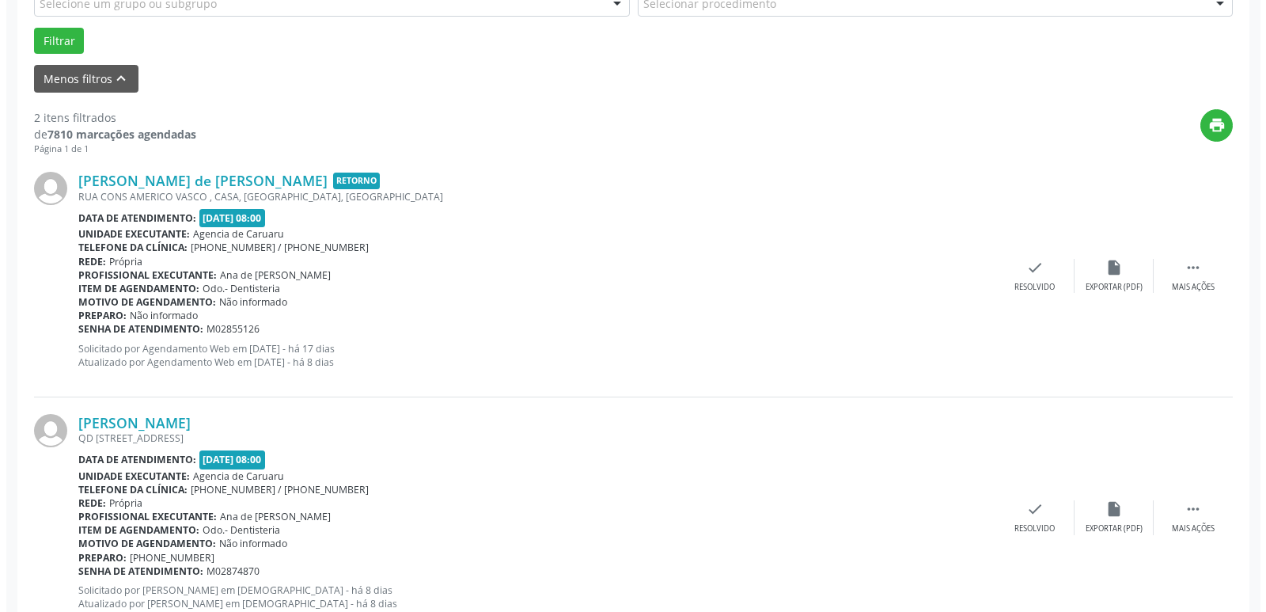
scroll to position [475, 0]
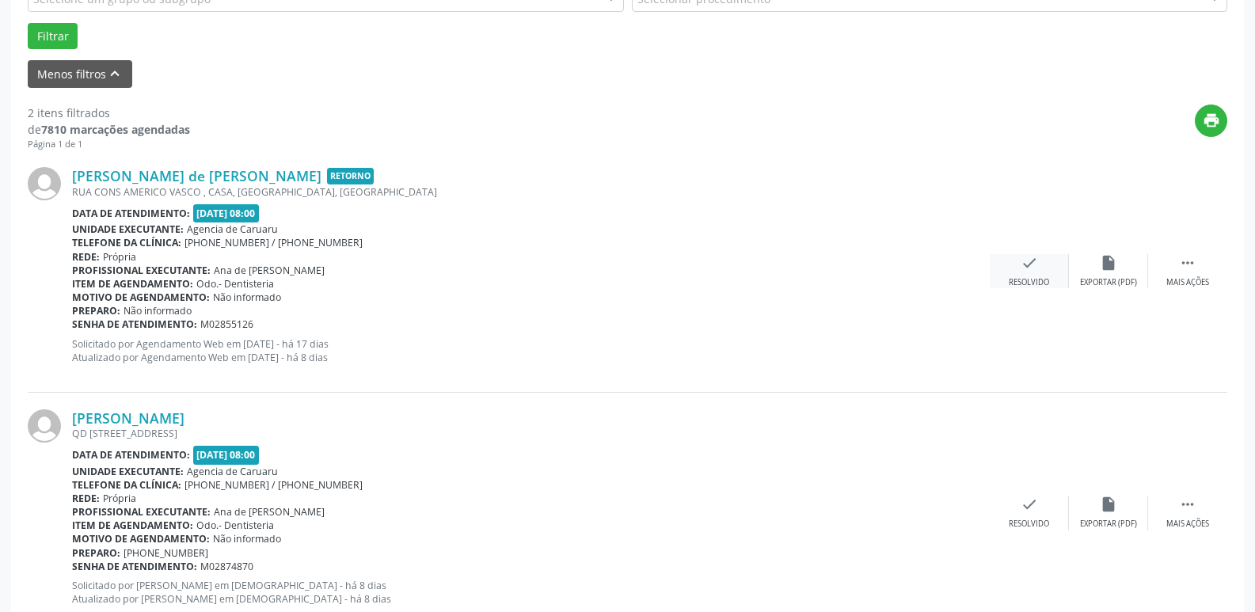
click at [1054, 275] on div "check Resolvido" at bounding box center [1028, 271] width 79 height 34
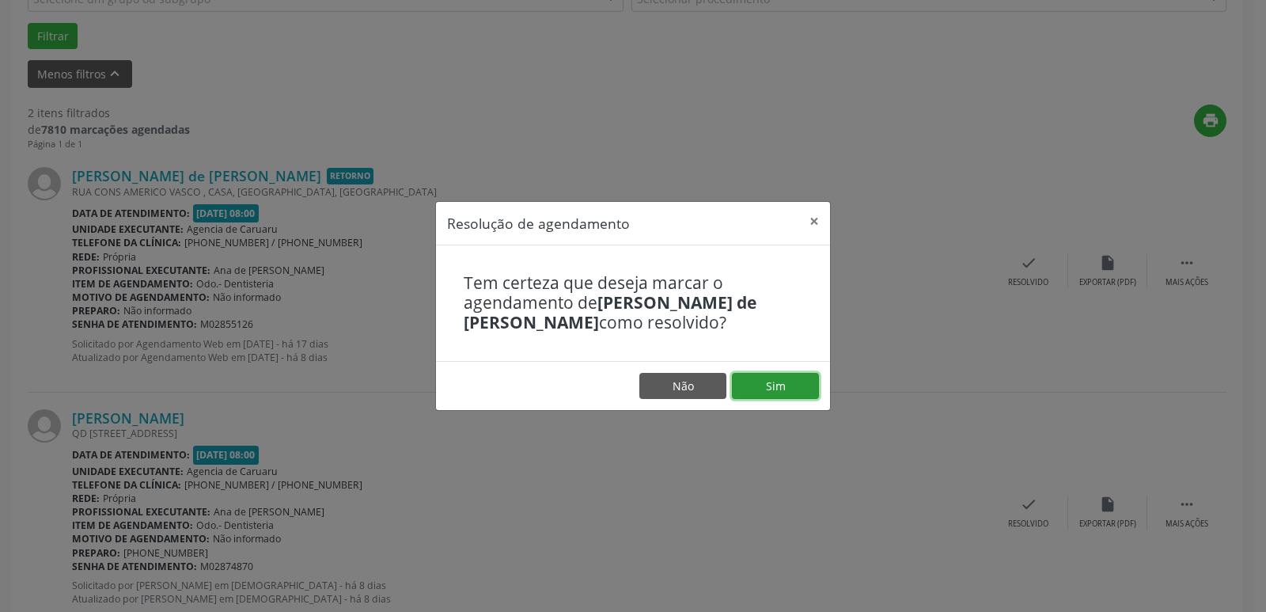
click at [774, 378] on button "Sim" at bounding box center [775, 386] width 87 height 27
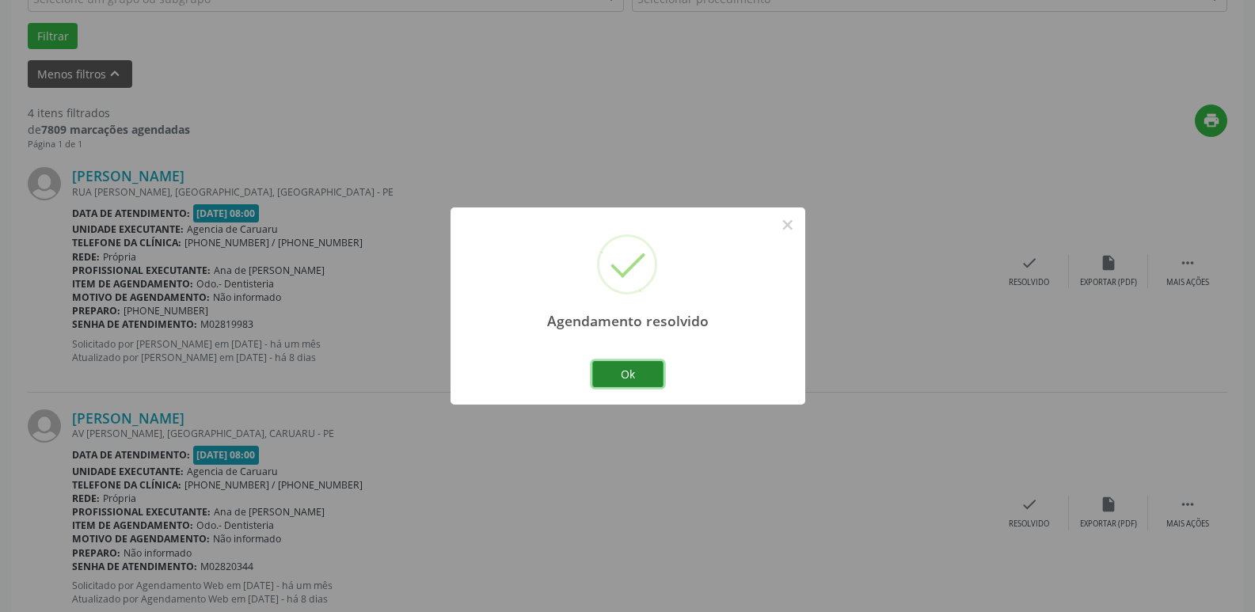
click at [652, 372] on button "Ok" at bounding box center [627, 374] width 71 height 27
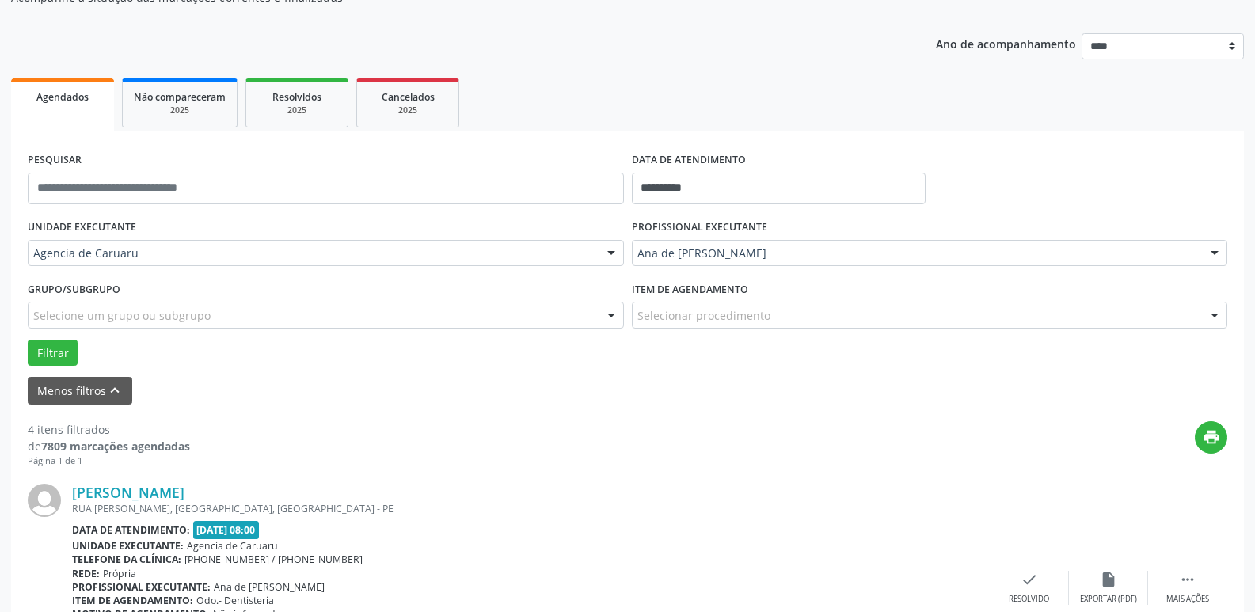
scroll to position [0, 0]
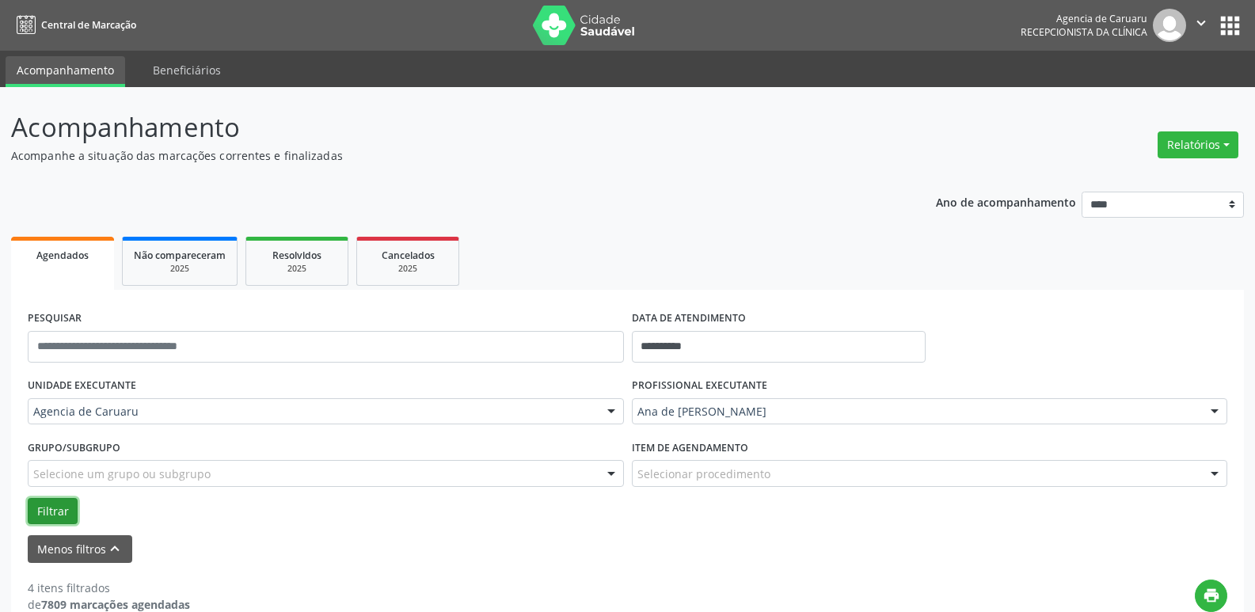
click at [43, 502] on button "Filtrar" at bounding box center [53, 511] width 50 height 27
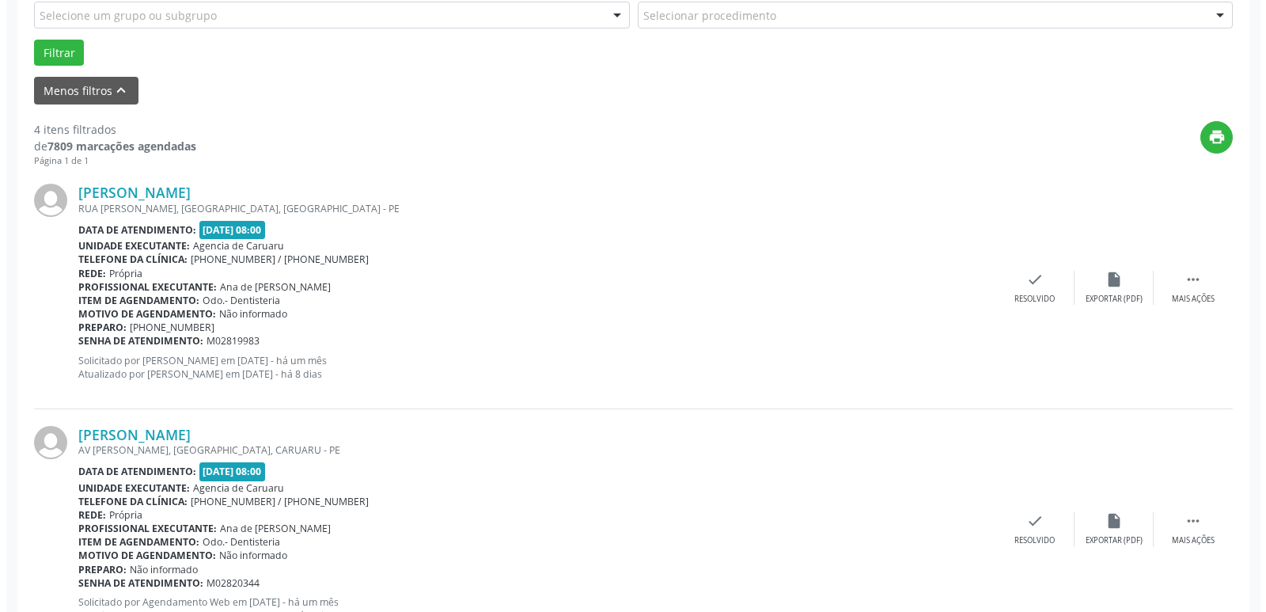
scroll to position [475, 0]
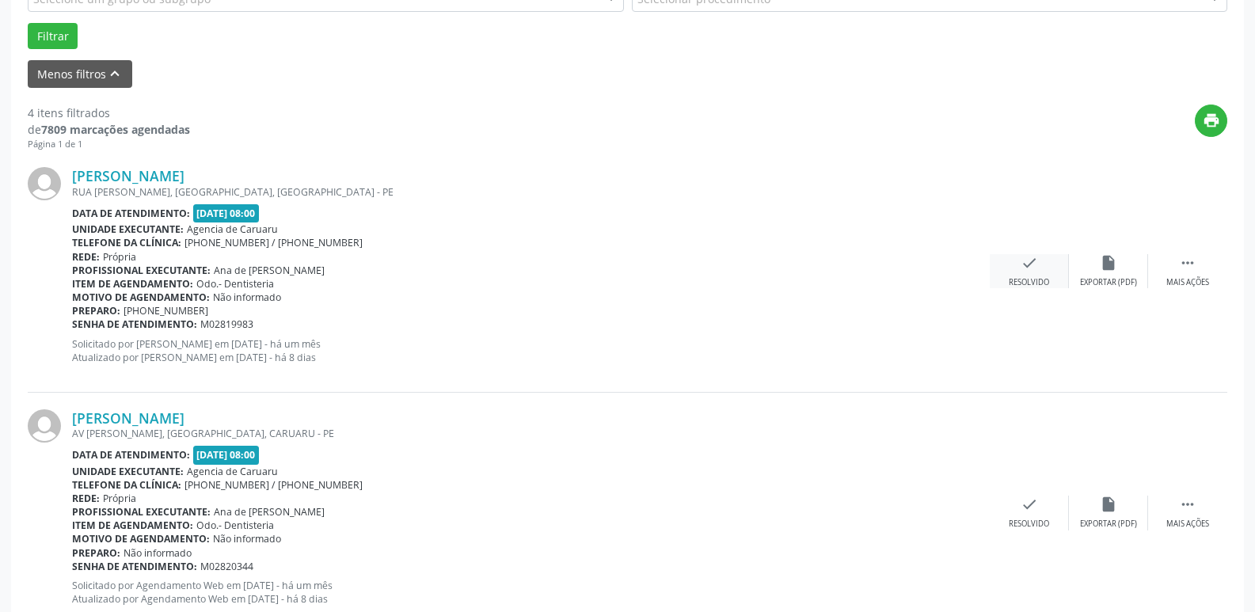
click at [1057, 269] on div "check Resolvido" at bounding box center [1028, 271] width 79 height 34
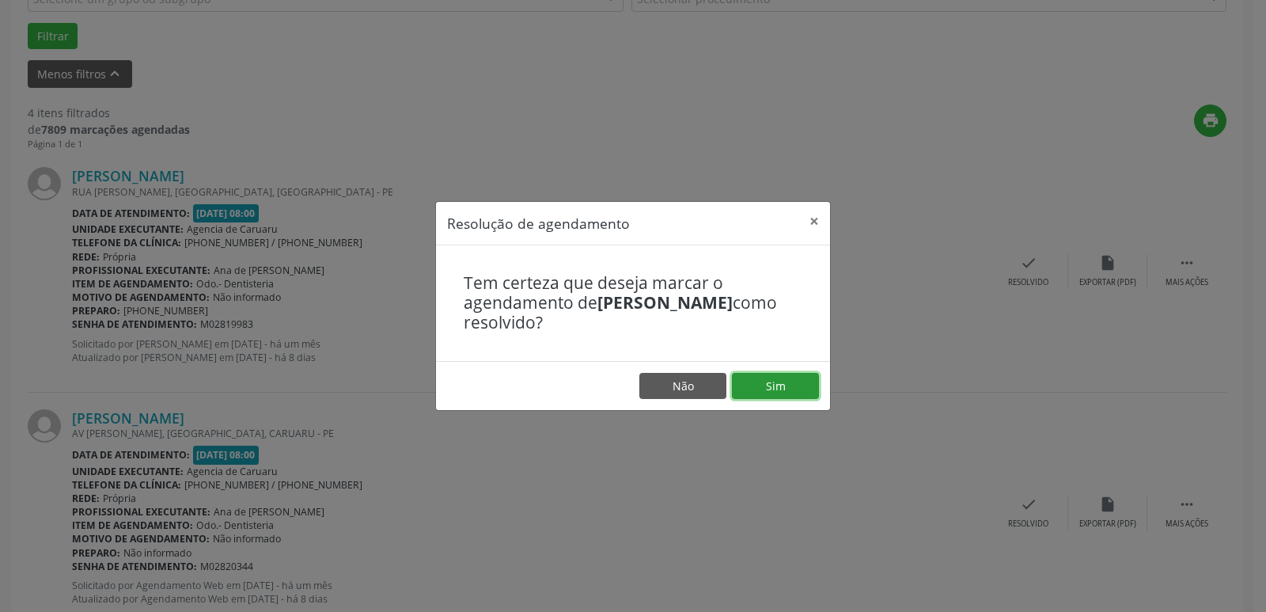
click at [753, 389] on button "Sim" at bounding box center [775, 386] width 87 height 27
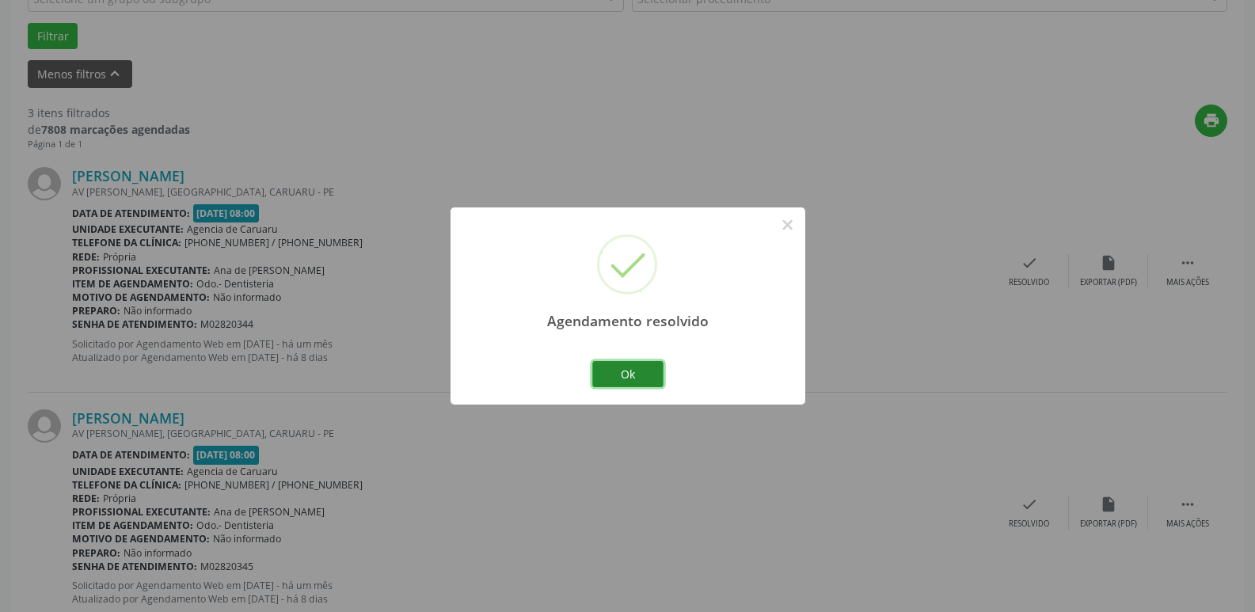
click at [640, 376] on button "Ok" at bounding box center [627, 374] width 71 height 27
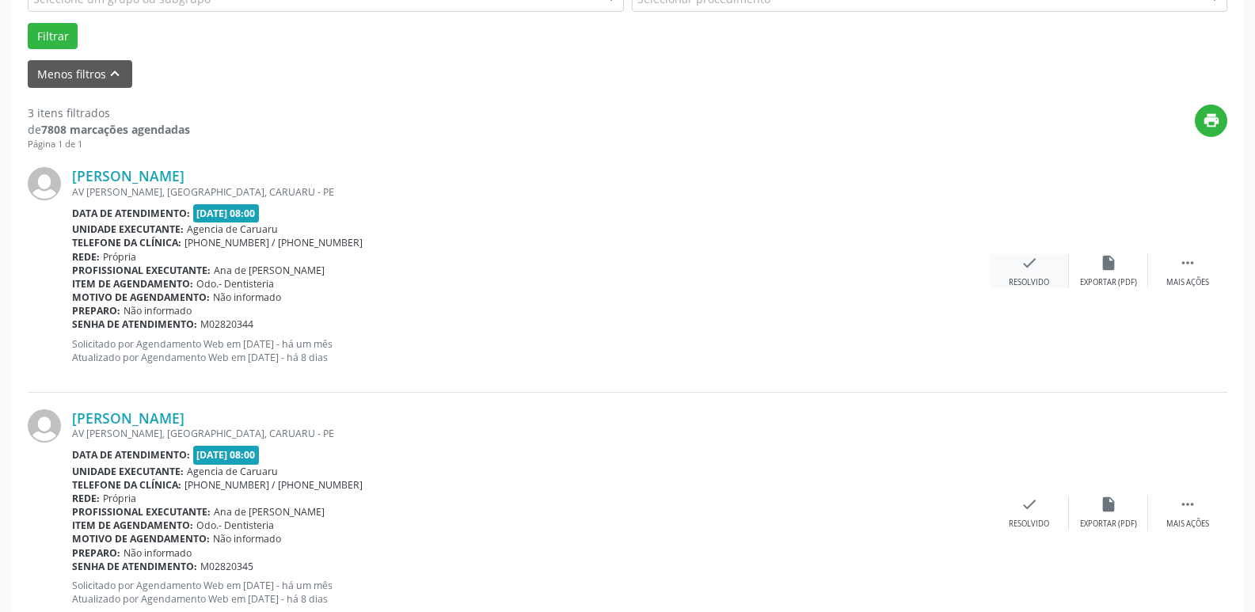
click at [1037, 273] on div "check Resolvido" at bounding box center [1028, 271] width 79 height 34
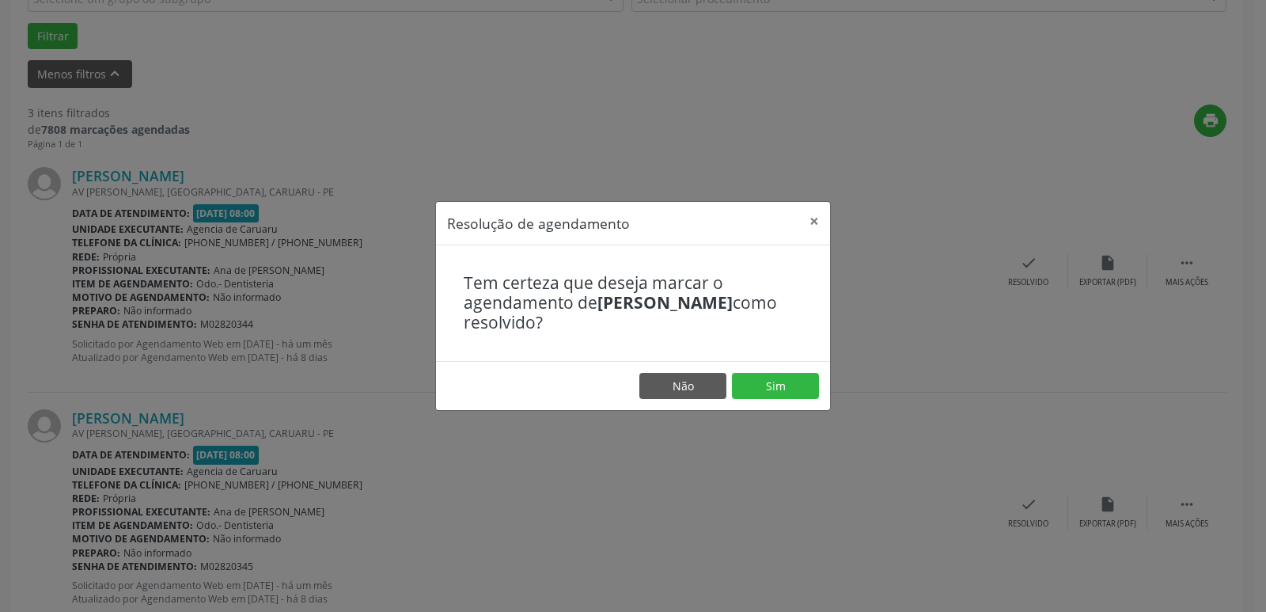
click at [757, 401] on footer "Não Sim" at bounding box center [633, 386] width 394 height 50
click at [760, 385] on button "Sim" at bounding box center [775, 386] width 87 height 27
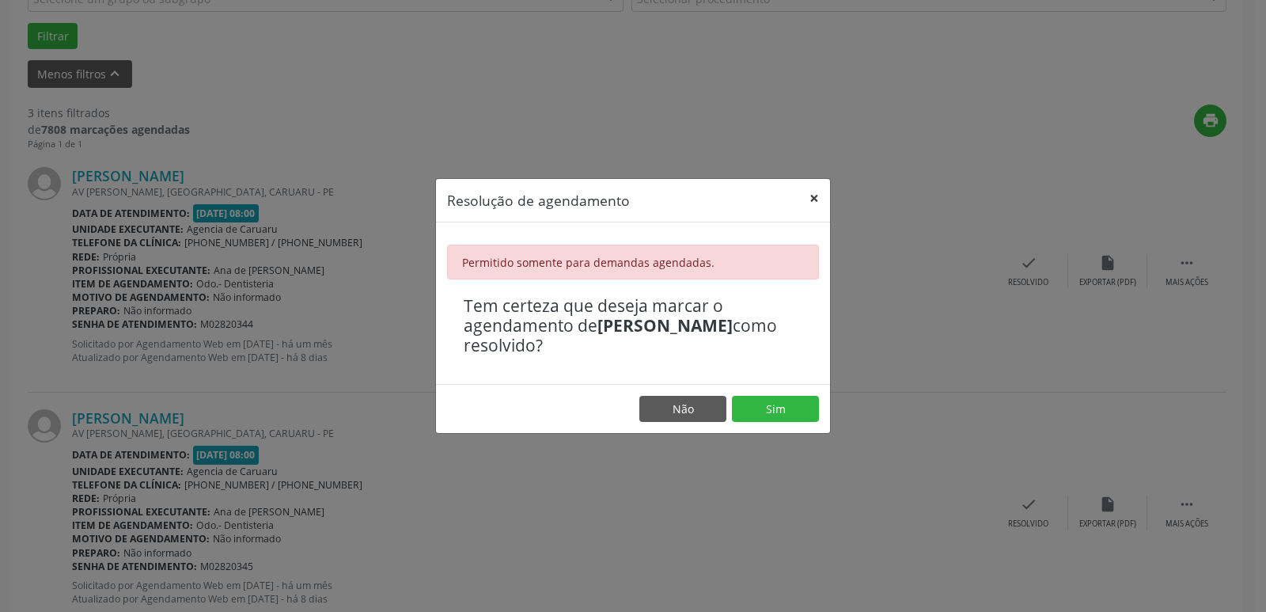
click at [825, 208] on button "×" at bounding box center [815, 198] width 32 height 39
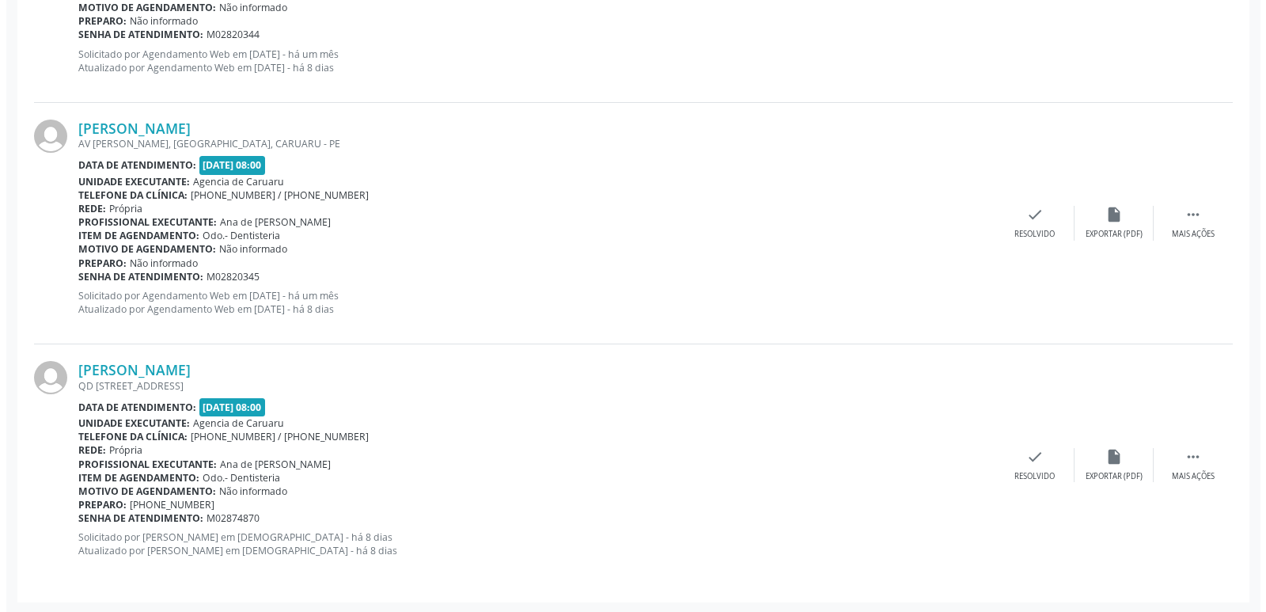
scroll to position [766, 0]
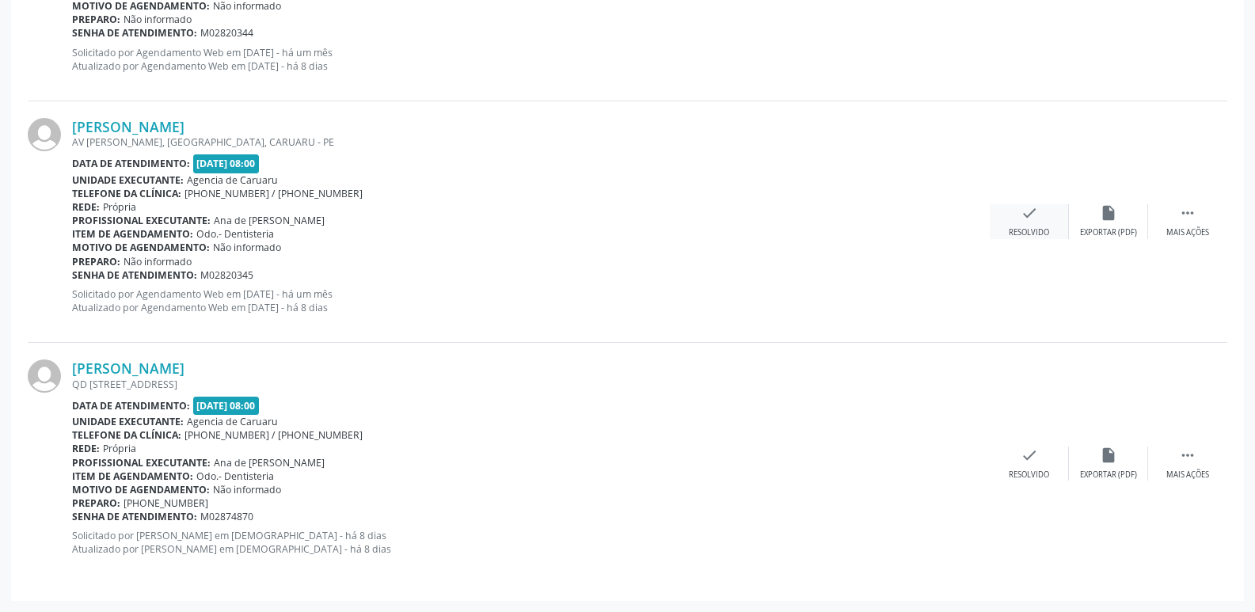
click at [1036, 235] on div "Resolvido" at bounding box center [1028, 232] width 40 height 11
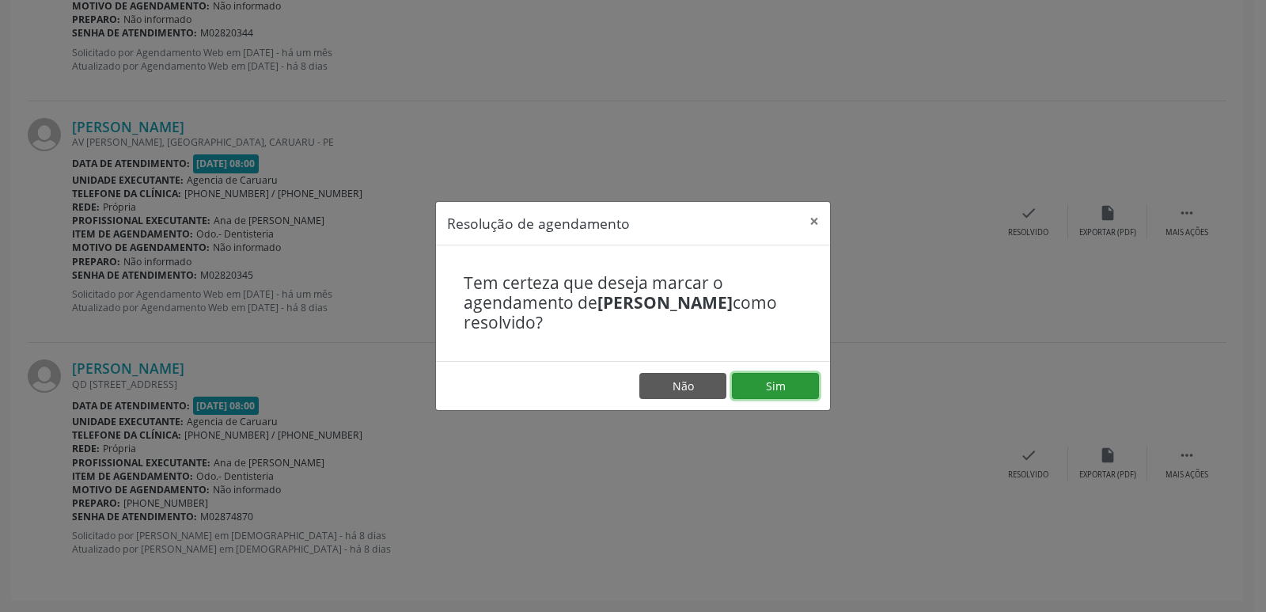
click at [776, 382] on button "Sim" at bounding box center [775, 386] width 87 height 27
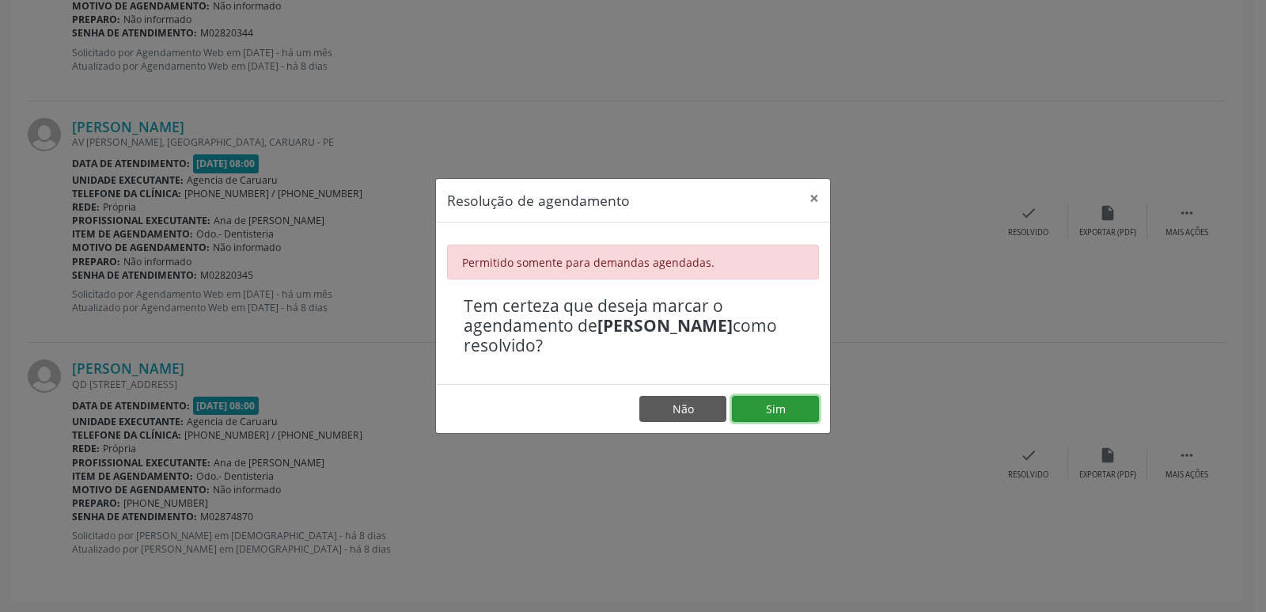
click at [763, 412] on button "Sim" at bounding box center [775, 409] width 87 height 27
click at [810, 219] on header "Resolução de agendamento ×" at bounding box center [633, 201] width 394 height 44
click at [815, 188] on button "×" at bounding box center [815, 198] width 32 height 39
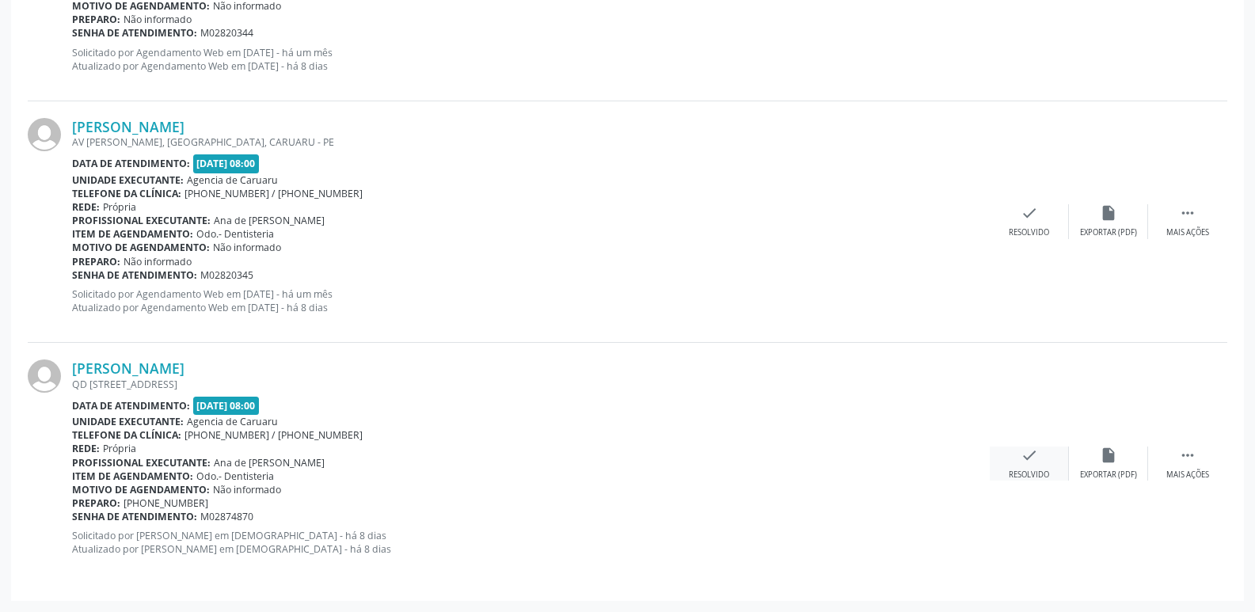
click at [1015, 473] on div "Resolvido" at bounding box center [1028, 474] width 40 height 11
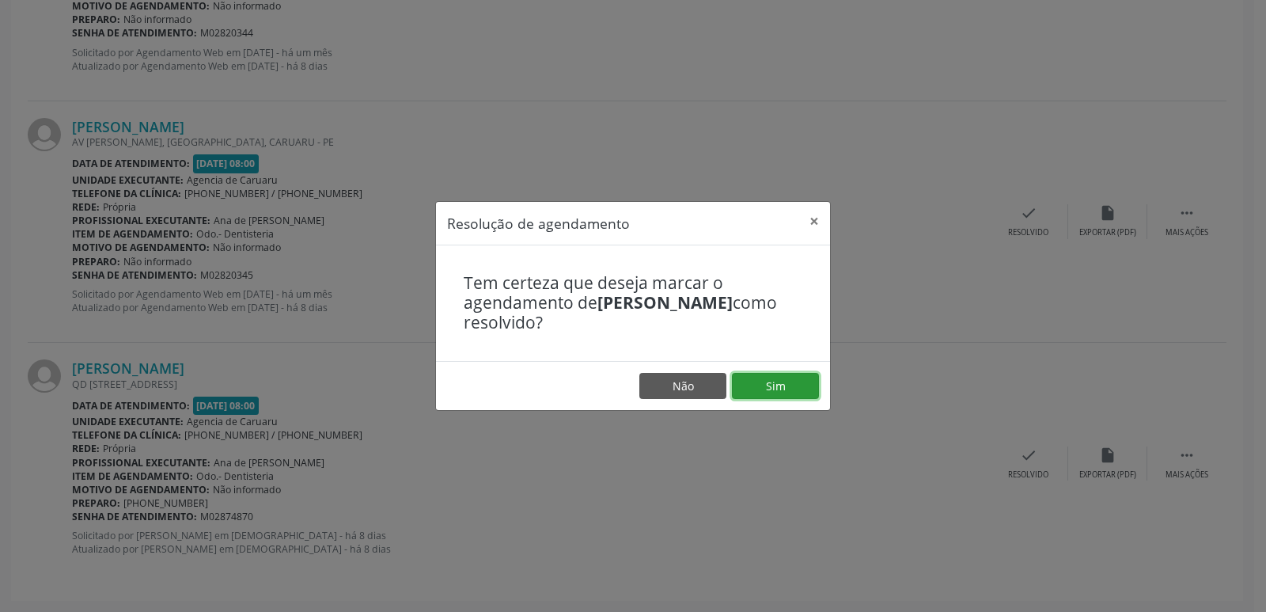
click at [796, 384] on button "Sim" at bounding box center [775, 386] width 87 height 27
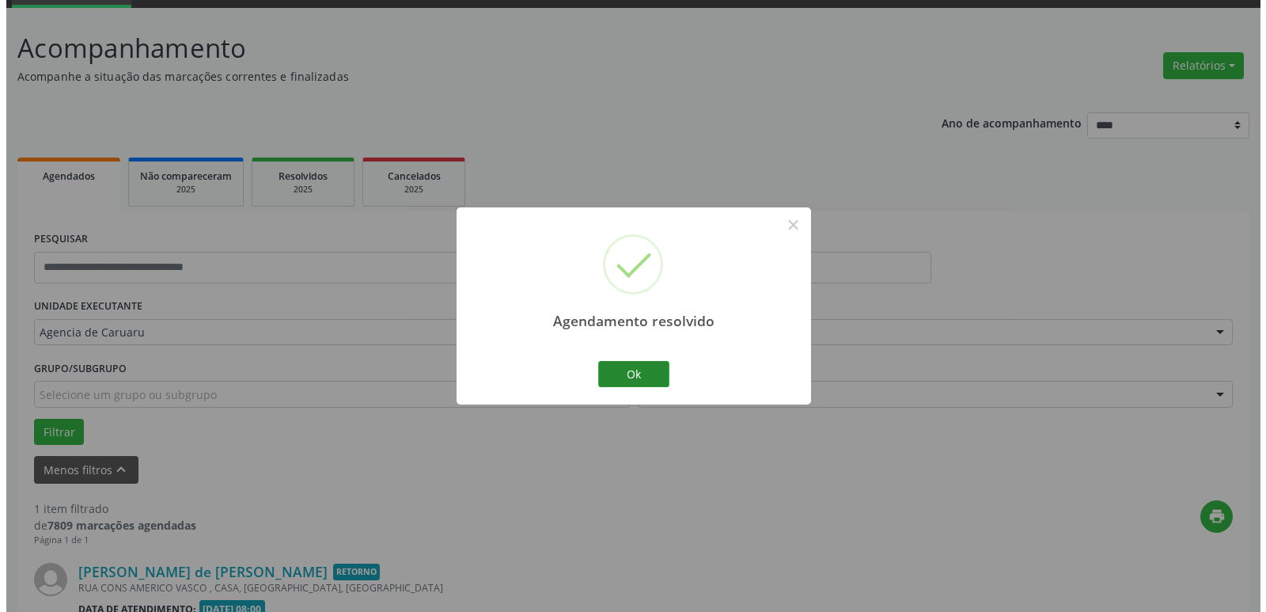
scroll to position [283, 0]
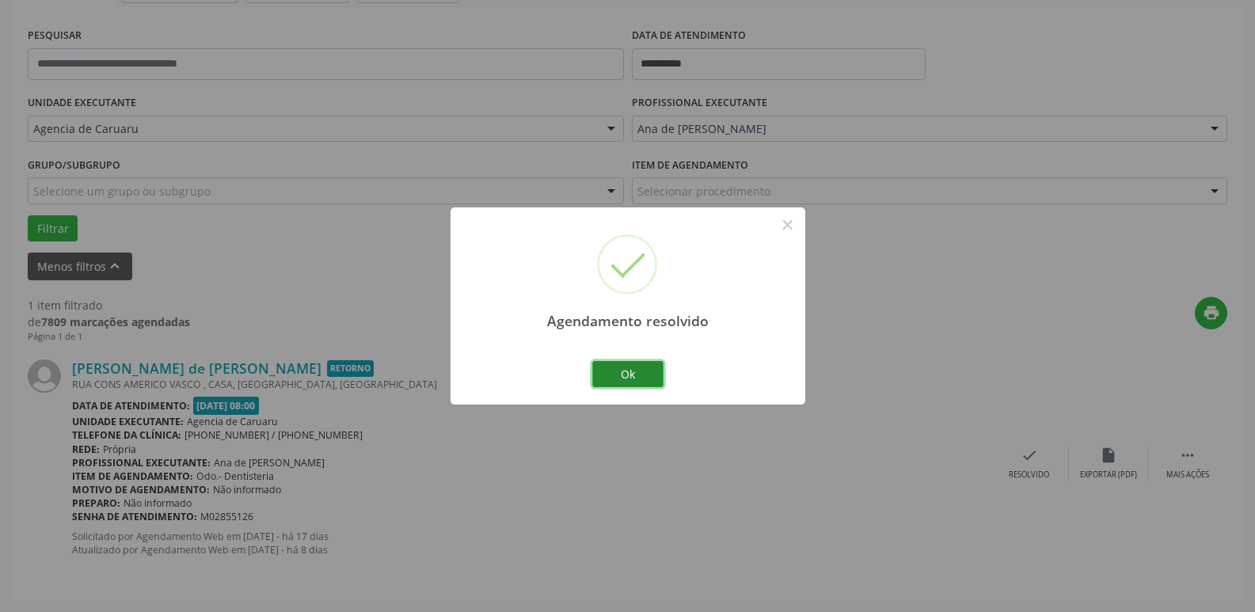
click at [628, 372] on button "Ok" at bounding box center [627, 374] width 71 height 27
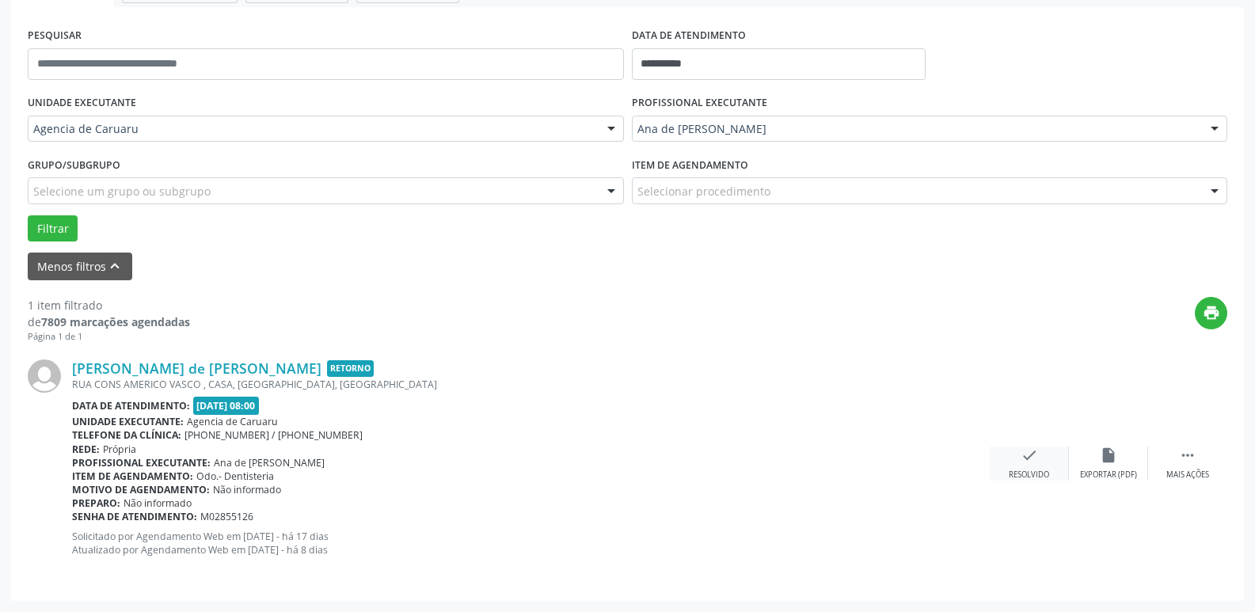
click at [1028, 454] on icon "check" at bounding box center [1028, 454] width 17 height 17
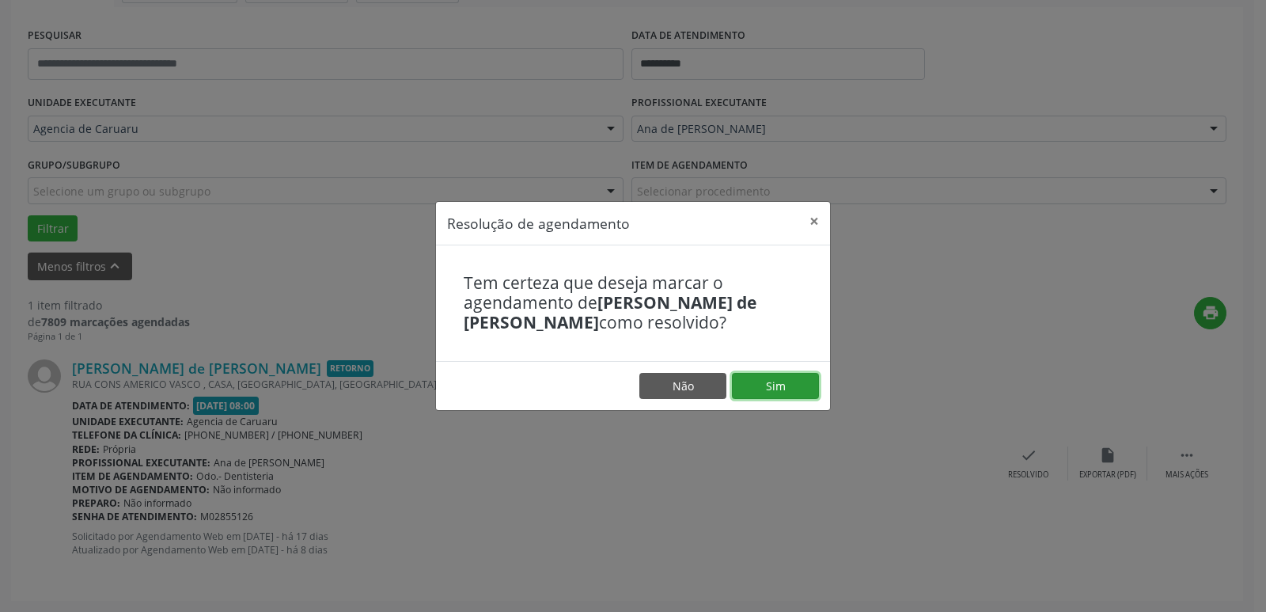
click at [783, 384] on button "Sim" at bounding box center [775, 386] width 87 height 27
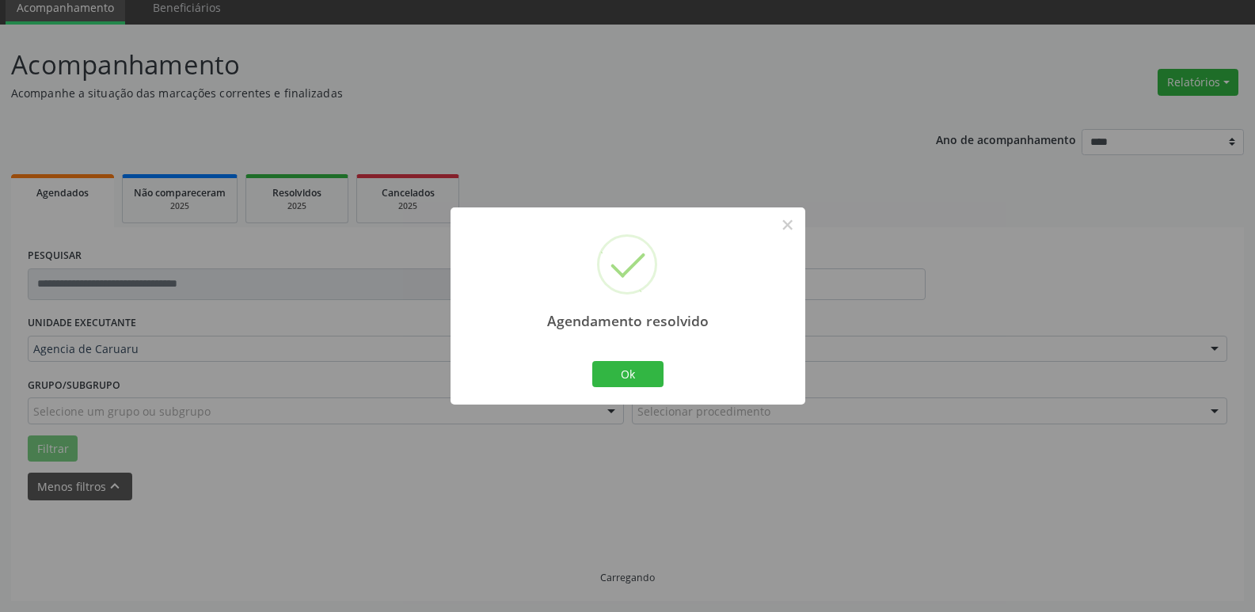
scroll to position [28, 0]
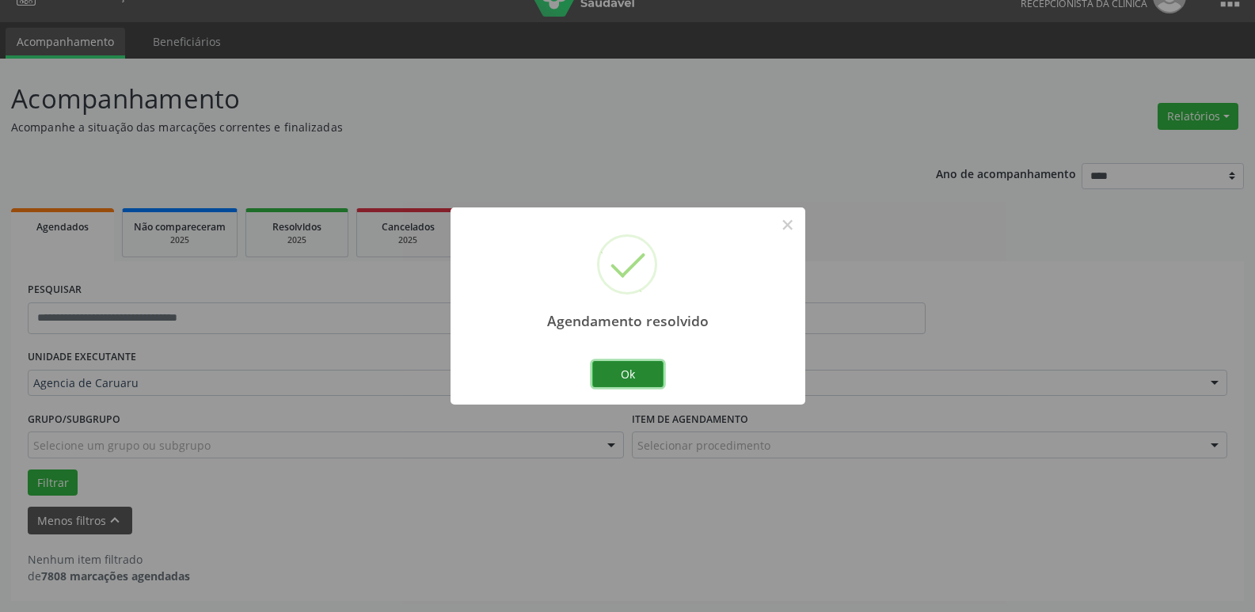
click at [660, 367] on button "Ok" at bounding box center [627, 374] width 71 height 27
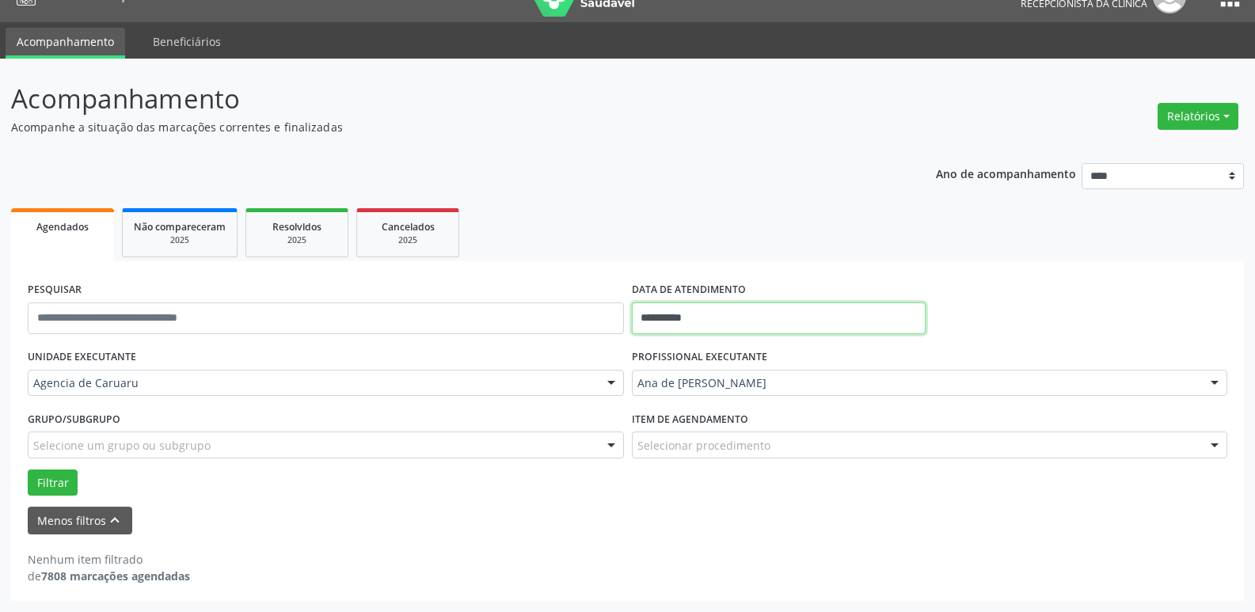
click at [715, 325] on body "**********" at bounding box center [627, 278] width 1255 height 612
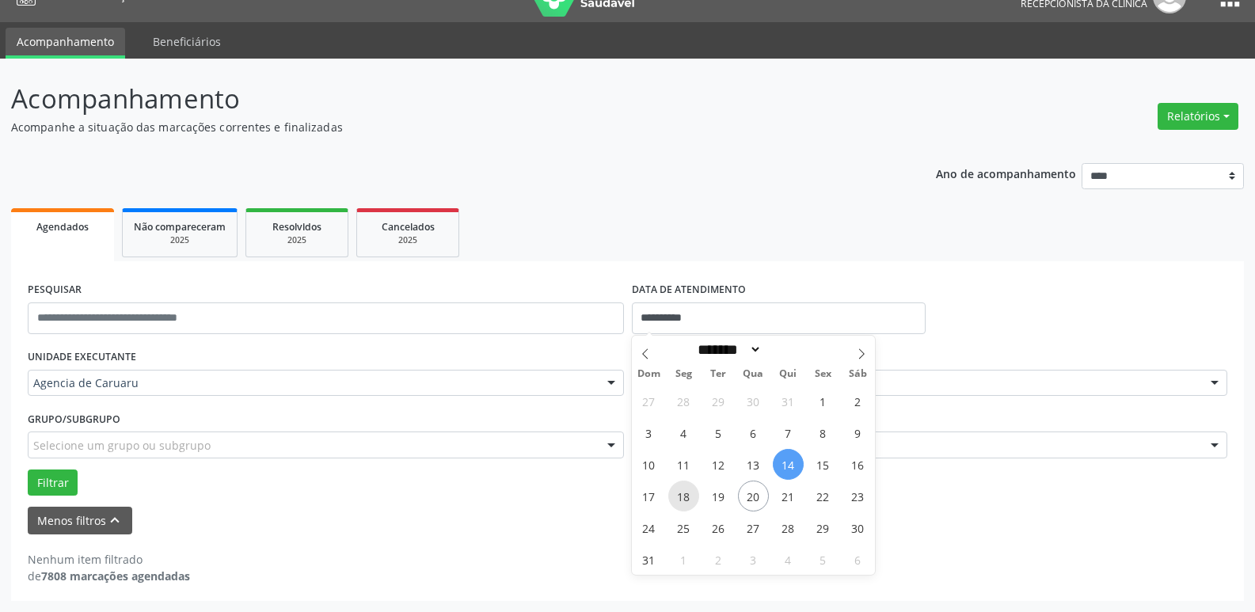
click at [685, 500] on span "18" at bounding box center [683, 495] width 31 height 31
type input "**********"
click at [685, 500] on span "18" at bounding box center [683, 495] width 31 height 31
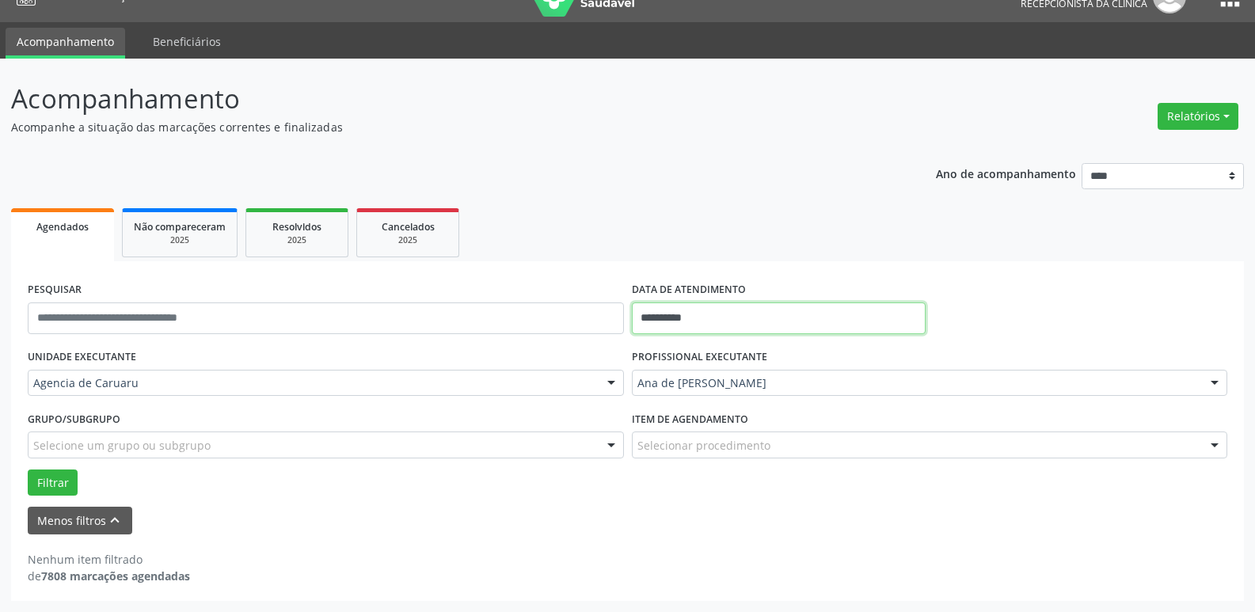
click at [829, 313] on input "**********" at bounding box center [779, 318] width 294 height 32
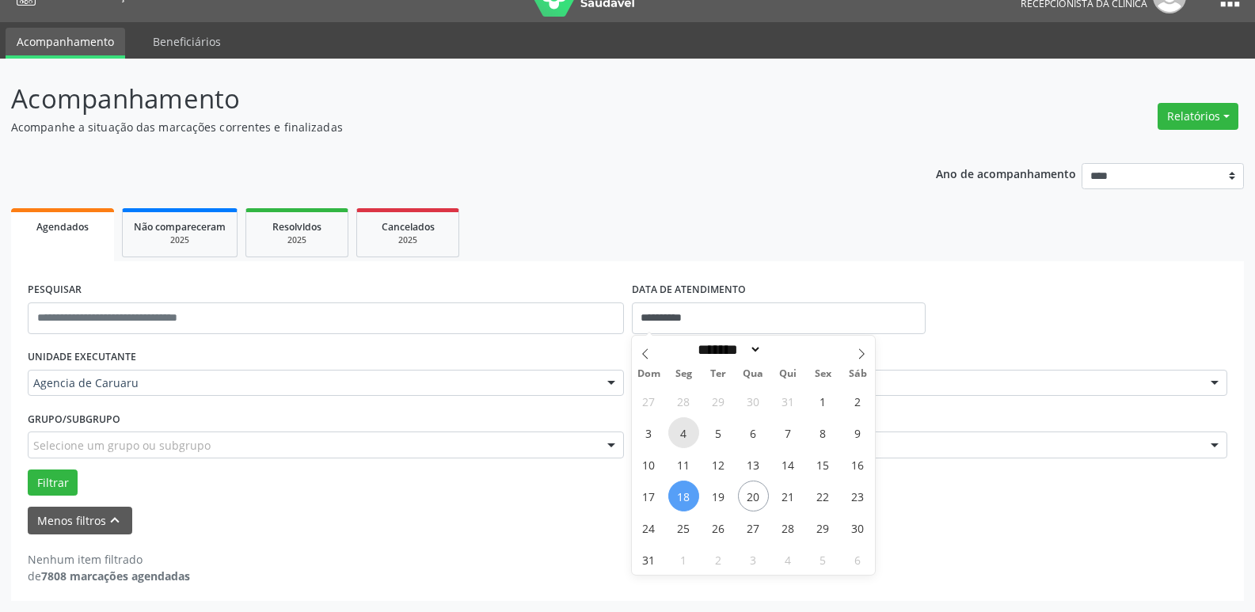
click at [684, 442] on span "4" at bounding box center [683, 432] width 31 height 31
type input "**********"
click at [684, 424] on span "4" at bounding box center [683, 432] width 31 height 31
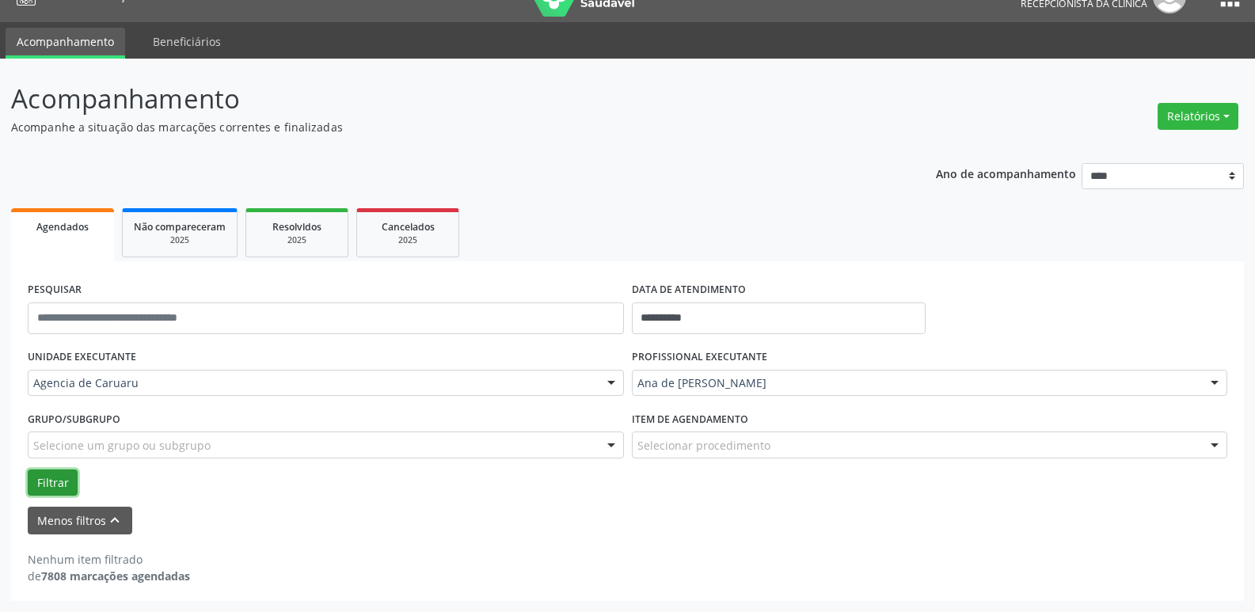
click at [36, 476] on button "Filtrar" at bounding box center [53, 482] width 50 height 27
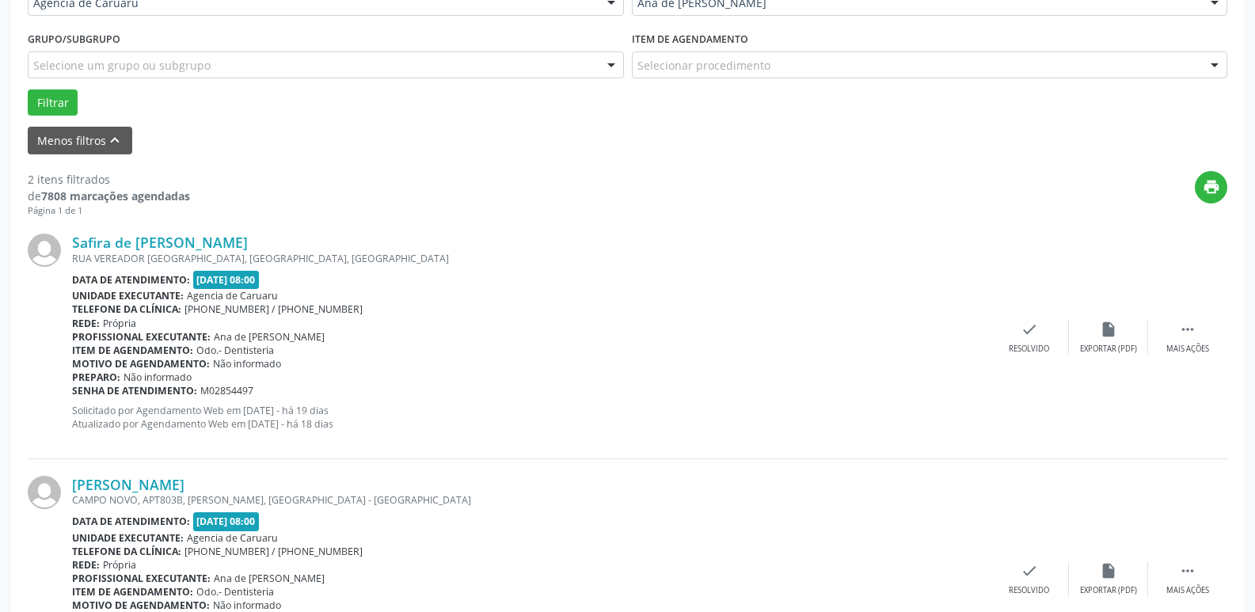
scroll to position [524, 0]
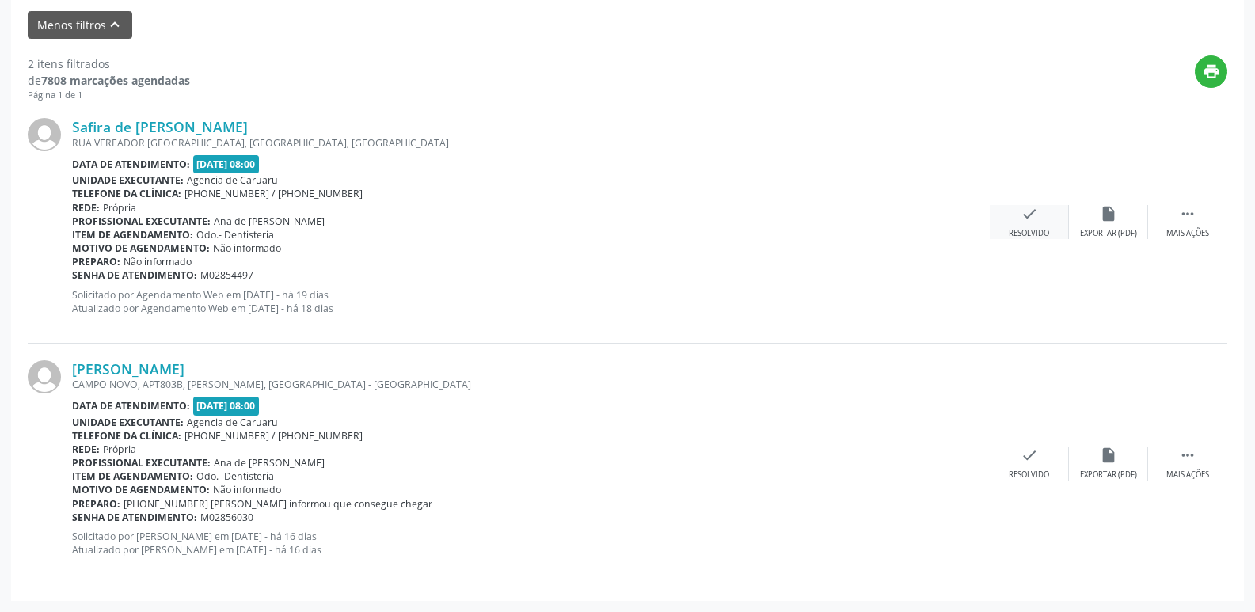
click at [1047, 230] on div "Resolvido" at bounding box center [1028, 233] width 40 height 11
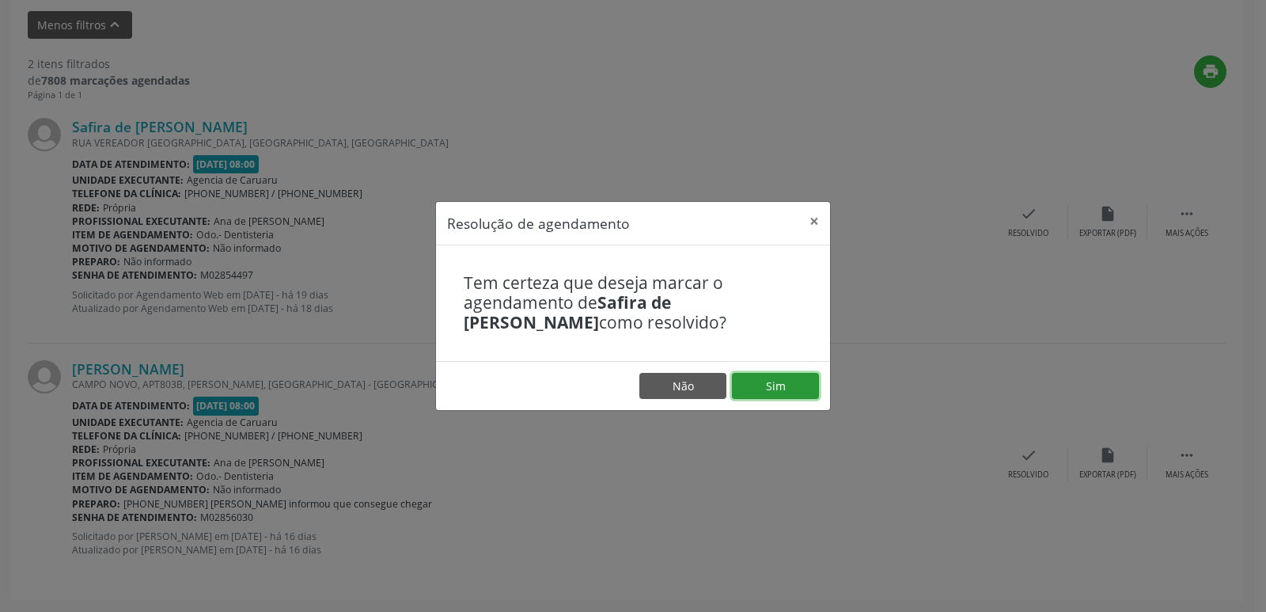
click at [754, 394] on button "Sim" at bounding box center [775, 386] width 87 height 27
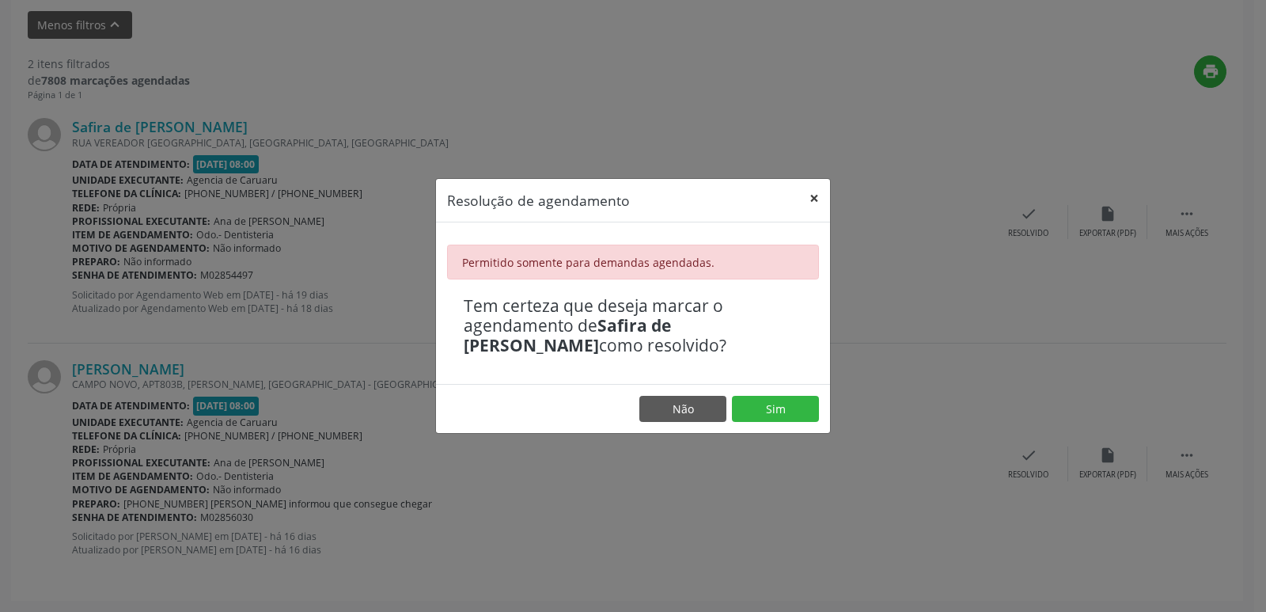
click at [816, 196] on button "×" at bounding box center [815, 198] width 32 height 39
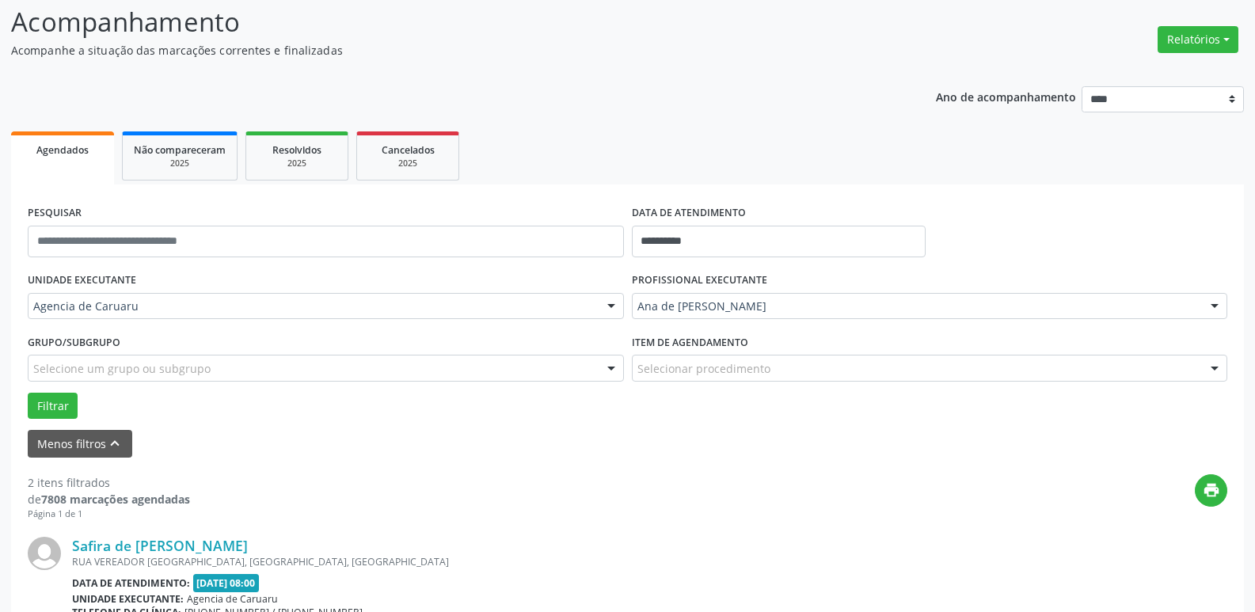
scroll to position [317, 0]
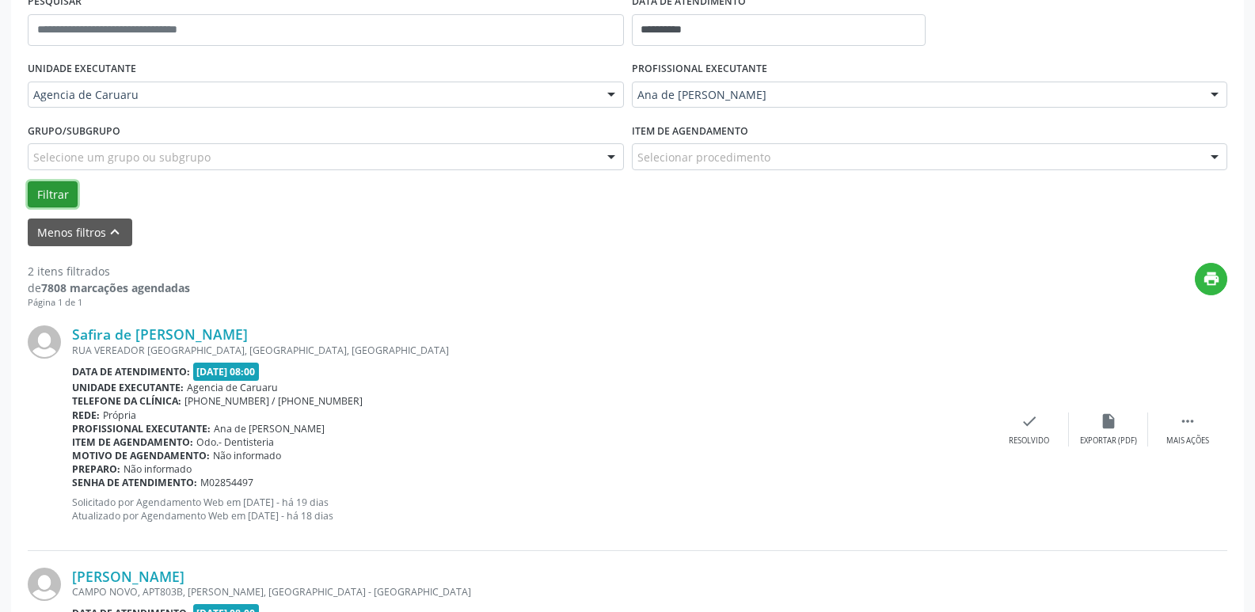
click at [48, 200] on button "Filtrar" at bounding box center [53, 194] width 50 height 27
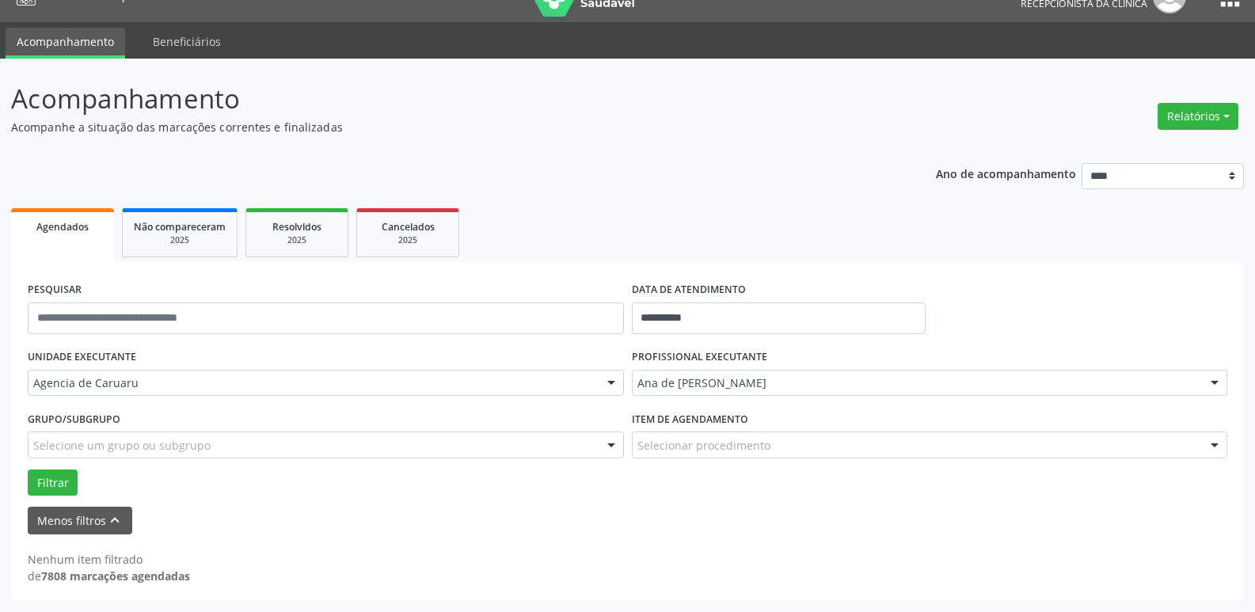
scroll to position [28, 0]
click at [735, 320] on input "**********" at bounding box center [779, 318] width 294 height 32
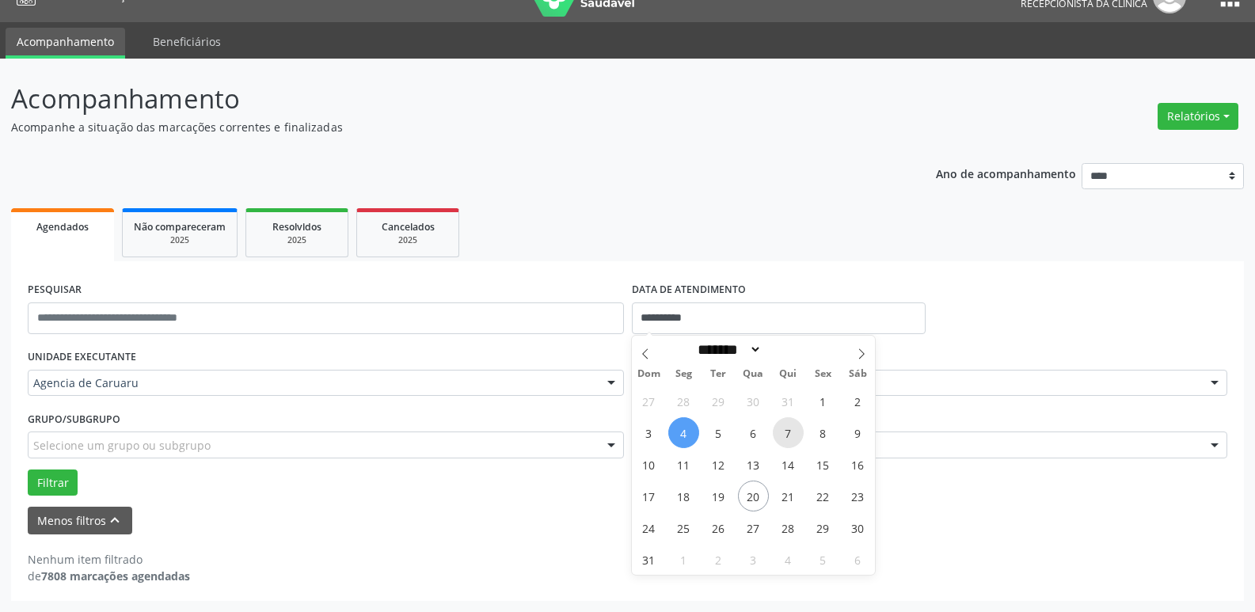
click at [779, 427] on span "7" at bounding box center [788, 432] width 31 height 31
type input "**********"
click at [779, 427] on span "7" at bounding box center [788, 432] width 31 height 31
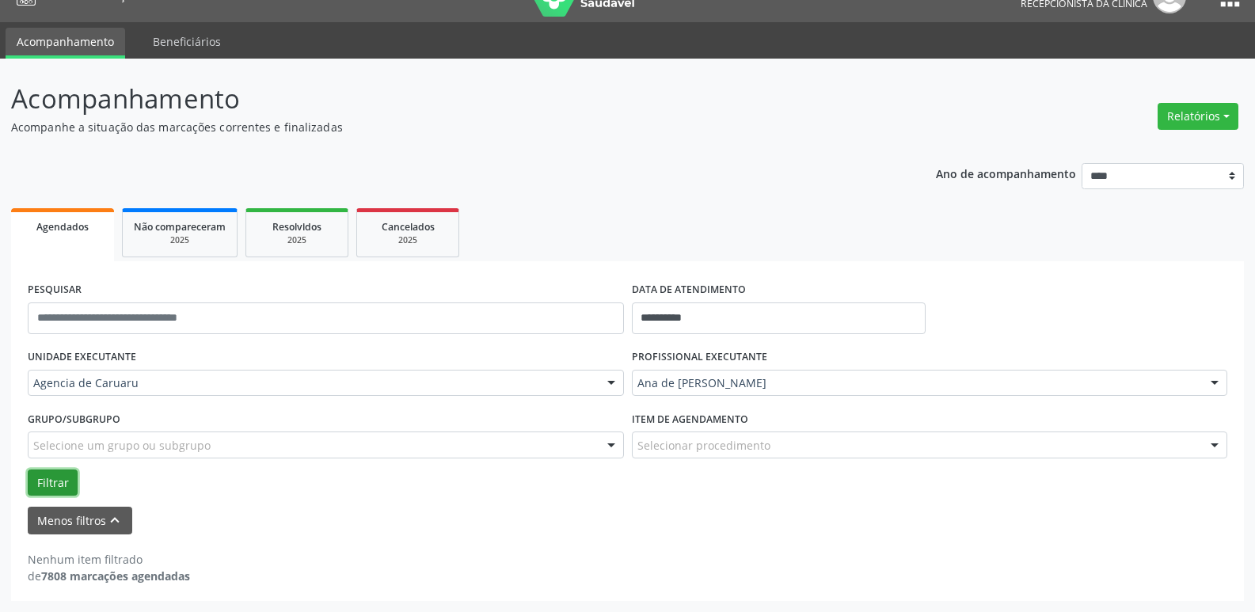
click at [47, 476] on button "Filtrar" at bounding box center [53, 482] width 50 height 27
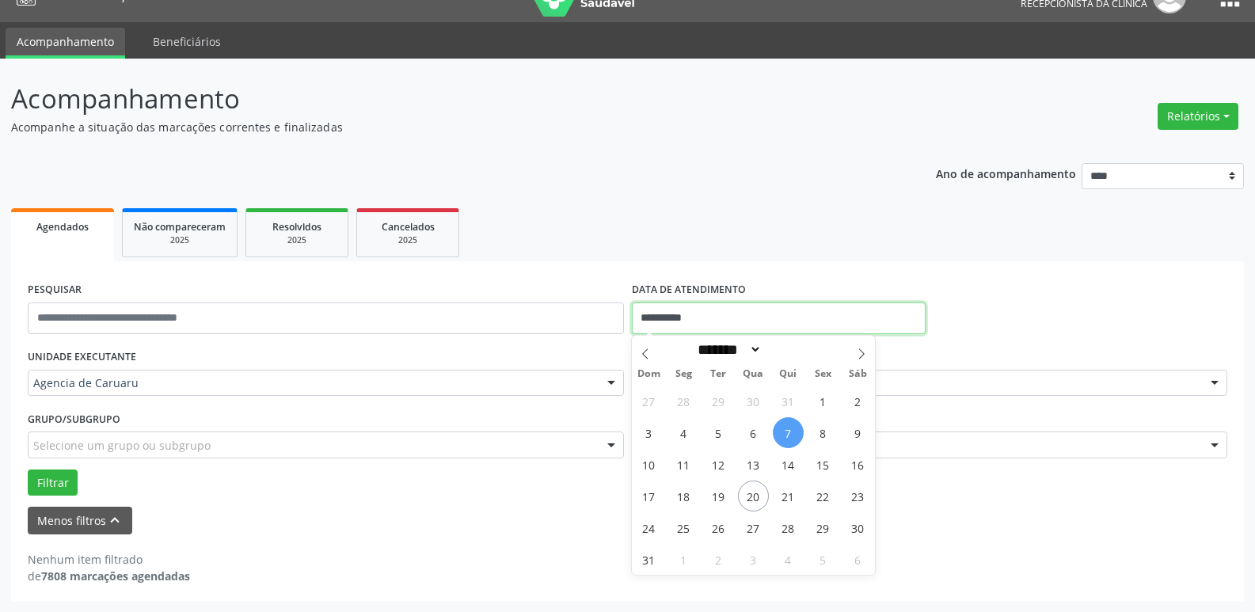
click at [757, 304] on input "**********" at bounding box center [779, 318] width 294 height 32
click at [690, 465] on span "11" at bounding box center [683, 464] width 31 height 31
type input "**********"
click at [690, 465] on span "11" at bounding box center [683, 464] width 31 height 31
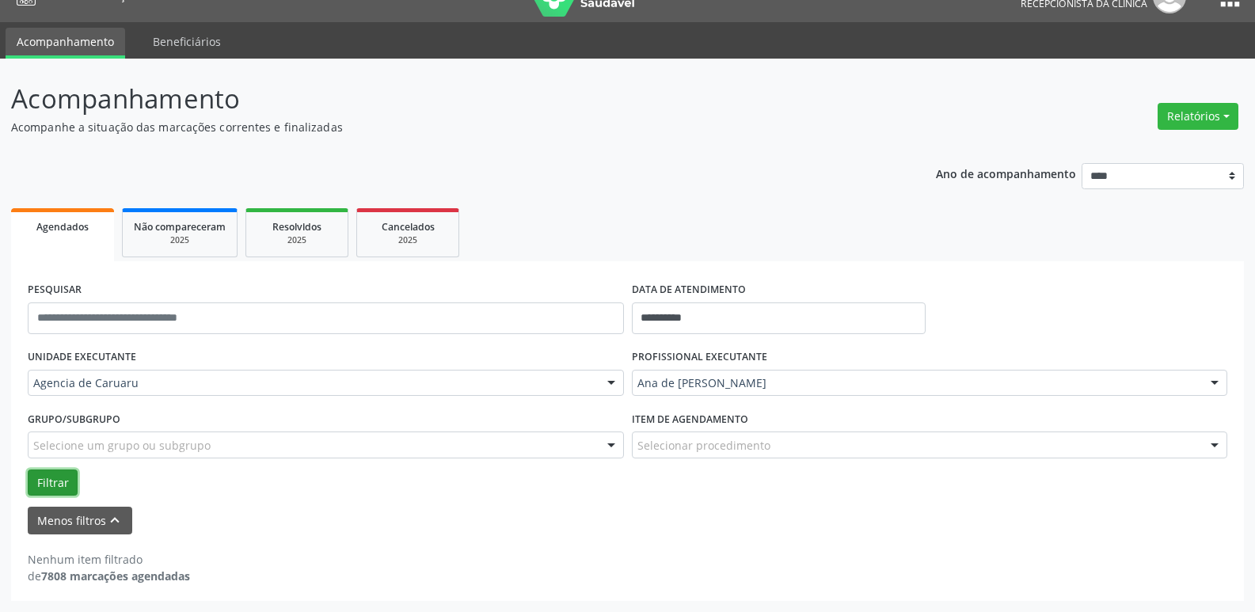
click at [60, 482] on button "Filtrar" at bounding box center [53, 482] width 50 height 27
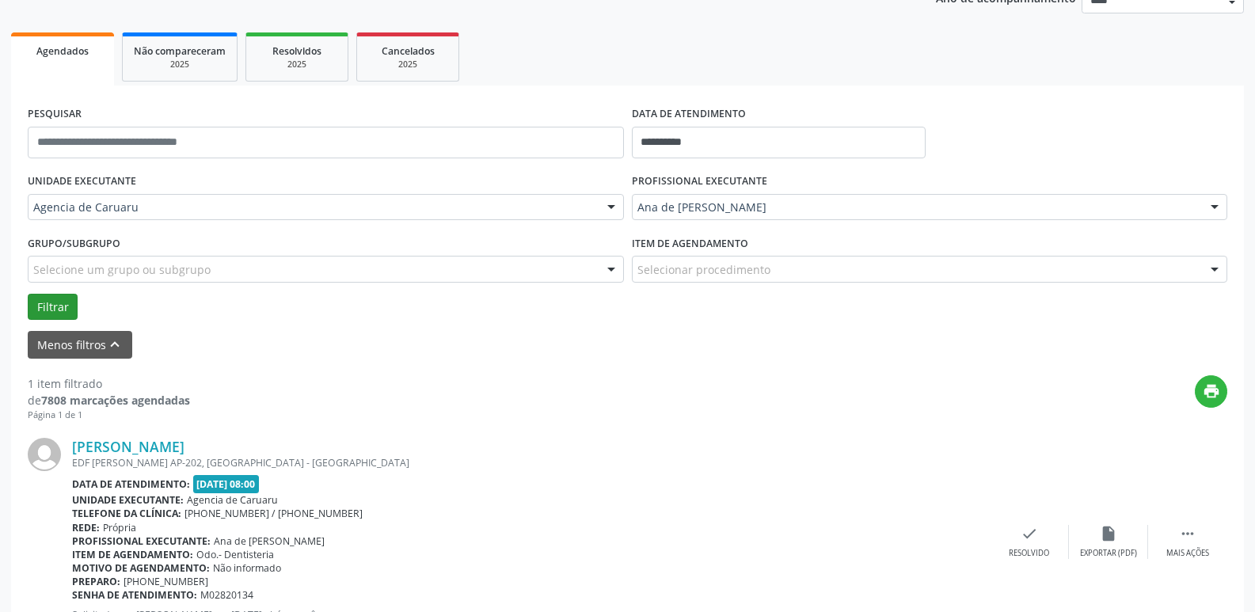
scroll to position [283, 0]
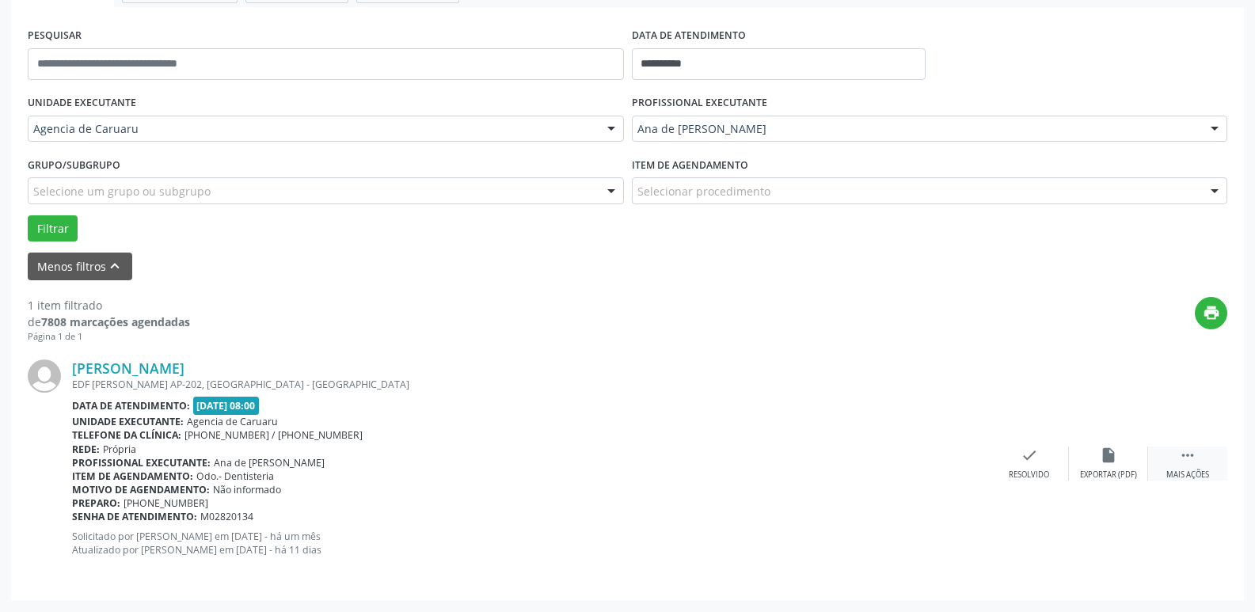
click at [1190, 458] on icon "" at bounding box center [1187, 454] width 17 height 17
click at [1127, 461] on div "alarm_off Não compareceu" at bounding box center [1108, 463] width 79 height 34
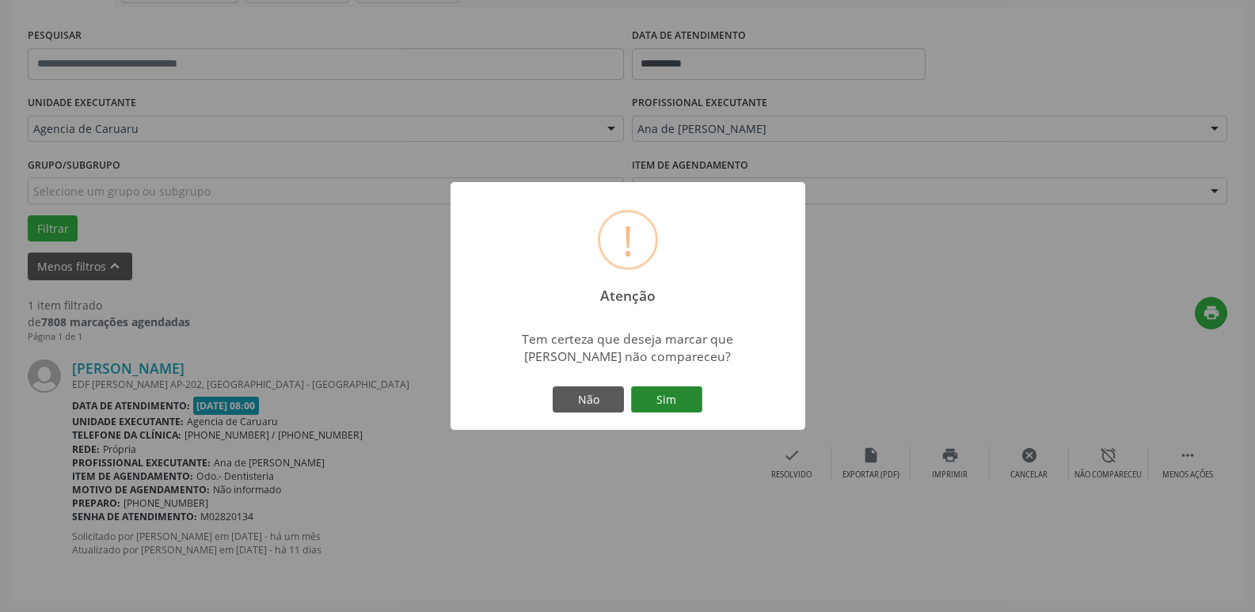
click at [662, 393] on button "Sim" at bounding box center [666, 399] width 71 height 27
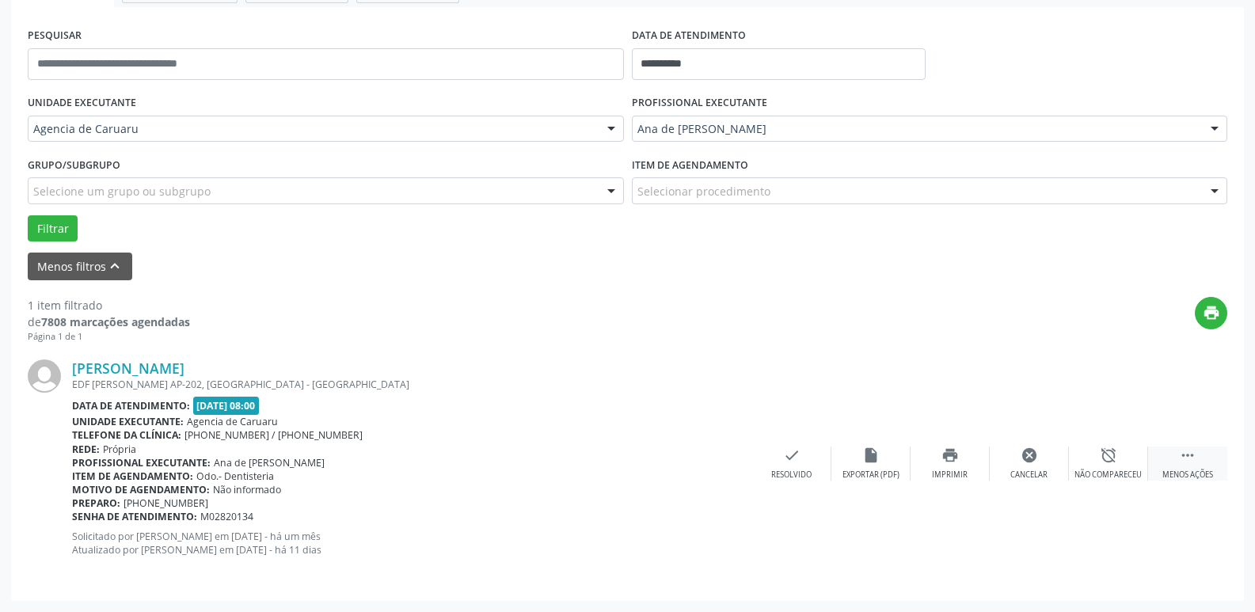
click at [1191, 456] on icon "" at bounding box center [1187, 454] width 17 height 17
click at [1161, 453] on div " Mais ações" at bounding box center [1187, 463] width 79 height 34
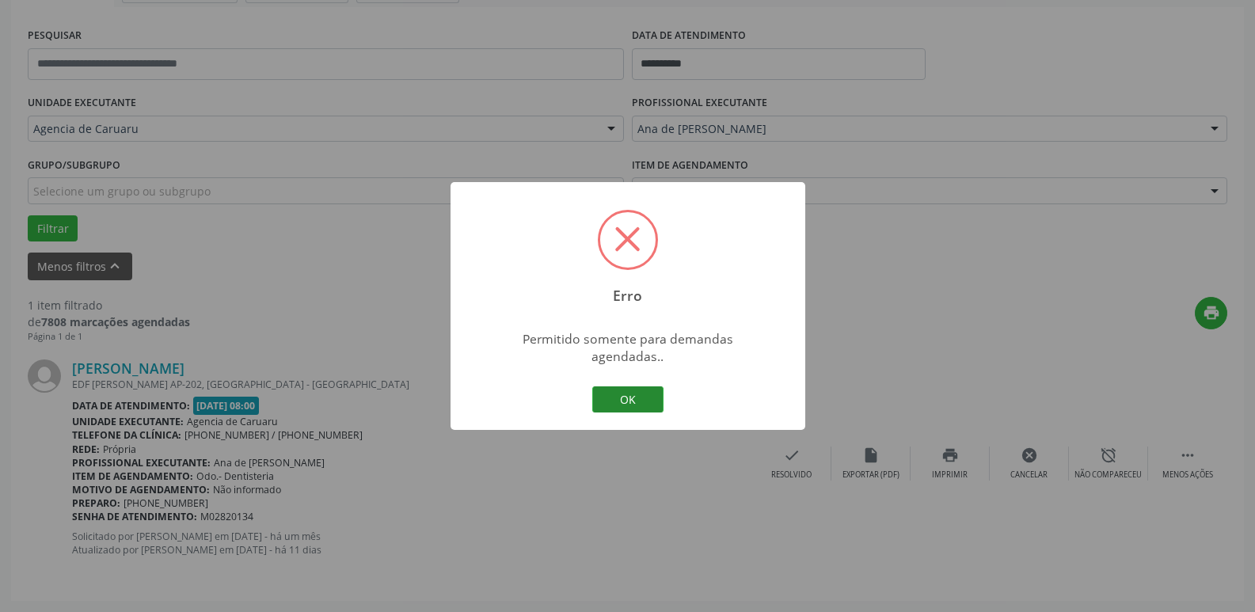
click at [630, 397] on button "OK" at bounding box center [627, 399] width 71 height 27
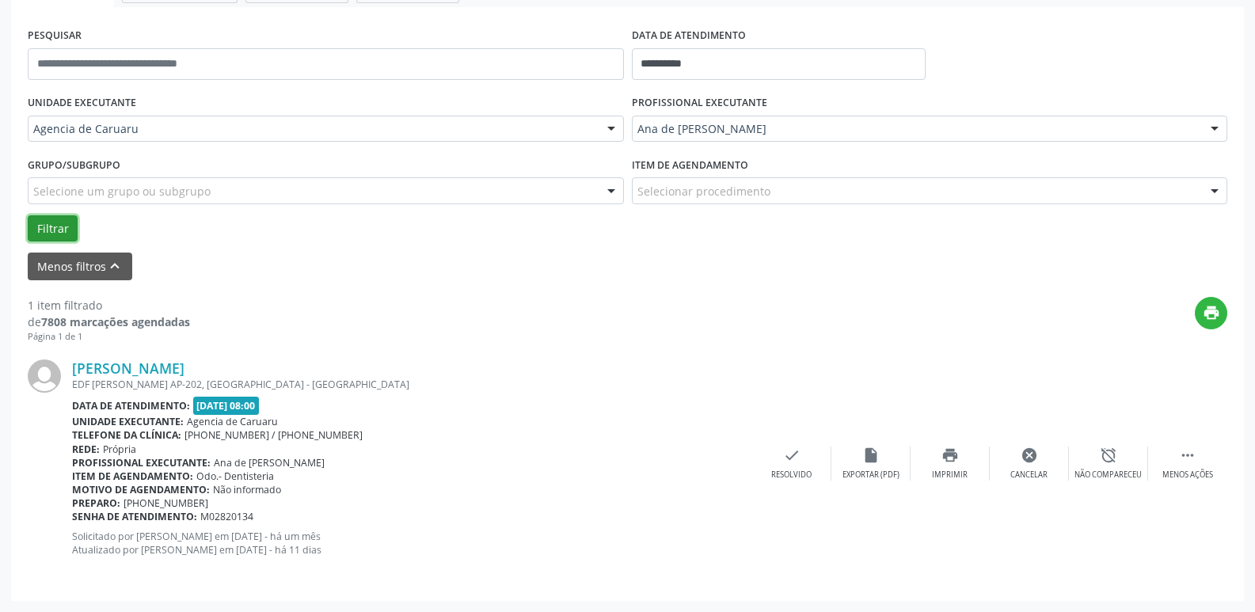
click at [32, 232] on button "Filtrar" at bounding box center [53, 228] width 50 height 27
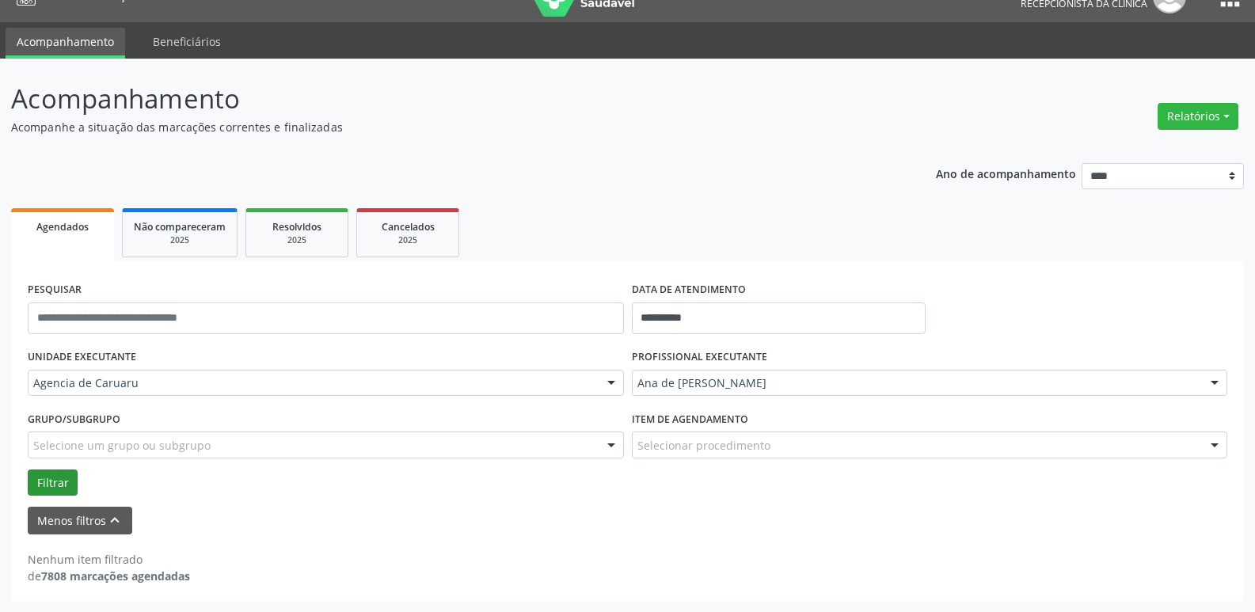
scroll to position [28, 0]
click at [769, 311] on input "**********" at bounding box center [779, 318] width 294 height 32
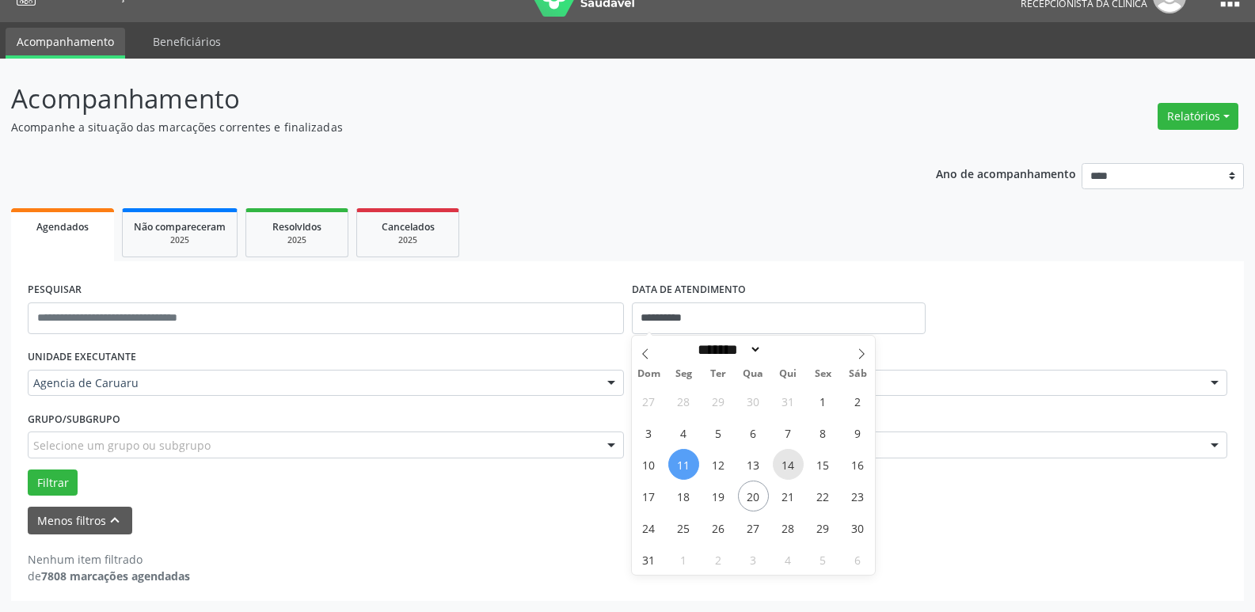
click at [794, 468] on span "14" at bounding box center [788, 464] width 31 height 31
type input "**********"
click at [794, 468] on span "14" at bounding box center [788, 464] width 31 height 31
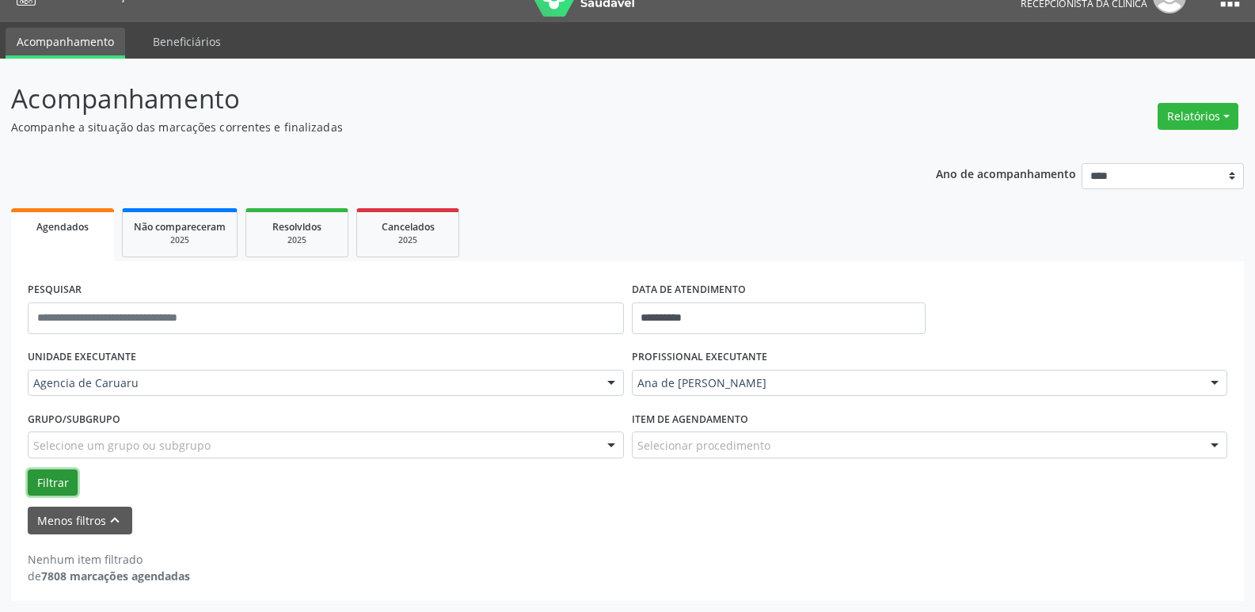
click at [37, 490] on button "Filtrar" at bounding box center [53, 482] width 50 height 27
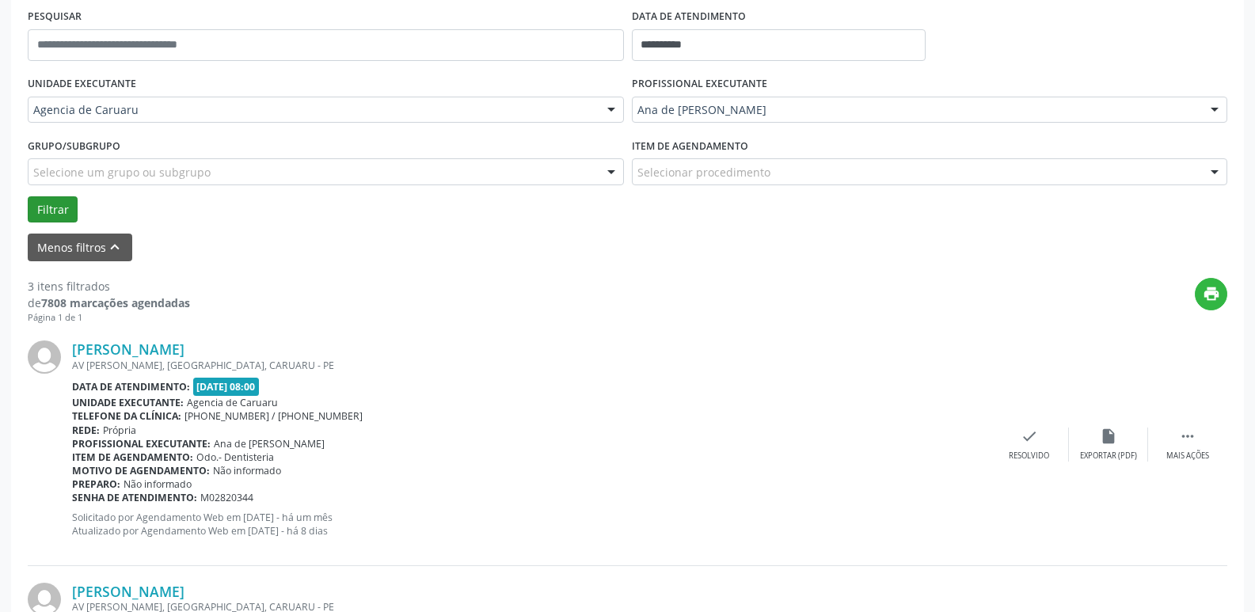
scroll to position [266, 0]
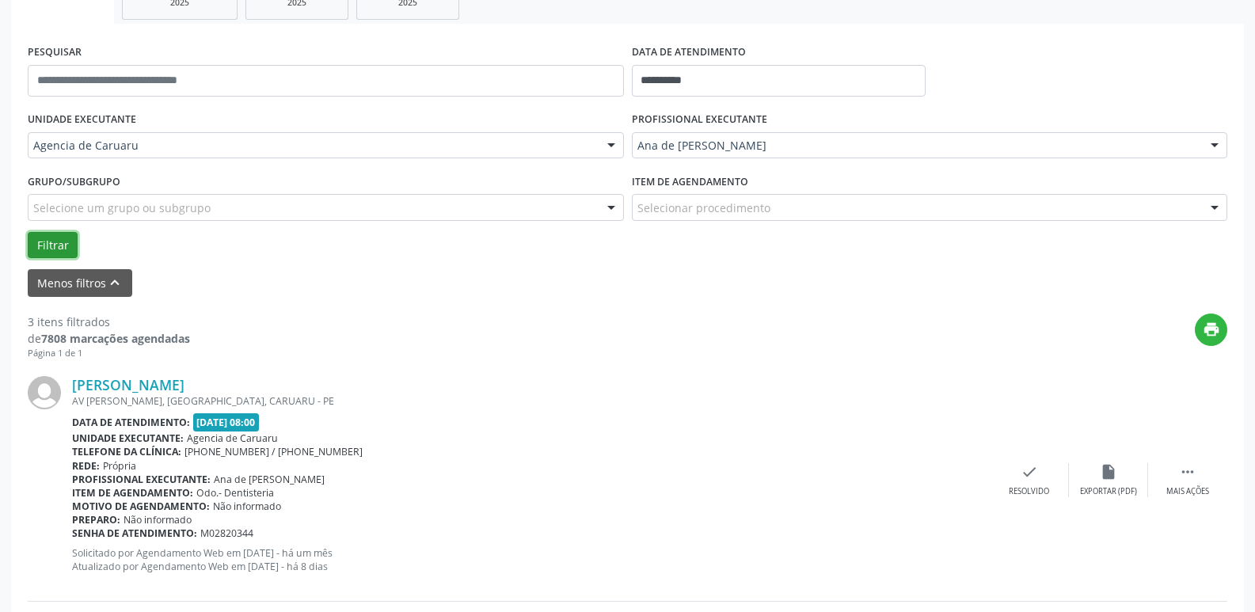
click at [47, 239] on button "Filtrar" at bounding box center [53, 245] width 50 height 27
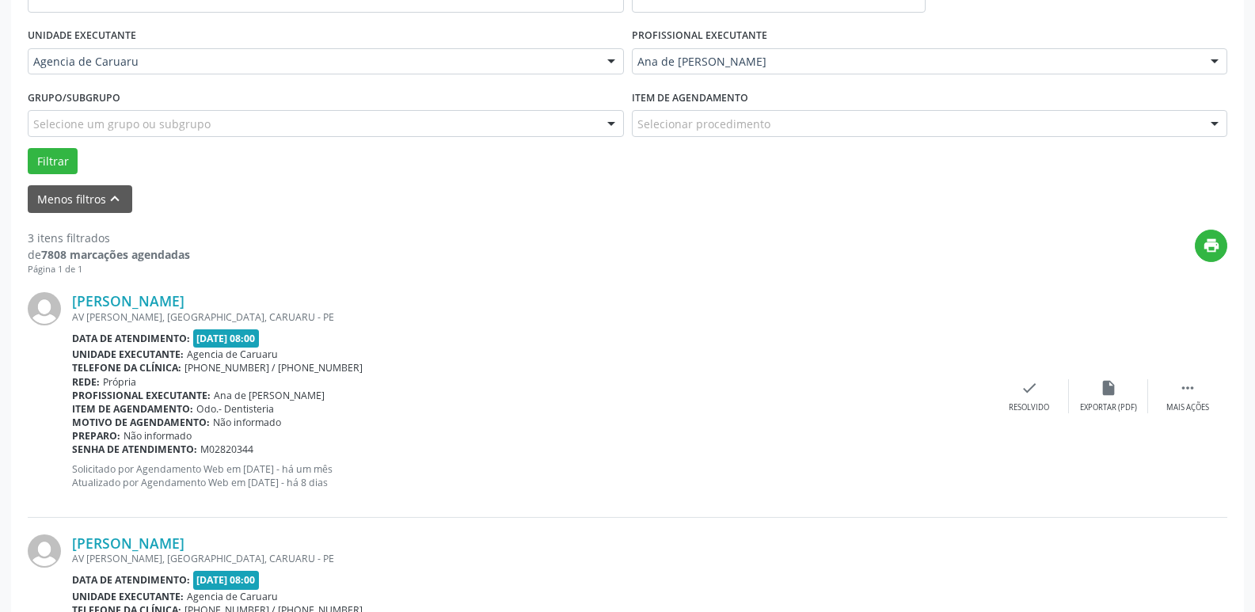
scroll to position [424, 0]
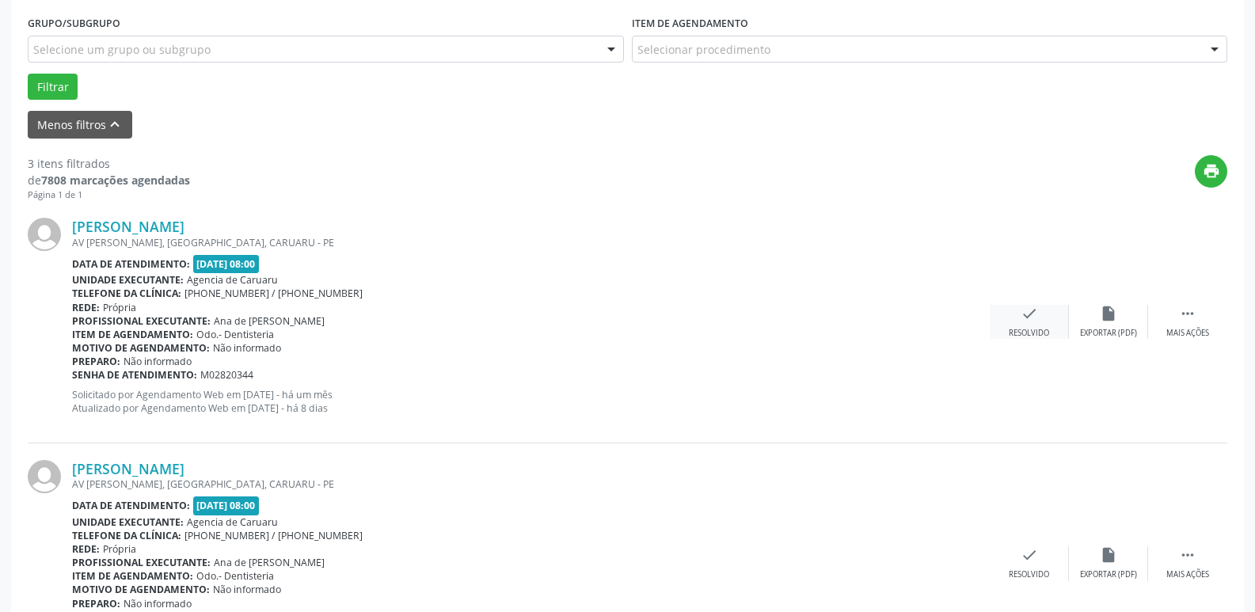
click at [1028, 321] on icon "check" at bounding box center [1028, 313] width 17 height 17
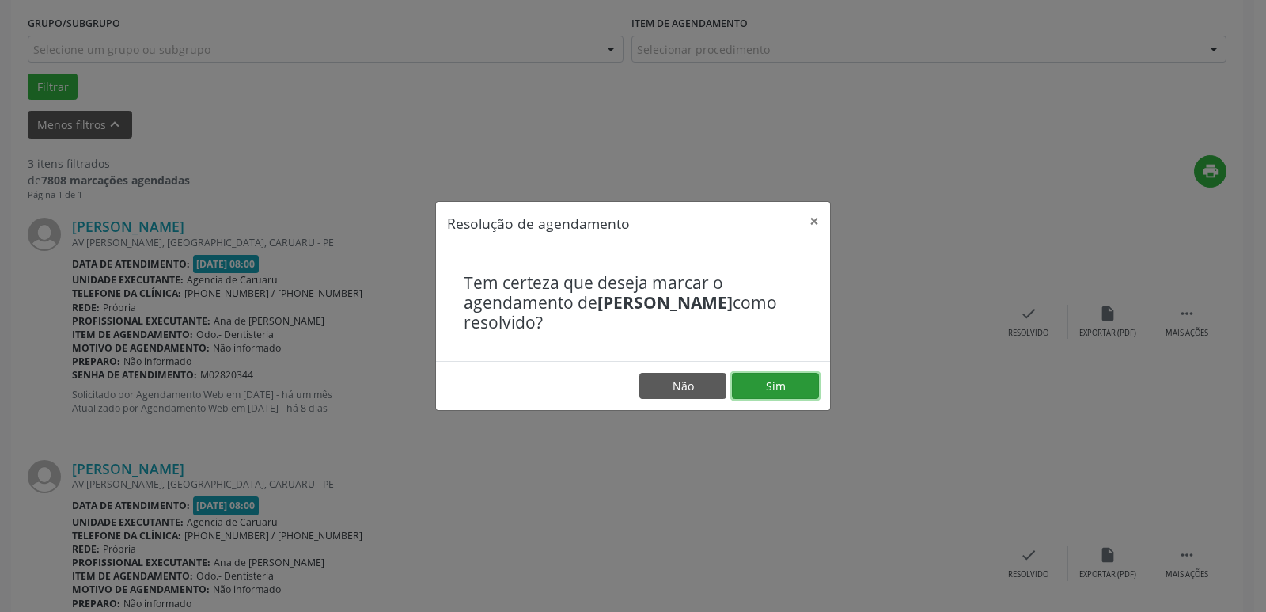
click at [773, 392] on button "Sim" at bounding box center [775, 386] width 87 height 27
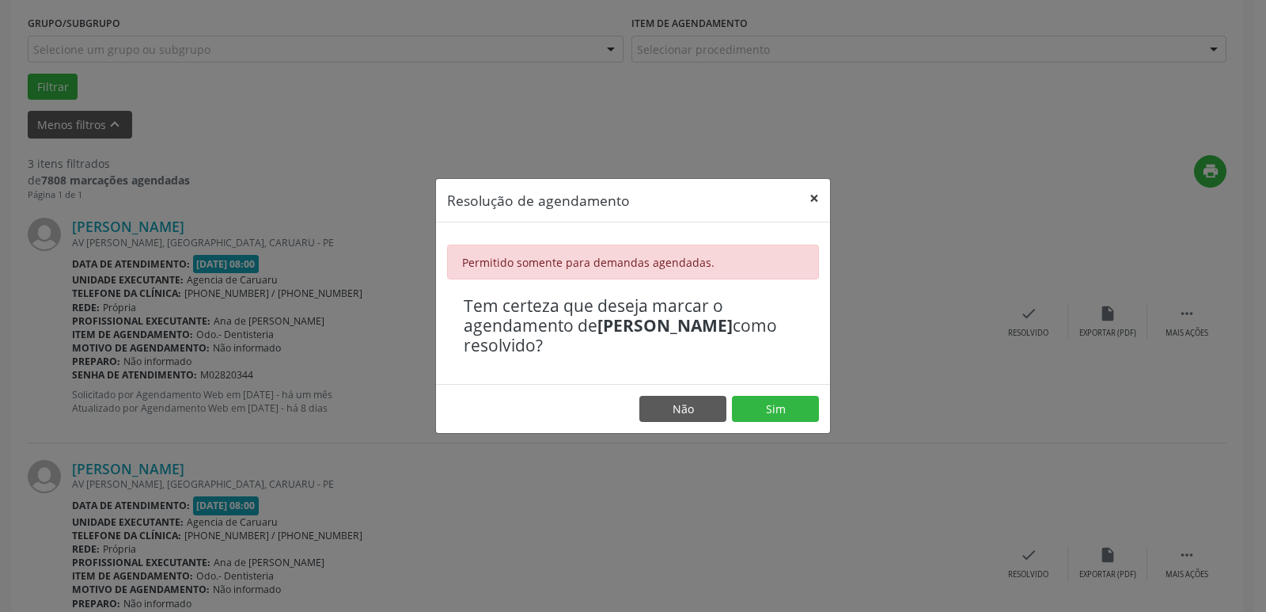
click at [814, 207] on button "×" at bounding box center [815, 198] width 32 height 39
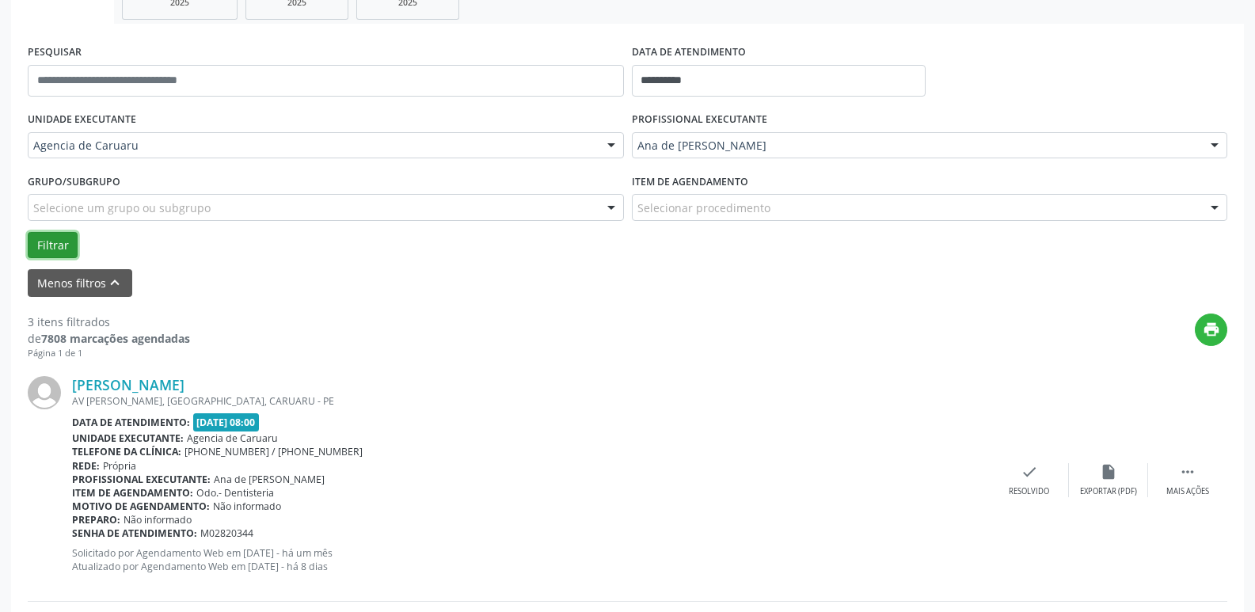
click at [45, 254] on button "Filtrar" at bounding box center [53, 245] width 50 height 27
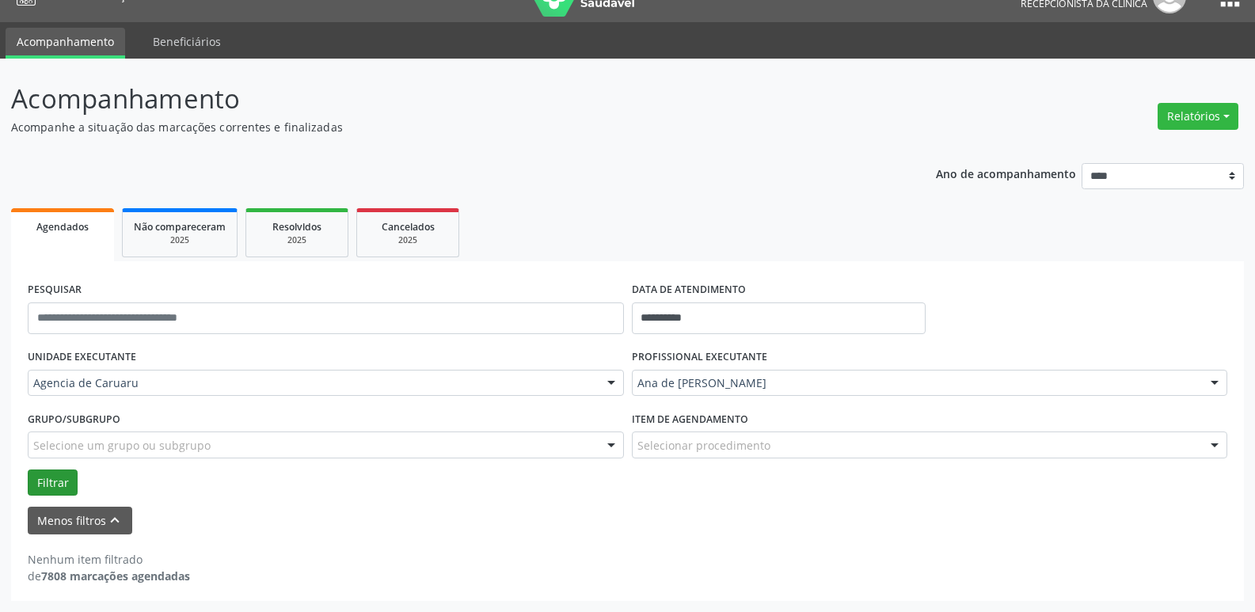
scroll to position [28, 0]
click at [696, 327] on input "**********" at bounding box center [779, 318] width 294 height 32
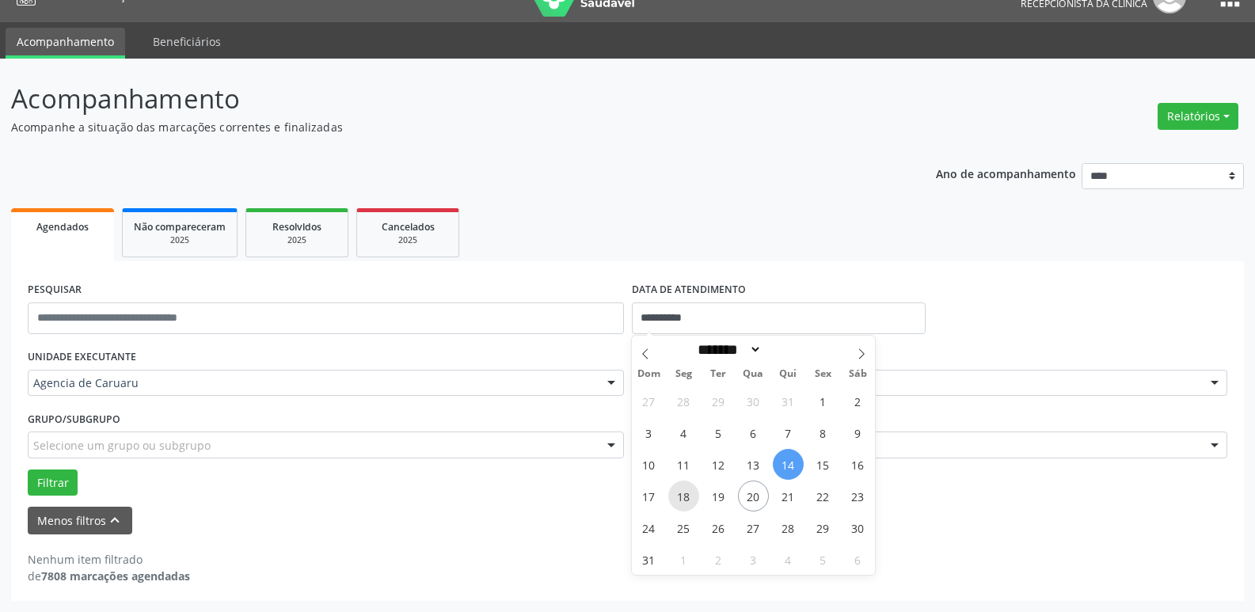
click at [689, 507] on span "18" at bounding box center [683, 495] width 31 height 31
type input "**********"
click at [689, 507] on span "18" at bounding box center [683, 495] width 31 height 31
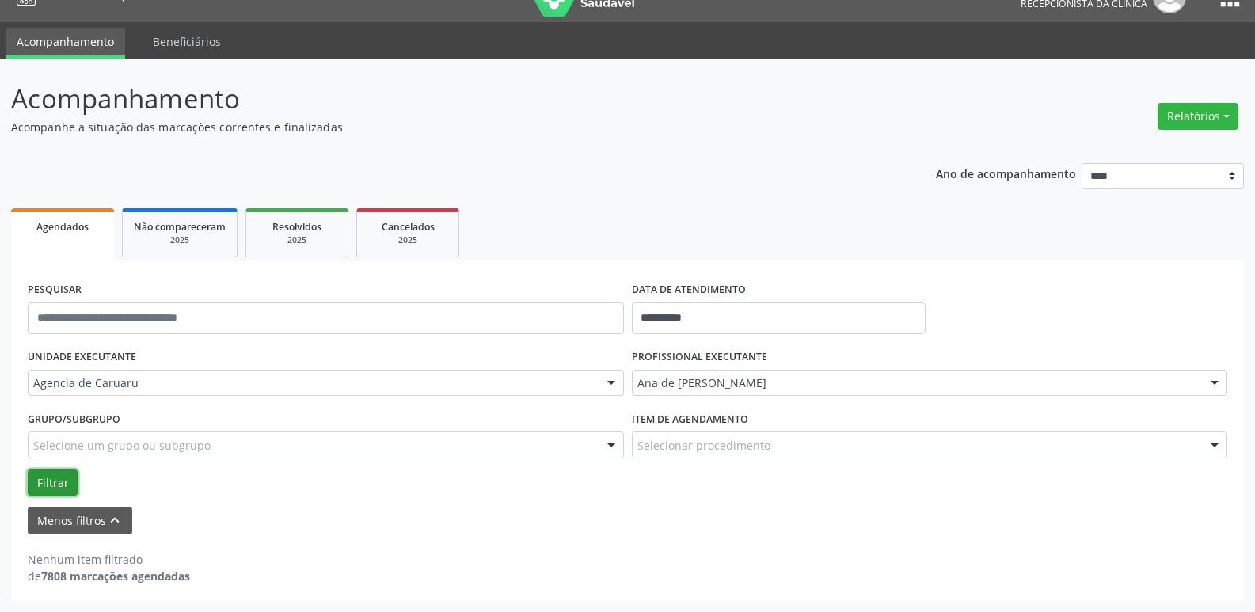
click at [37, 482] on button "Filtrar" at bounding box center [53, 482] width 50 height 27
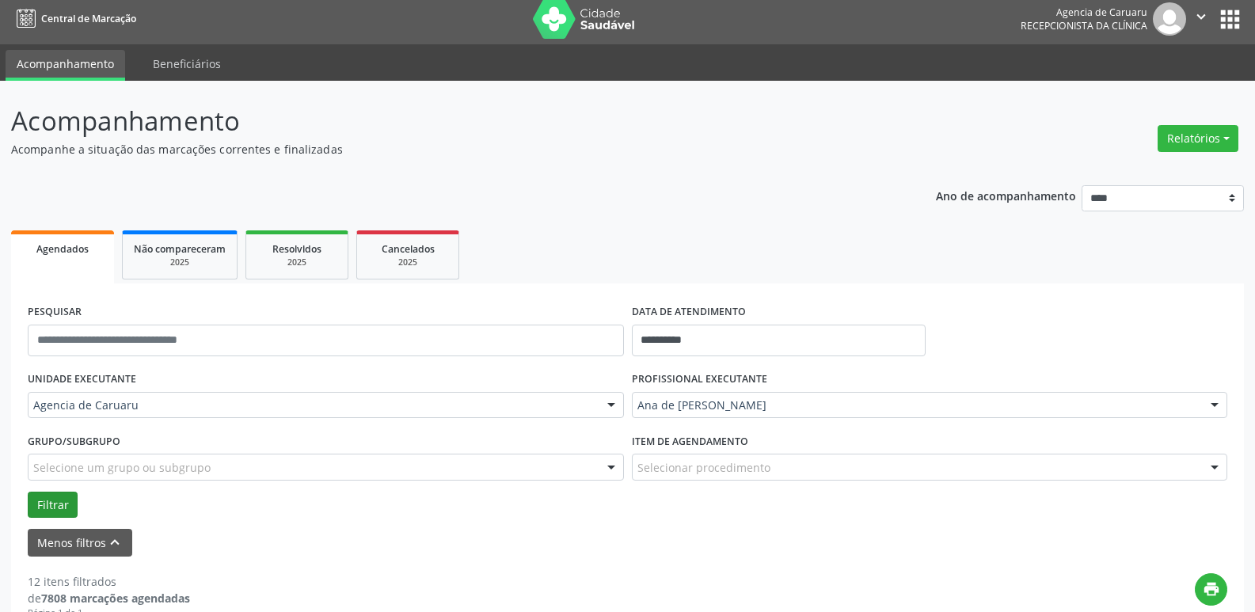
scroll to position [0, 0]
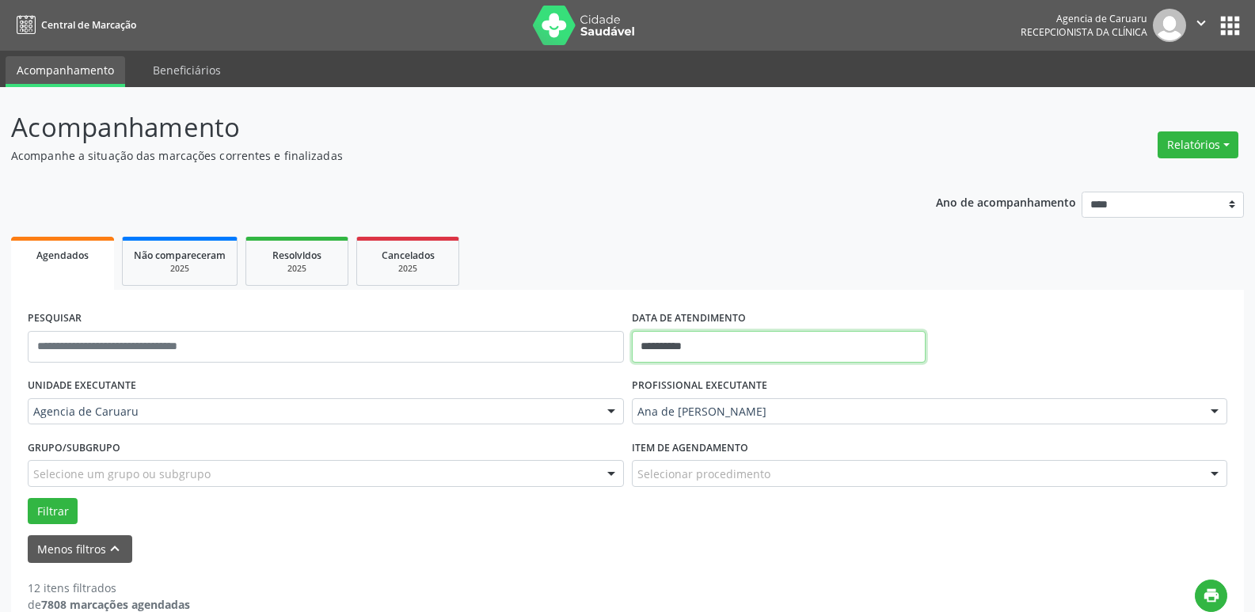
click at [741, 347] on input "**********" at bounding box center [779, 347] width 294 height 32
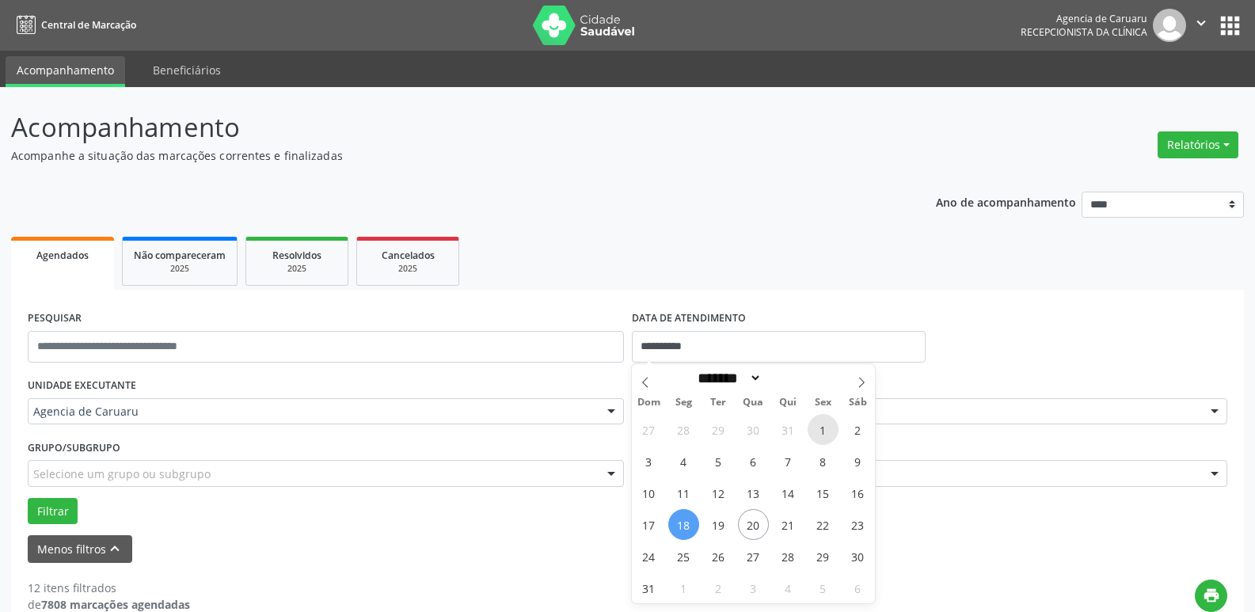
click at [827, 434] on span "1" at bounding box center [822, 429] width 31 height 31
type input "**********"
click at [827, 434] on span "1" at bounding box center [822, 429] width 31 height 31
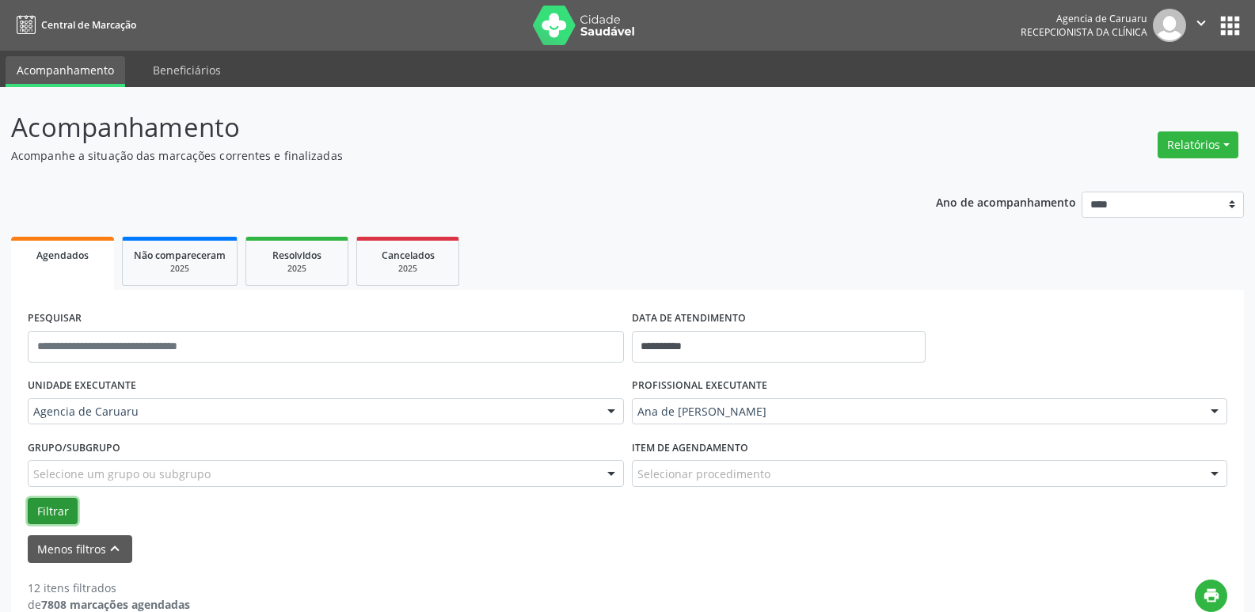
click at [48, 517] on button "Filtrar" at bounding box center [53, 511] width 50 height 27
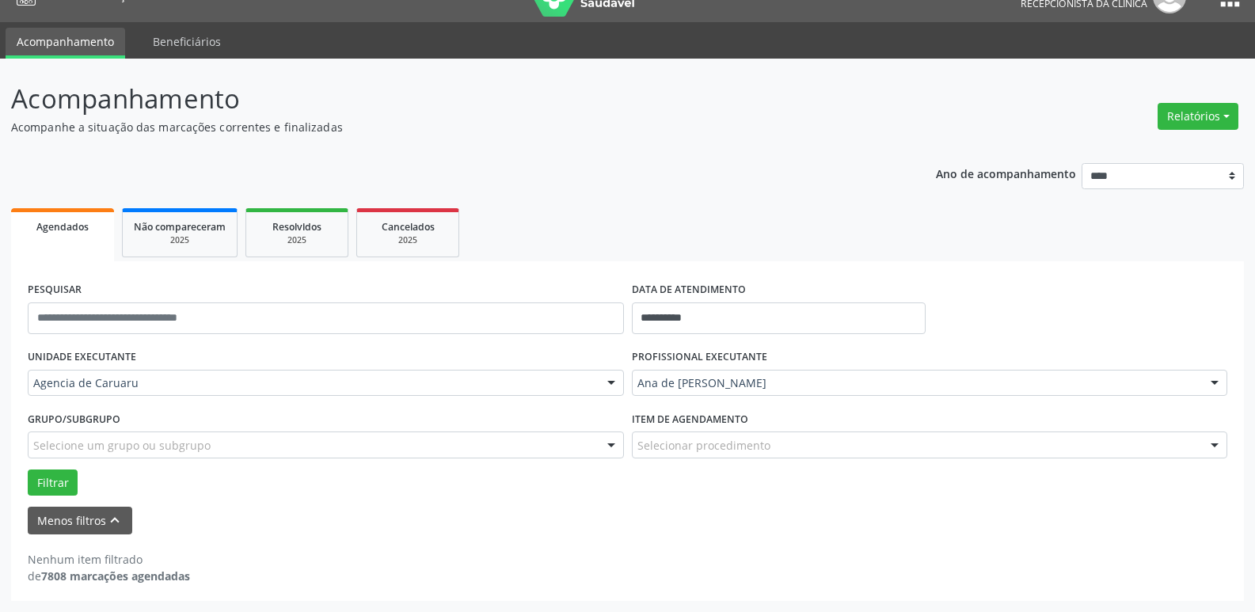
scroll to position [28, 0]
click at [746, 319] on input "**********" at bounding box center [779, 318] width 294 height 32
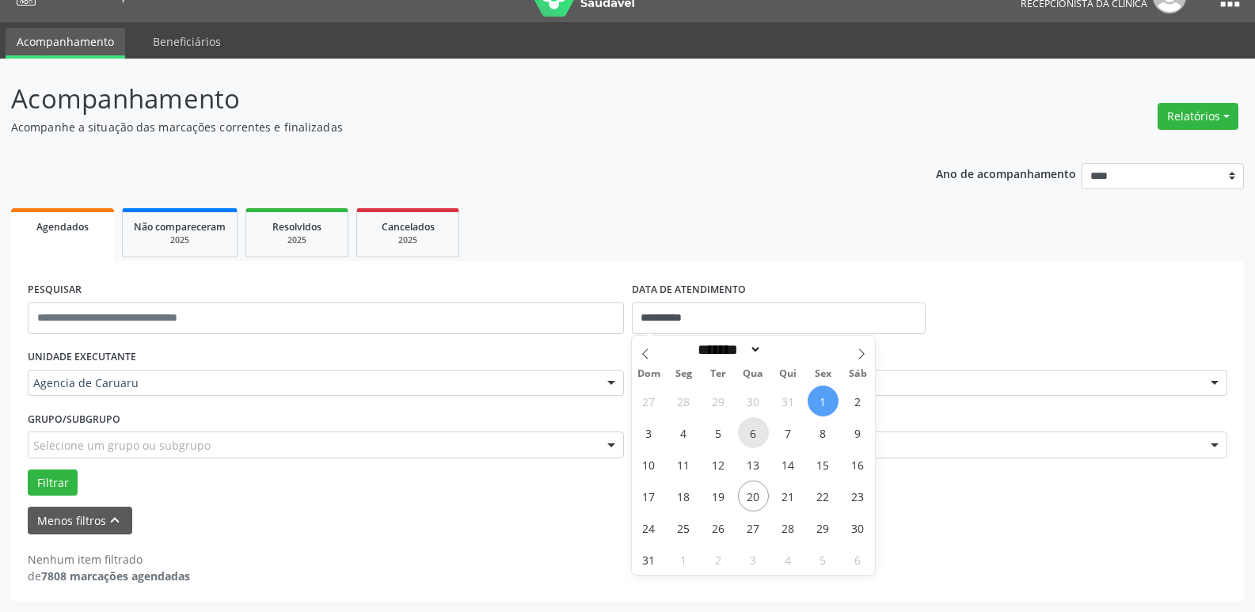
click at [759, 430] on span "6" at bounding box center [753, 432] width 31 height 31
type input "**********"
click at [759, 430] on span "6" at bounding box center [753, 432] width 31 height 31
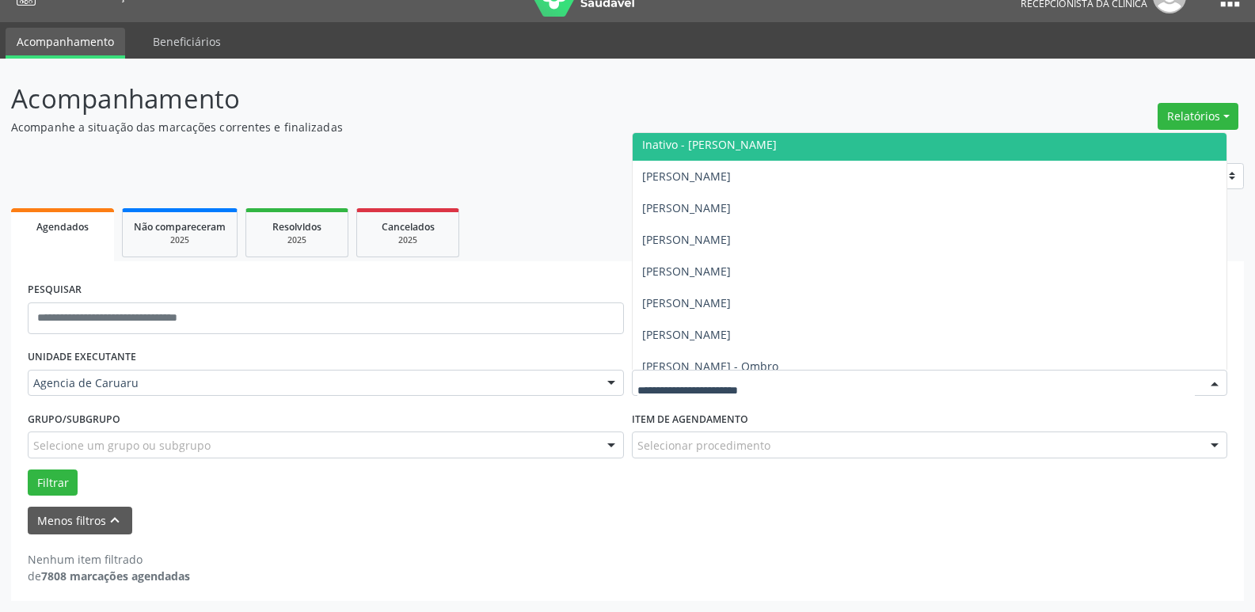
scroll to position [475, 0]
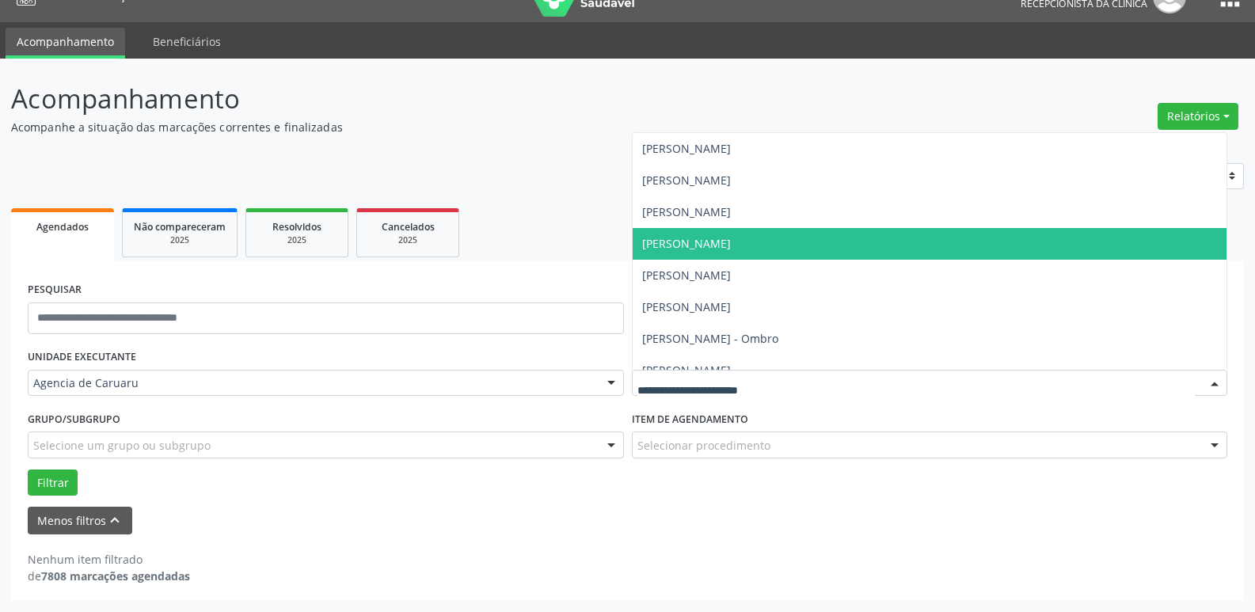
click at [723, 217] on span "[PERSON_NAME]" at bounding box center [686, 211] width 89 height 15
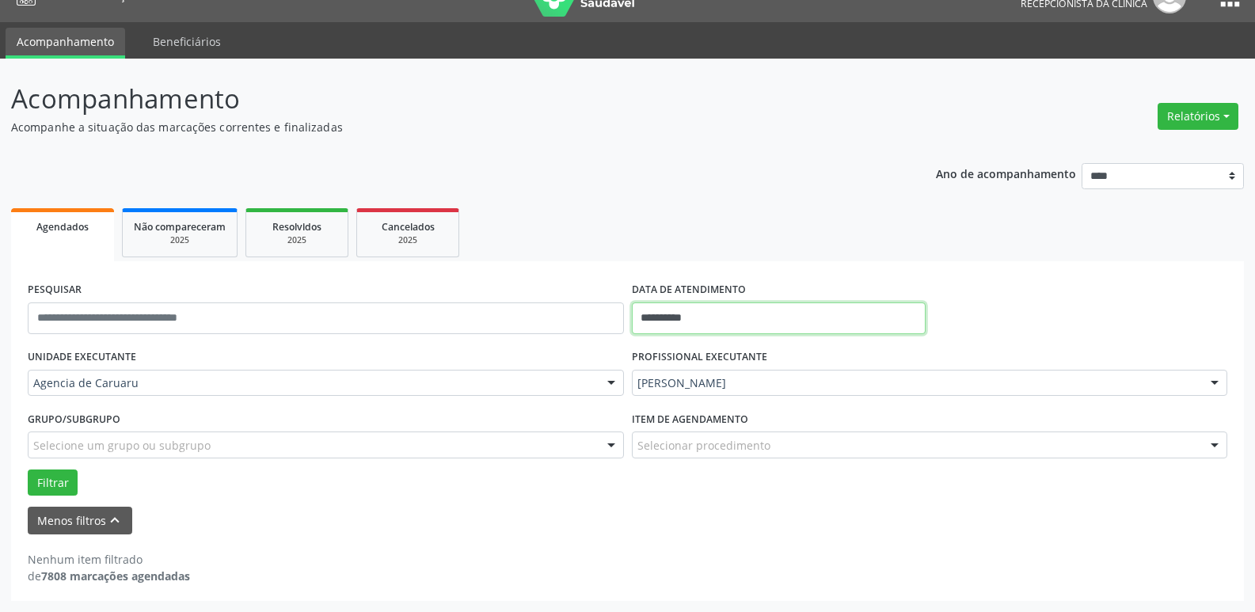
click at [721, 307] on input "**********" at bounding box center [779, 318] width 294 height 32
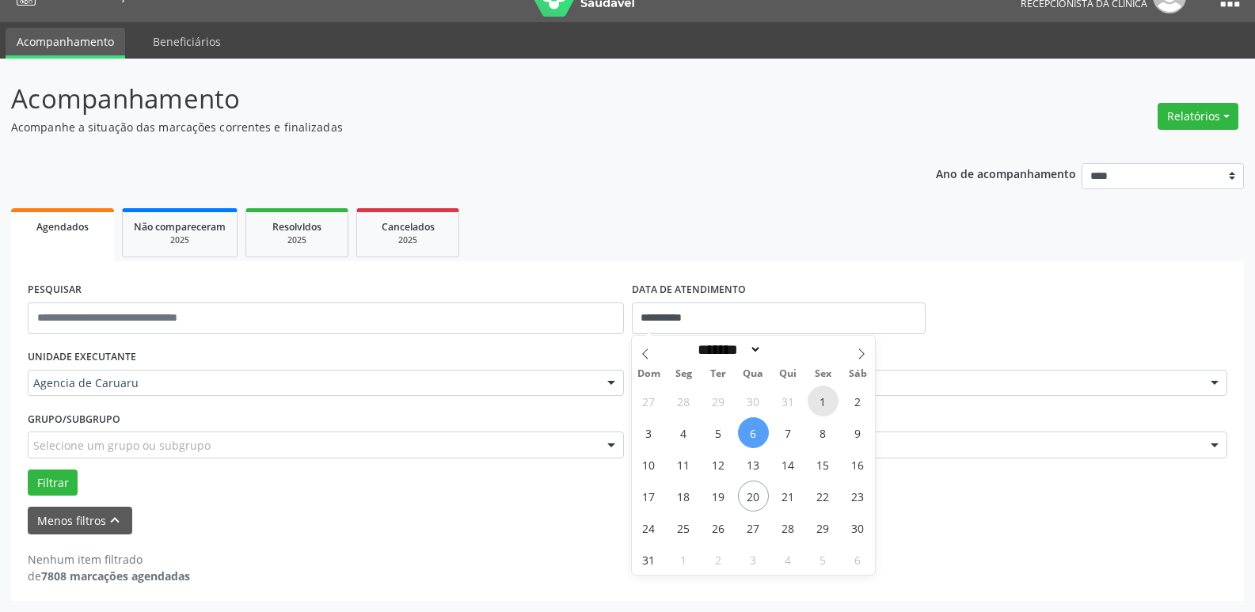
click at [818, 398] on span "1" at bounding box center [822, 400] width 31 height 31
type input "**********"
click at [818, 398] on span "1" at bounding box center [822, 400] width 31 height 31
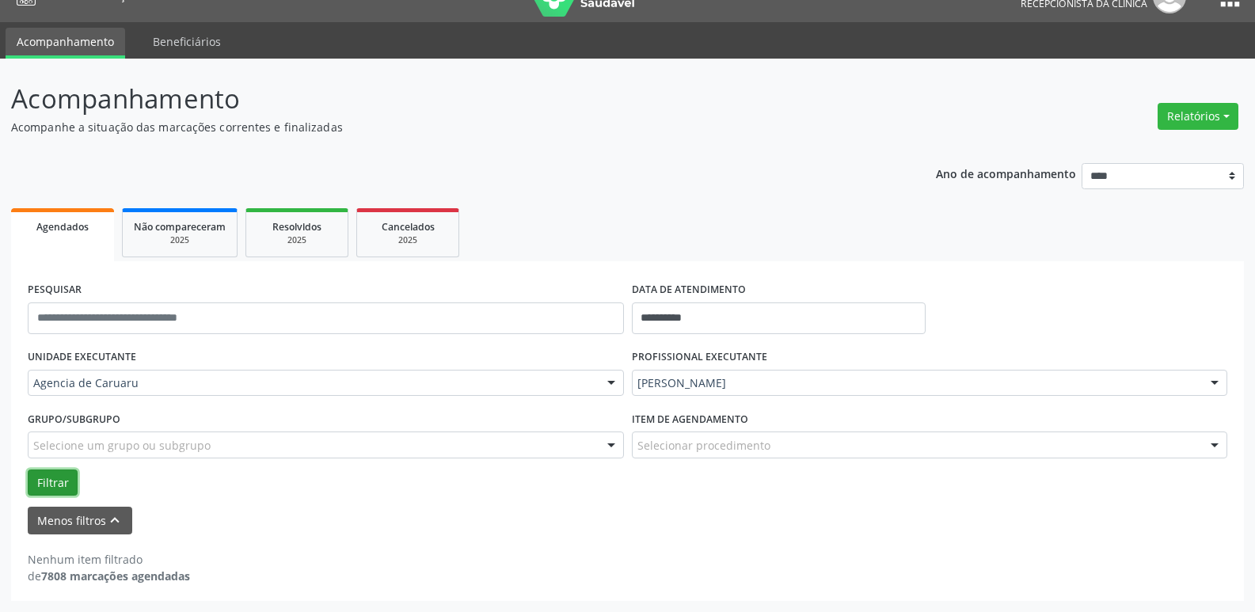
click at [62, 472] on button "Filtrar" at bounding box center [53, 482] width 50 height 27
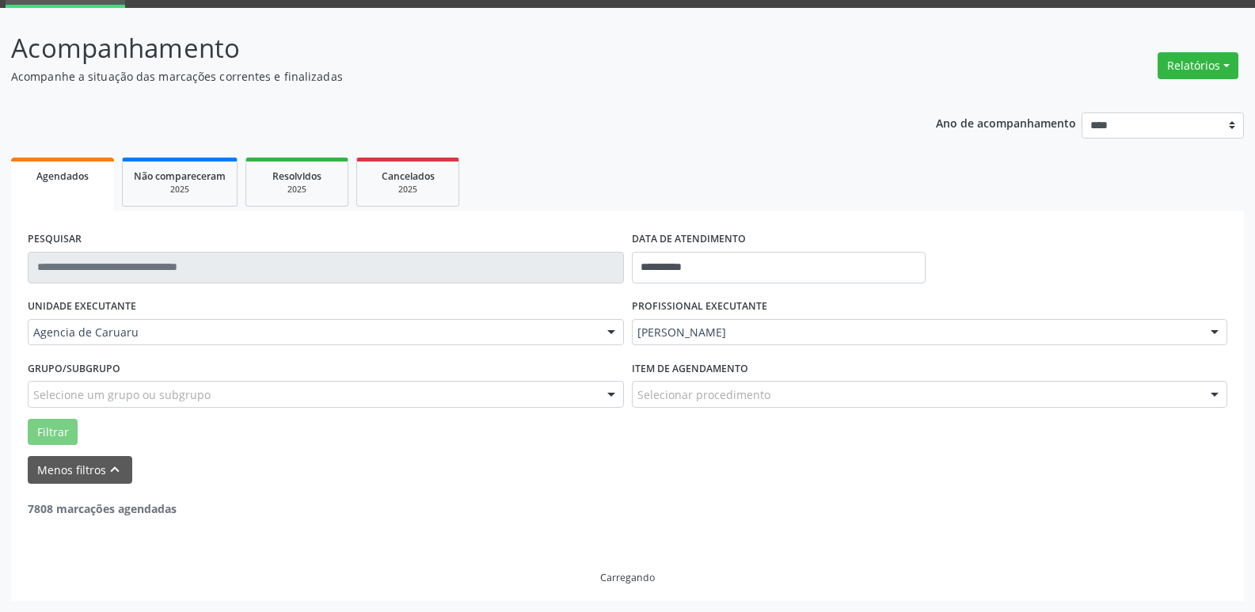
scroll to position [28, 0]
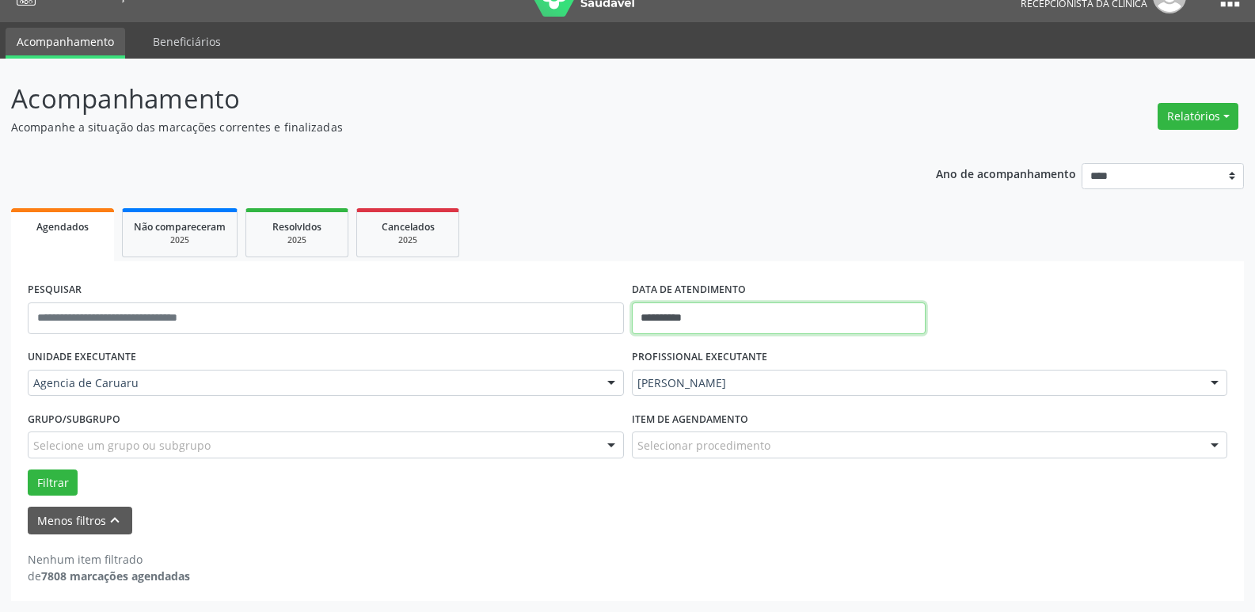
click at [764, 324] on input "**********" at bounding box center [779, 318] width 294 height 32
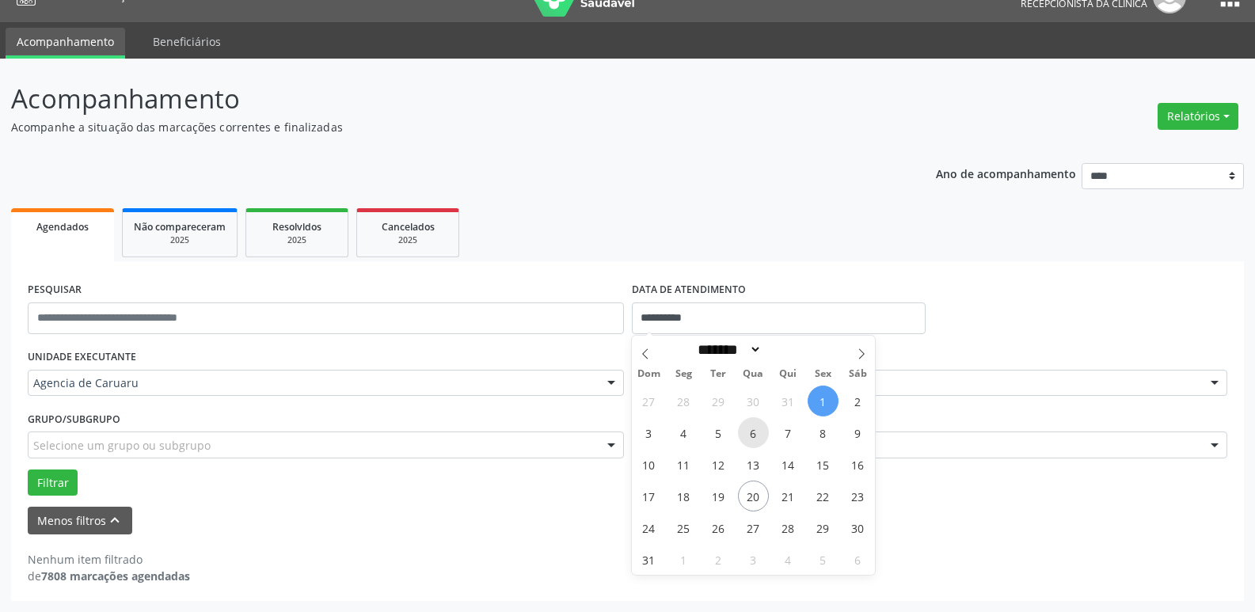
click at [754, 438] on span "6" at bounding box center [753, 432] width 31 height 31
type input "**********"
click at [754, 438] on span "6" at bounding box center [753, 432] width 31 height 31
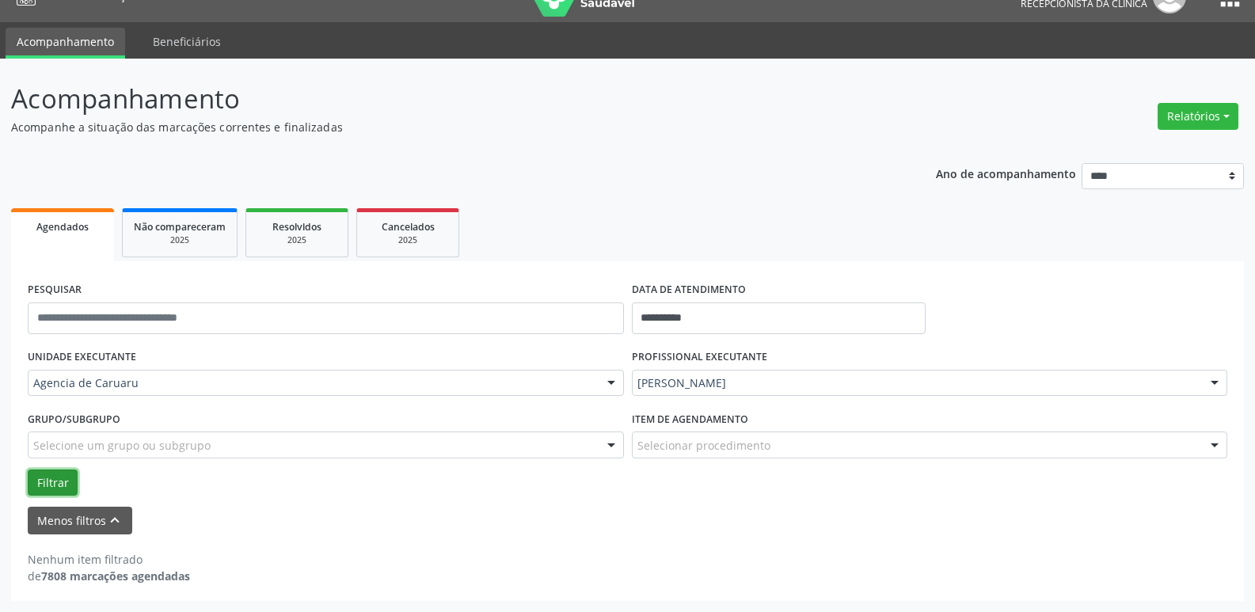
click at [63, 474] on button "Filtrar" at bounding box center [53, 482] width 50 height 27
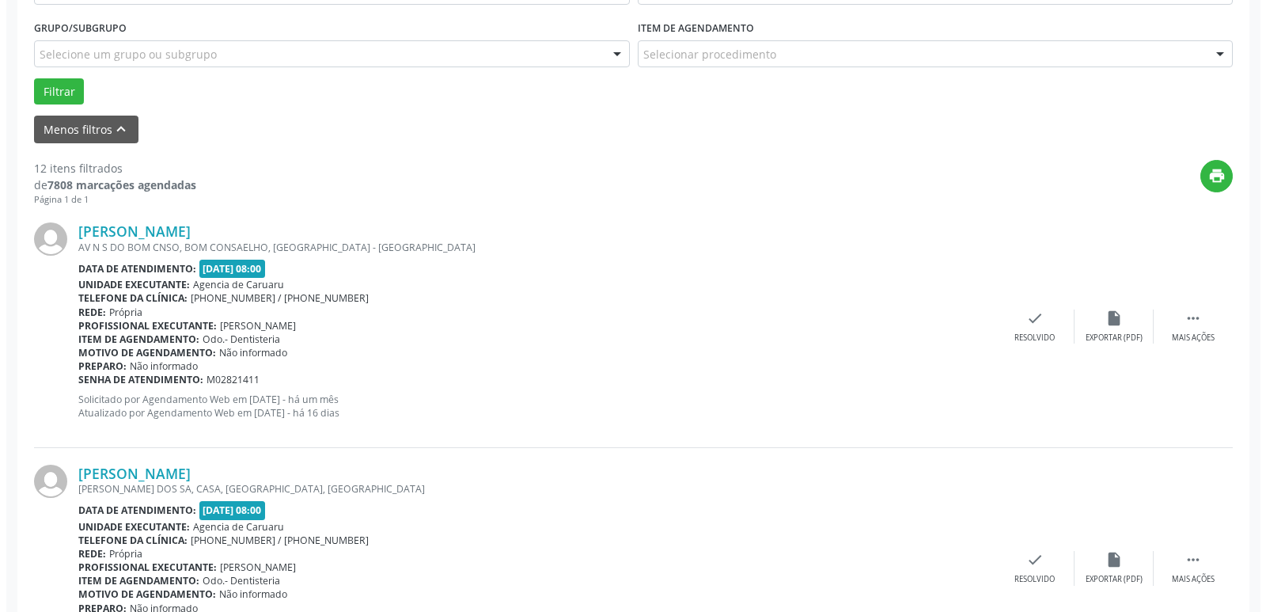
scroll to position [424, 0]
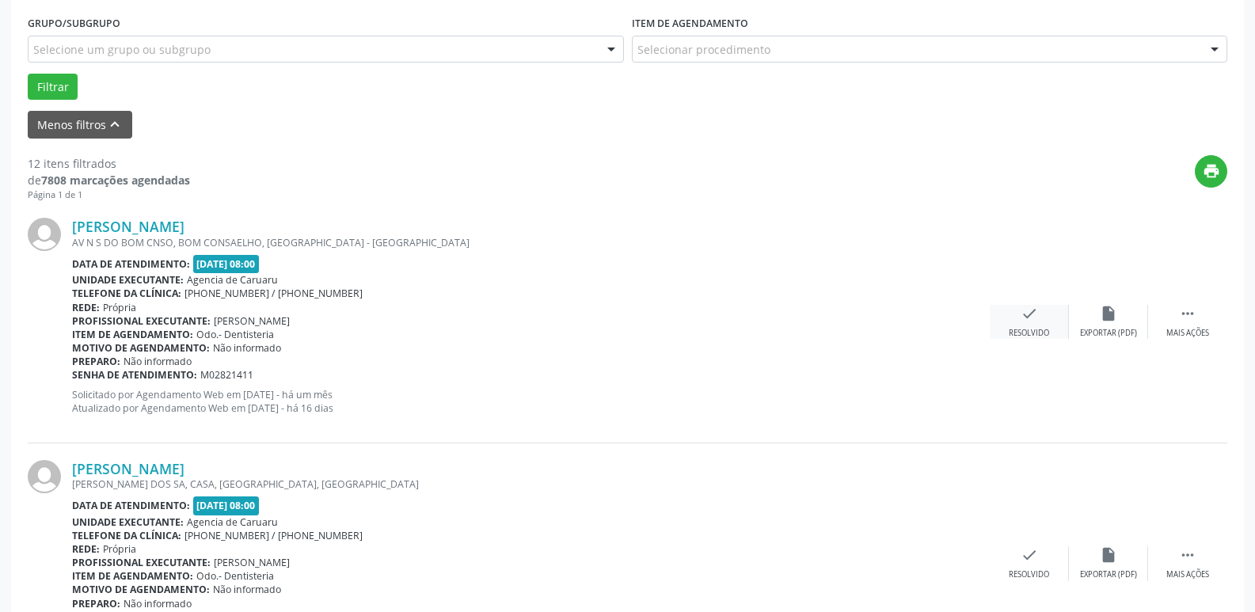
click at [1046, 323] on div "check Resolvido" at bounding box center [1028, 322] width 79 height 34
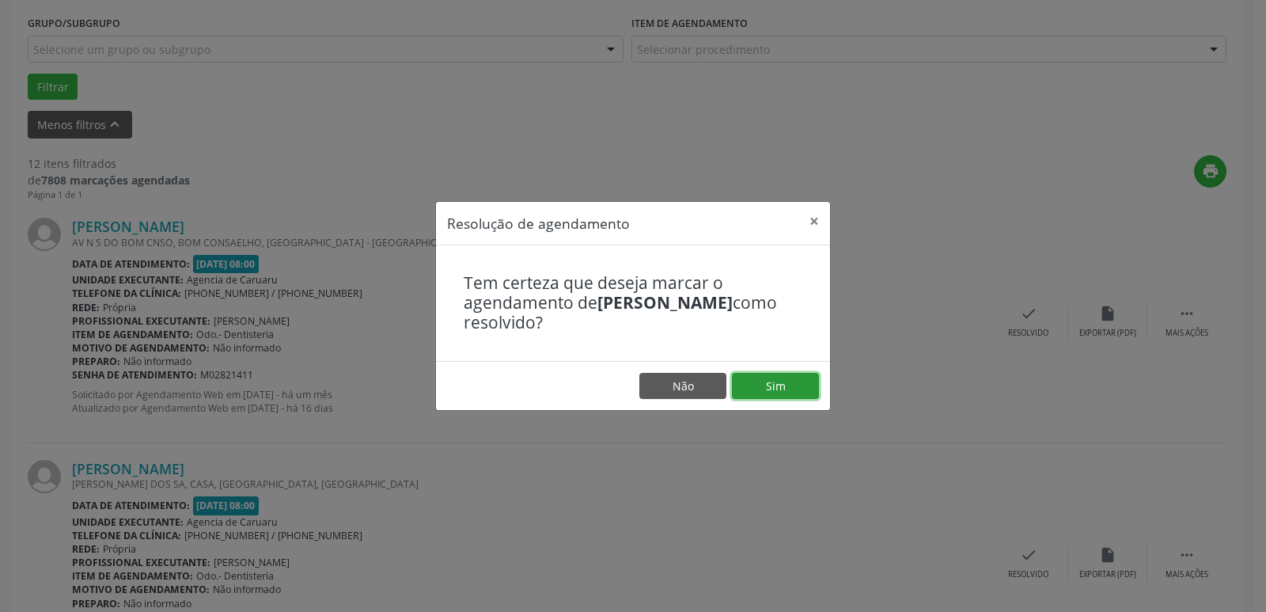
click at [774, 384] on button "Sim" at bounding box center [775, 386] width 87 height 27
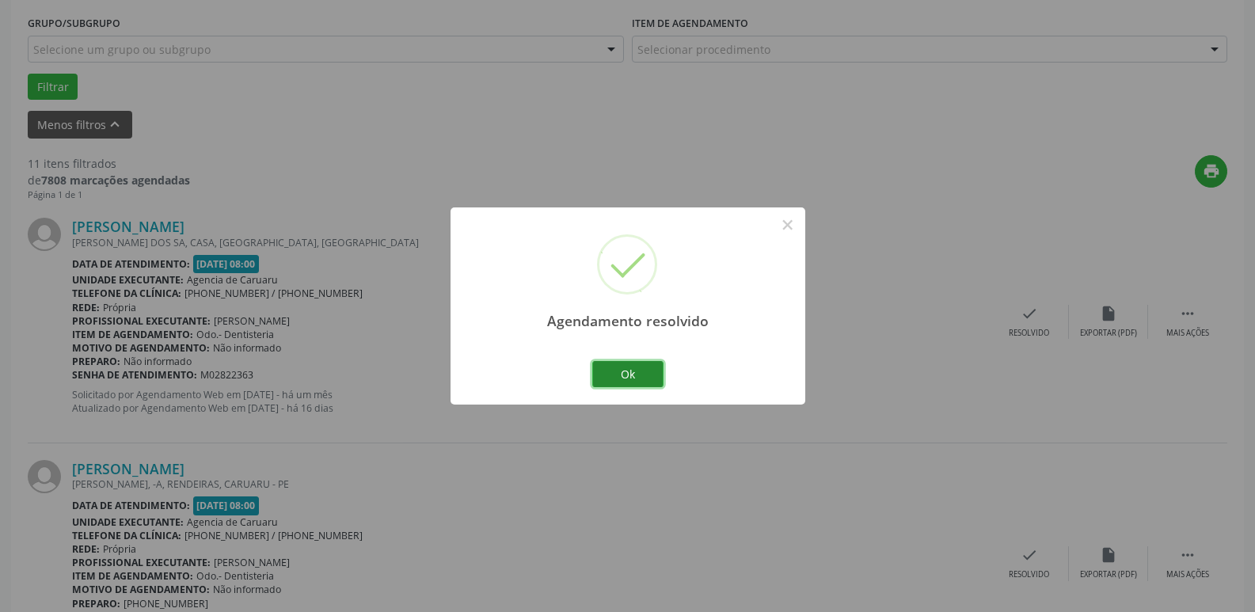
click at [621, 382] on button "Ok" at bounding box center [627, 374] width 71 height 27
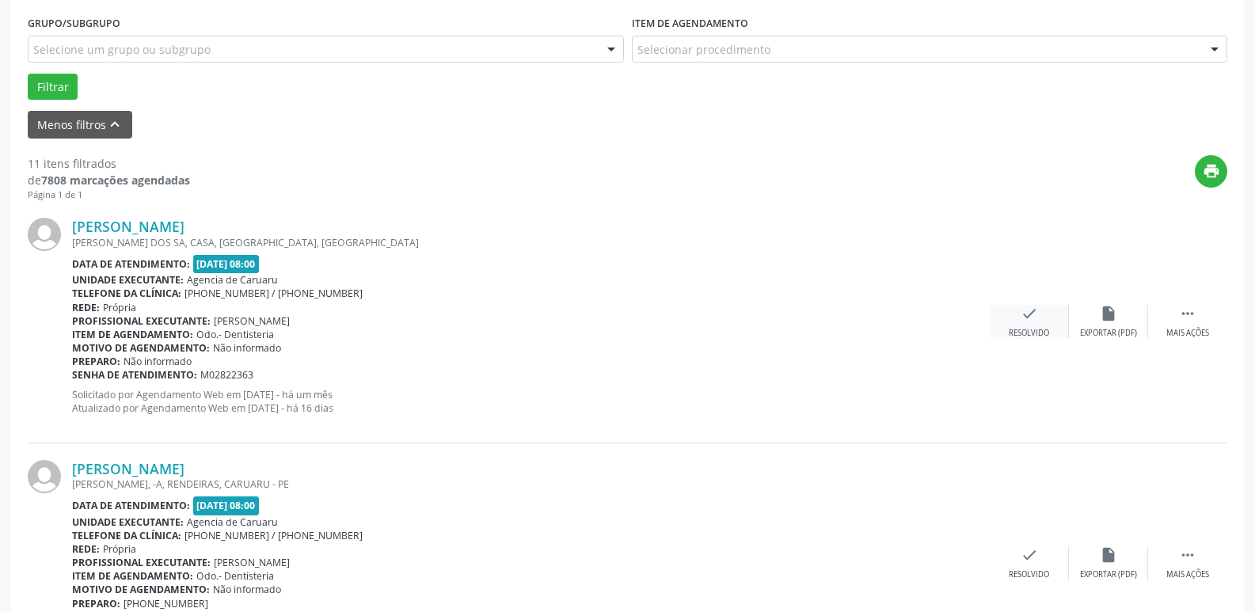
click at [1020, 313] on icon "check" at bounding box center [1028, 313] width 17 height 17
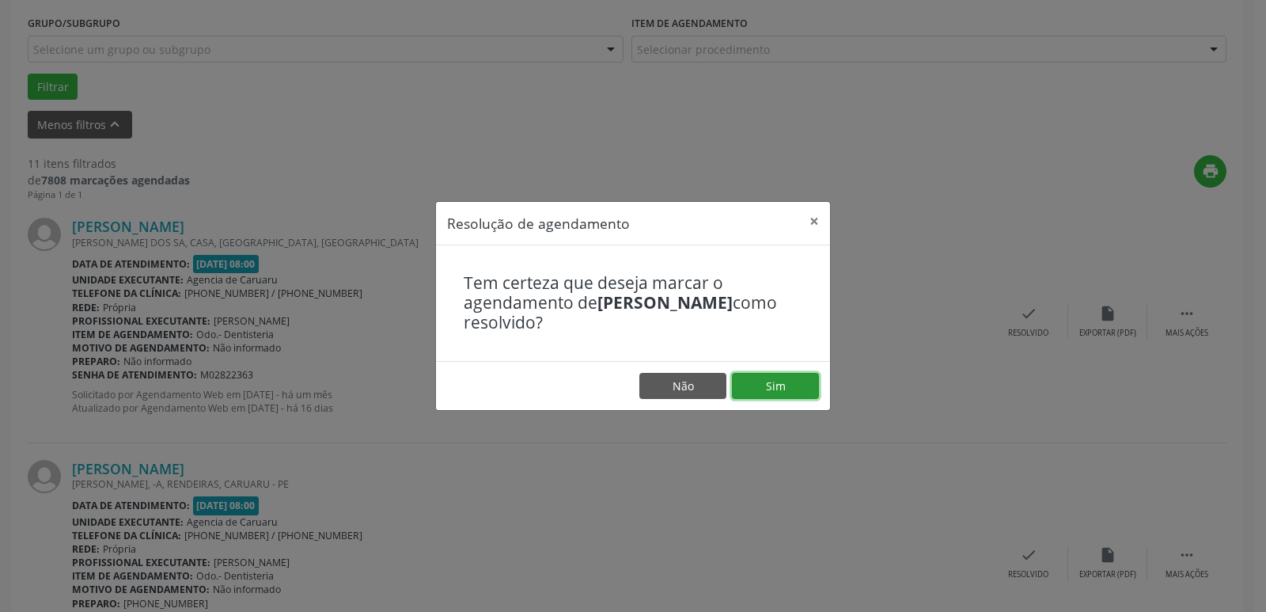
click at [801, 391] on button "Sim" at bounding box center [775, 386] width 87 height 27
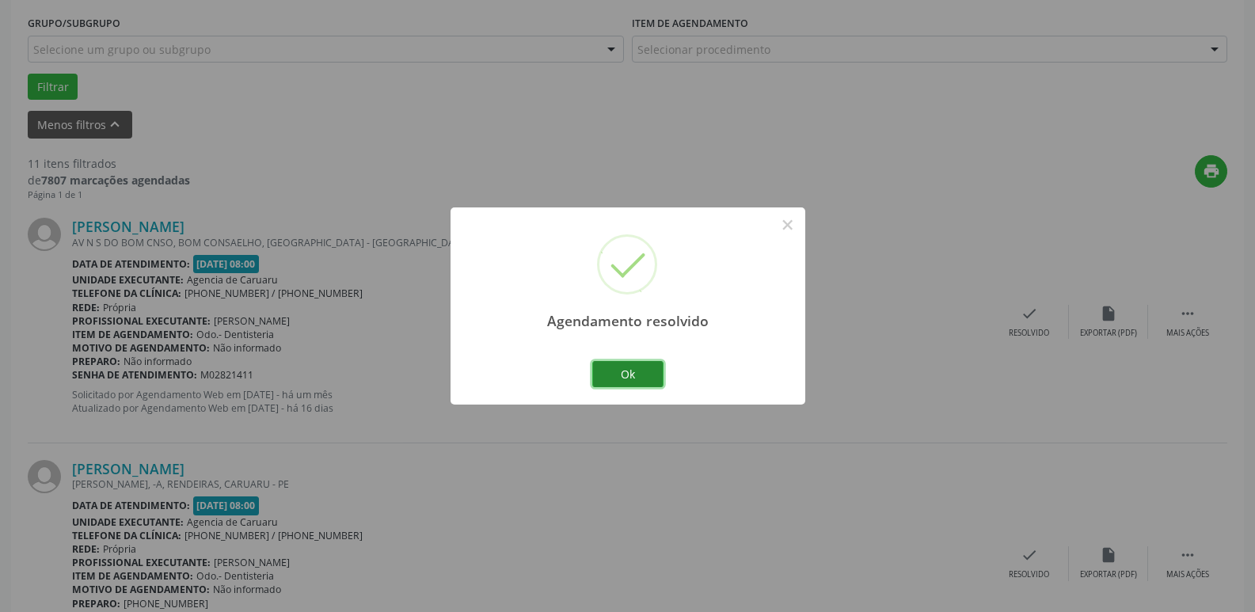
click at [647, 361] on button "Ok" at bounding box center [627, 374] width 71 height 27
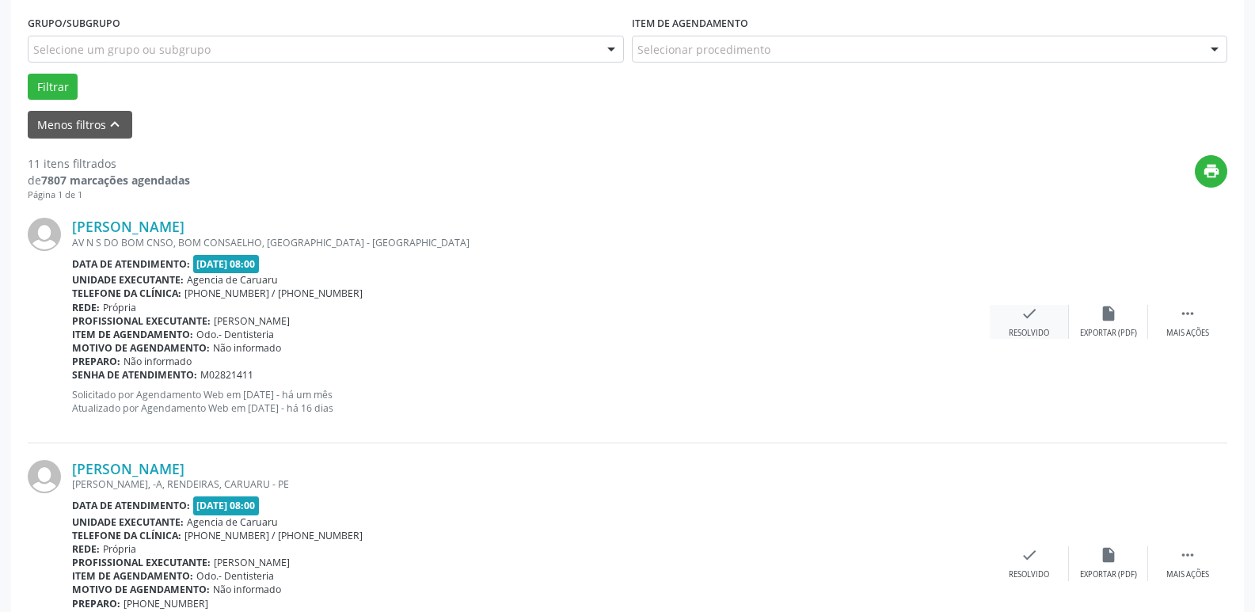
click at [1011, 315] on div "check Resolvido" at bounding box center [1028, 322] width 79 height 34
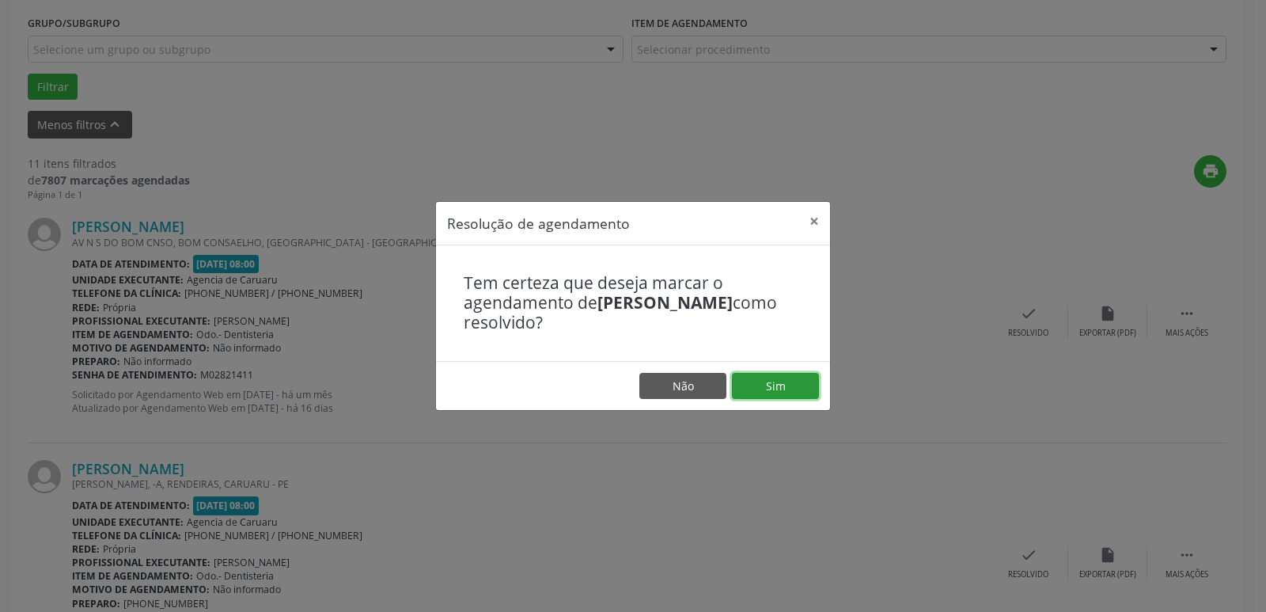
click at [784, 378] on button "Sim" at bounding box center [775, 386] width 87 height 27
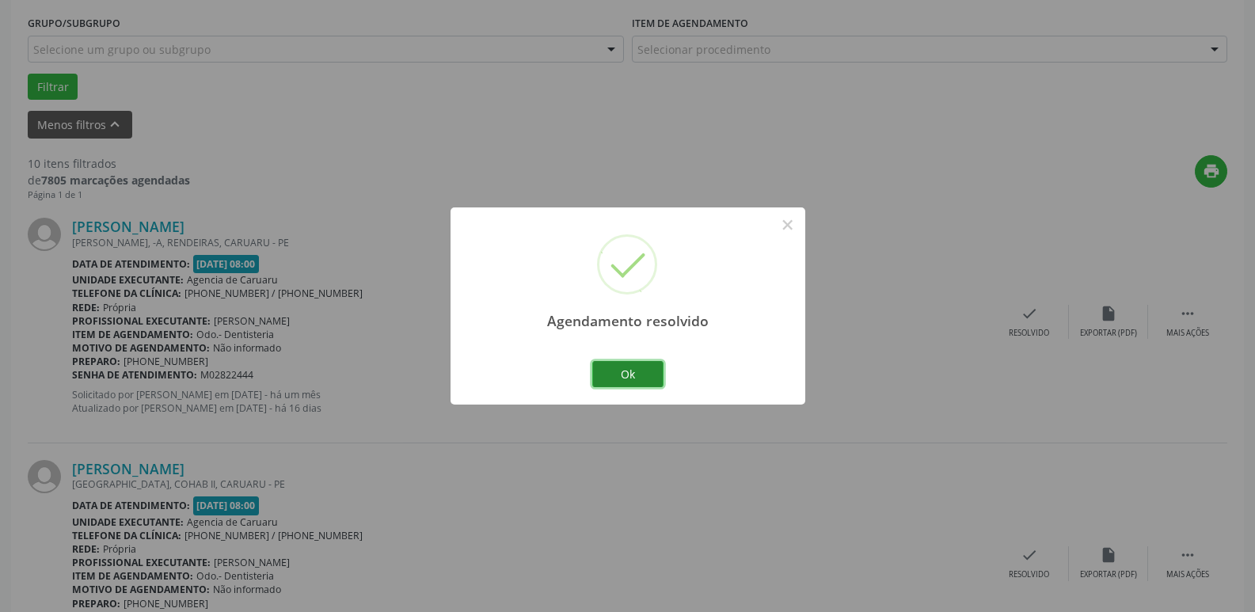
click at [645, 378] on button "Ok" at bounding box center [627, 374] width 71 height 27
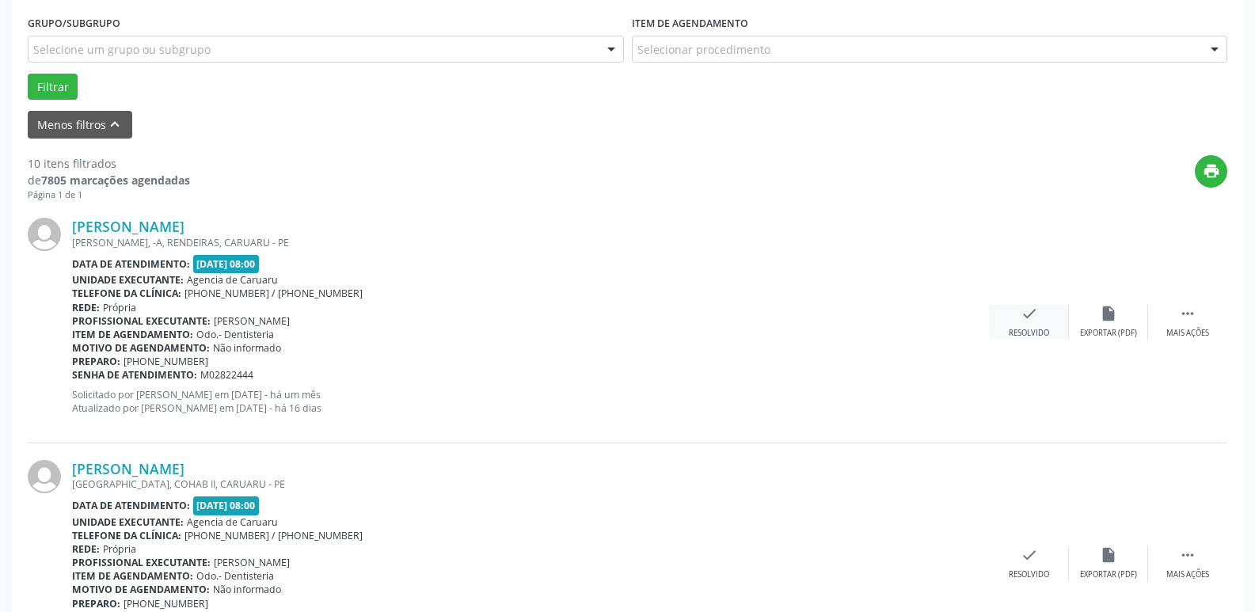
click at [1043, 323] on div "check Resolvido" at bounding box center [1028, 322] width 79 height 34
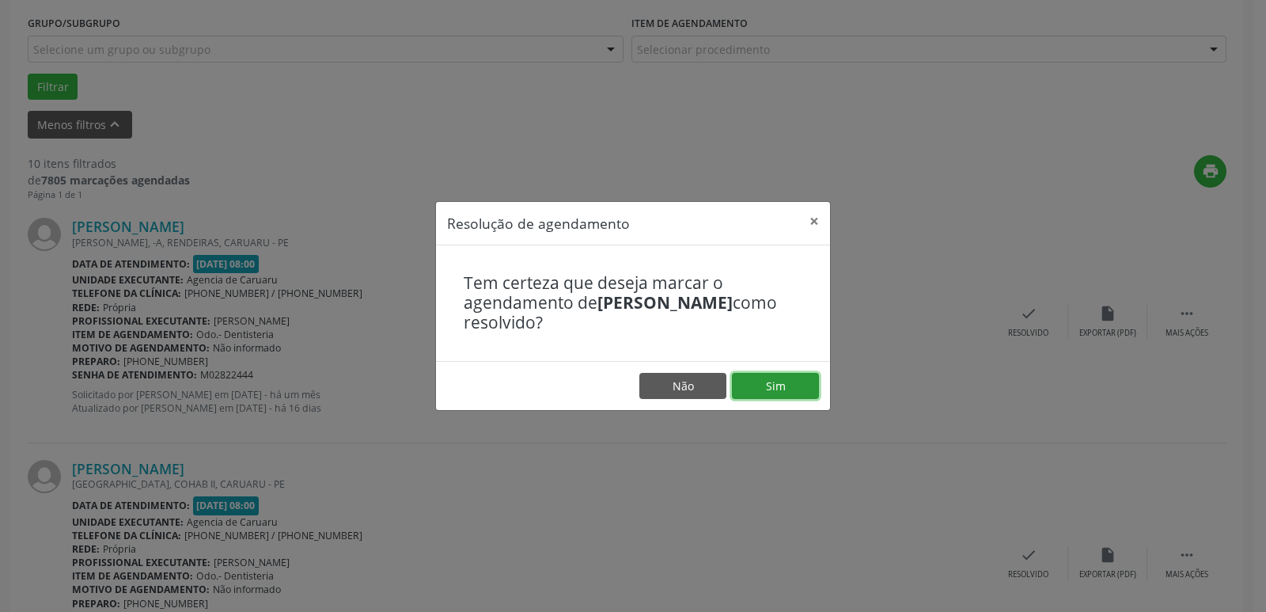
click at [785, 385] on button "Sim" at bounding box center [775, 386] width 87 height 27
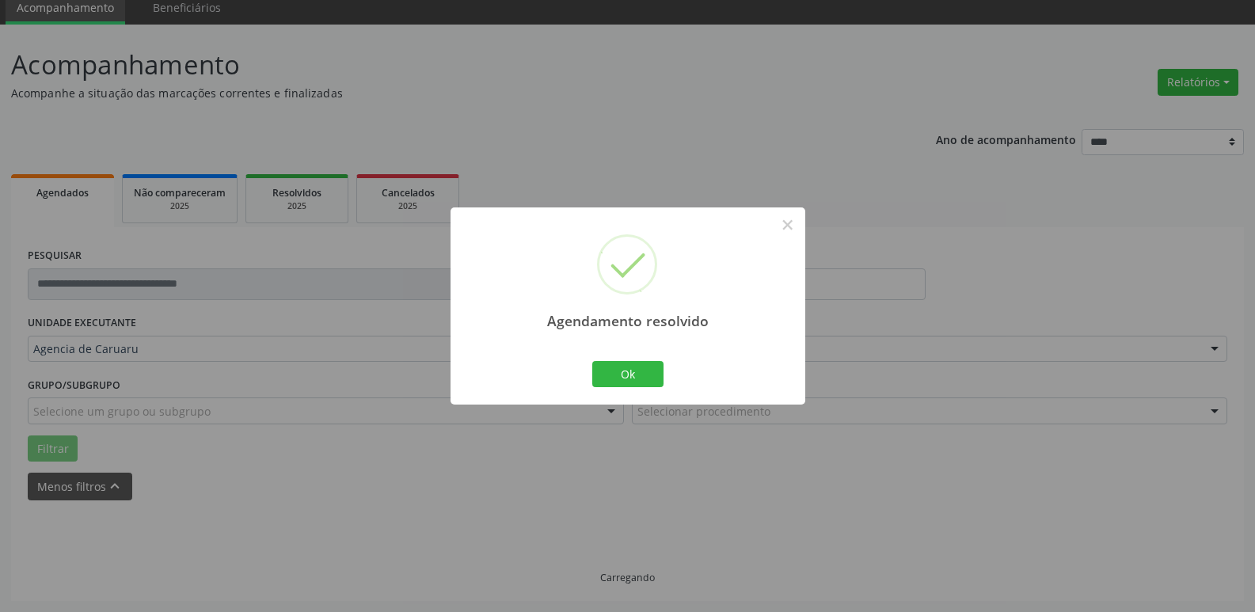
scroll to position [79, 0]
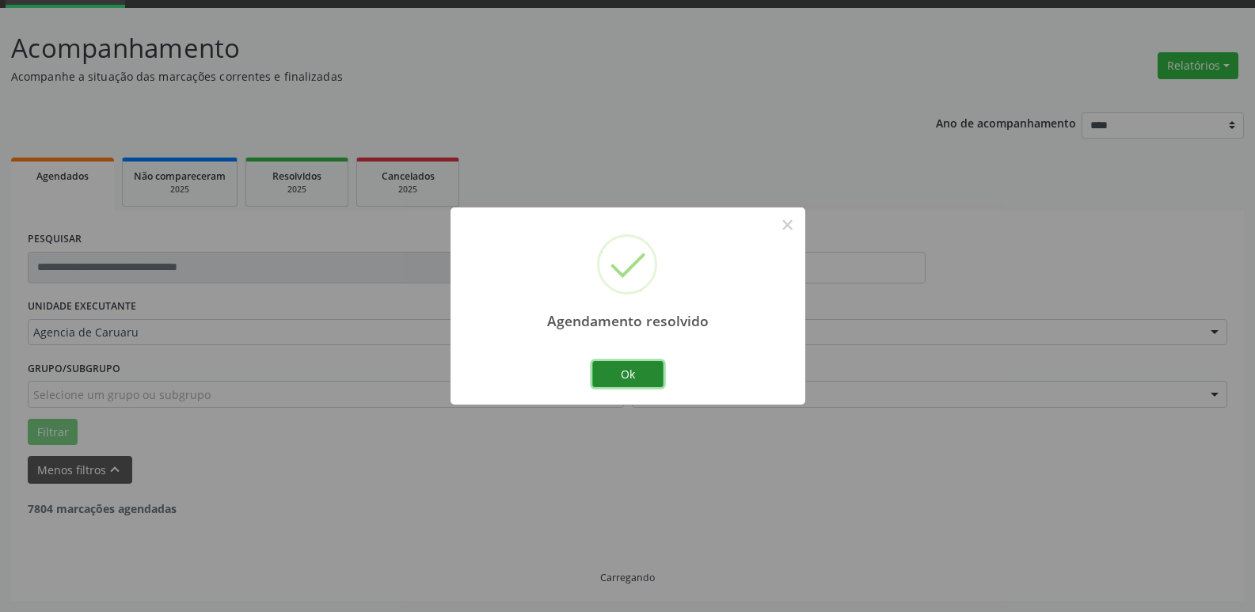
click at [640, 387] on button "Ok" at bounding box center [627, 374] width 71 height 27
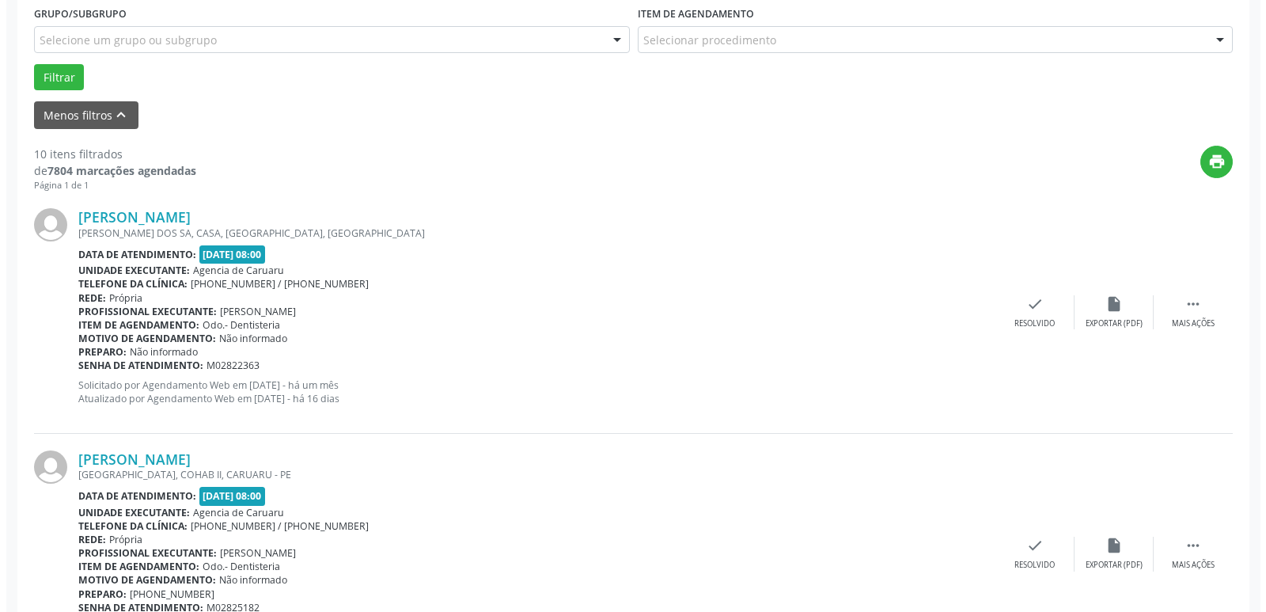
scroll to position [475, 0]
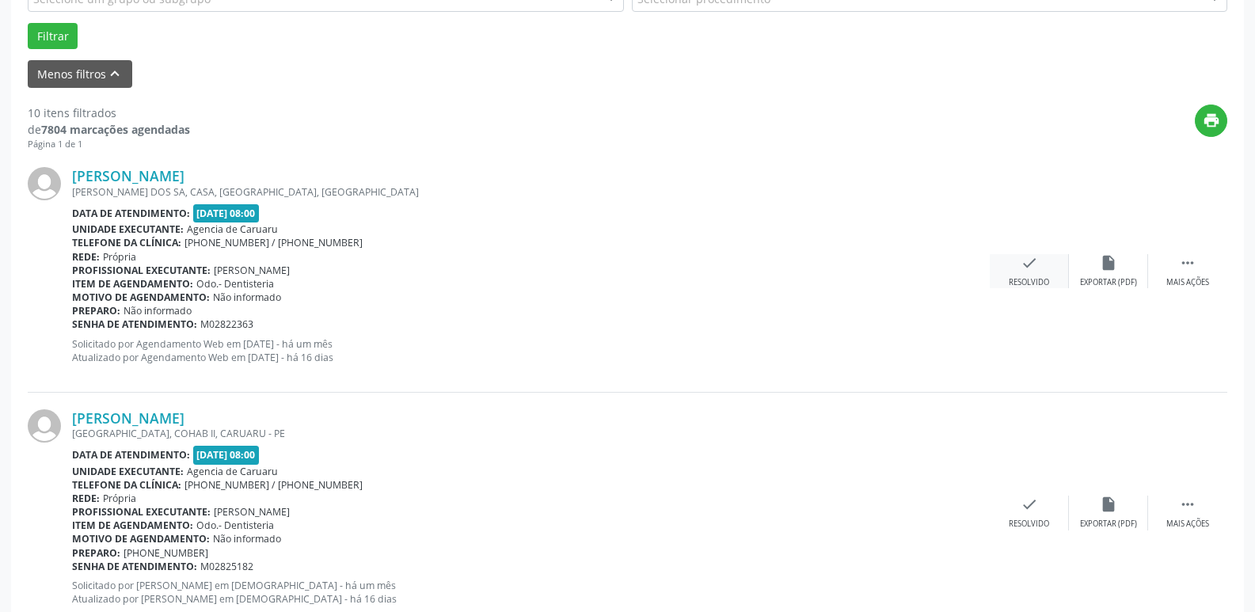
click at [1046, 263] on div "check Resolvido" at bounding box center [1028, 271] width 79 height 34
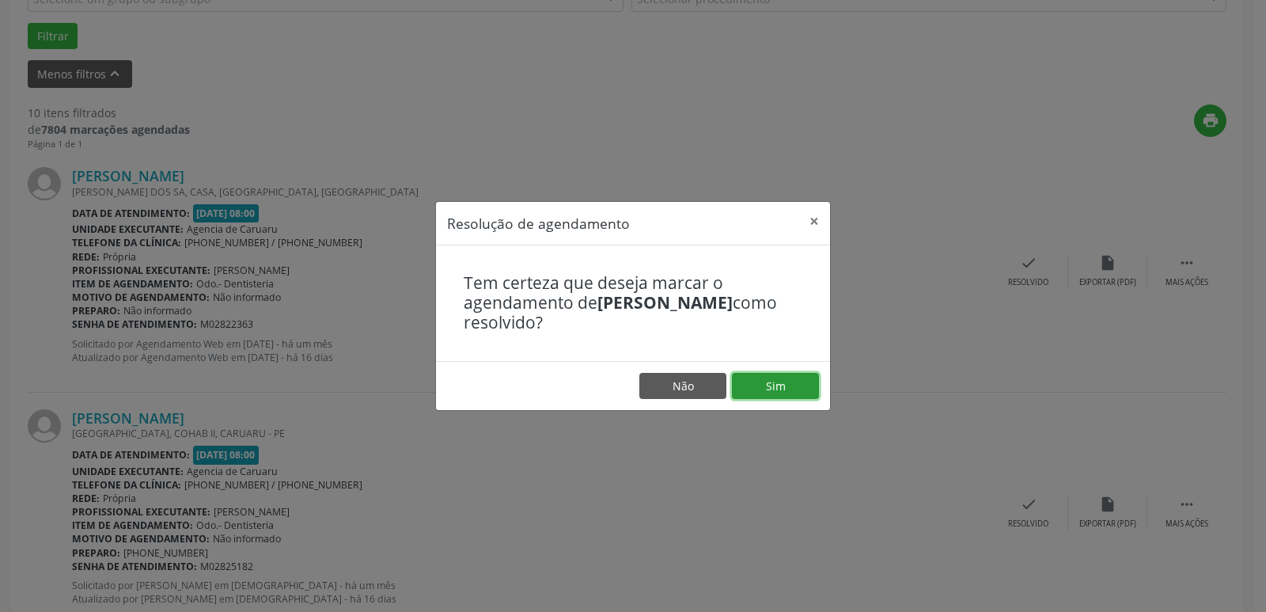
click at [776, 387] on button "Sim" at bounding box center [775, 386] width 87 height 27
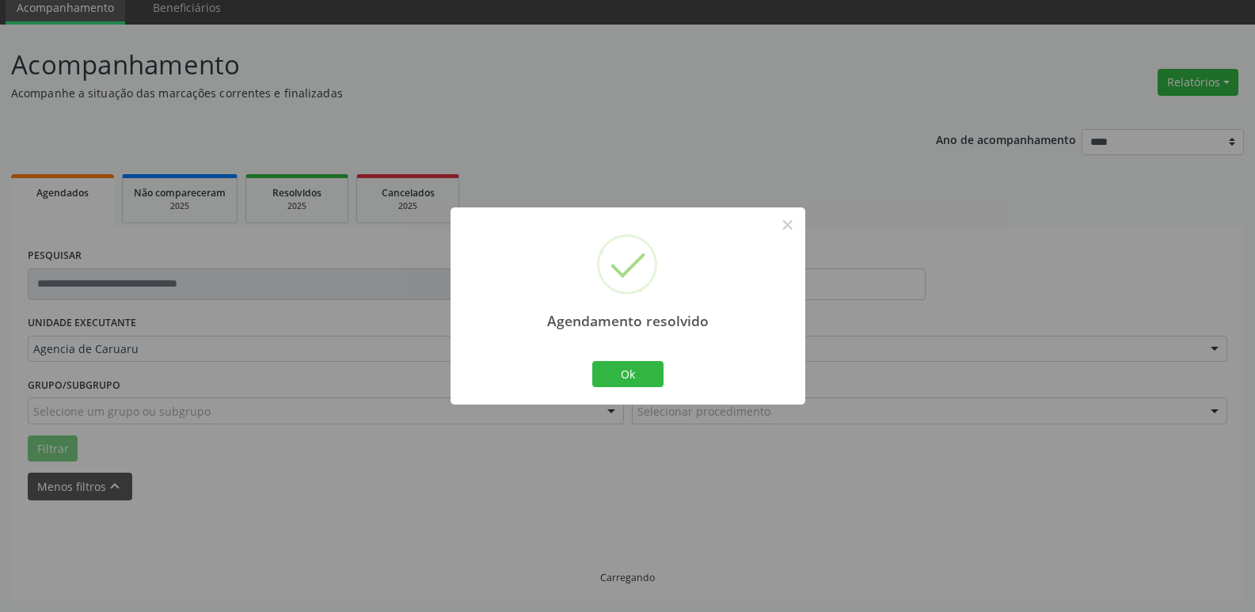
scroll to position [79, 0]
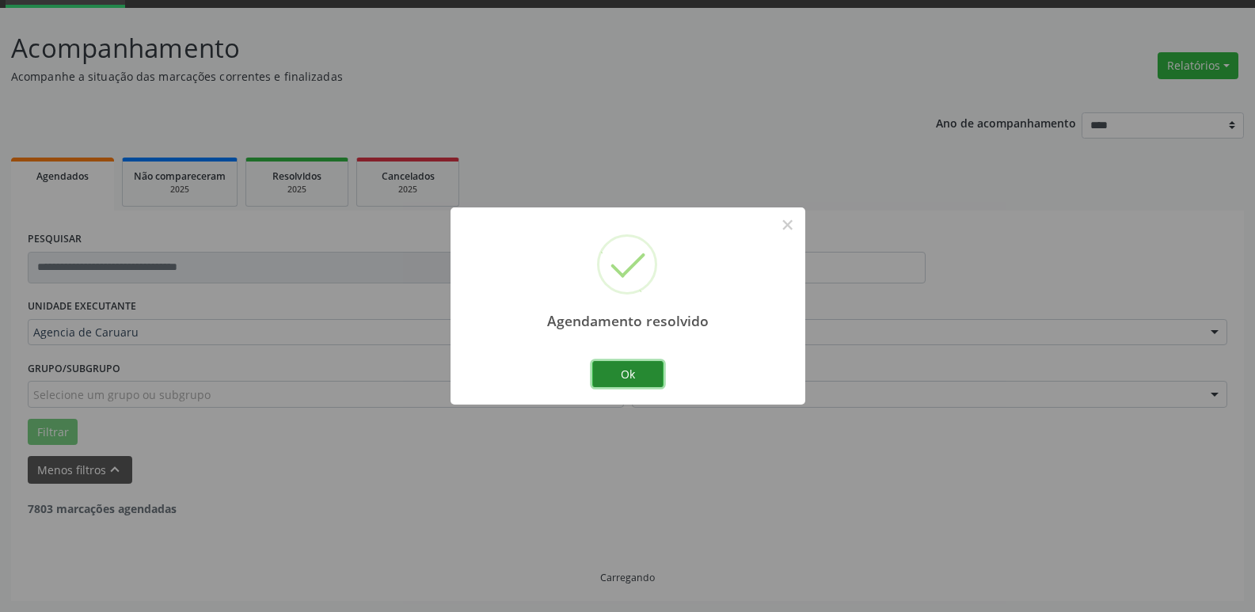
click at [644, 374] on button "Ok" at bounding box center [627, 374] width 71 height 27
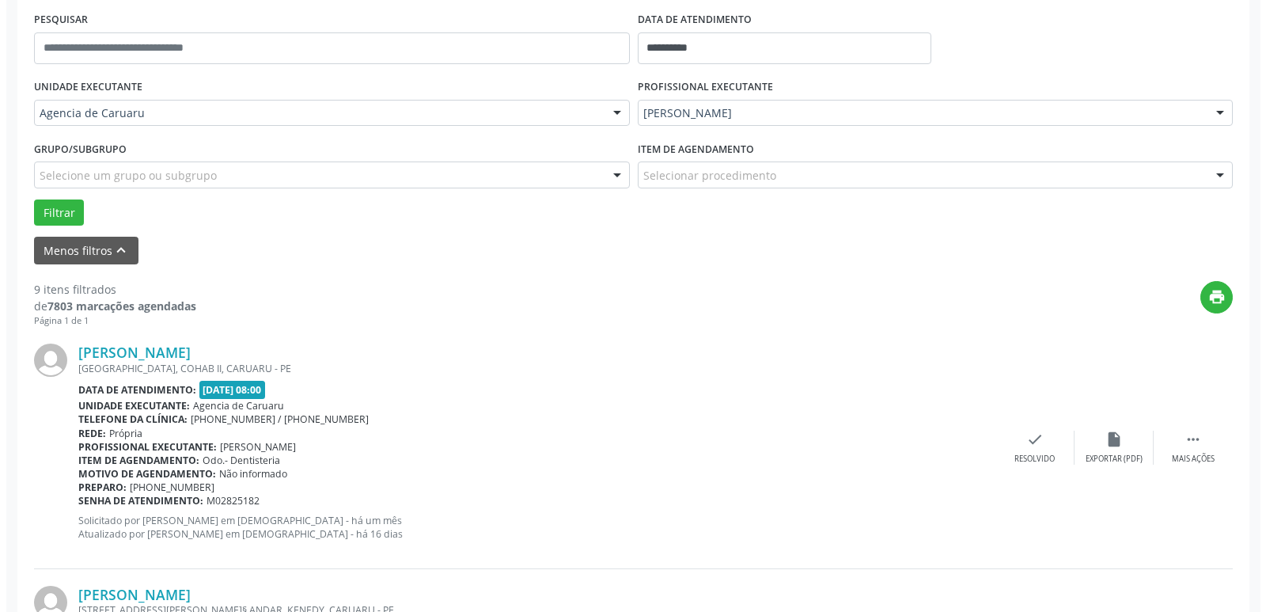
scroll to position [475, 0]
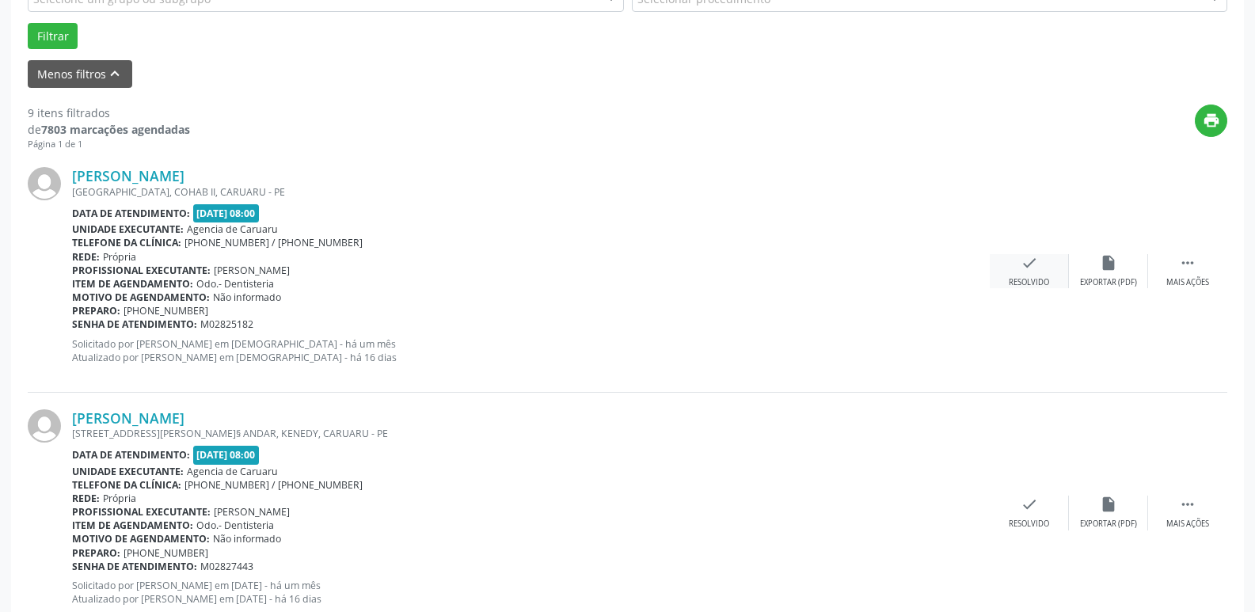
click at [1022, 287] on div "Resolvido" at bounding box center [1028, 282] width 40 height 11
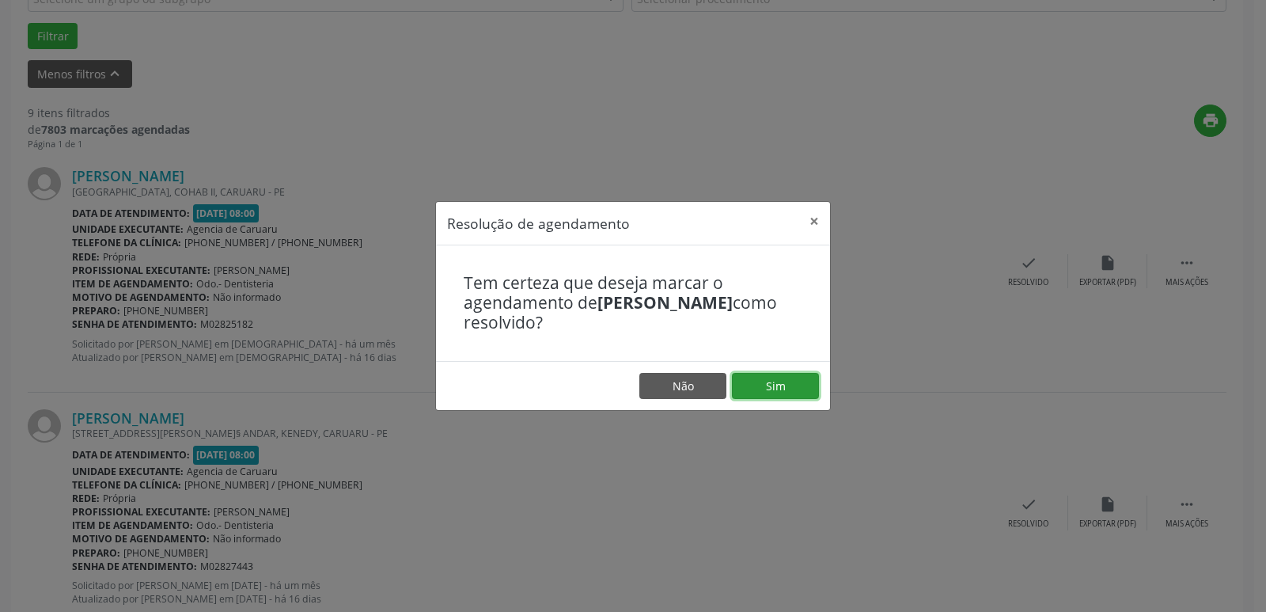
click at [779, 378] on button "Sim" at bounding box center [775, 386] width 87 height 27
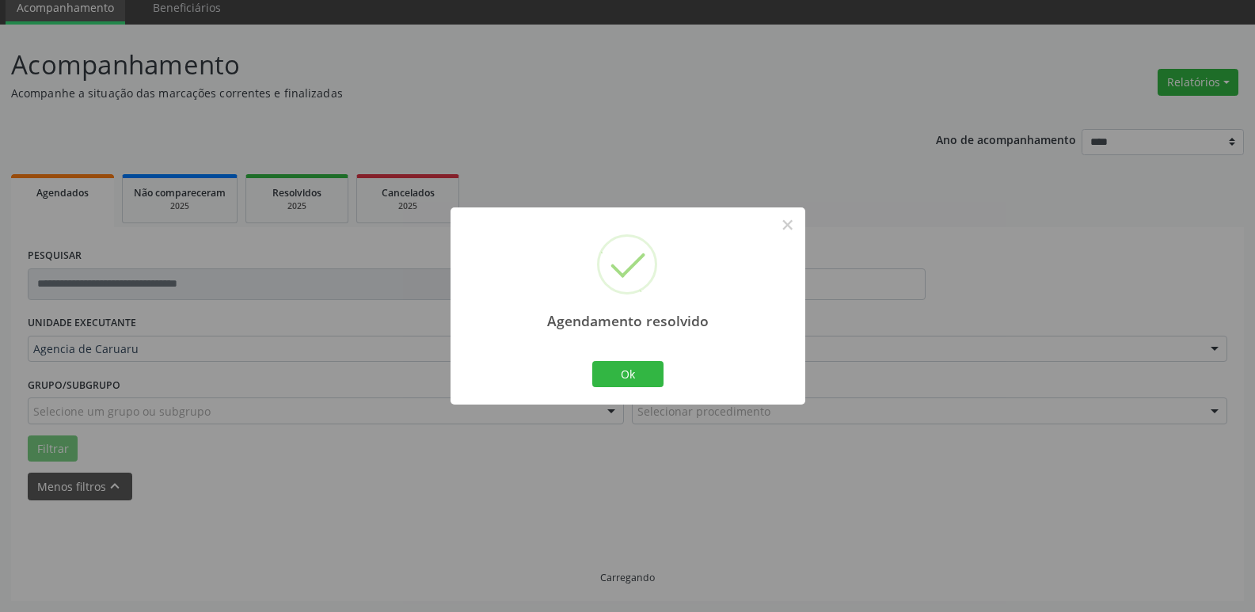
scroll to position [79, 0]
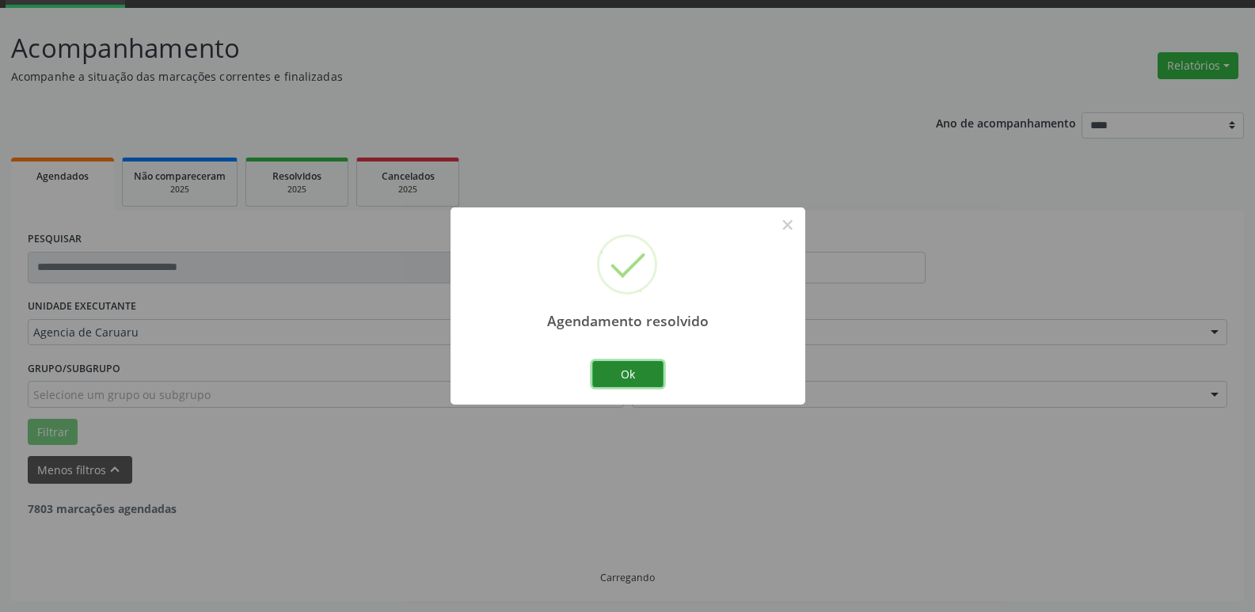
click at [633, 363] on button "Ok" at bounding box center [627, 374] width 71 height 27
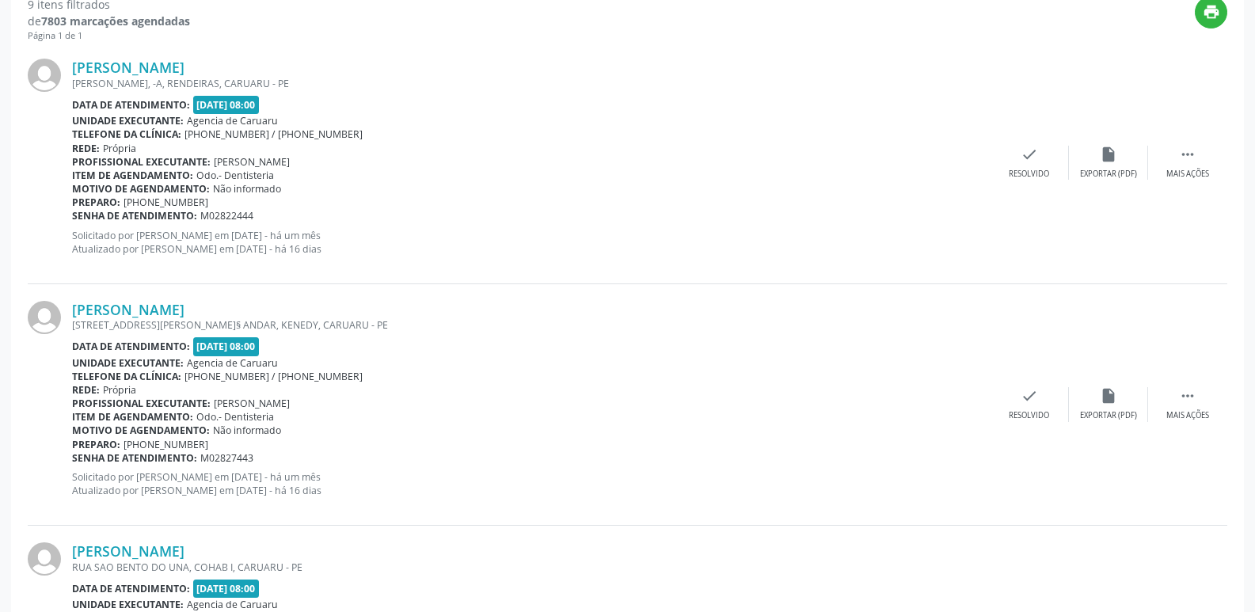
scroll to position [396, 0]
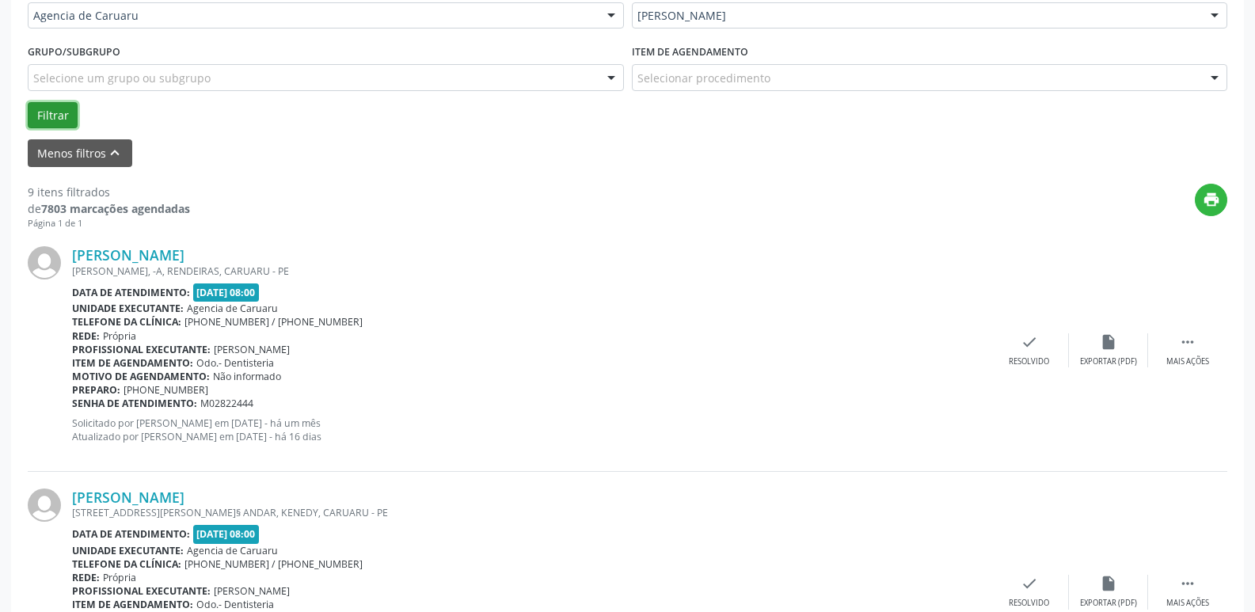
click at [71, 107] on button "Filtrar" at bounding box center [53, 115] width 50 height 27
click at [1024, 353] on div "check Resolvido" at bounding box center [1028, 350] width 79 height 34
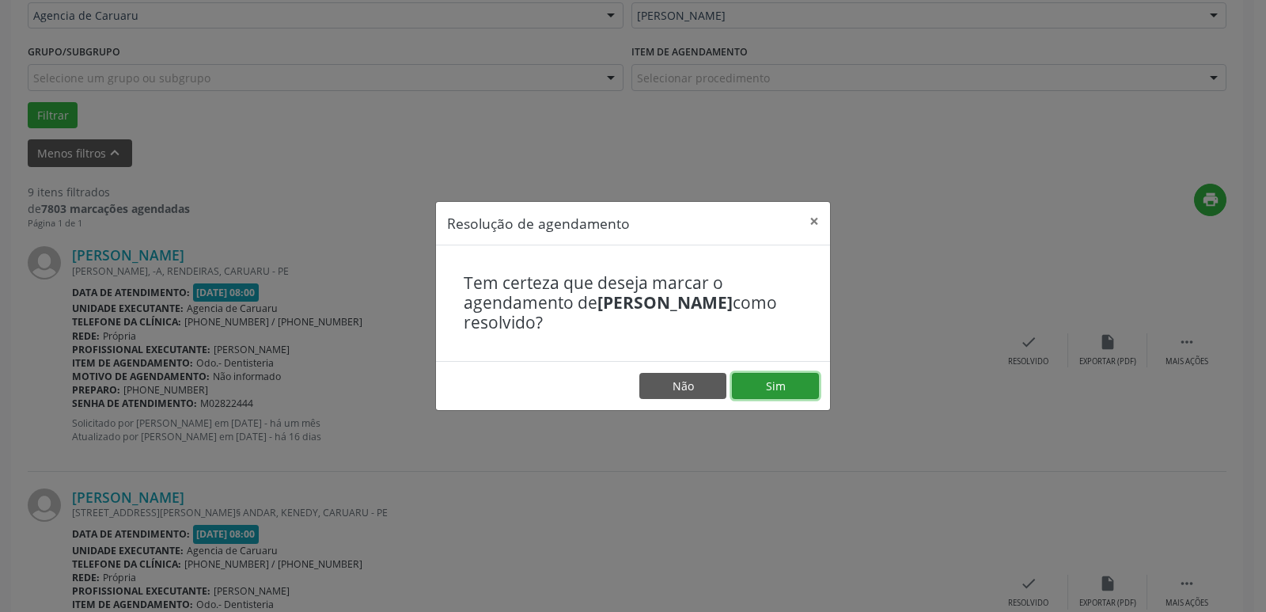
click at [805, 381] on button "Sim" at bounding box center [775, 386] width 87 height 27
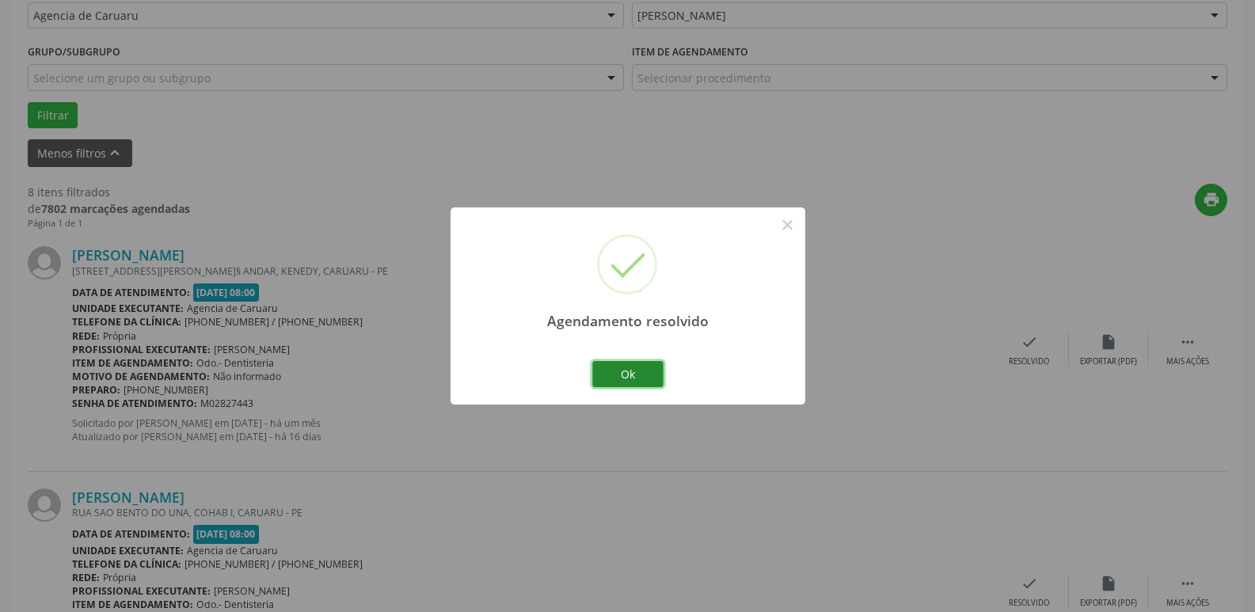
click at [657, 375] on button "Ok" at bounding box center [627, 374] width 71 height 27
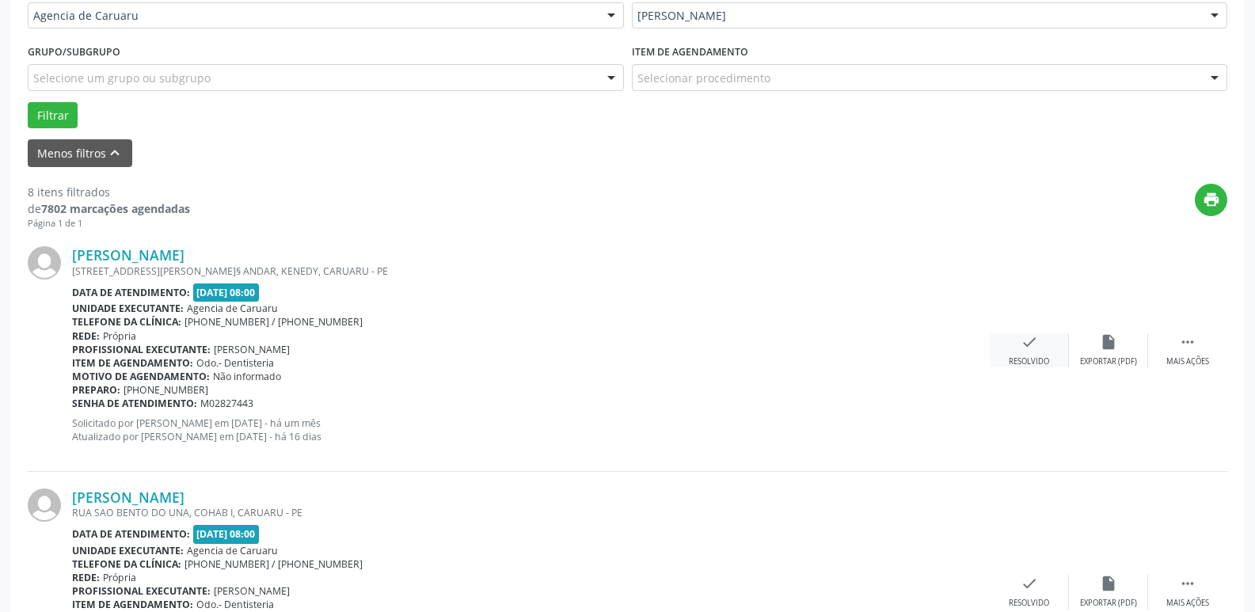
click at [1031, 347] on icon "check" at bounding box center [1028, 341] width 17 height 17
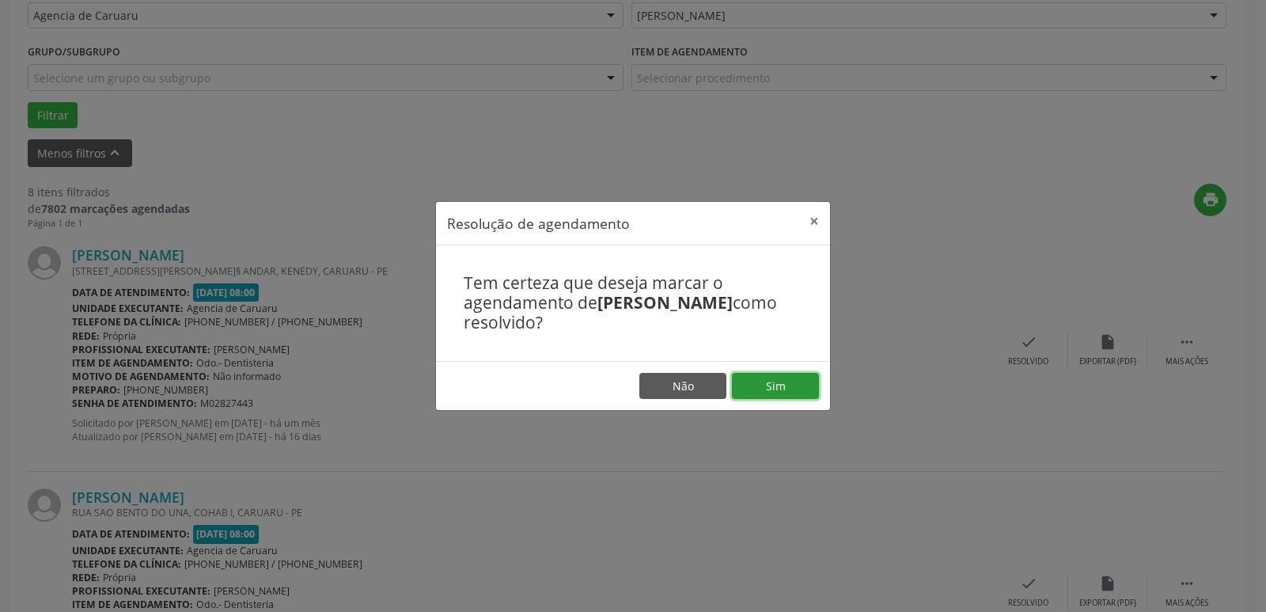
click at [795, 386] on button "Sim" at bounding box center [775, 386] width 87 height 27
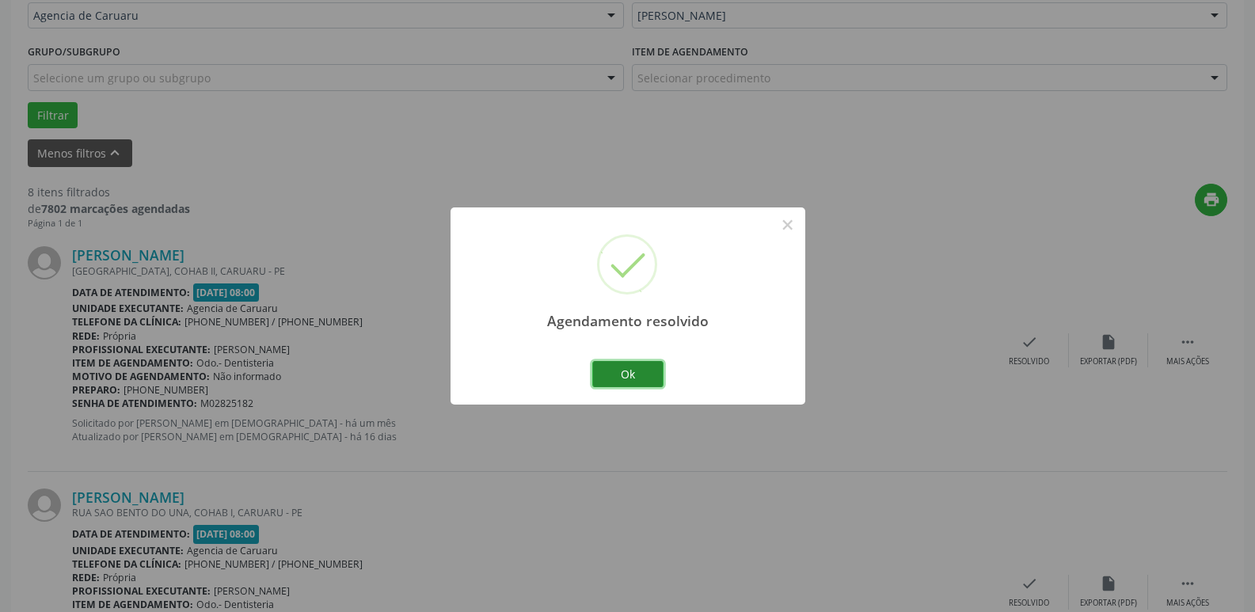
click at [639, 374] on button "Ok" at bounding box center [627, 374] width 71 height 27
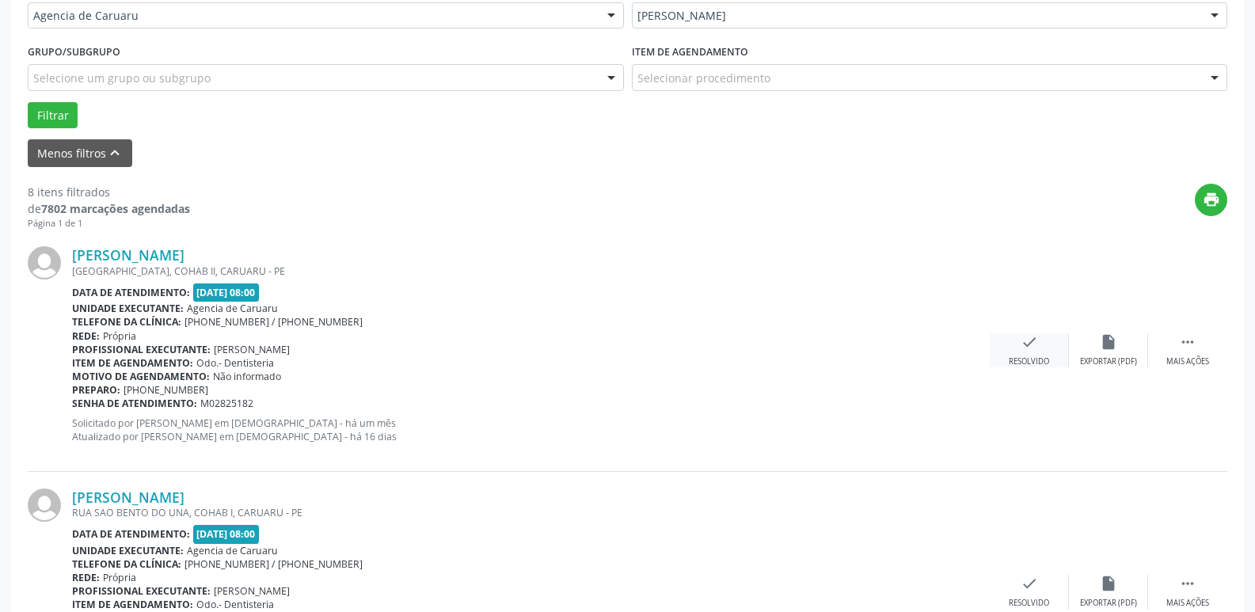
click at [1021, 339] on icon "check" at bounding box center [1028, 341] width 17 height 17
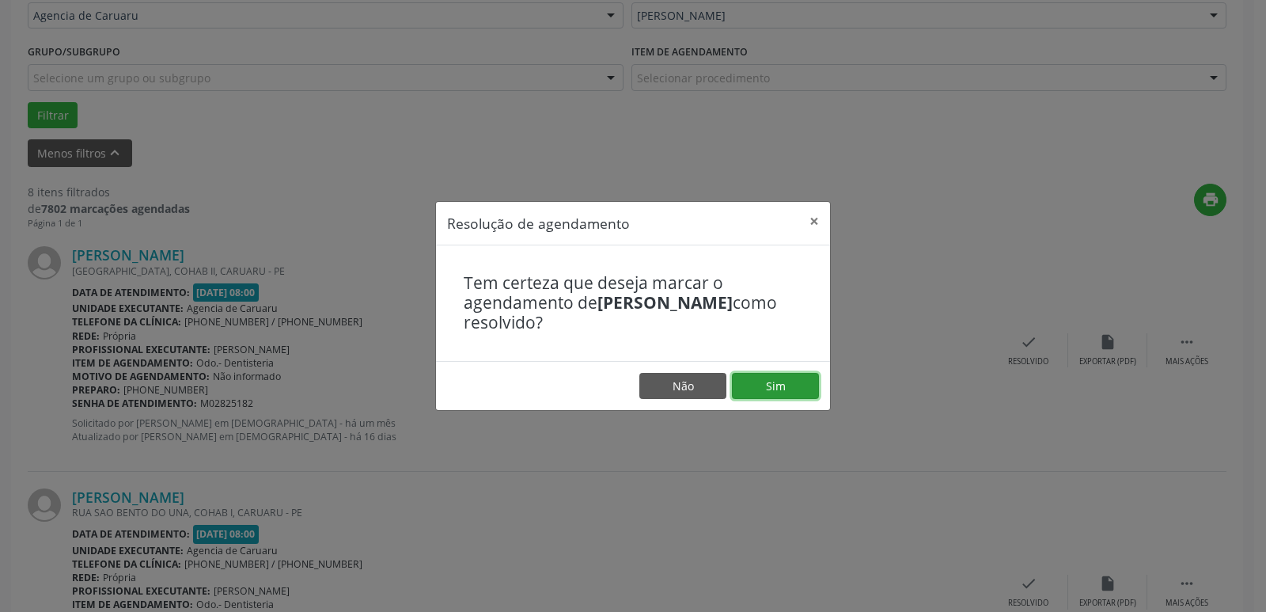
click at [794, 391] on button "Sim" at bounding box center [775, 386] width 87 height 27
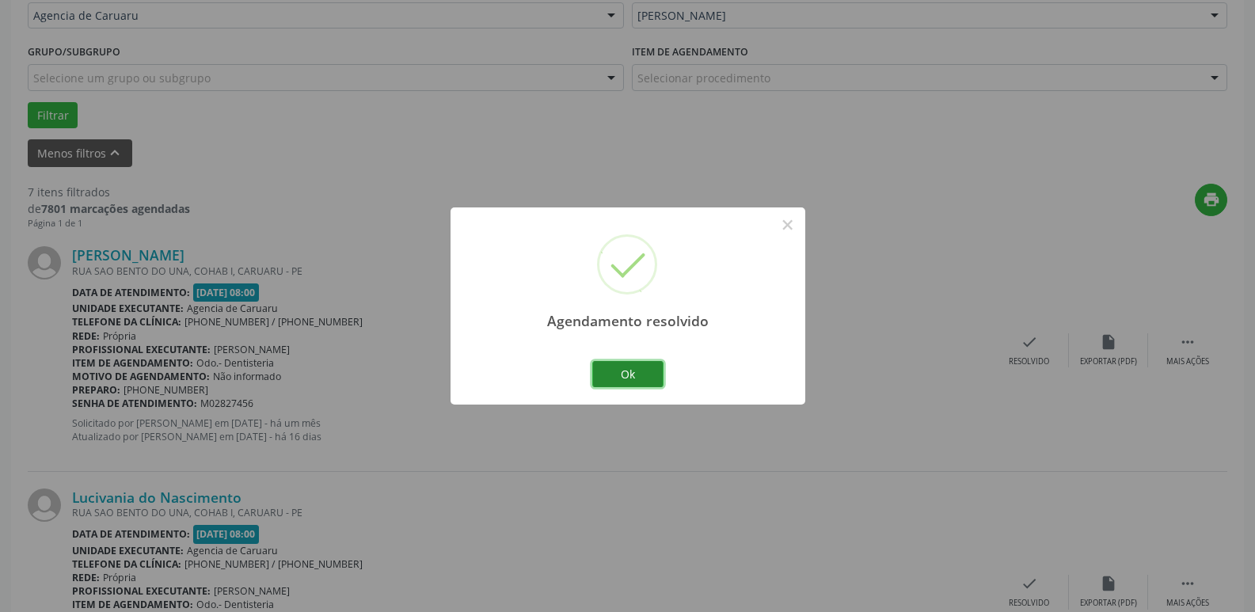
click at [610, 376] on button "Ok" at bounding box center [627, 374] width 71 height 27
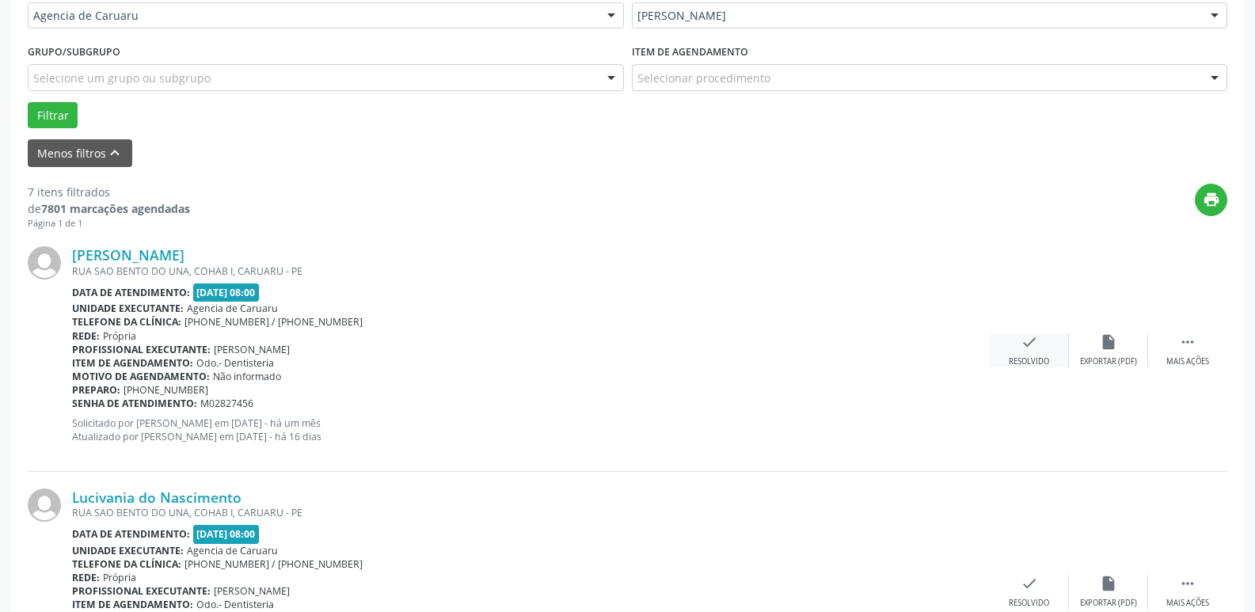
click at [1043, 355] on div "check Resolvido" at bounding box center [1028, 350] width 79 height 34
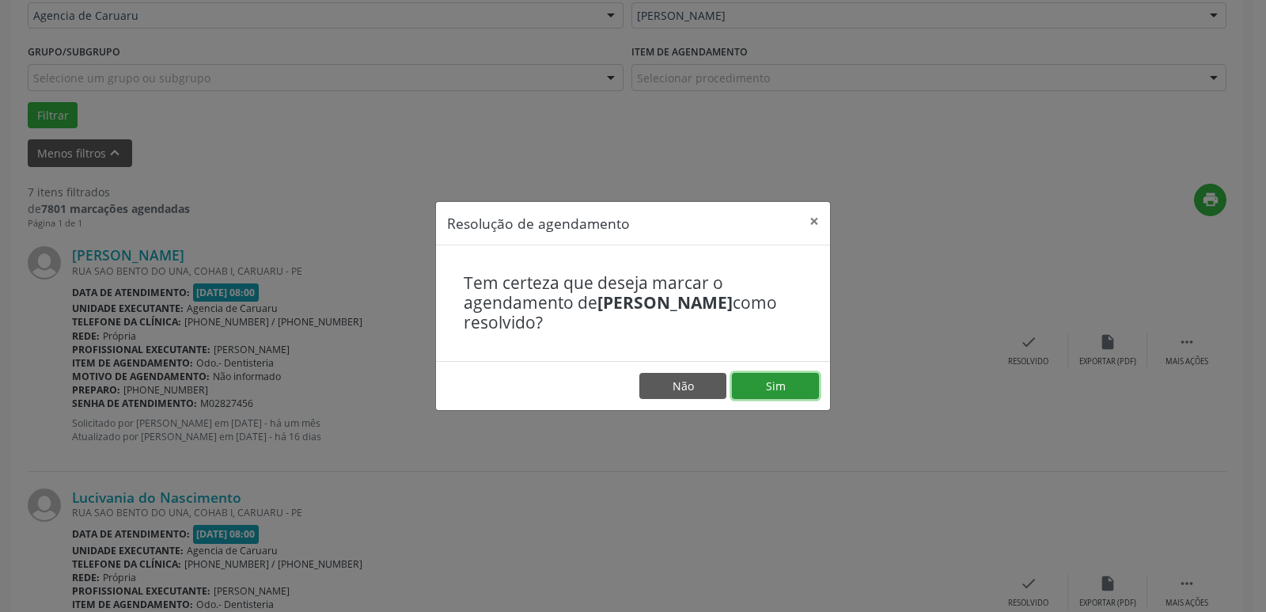
click at [788, 374] on button "Sim" at bounding box center [775, 386] width 87 height 27
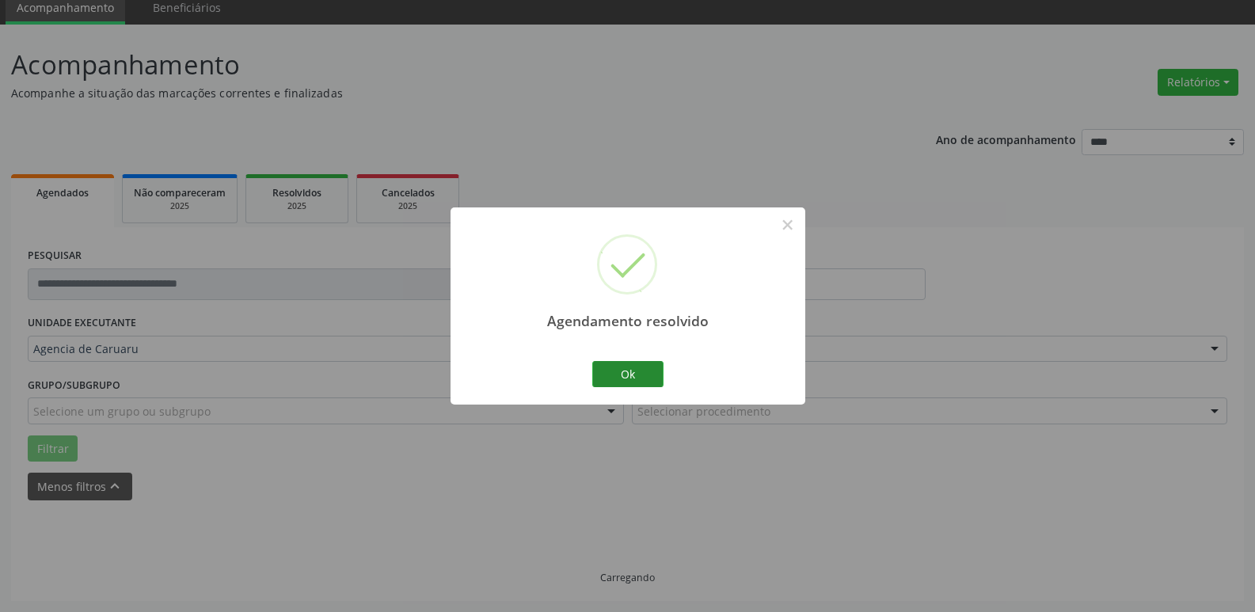
scroll to position [79, 0]
click at [634, 382] on button "Ok" at bounding box center [627, 374] width 71 height 27
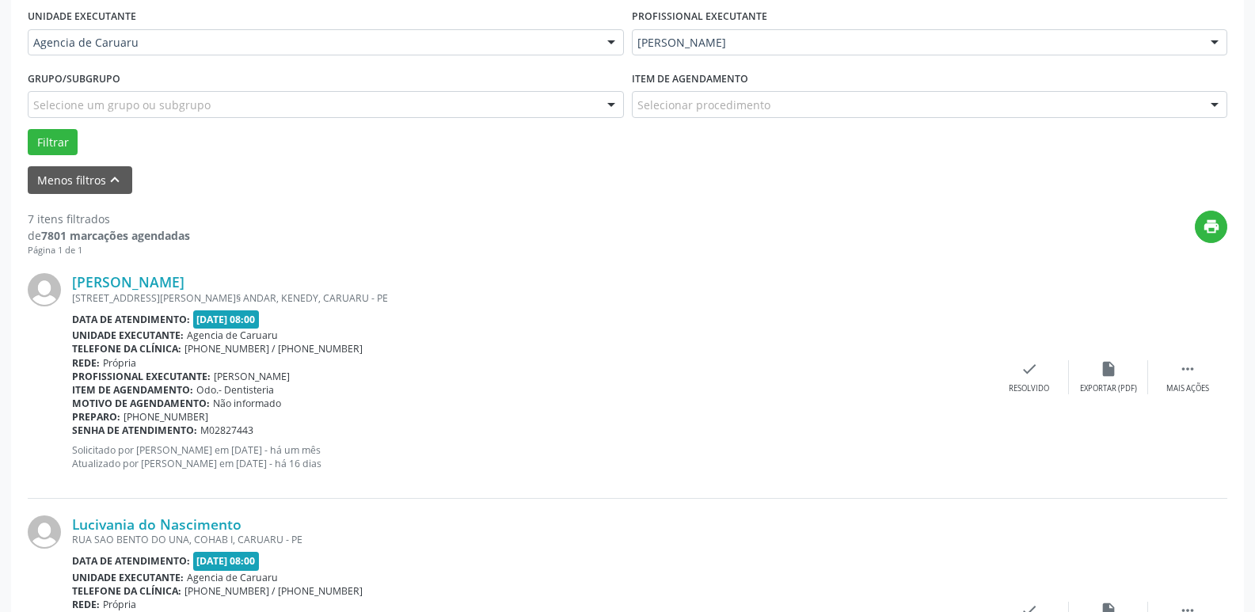
scroll to position [396, 0]
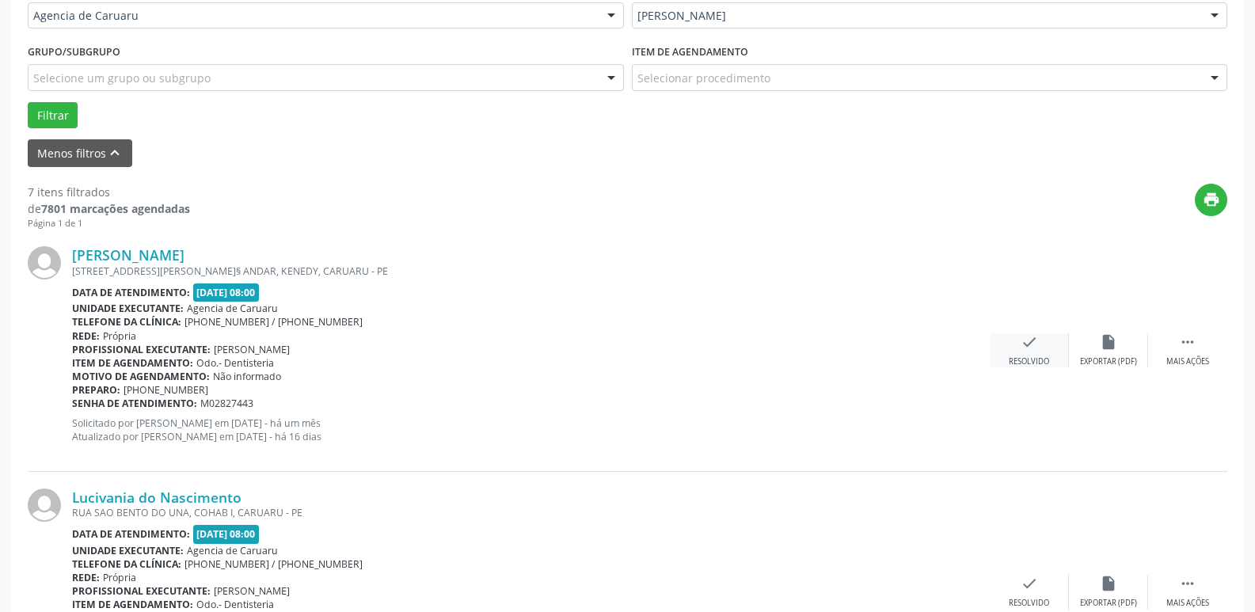
click at [1023, 344] on icon "check" at bounding box center [1028, 341] width 17 height 17
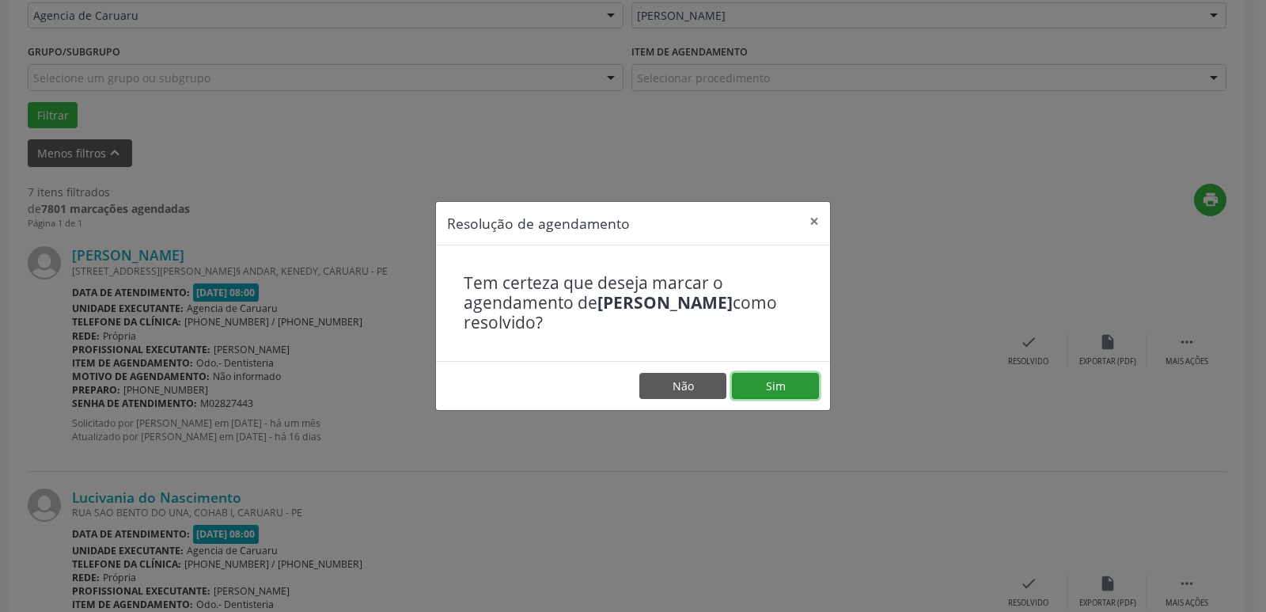
click at [795, 389] on button "Sim" at bounding box center [775, 386] width 87 height 27
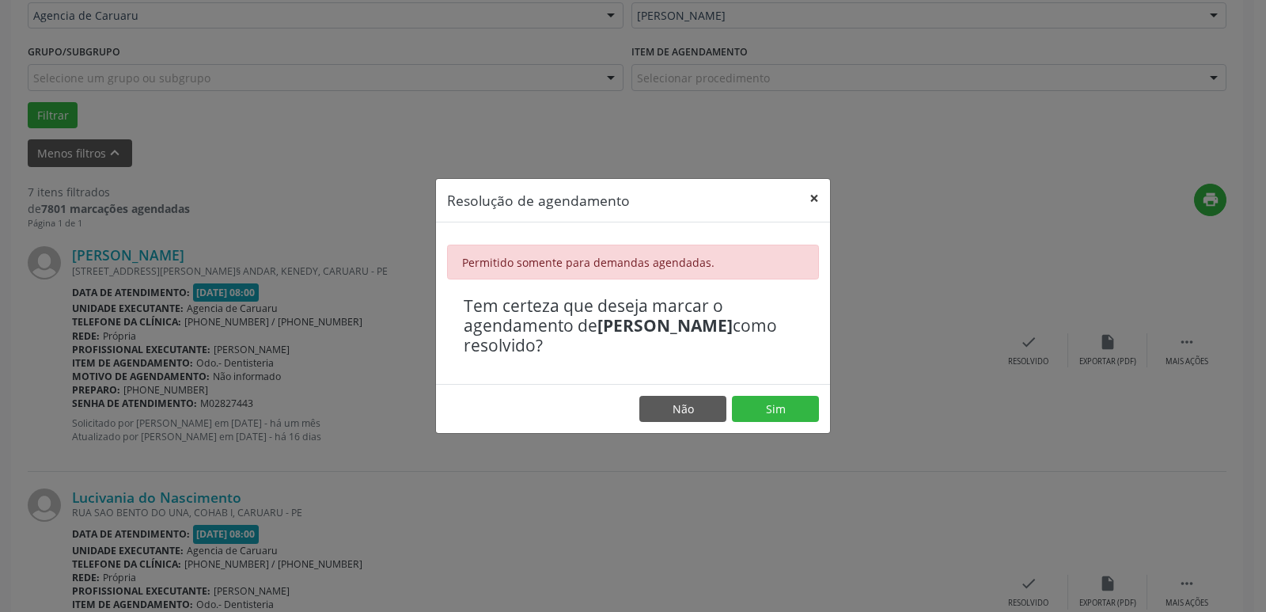
click at [819, 195] on button "×" at bounding box center [815, 198] width 32 height 39
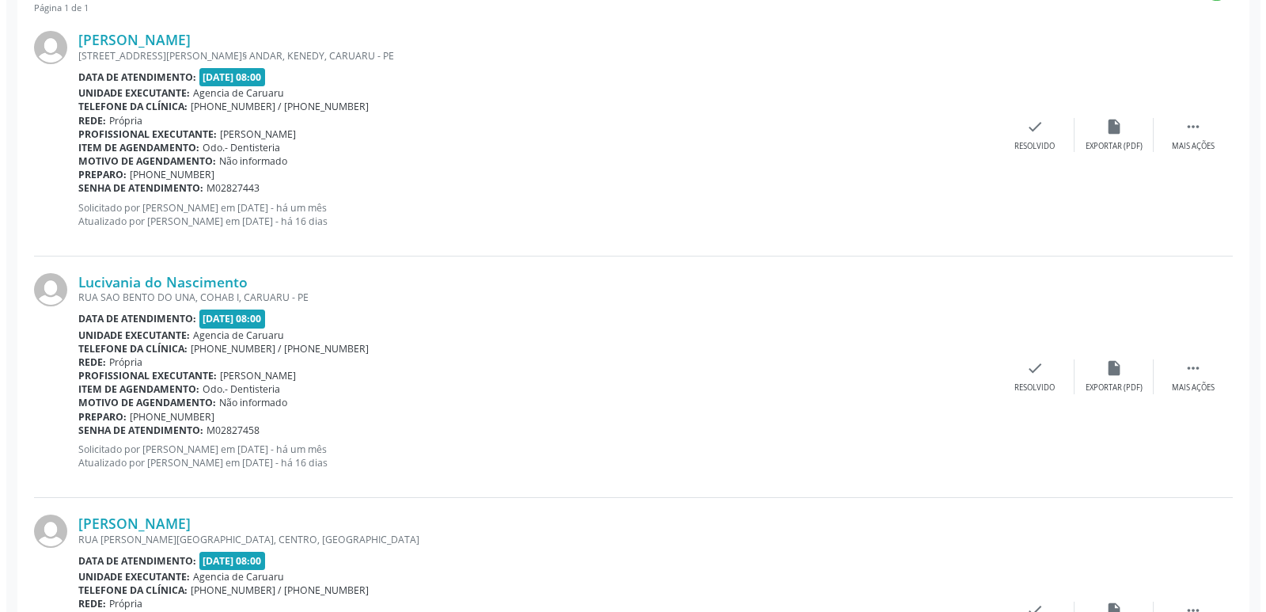
scroll to position [712, 0]
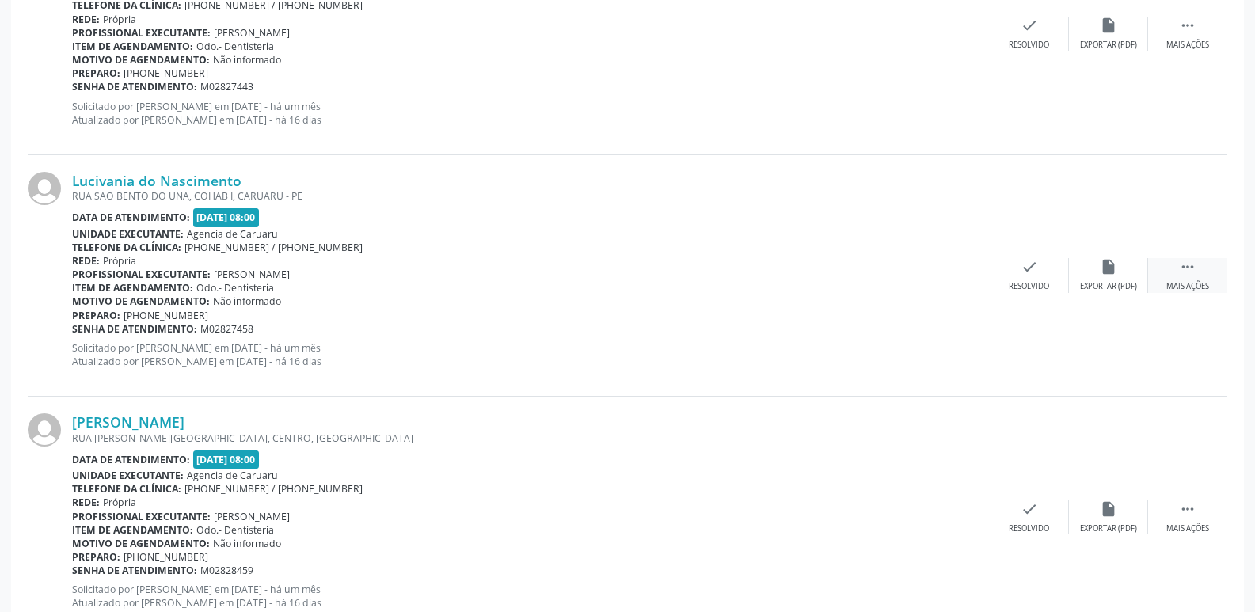
click at [1195, 288] on div "Mais ações" at bounding box center [1187, 286] width 43 height 11
click at [1114, 277] on div "alarm_off Não compareceu" at bounding box center [1108, 275] width 79 height 34
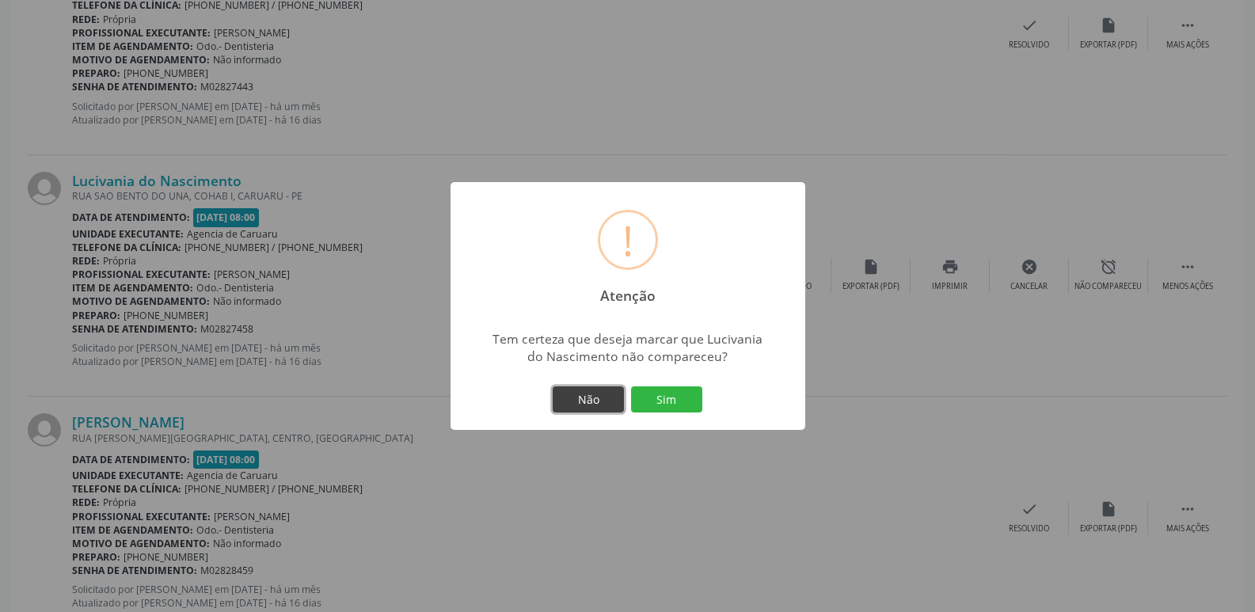
click at [566, 405] on button "Não" at bounding box center [587, 399] width 71 height 27
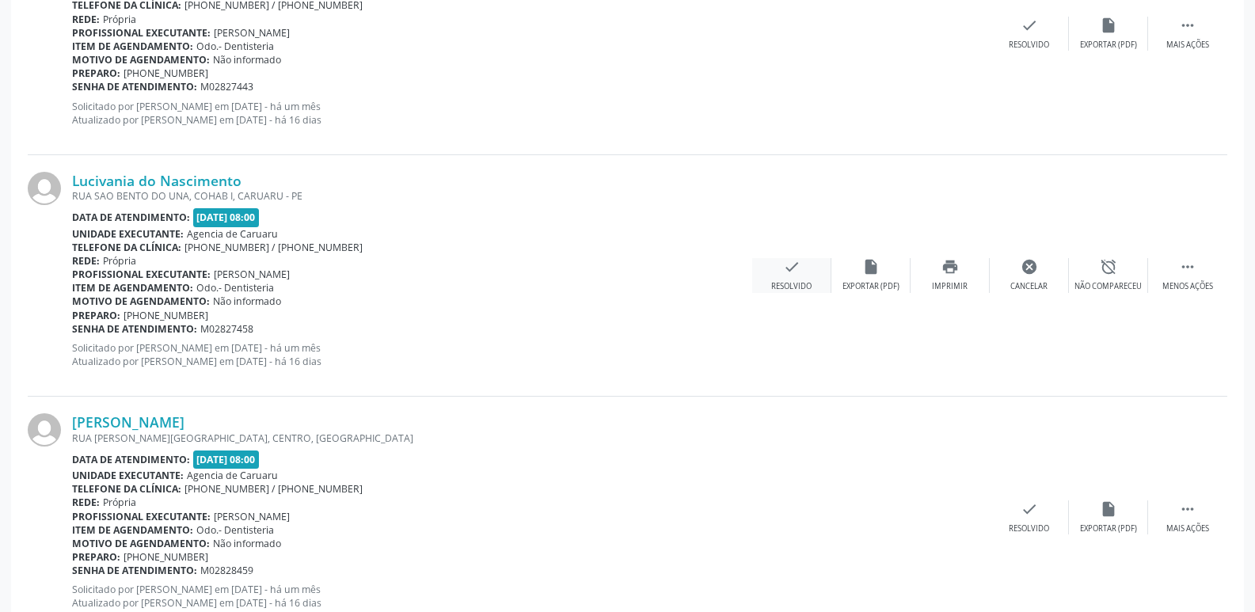
click at [784, 283] on div "Resolvido" at bounding box center [791, 286] width 40 height 11
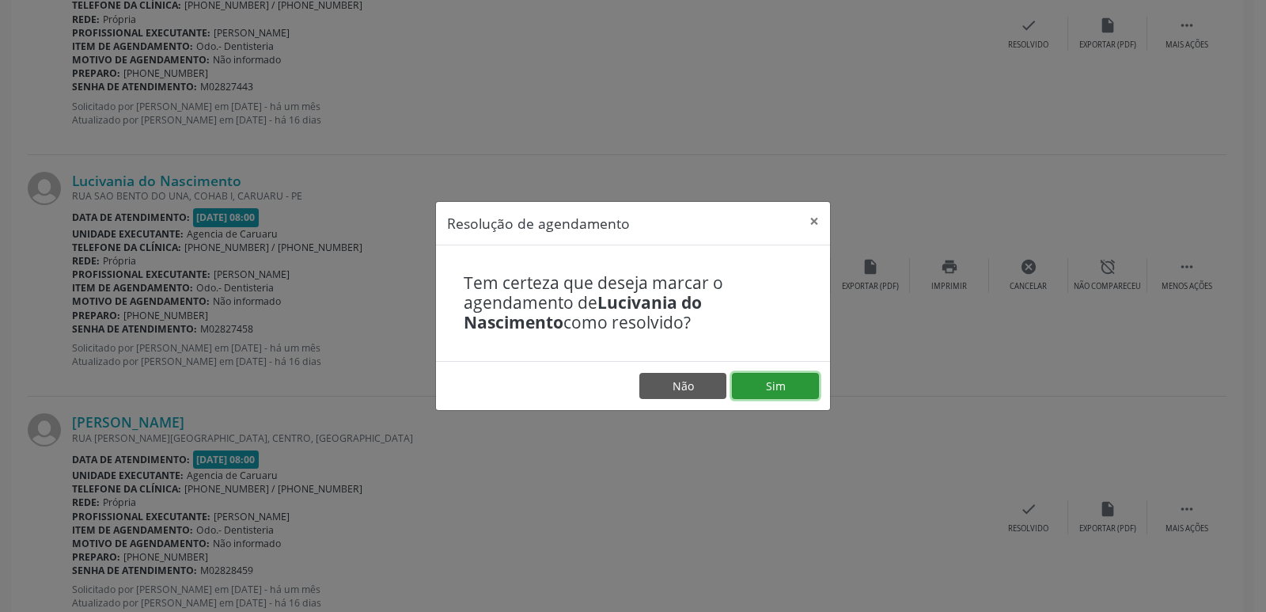
click at [767, 378] on button "Sim" at bounding box center [775, 386] width 87 height 27
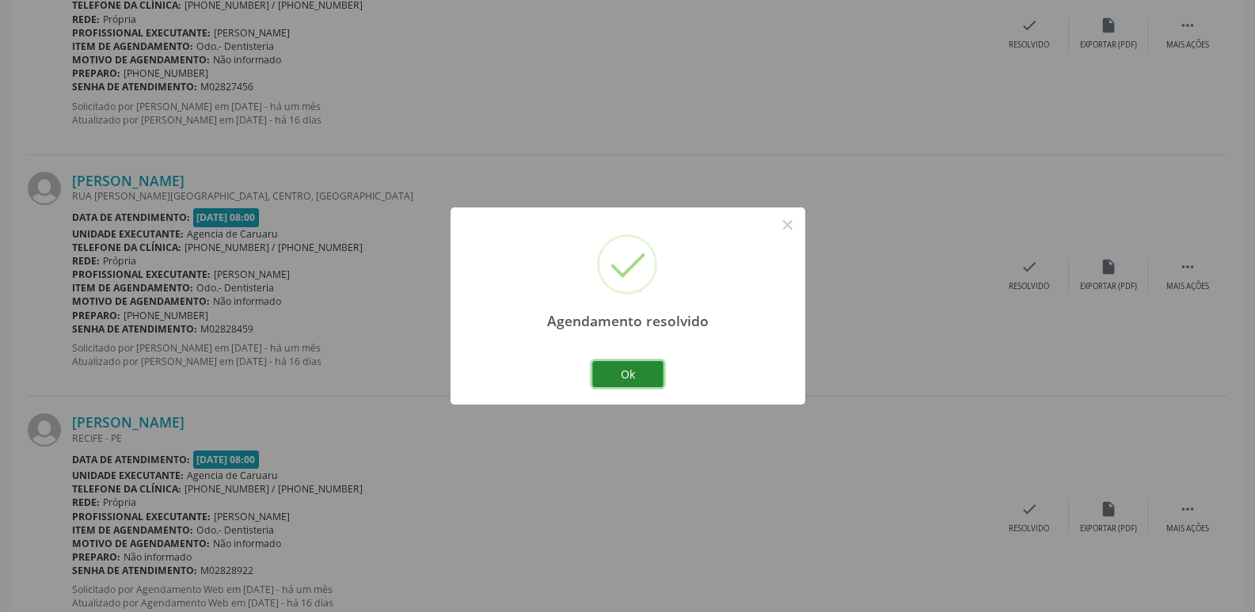
click at [641, 365] on button "Ok" at bounding box center [627, 374] width 71 height 27
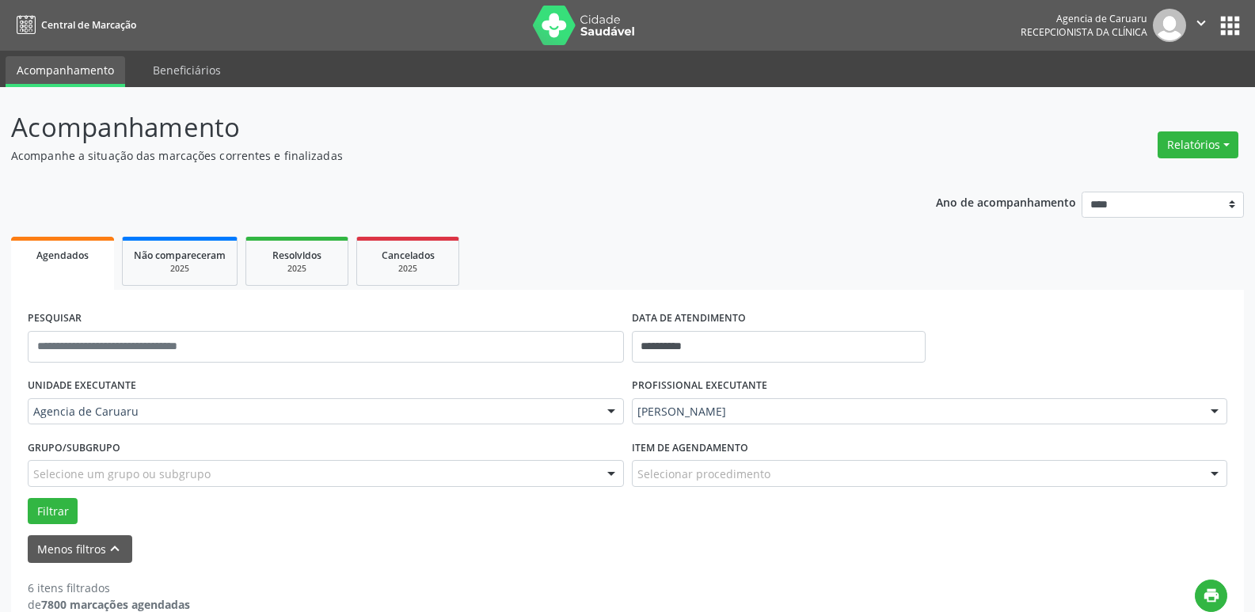
scroll to position [396, 0]
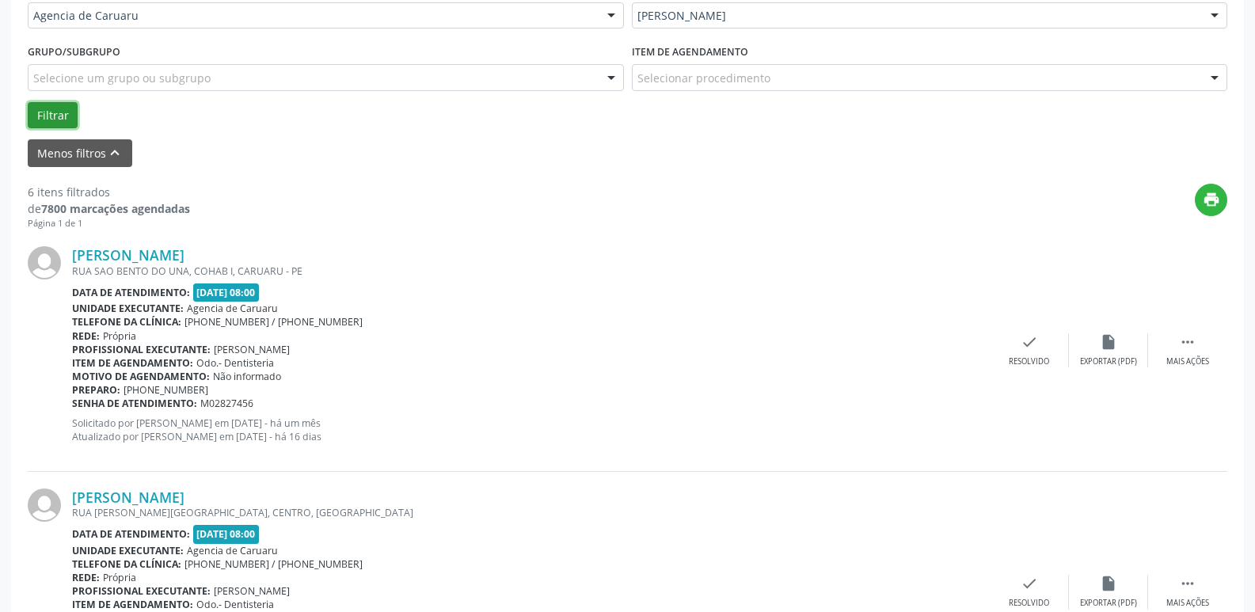
click at [51, 112] on button "Filtrar" at bounding box center [53, 115] width 50 height 27
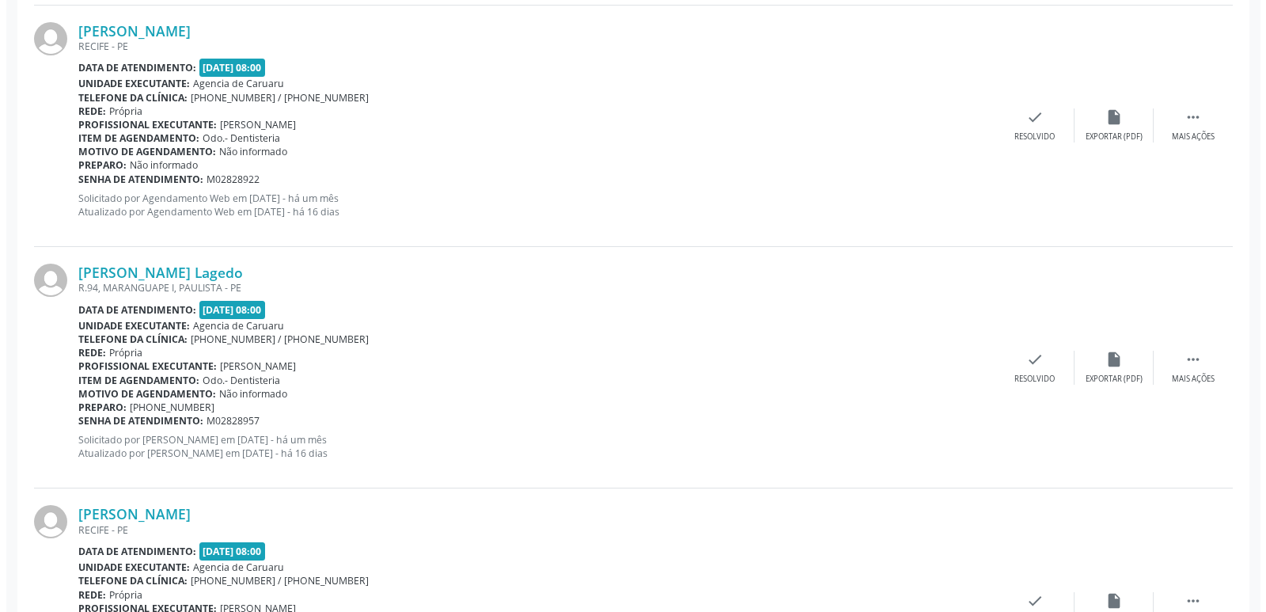
scroll to position [1733, 0]
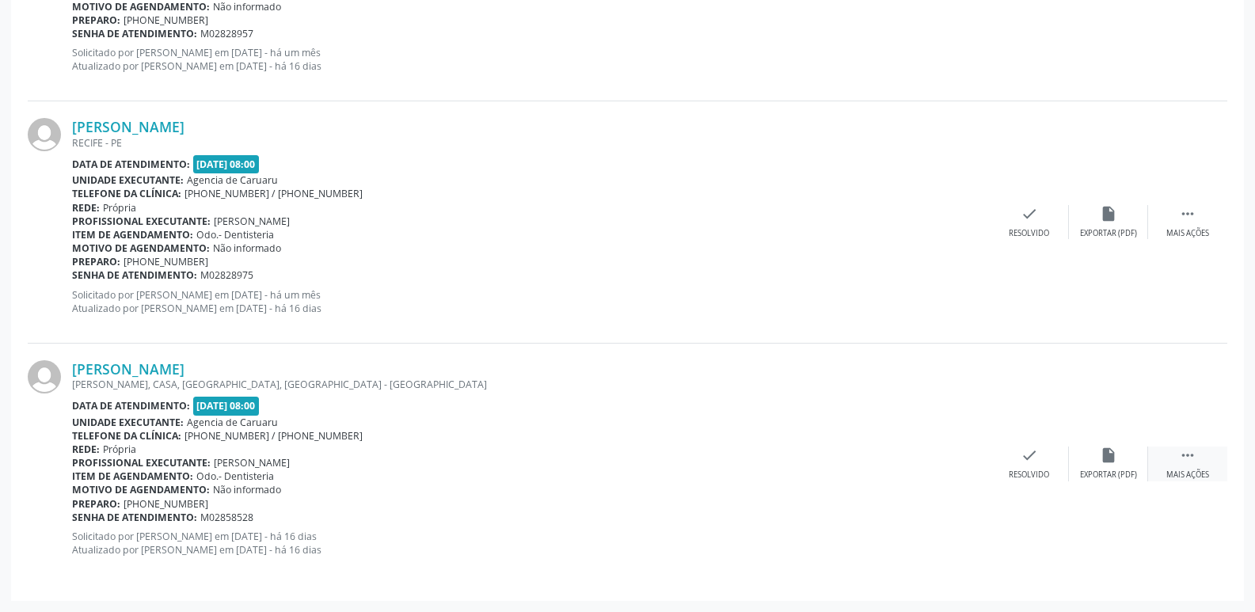
click at [1194, 470] on div "Mais ações" at bounding box center [1187, 474] width 43 height 11
click at [803, 472] on div "Resolvido" at bounding box center [791, 474] width 40 height 11
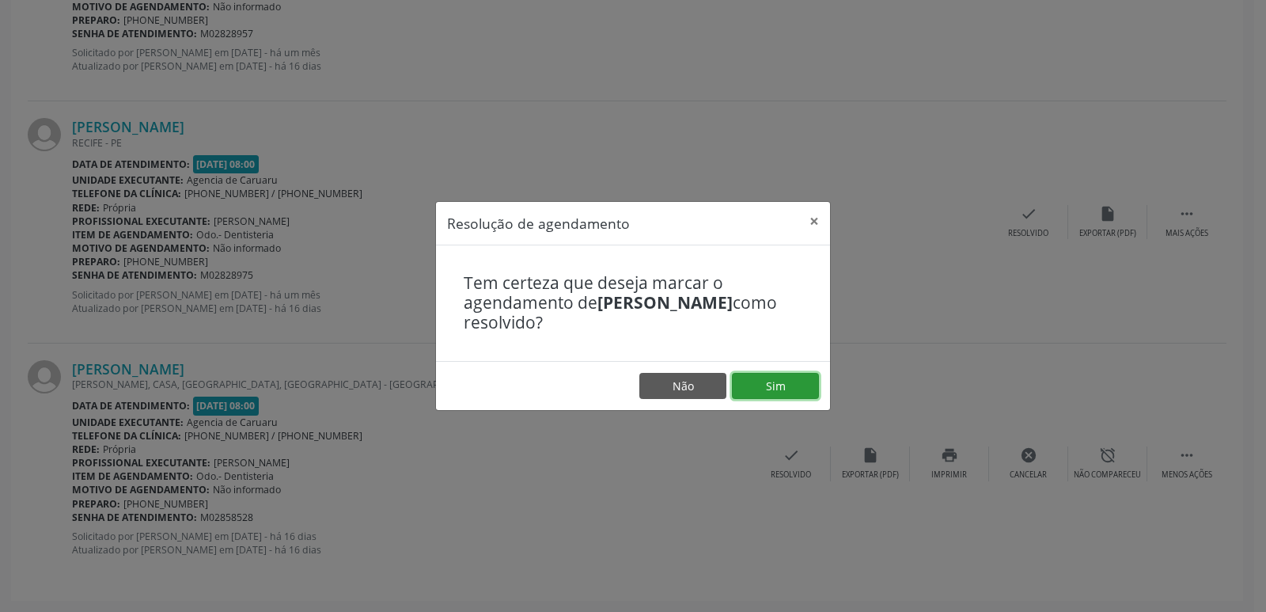
click at [776, 377] on button "Sim" at bounding box center [775, 386] width 87 height 27
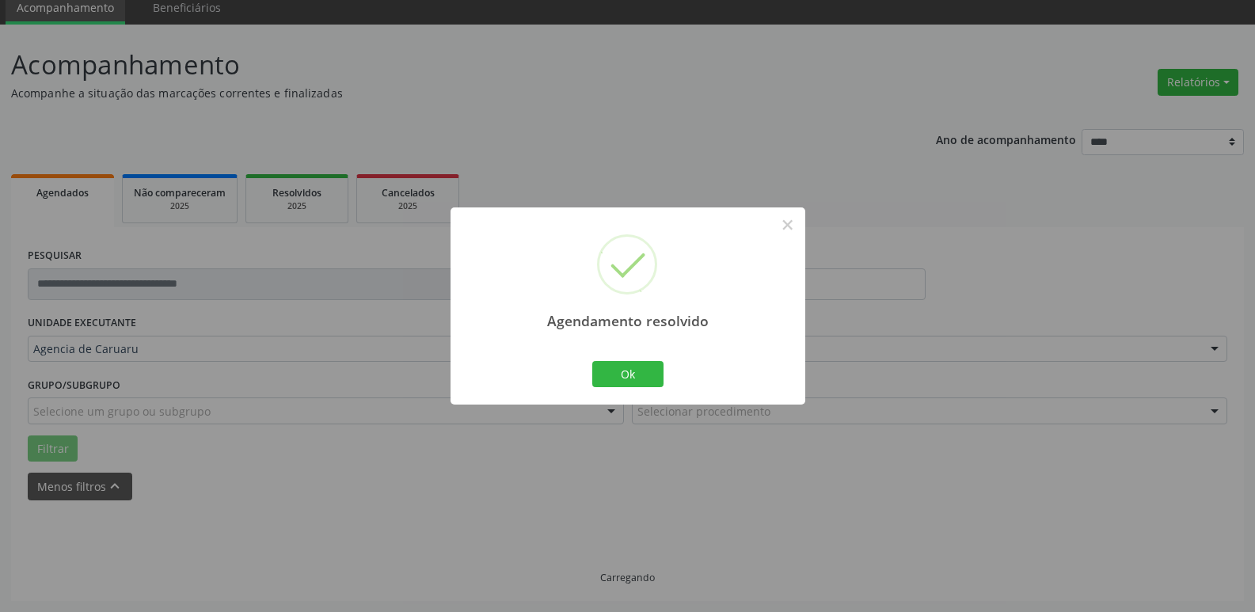
scroll to position [79, 0]
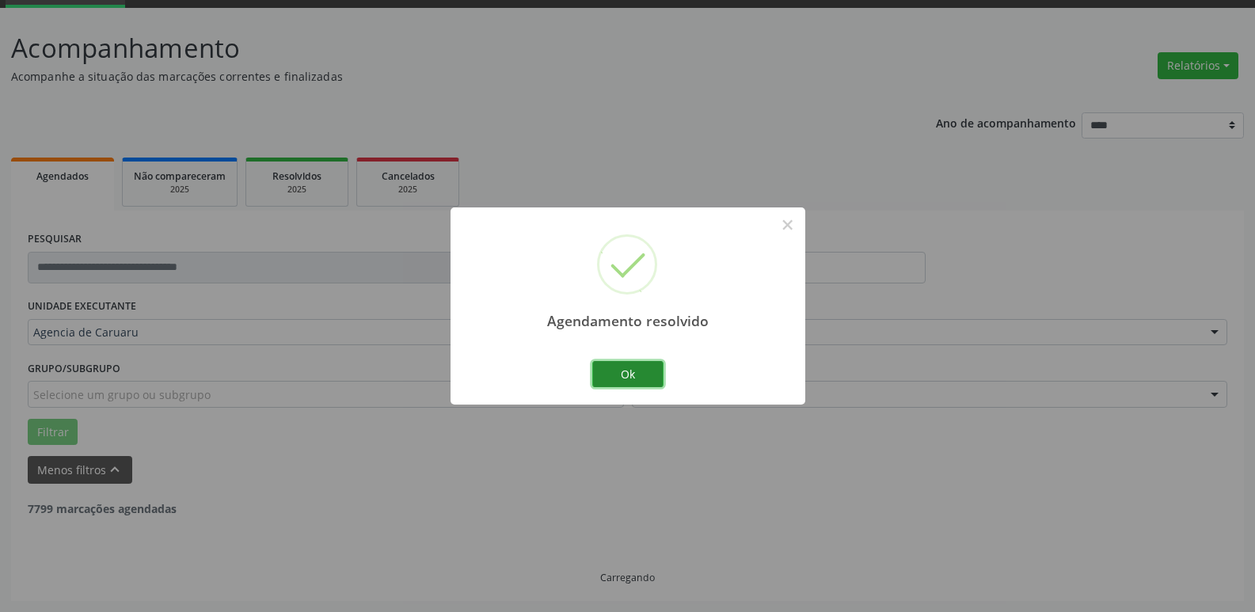
click at [640, 370] on button "Ok" at bounding box center [627, 374] width 71 height 27
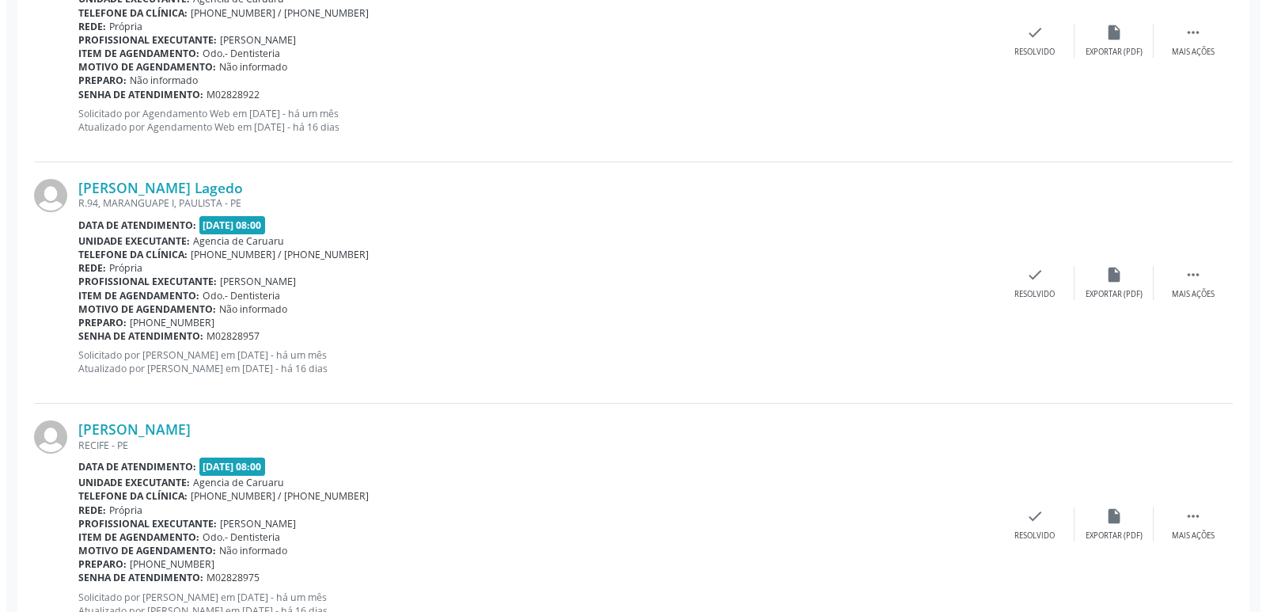
scroll to position [1491, 0]
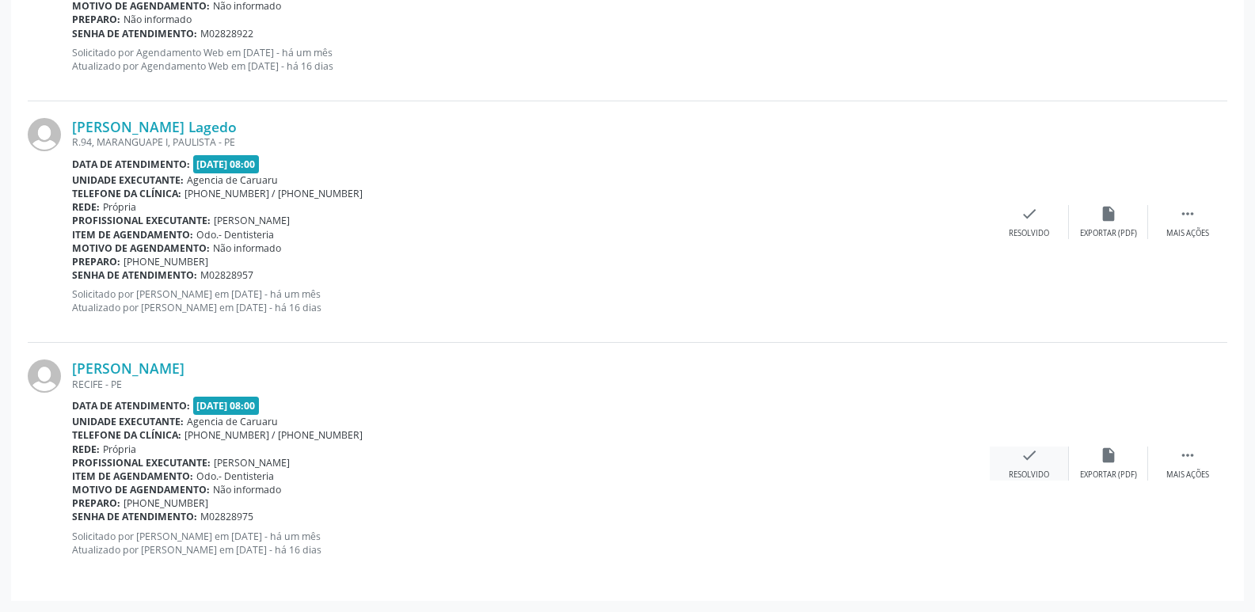
click at [1016, 462] on div "check Resolvido" at bounding box center [1028, 463] width 79 height 34
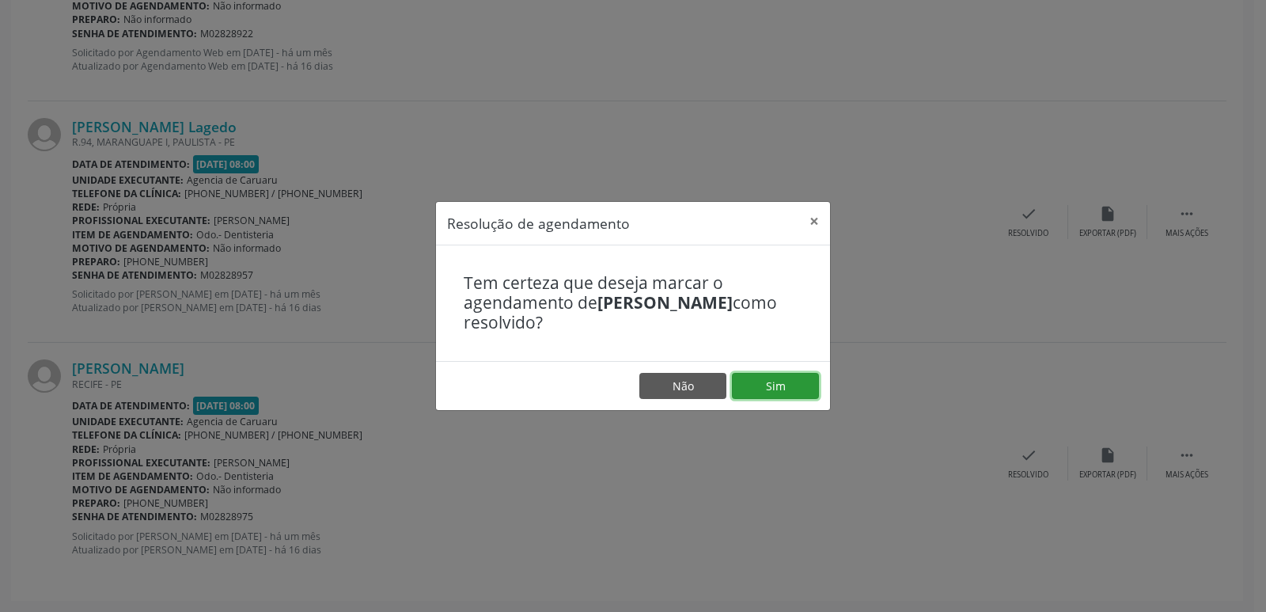
click at [785, 382] on button "Sim" at bounding box center [775, 386] width 87 height 27
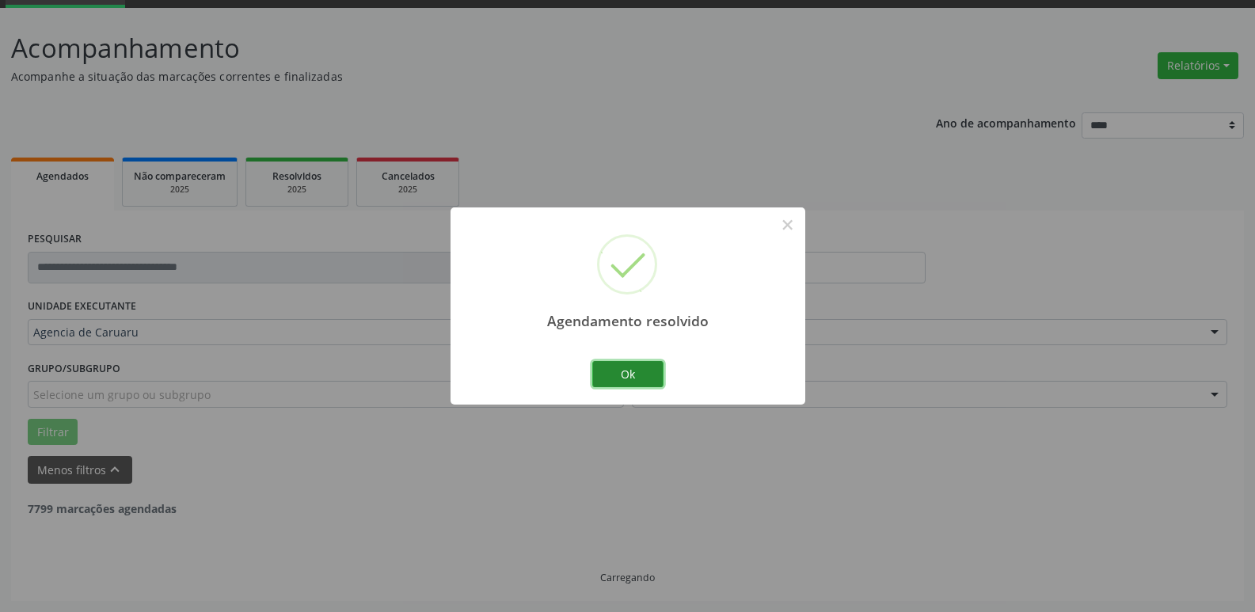
click at [628, 365] on button "Ok" at bounding box center [627, 374] width 71 height 27
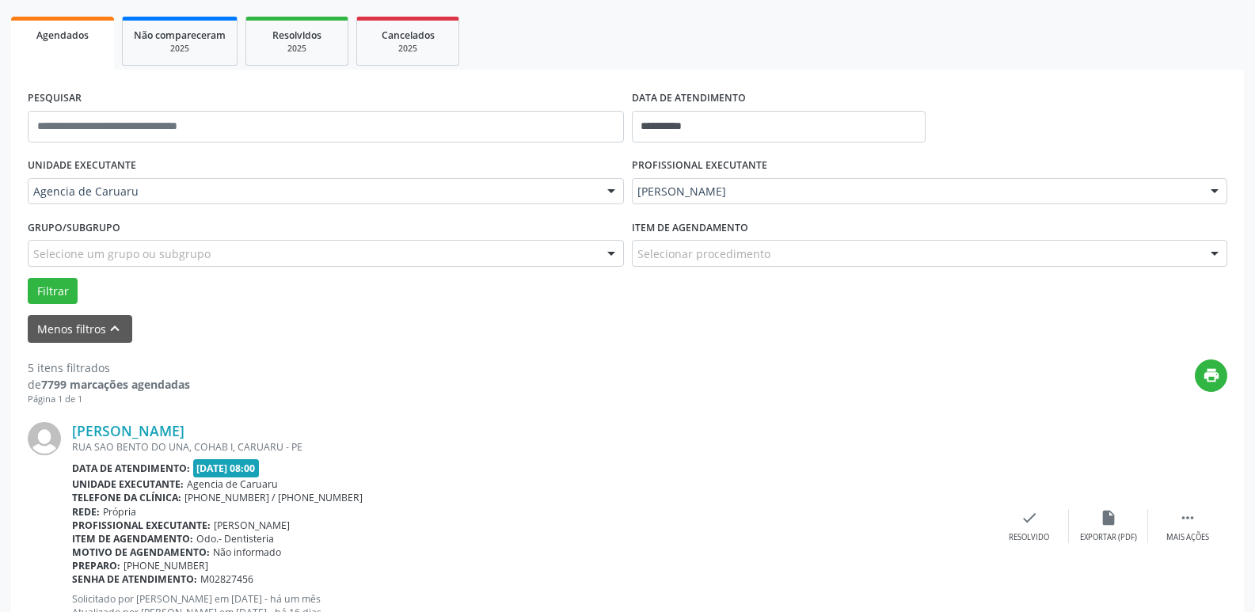
scroll to position [0, 0]
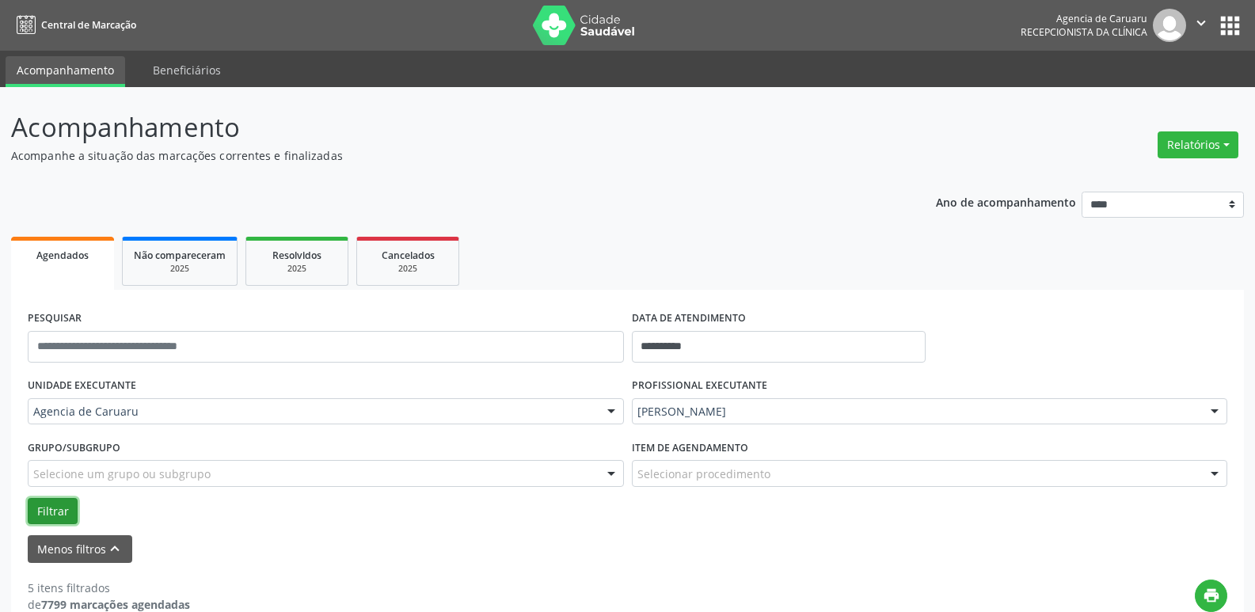
click at [62, 498] on button "Filtrar" at bounding box center [53, 511] width 50 height 27
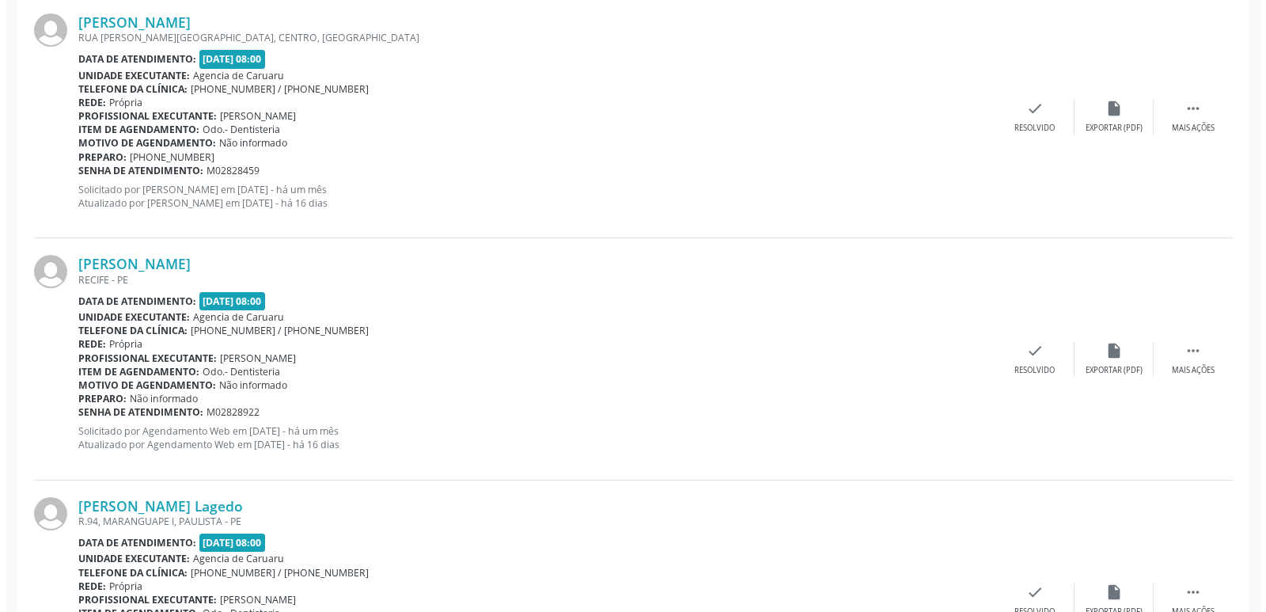
scroll to position [1249, 0]
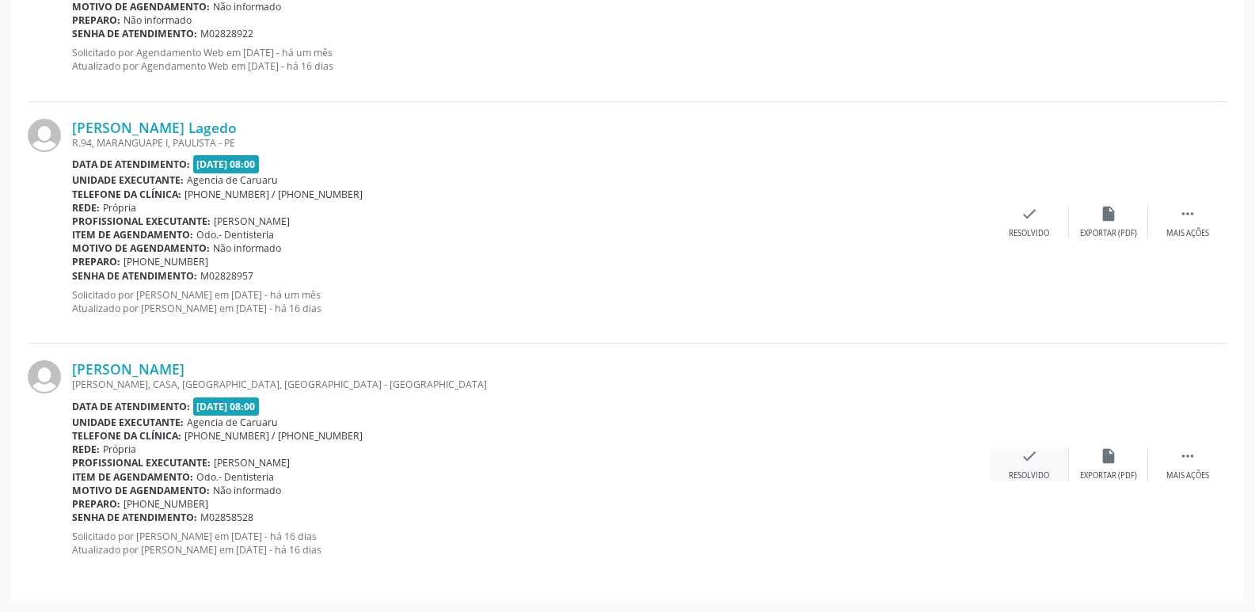
click at [1050, 474] on div "check Resolvido" at bounding box center [1028, 464] width 79 height 34
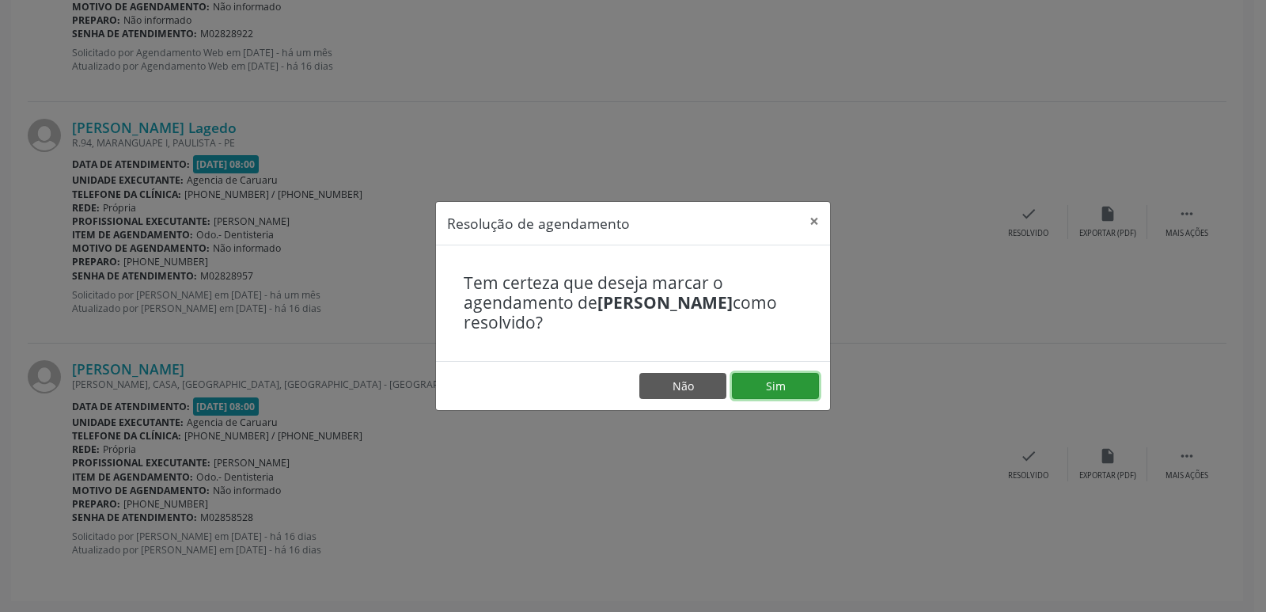
click at [786, 380] on button "Sim" at bounding box center [775, 386] width 87 height 27
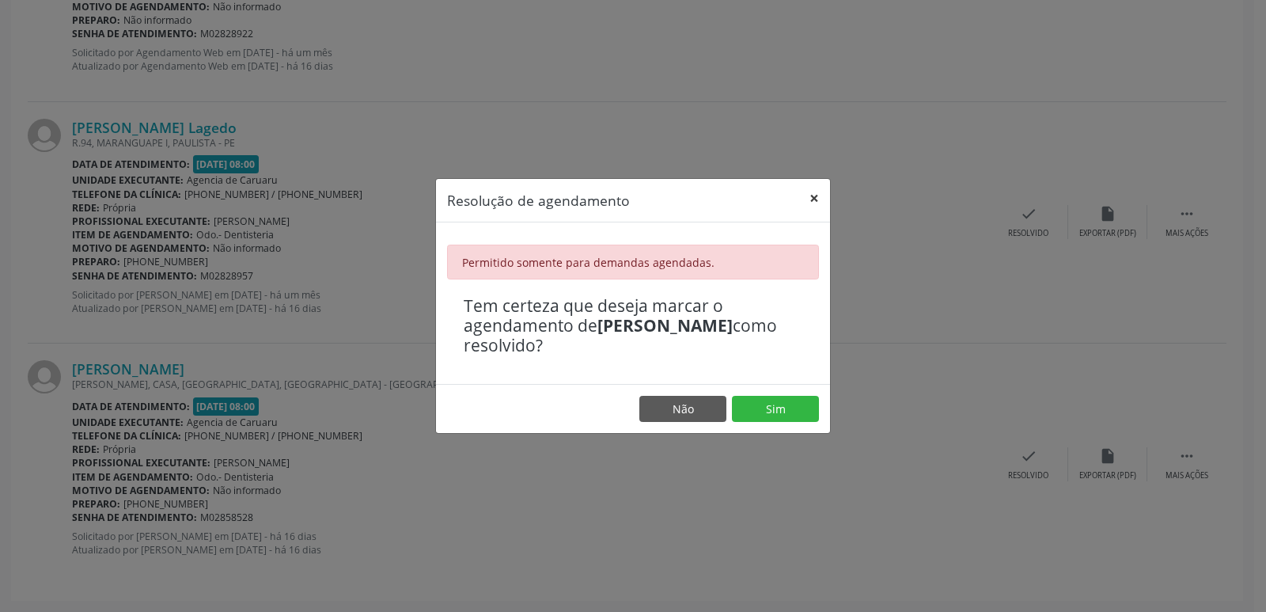
click at [822, 192] on button "×" at bounding box center [815, 198] width 32 height 39
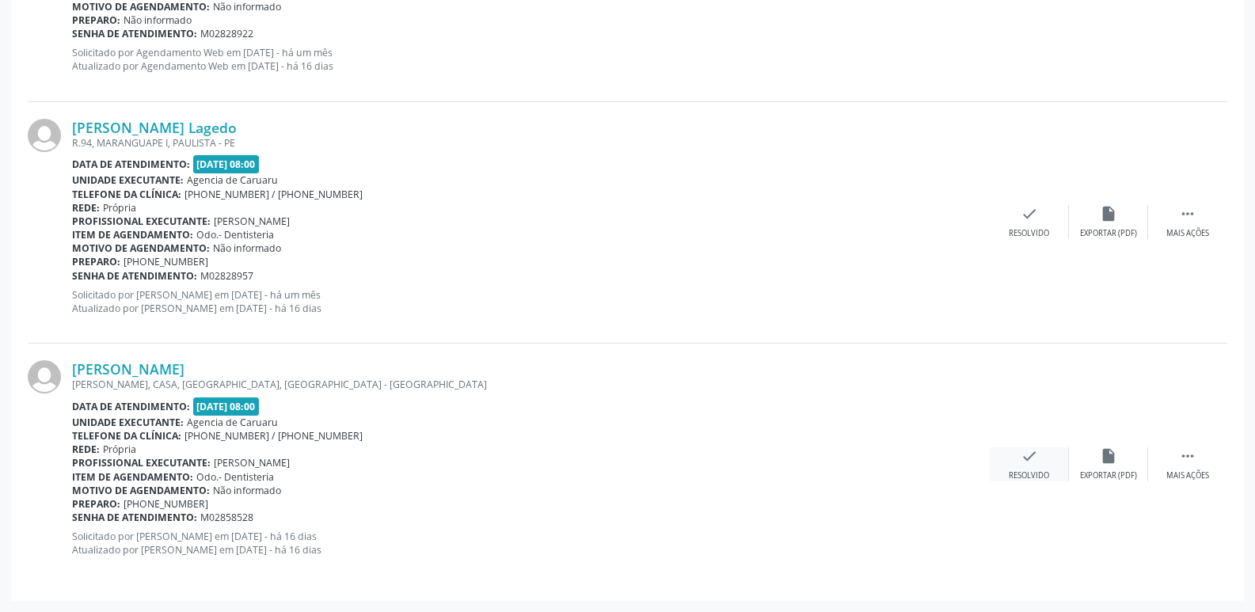
click at [1031, 475] on div "Resolvido" at bounding box center [1028, 475] width 40 height 11
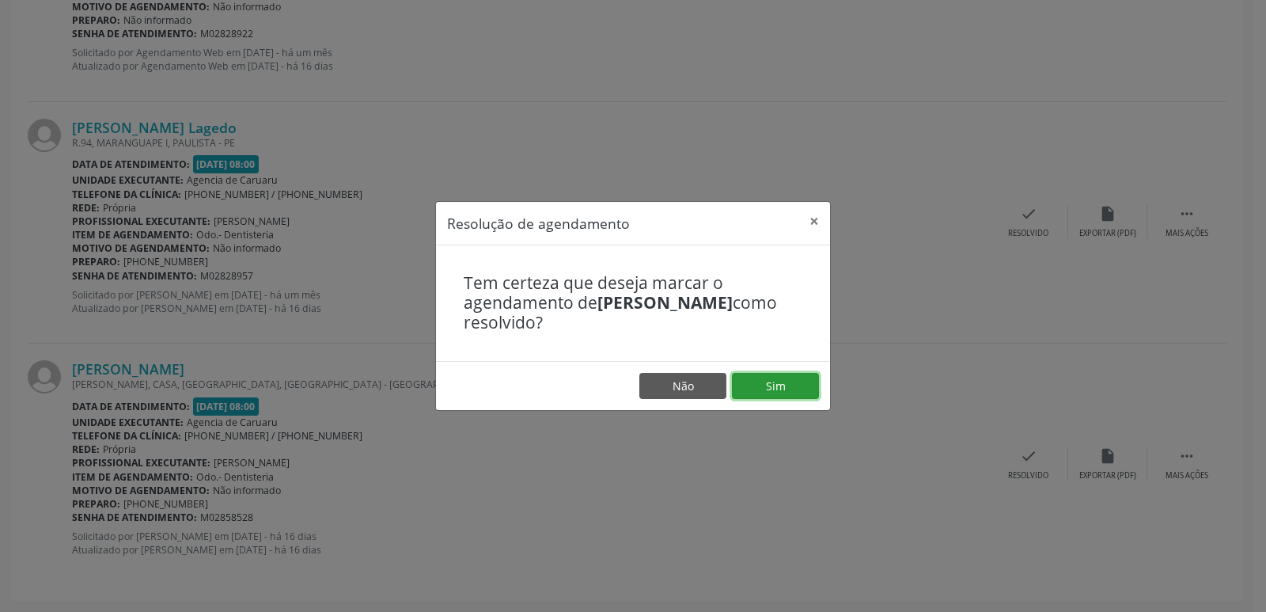
click at [758, 378] on button "Sim" at bounding box center [775, 386] width 87 height 27
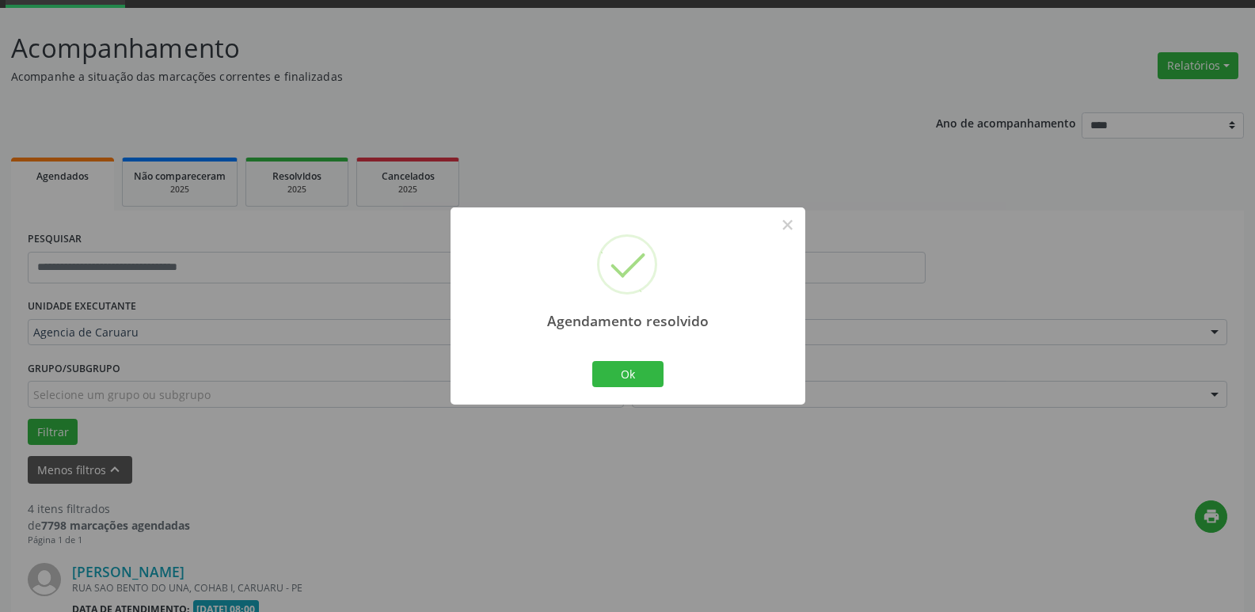
scroll to position [1008, 0]
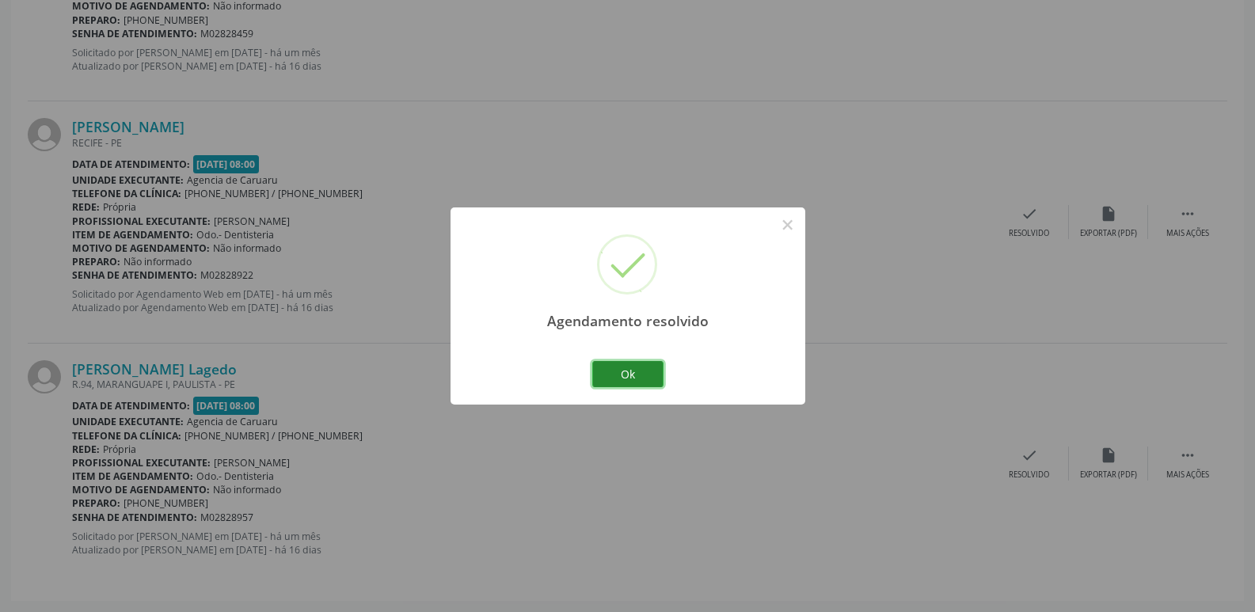
click at [625, 375] on button "Ok" at bounding box center [627, 374] width 71 height 27
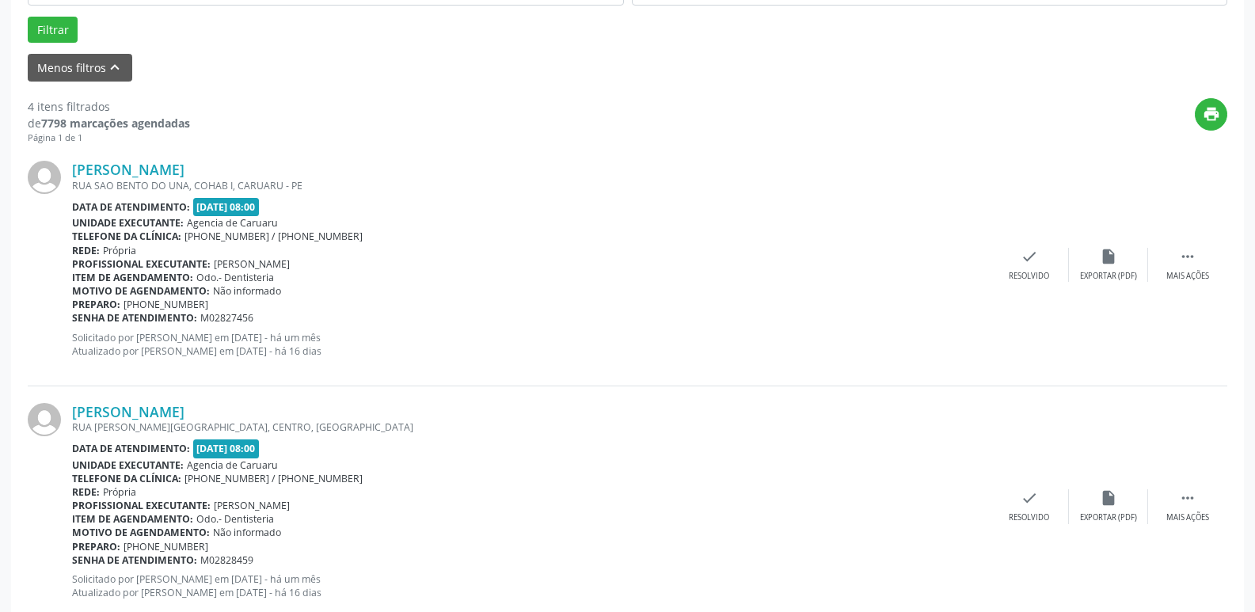
scroll to position [454, 0]
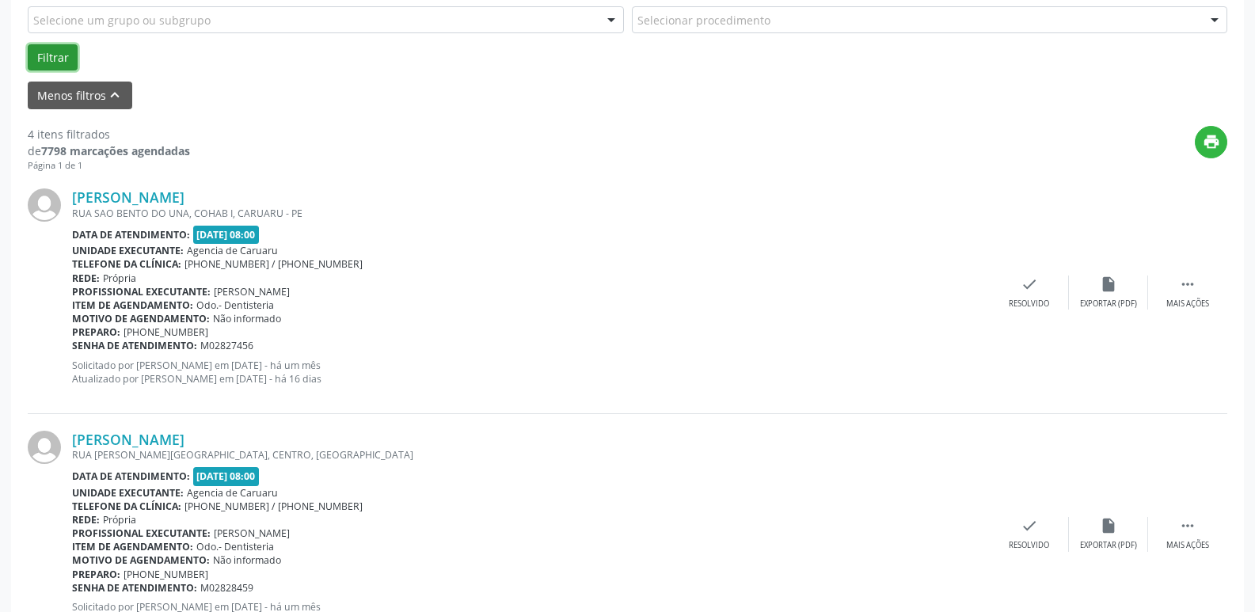
drag, startPoint x: 65, startPoint y: 62, endPoint x: 85, endPoint y: 59, distance: 20.8
click at [80, 64] on div "Filtrar" at bounding box center [627, 57] width 1207 height 27
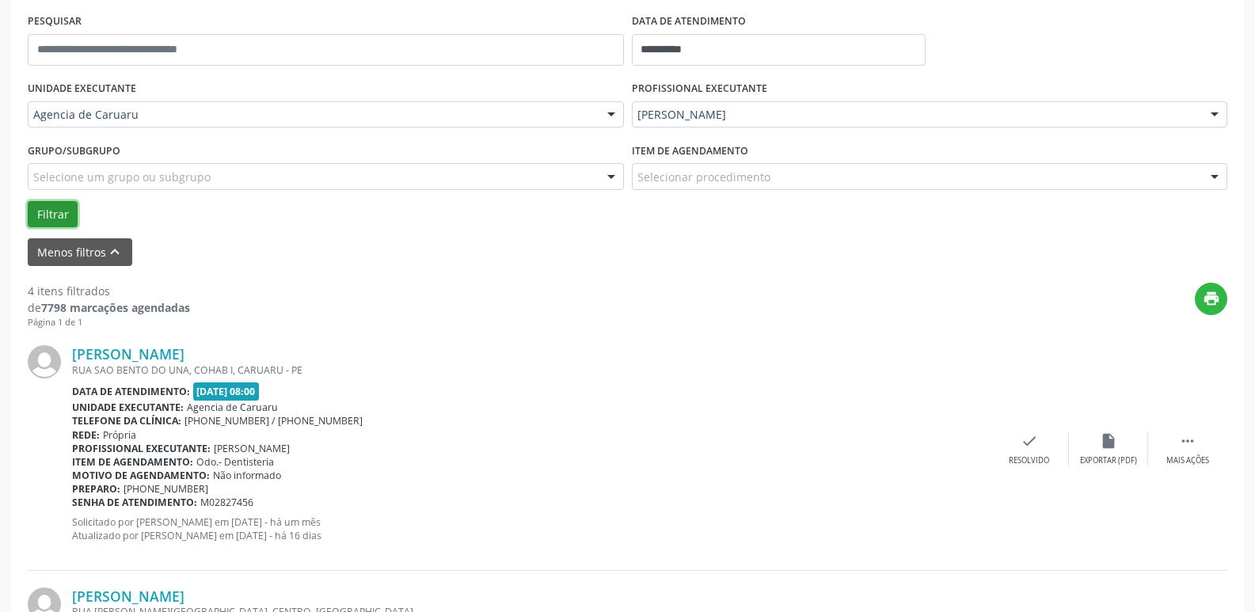
scroll to position [295, 0]
click at [57, 225] on button "Filtrar" at bounding box center [53, 216] width 50 height 27
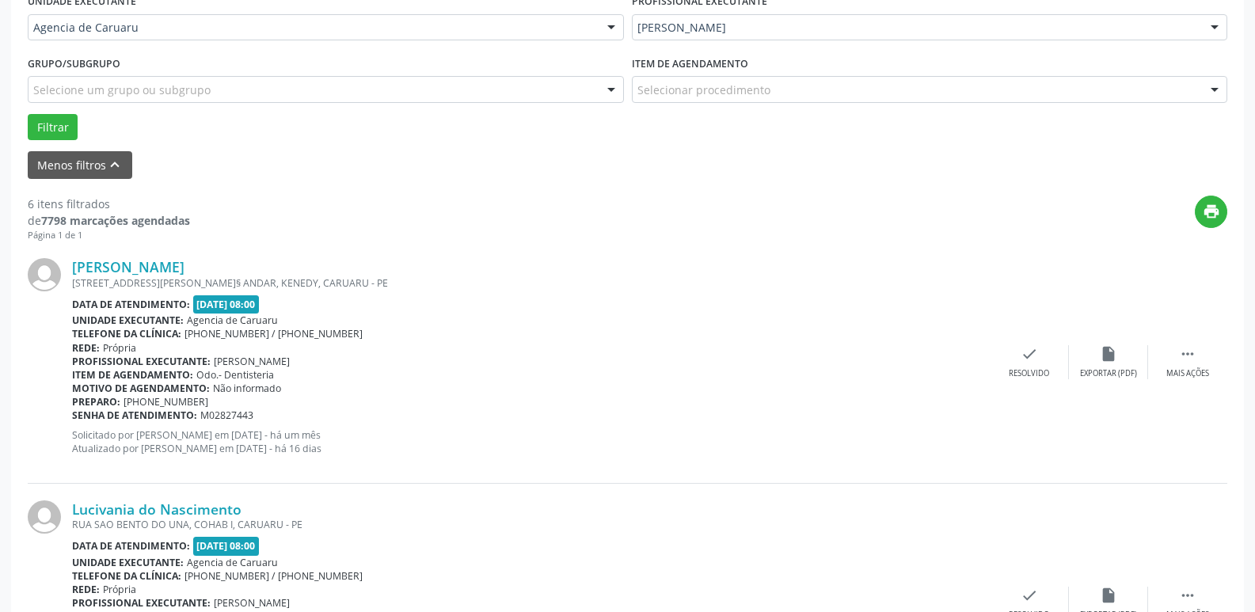
scroll to position [383, 0]
click at [1016, 374] on div "Resolvido" at bounding box center [1028, 374] width 40 height 11
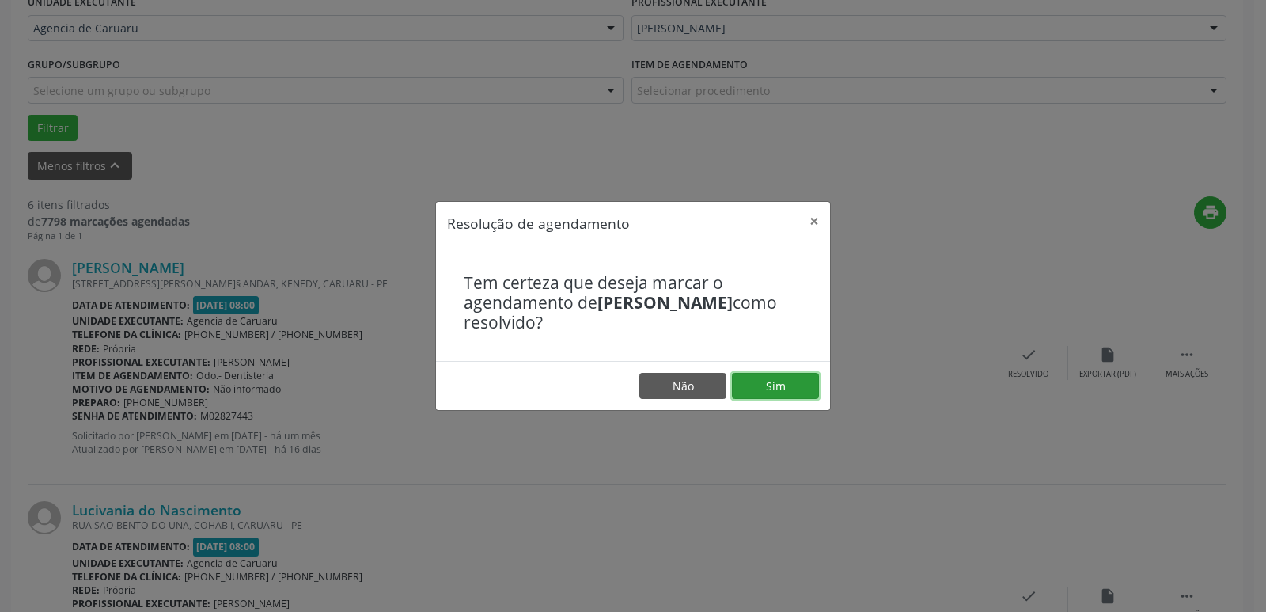
click at [800, 388] on button "Sim" at bounding box center [775, 386] width 87 height 27
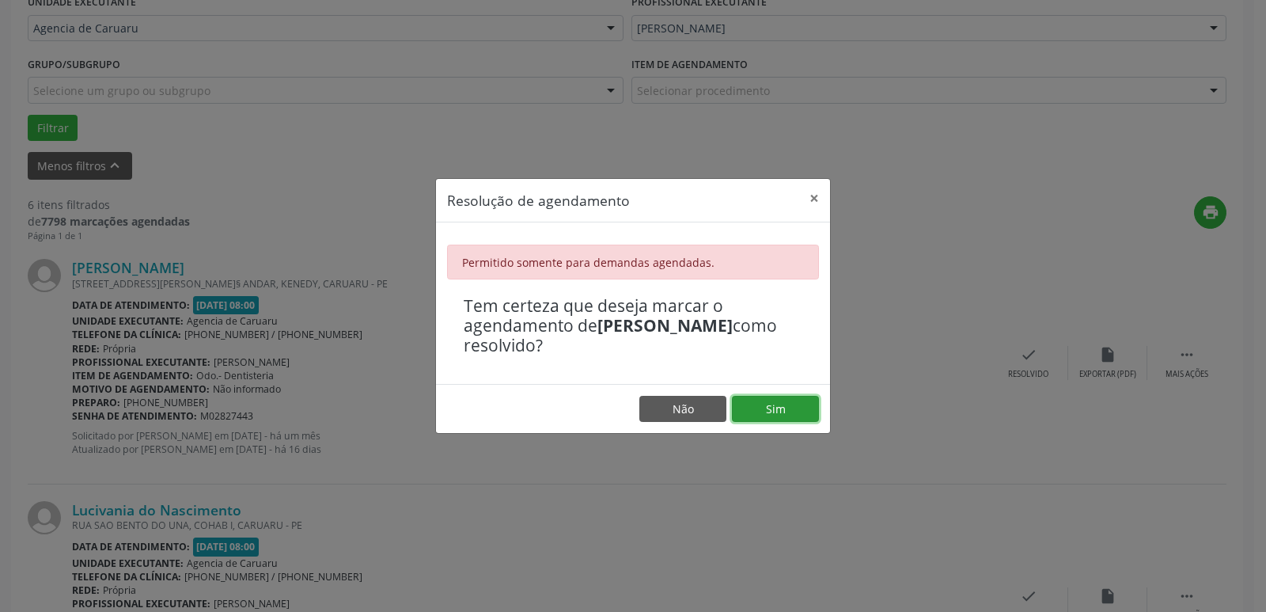
click at [779, 411] on button "Sim" at bounding box center [775, 409] width 87 height 27
click at [812, 209] on button "×" at bounding box center [815, 198] width 32 height 39
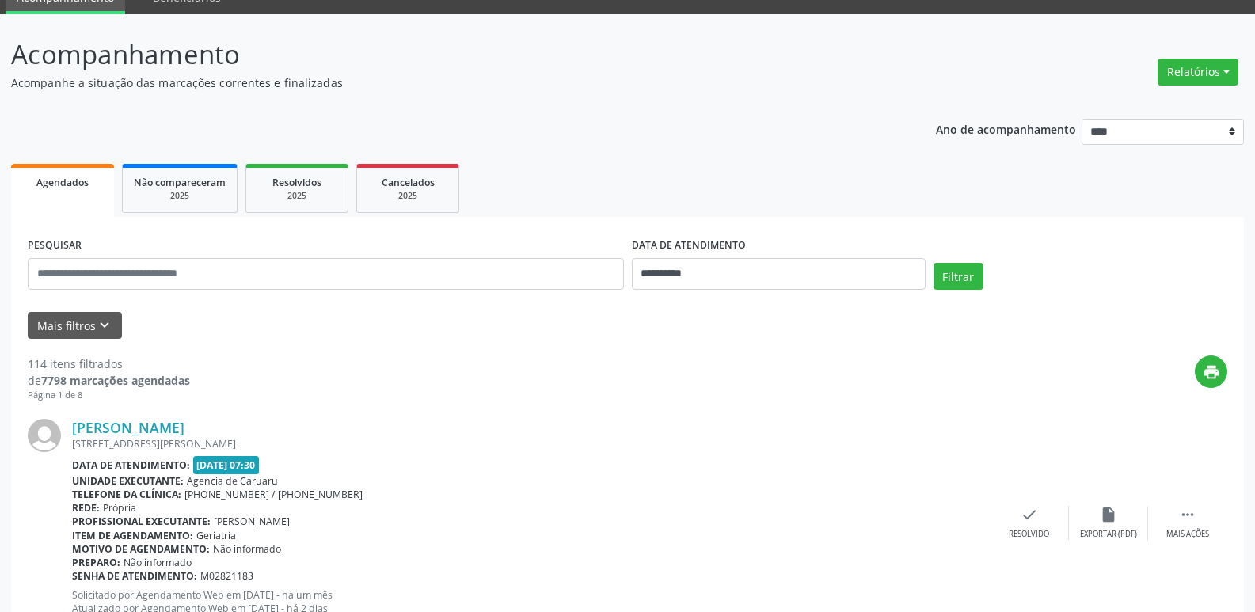
scroll to position [66, 0]
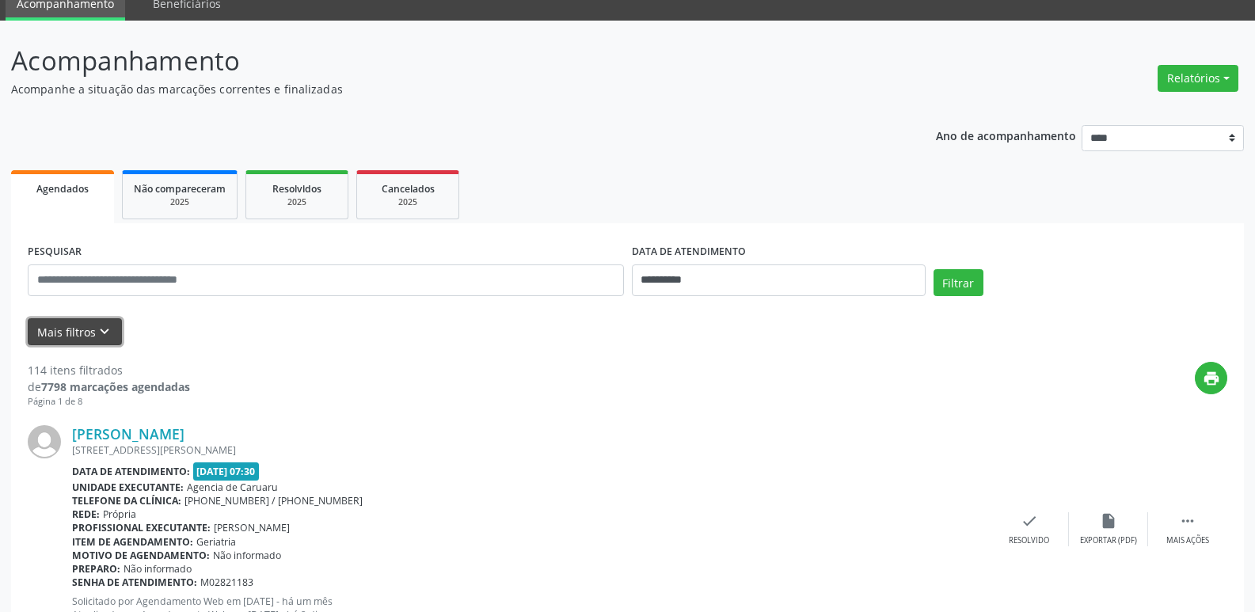
click at [82, 321] on button "Mais filtros keyboard_arrow_down" at bounding box center [75, 332] width 94 height 28
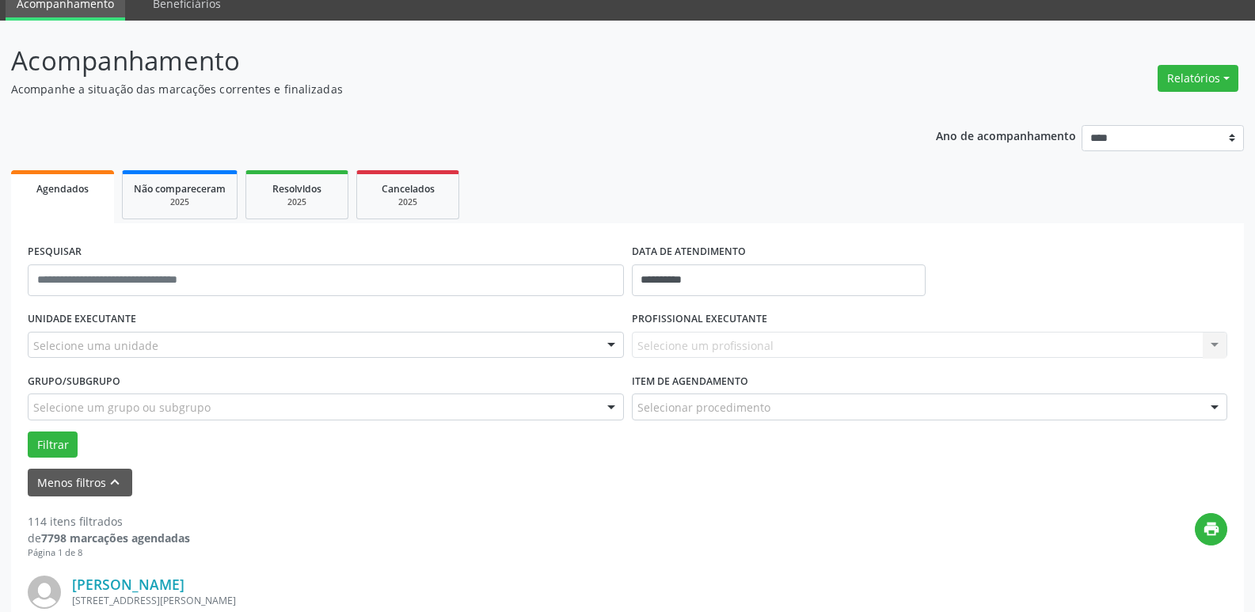
click at [770, 345] on div "Selecione um profissional Nenhum resultado encontrado para: " " Não há nenhuma …" at bounding box center [930, 345] width 596 height 27
click at [480, 340] on div "Selecione uma unidade" at bounding box center [326, 345] width 596 height 27
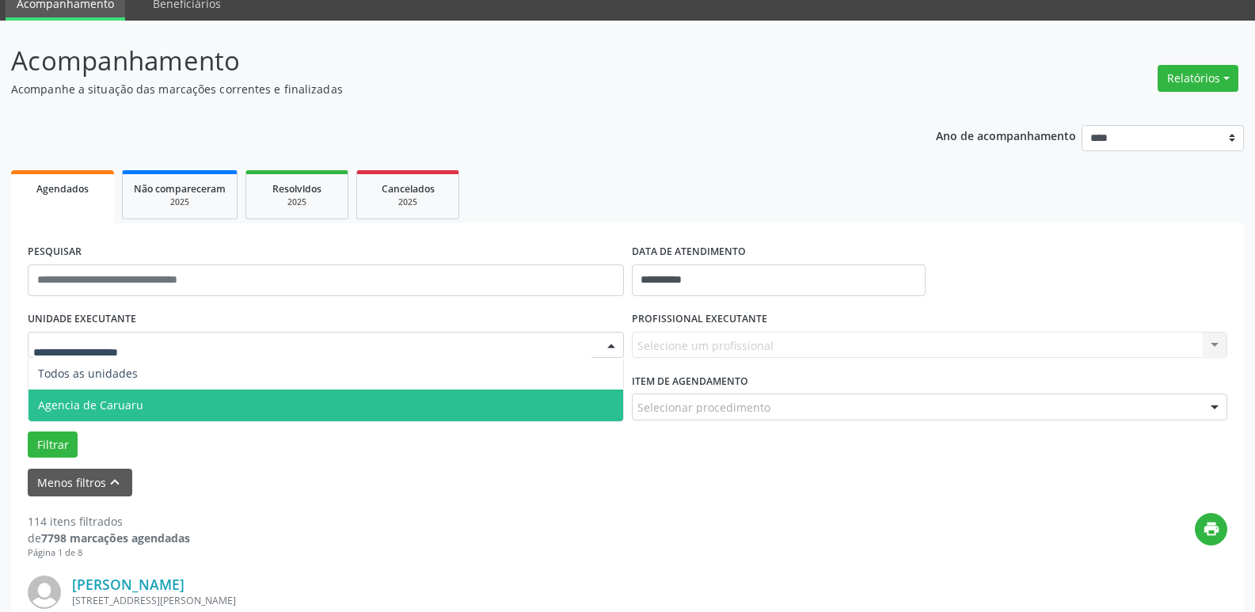
click at [484, 399] on span "Agencia de Caruaru" at bounding box center [325, 405] width 594 height 32
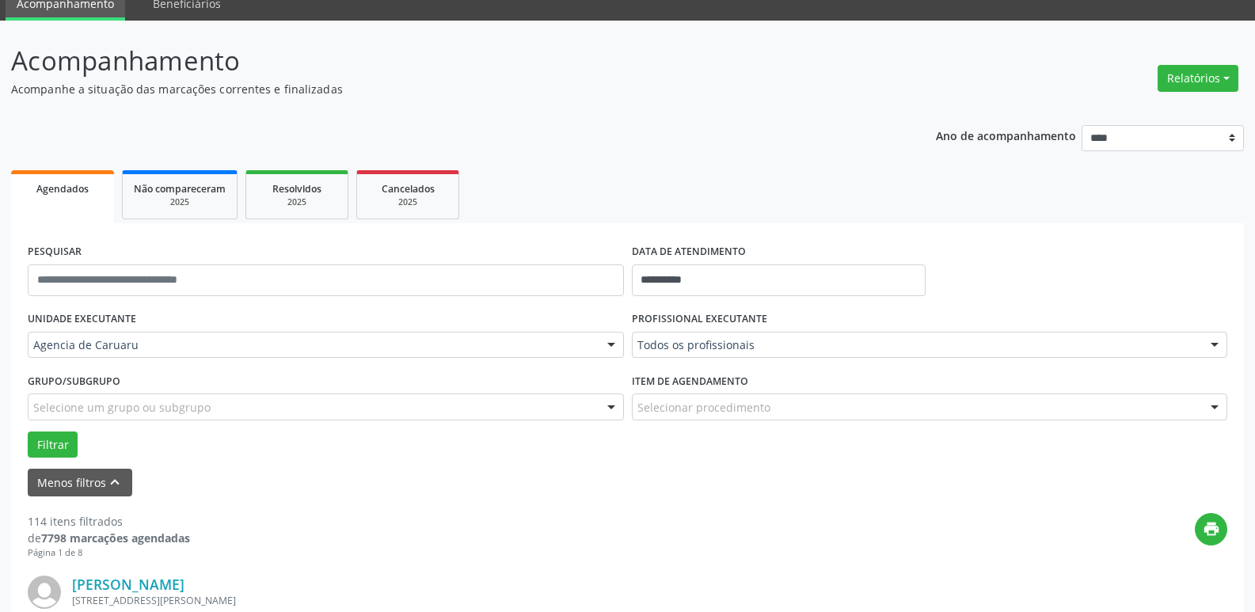
click at [1204, 343] on div at bounding box center [1214, 345] width 24 height 27
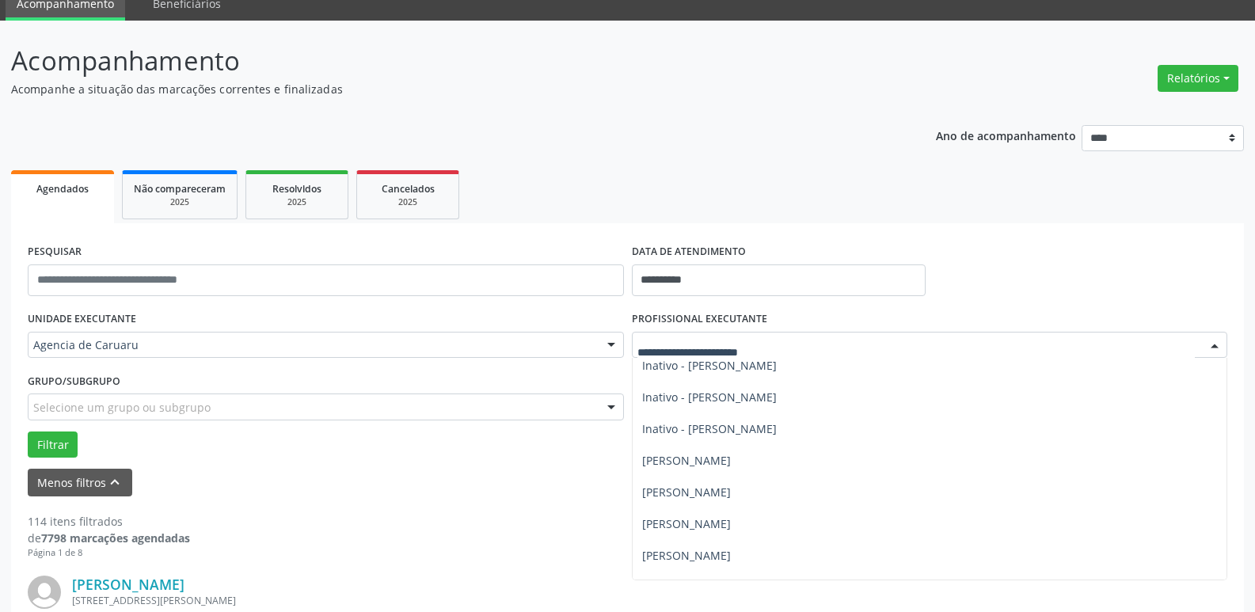
scroll to position [396, 0]
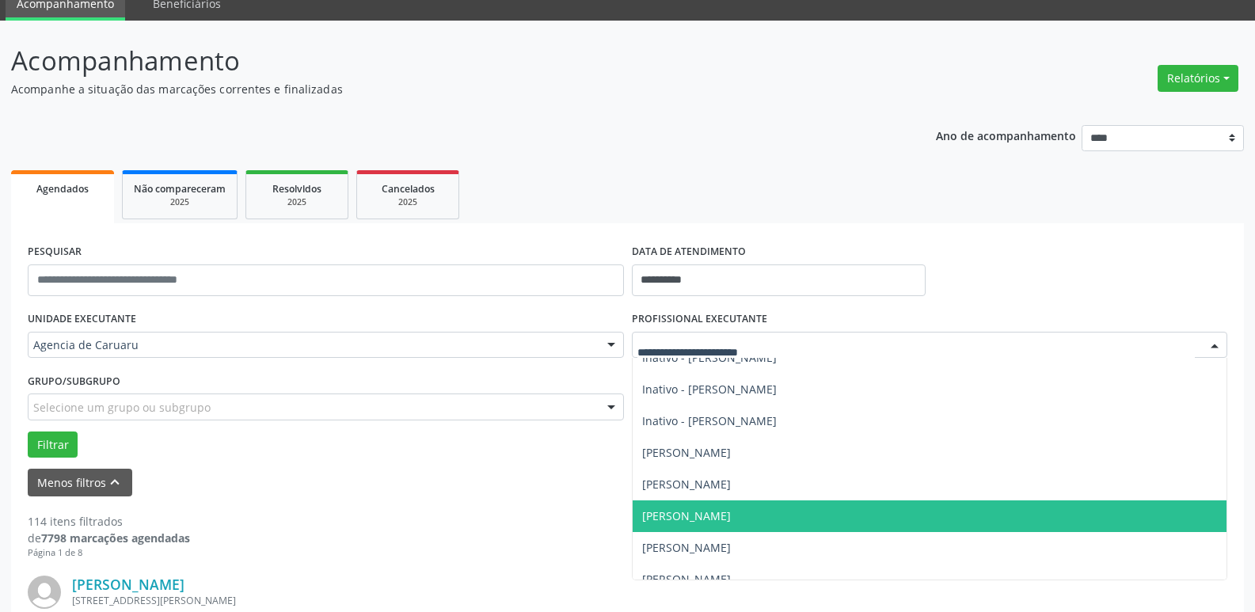
click at [731, 510] on span "[PERSON_NAME]" at bounding box center [686, 515] width 89 height 15
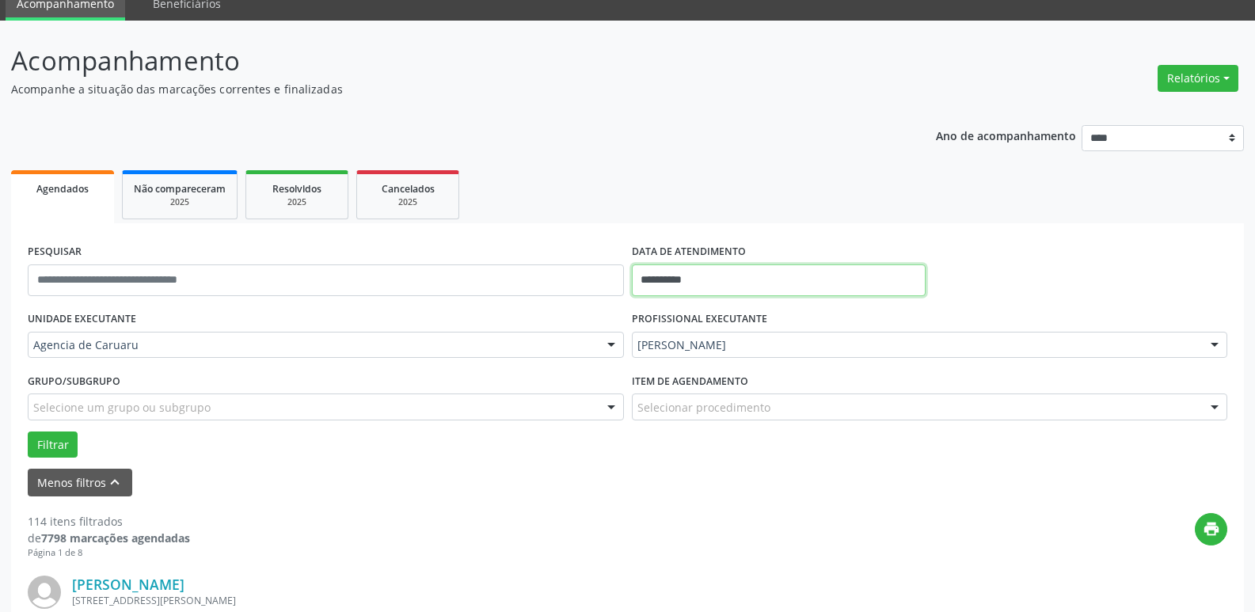
click at [735, 277] on input "**********" at bounding box center [779, 280] width 294 height 32
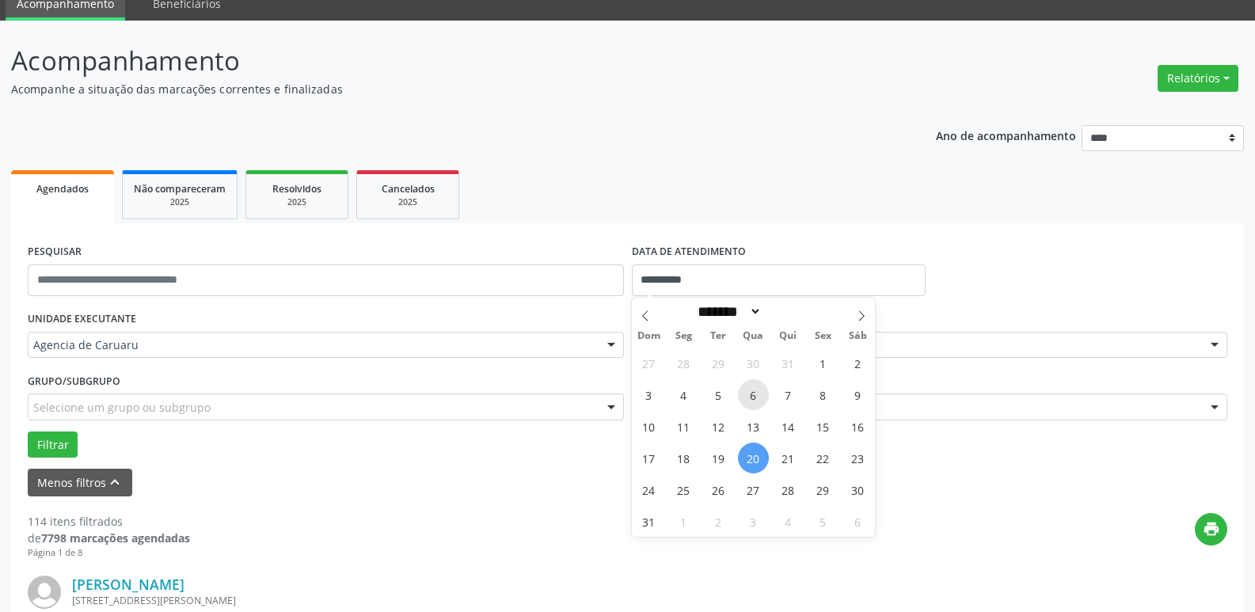
click at [764, 397] on span "6" at bounding box center [753, 394] width 31 height 31
type input "**********"
click at [764, 397] on span "6" at bounding box center [753, 394] width 31 height 31
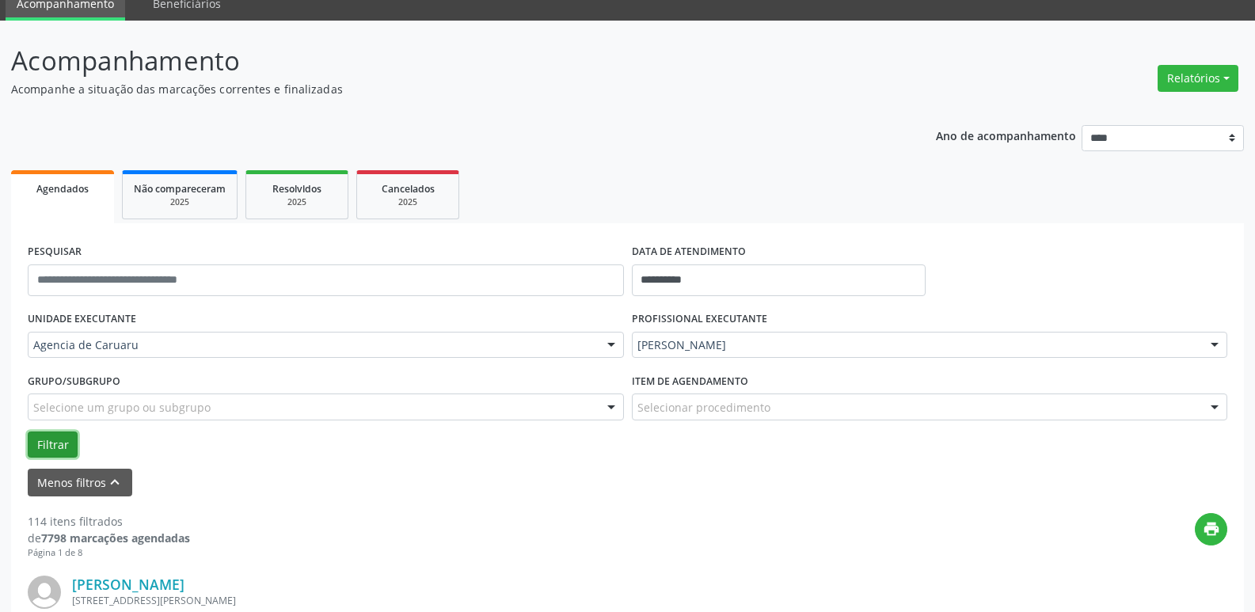
click at [65, 450] on button "Filtrar" at bounding box center [53, 444] width 50 height 27
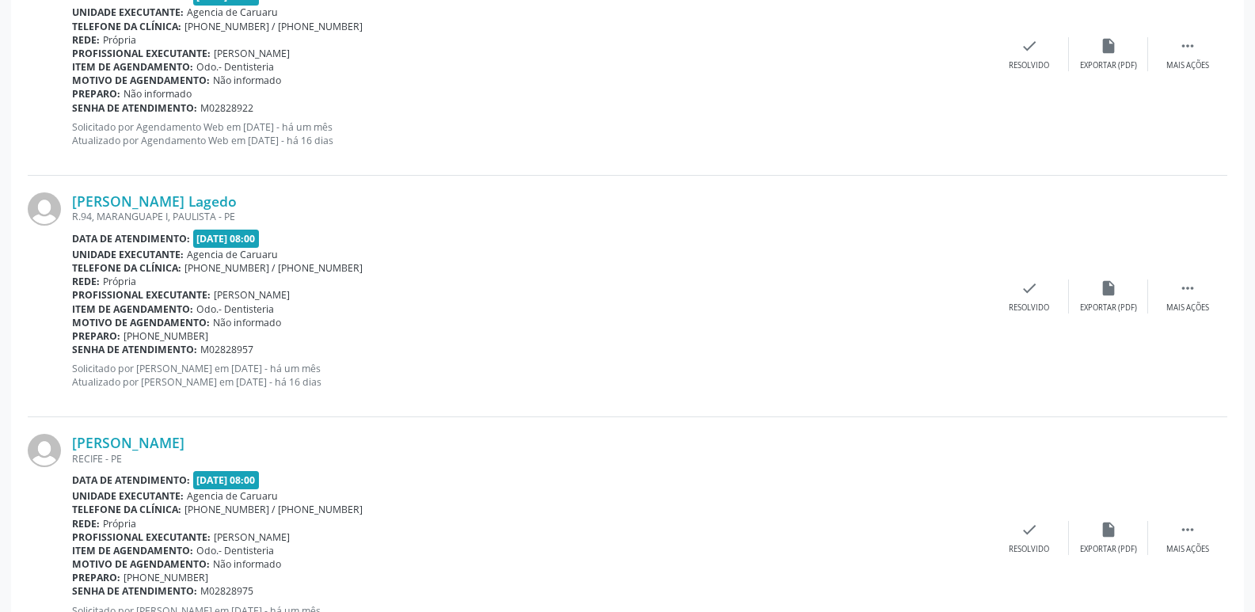
scroll to position [1491, 0]
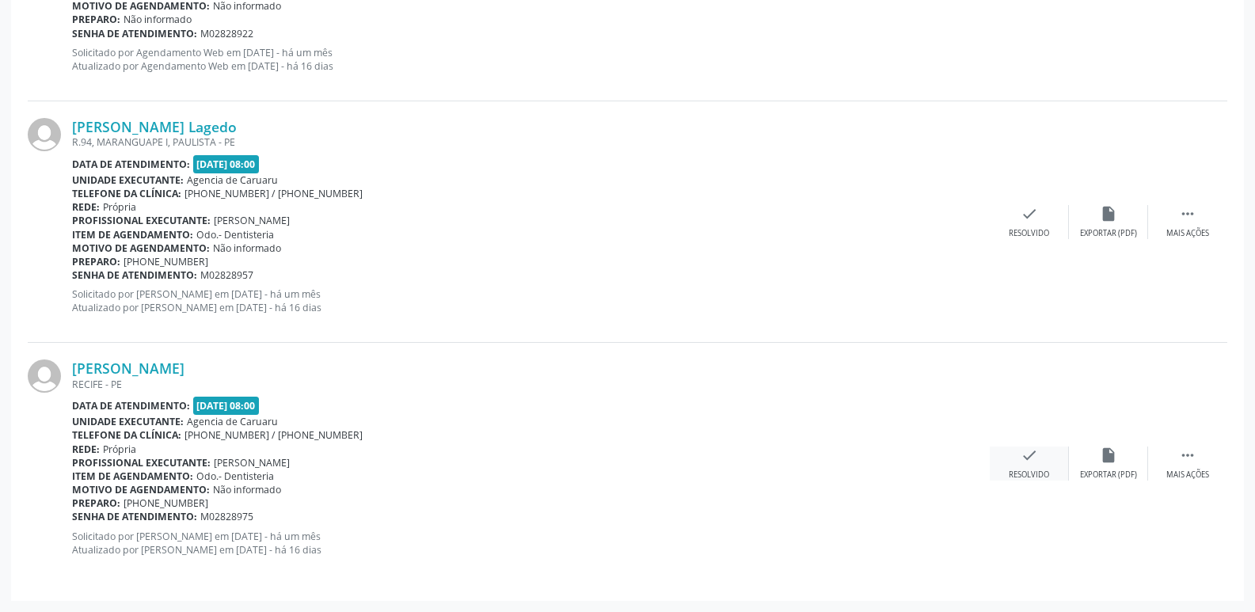
click at [1024, 473] on div "Resolvido" at bounding box center [1028, 474] width 40 height 11
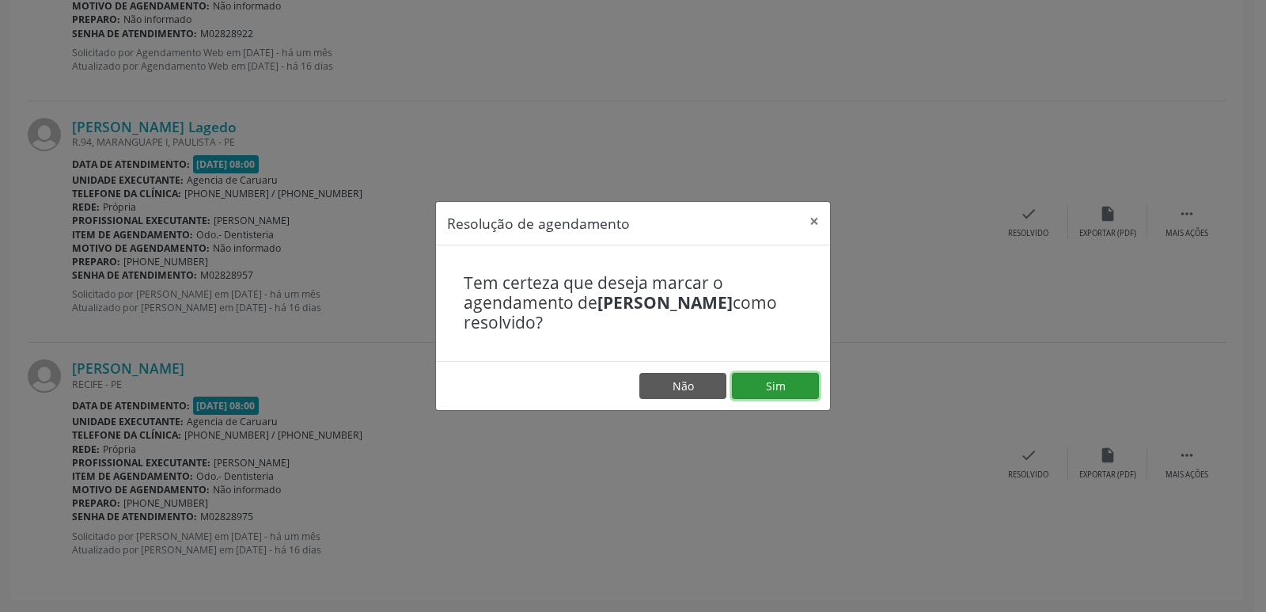
click at [799, 377] on button "Sim" at bounding box center [775, 386] width 87 height 27
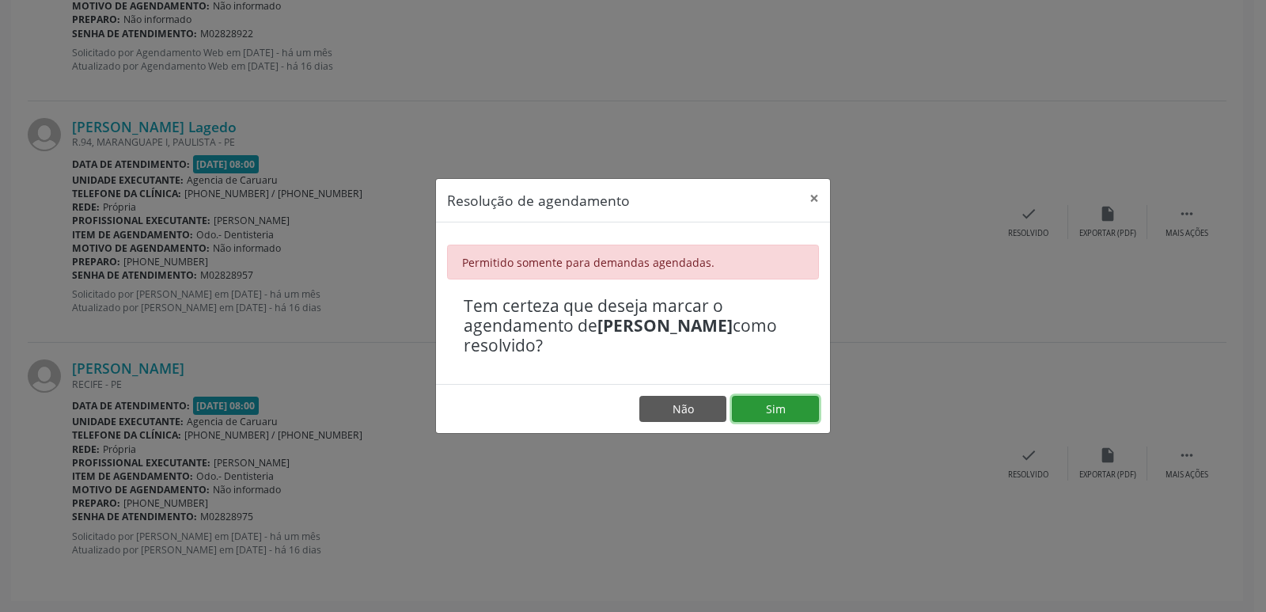
click at [799, 407] on button "Sim" at bounding box center [775, 409] width 87 height 27
click at [817, 194] on button "×" at bounding box center [815, 198] width 32 height 39
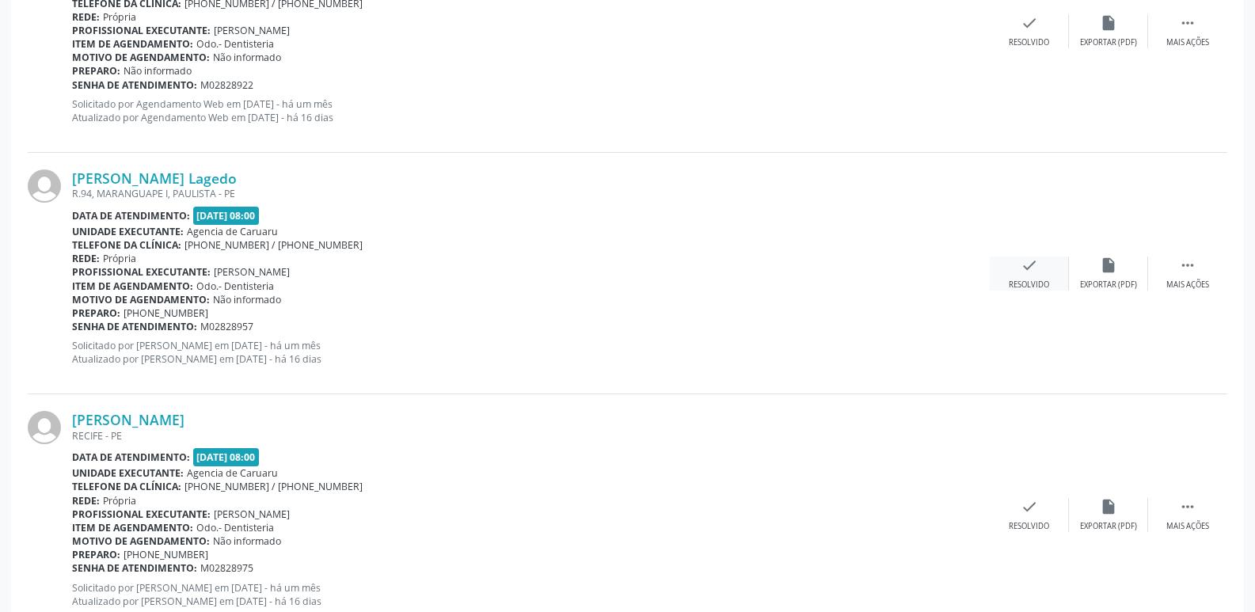
scroll to position [1412, 0]
